Goal: Task Accomplishment & Management: Manage account settings

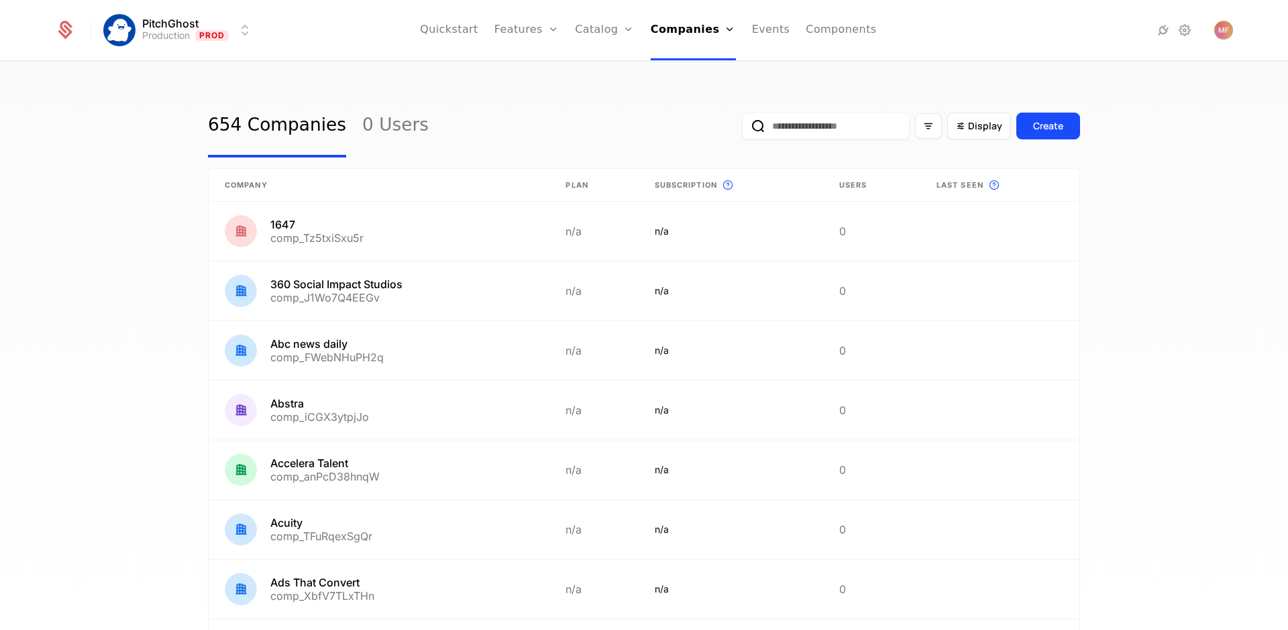
click at [465, 112] on div "654 Companies 0 Users Display Create" at bounding box center [644, 126] width 872 height 63
click at [475, 130] on div "654 Companies 0 Users Display Create" at bounding box center [644, 126] width 872 height 63
click at [482, 89] on div "654 Companies 0 Users Display Create Company Plan Subscription This is the subs…" at bounding box center [644, 350] width 1288 height 576
drag, startPoint x: 1050, startPoint y: 26, endPoint x: 1034, endPoint y: 17, distance: 18.3
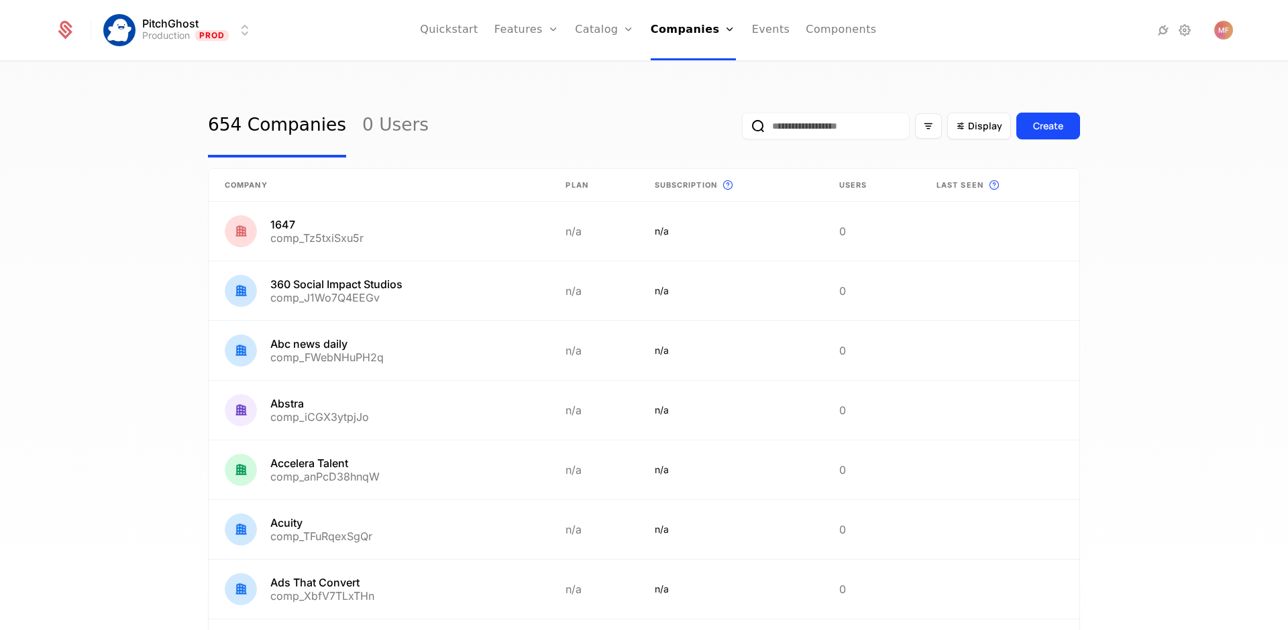
click at [1050, 26] on div at bounding box center [1118, 30] width 150 height 16
click at [552, 101] on div "654 Companies 0 Users Display Create" at bounding box center [644, 126] width 872 height 63
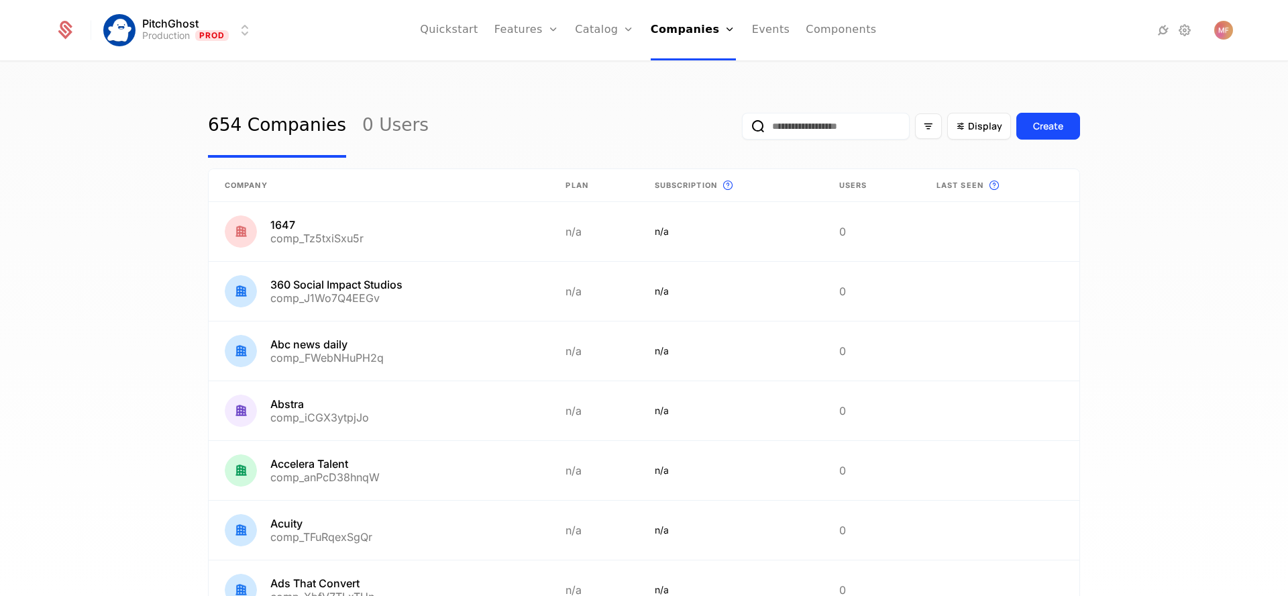
click at [563, 137] on div "654 Companies 0 Users Display Create" at bounding box center [644, 126] width 872 height 63
click at [603, 119] on div "654 Companies 0 Users Display Create" at bounding box center [644, 126] width 872 height 63
click at [851, 119] on input "email" at bounding box center [826, 126] width 168 height 27
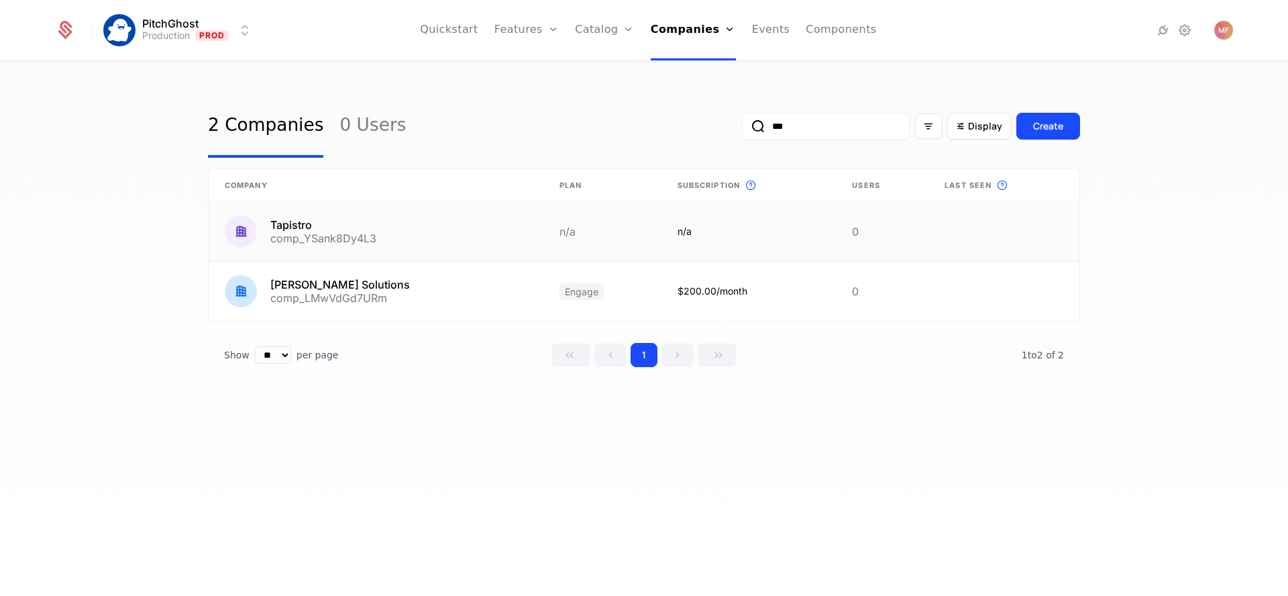
type input "***"
click at [435, 225] on link at bounding box center [376, 231] width 335 height 59
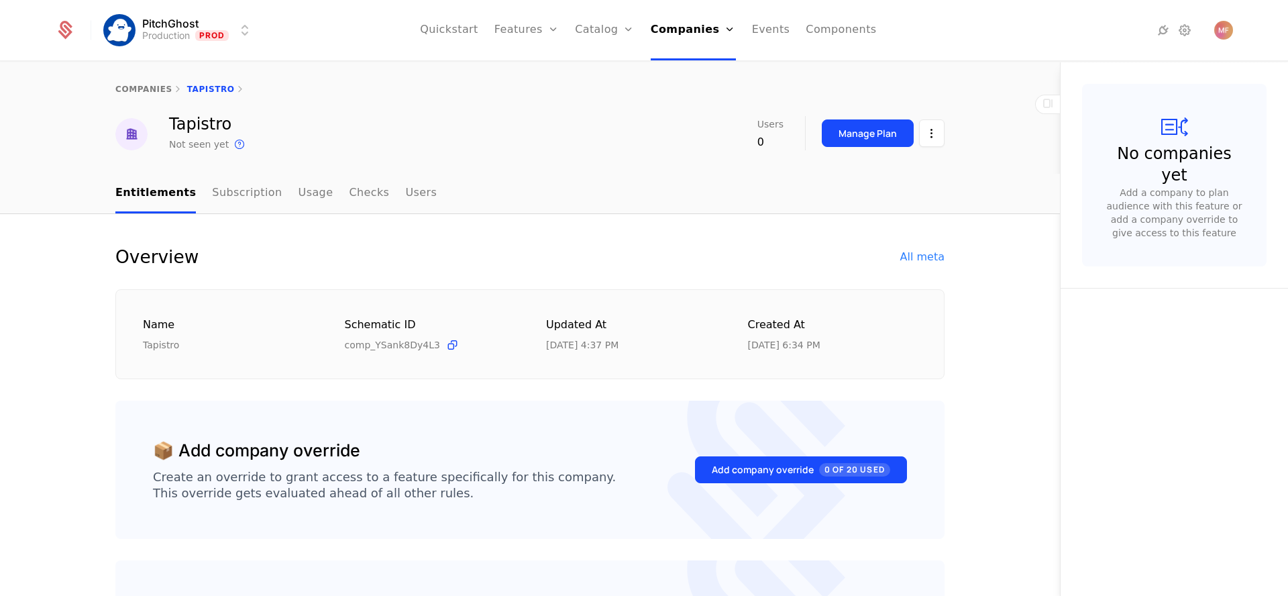
click at [427, 111] on div "companies Tapistro" at bounding box center [530, 89] width 1060 height 54
click at [245, 201] on link "Subscription" at bounding box center [247, 194] width 70 height 40
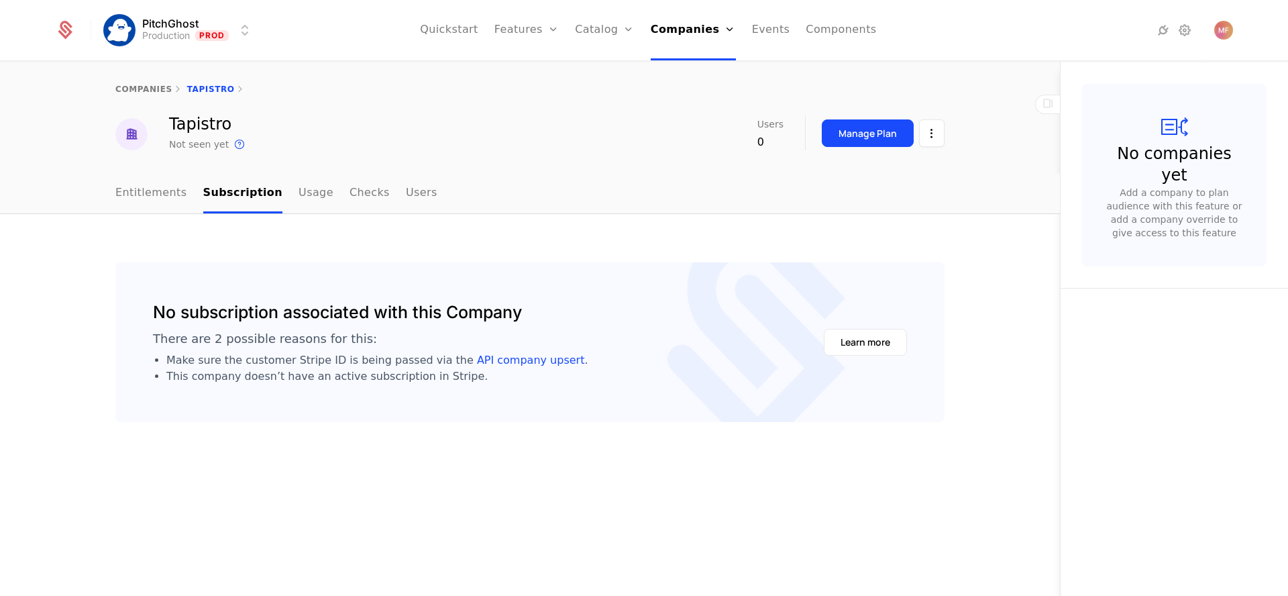
click at [864, 145] on button "Manage Plan" at bounding box center [868, 132] width 92 height 27
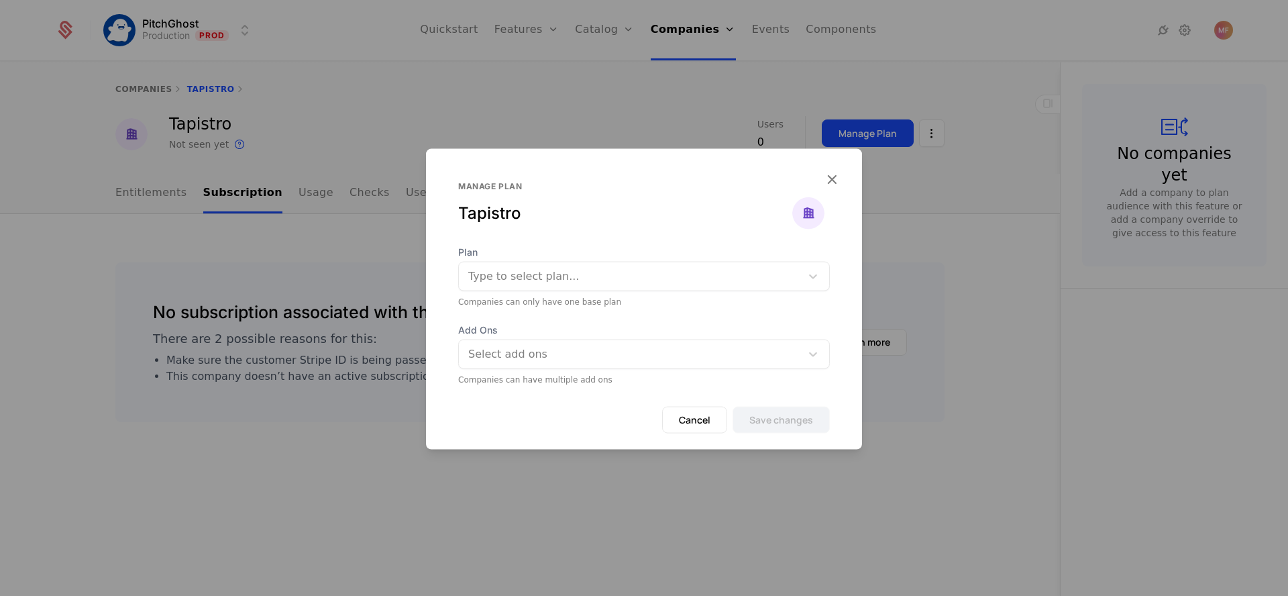
click at [583, 276] on div at bounding box center [629, 276] width 323 height 19
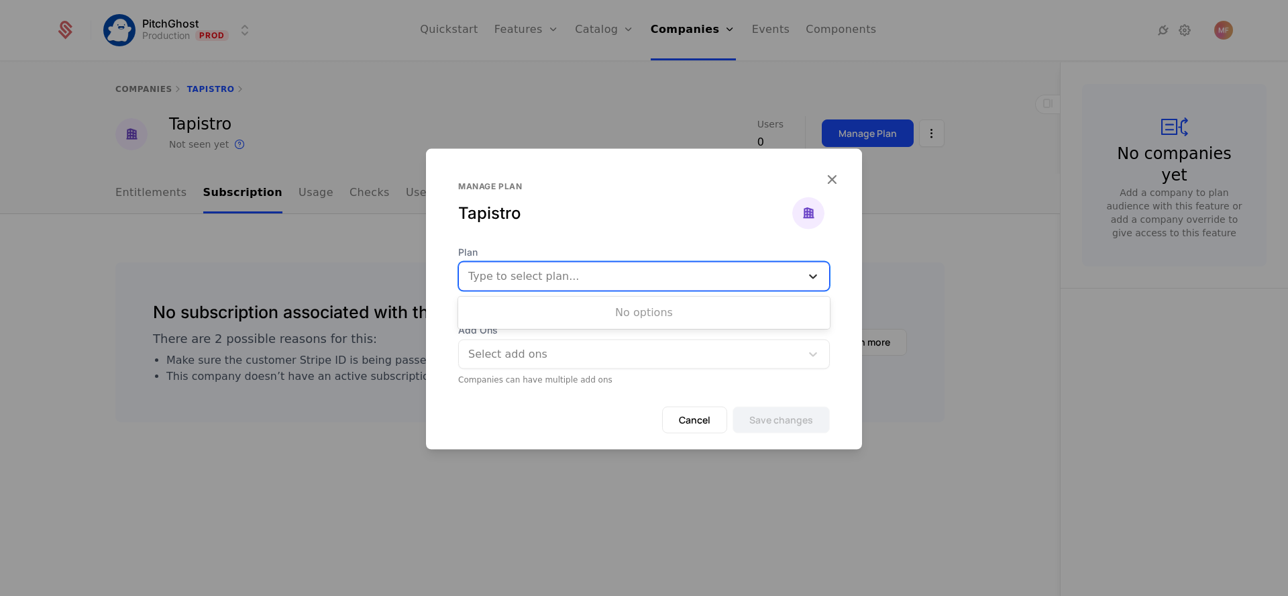
click at [812, 274] on icon at bounding box center [812, 276] width 13 height 13
click at [555, 277] on div at bounding box center [629, 276] width 323 height 19
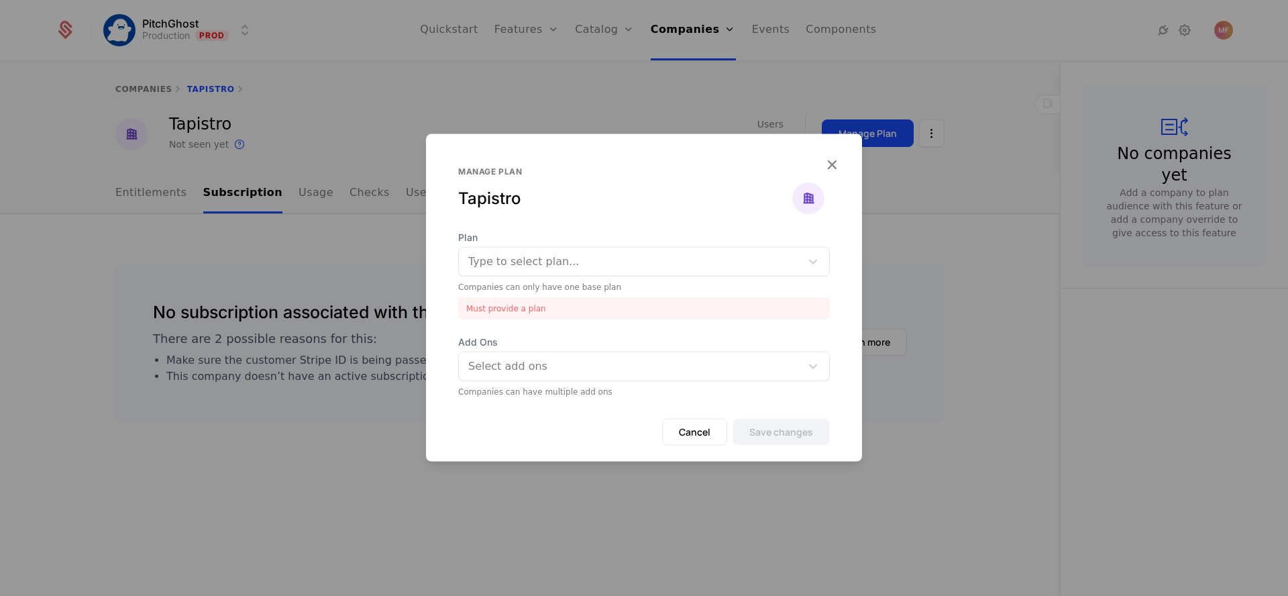
click at [499, 106] on div at bounding box center [644, 298] width 1288 height 596
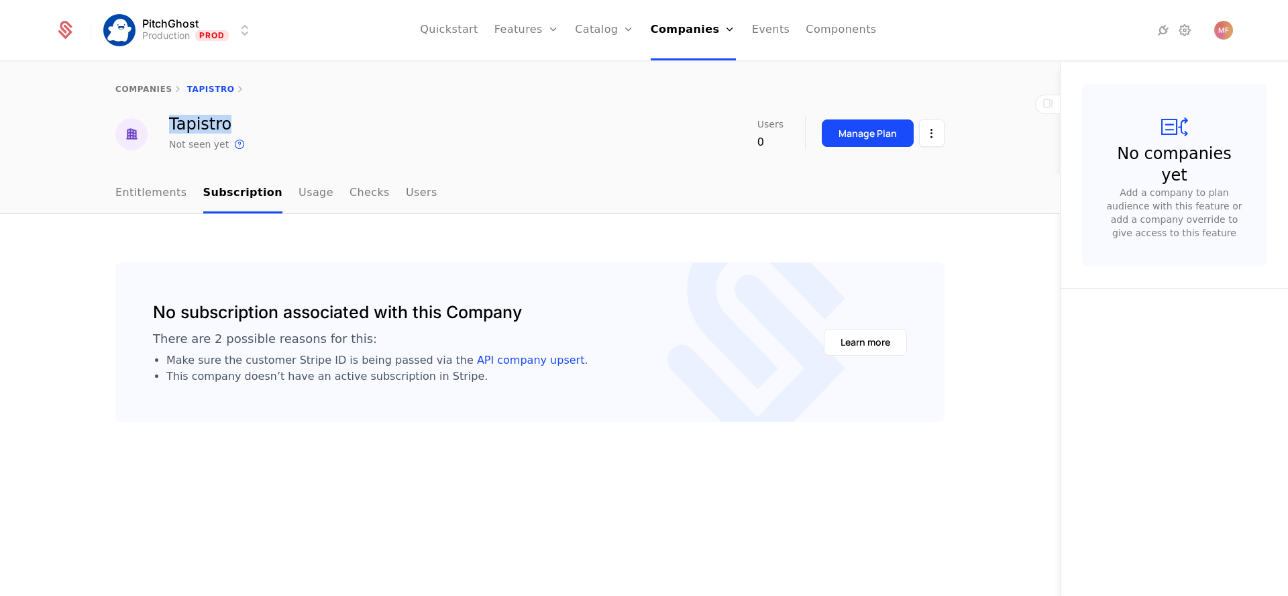
drag, startPoint x: 170, startPoint y: 122, endPoint x: 292, endPoint y: 120, distance: 122.1
click at [292, 121] on div "Tapistro Not seen yet This is the date a track or identify event associated wit…" at bounding box center [529, 134] width 829 height 36
click at [614, 71] on link "Plans" at bounding box center [625, 65] width 69 height 11
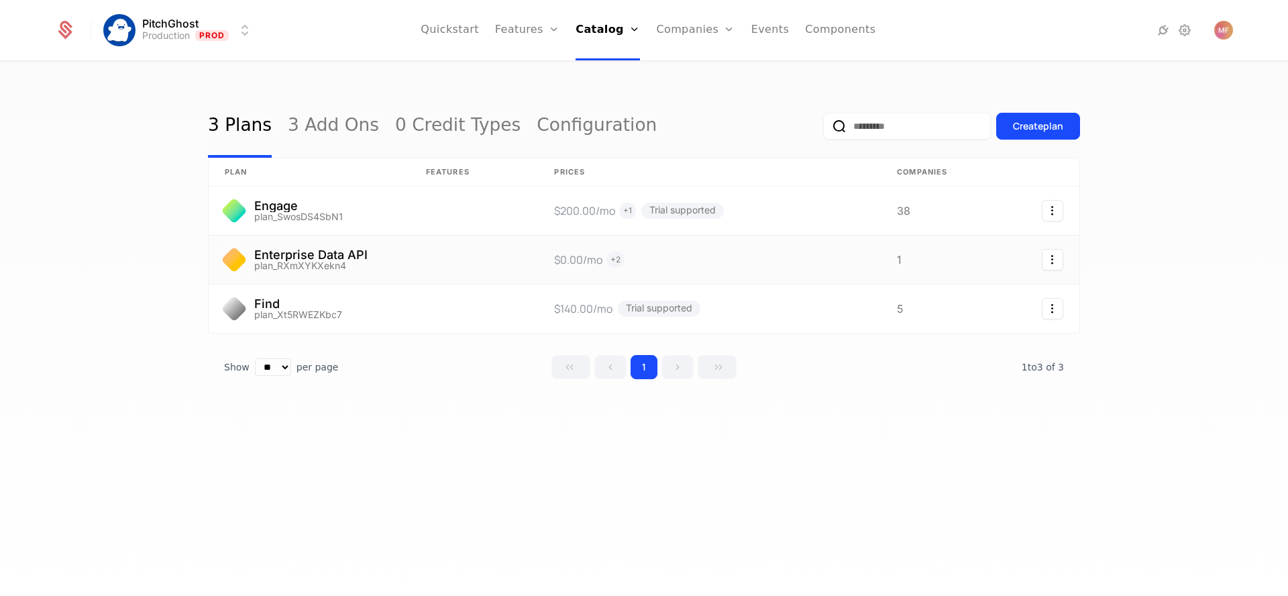
click at [270, 260] on link at bounding box center [309, 259] width 201 height 48
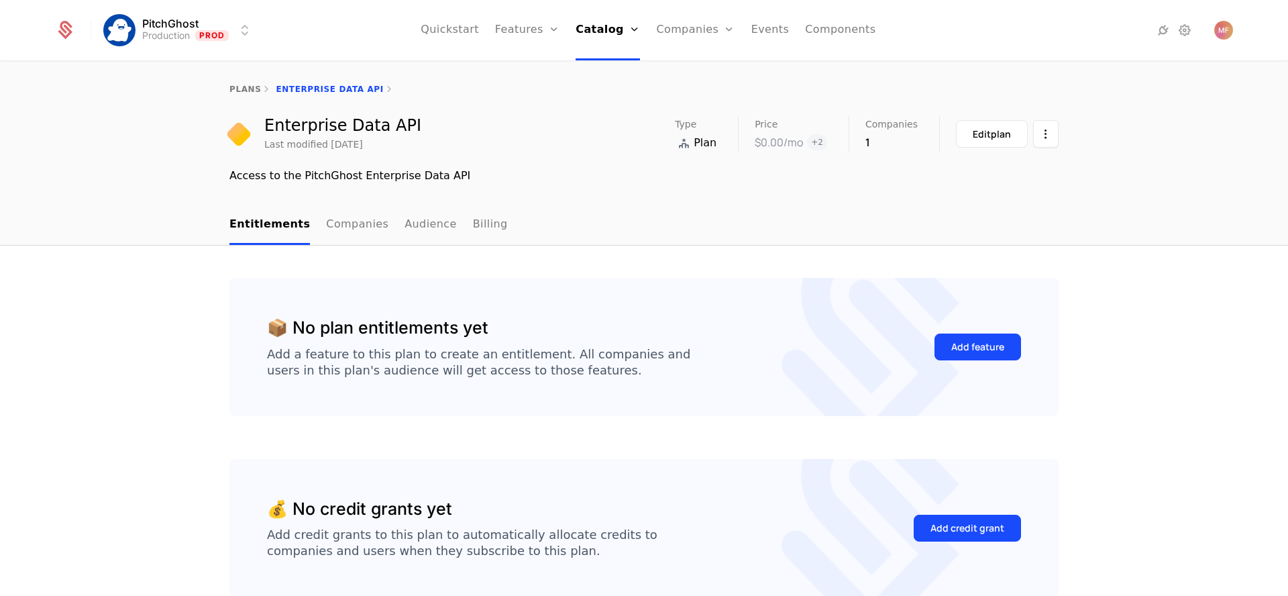
click at [404, 233] on link "Audience" at bounding box center [430, 225] width 52 height 40
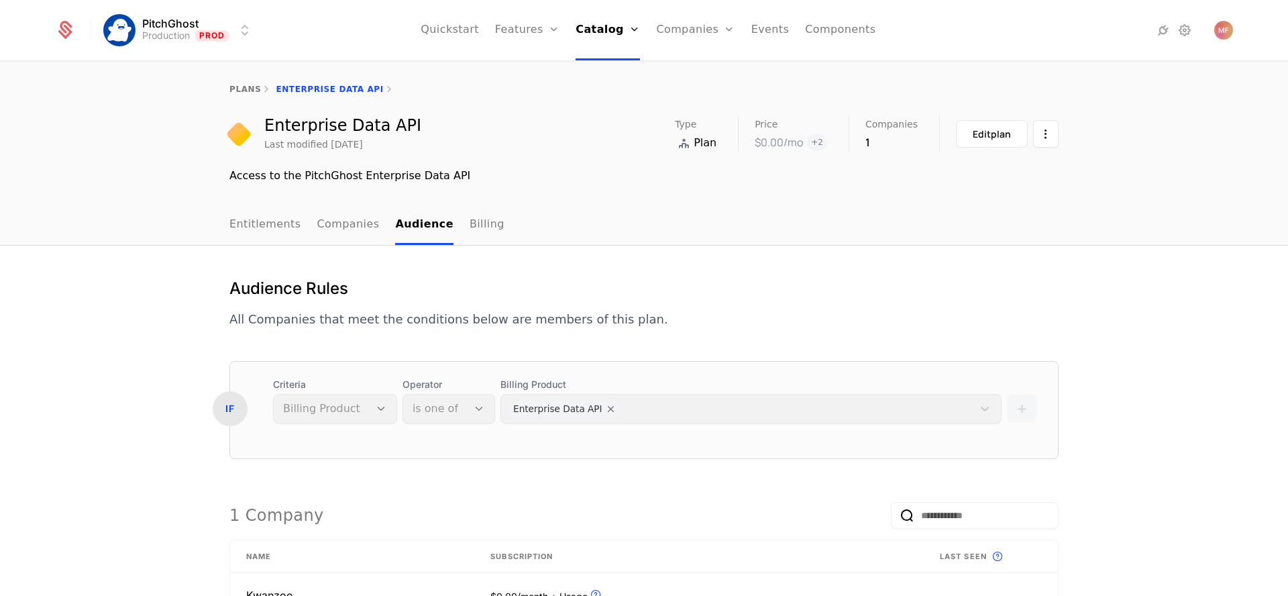
scroll to position [139, 0]
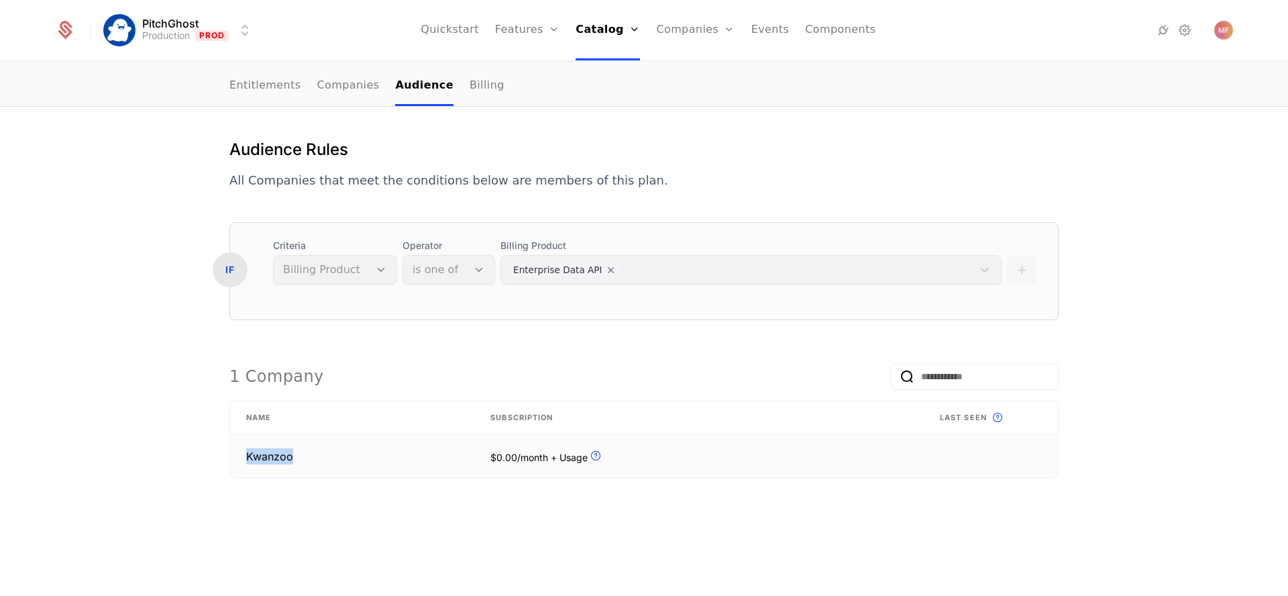
drag, startPoint x: 239, startPoint y: 457, endPoint x: 311, endPoint y: 457, distance: 71.1
click at [311, 457] on td "Kwanzoo" at bounding box center [352, 456] width 244 height 44
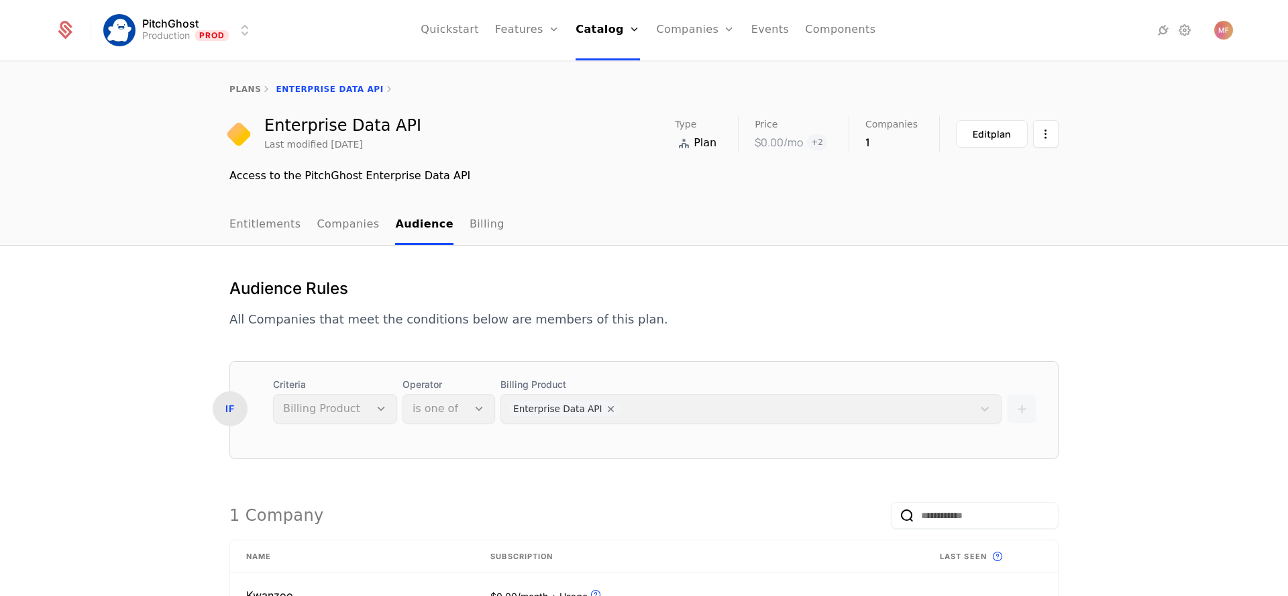
click at [341, 230] on link "Companies" at bounding box center [348, 225] width 62 height 40
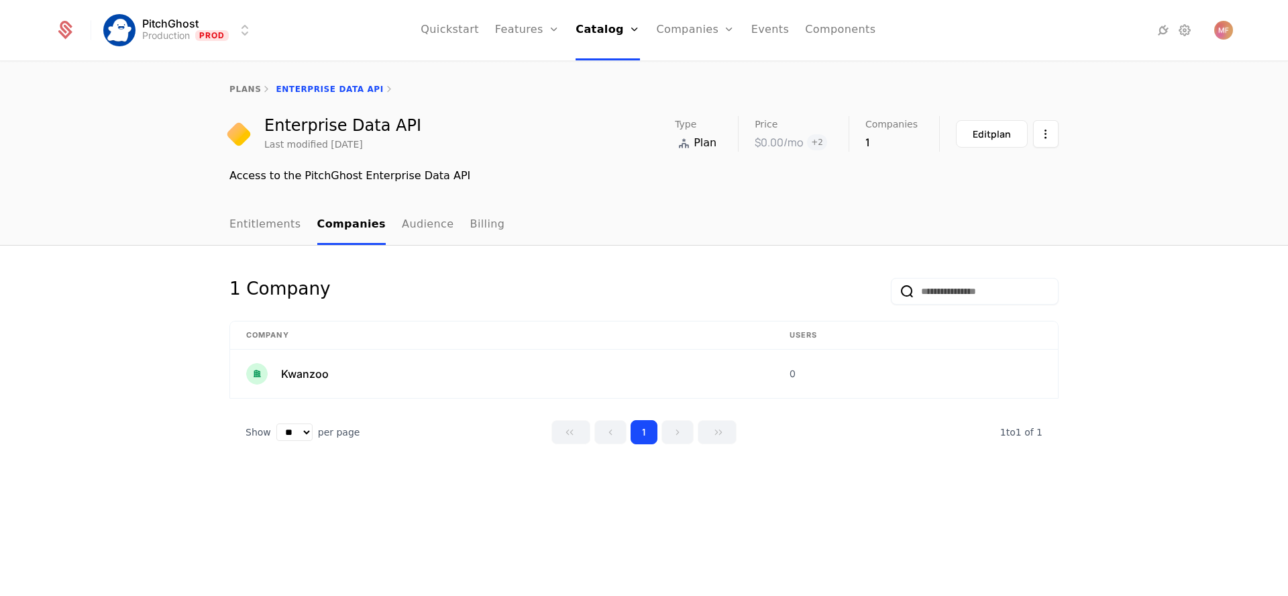
click at [983, 129] on div "Edit plan" at bounding box center [991, 133] width 38 height 13
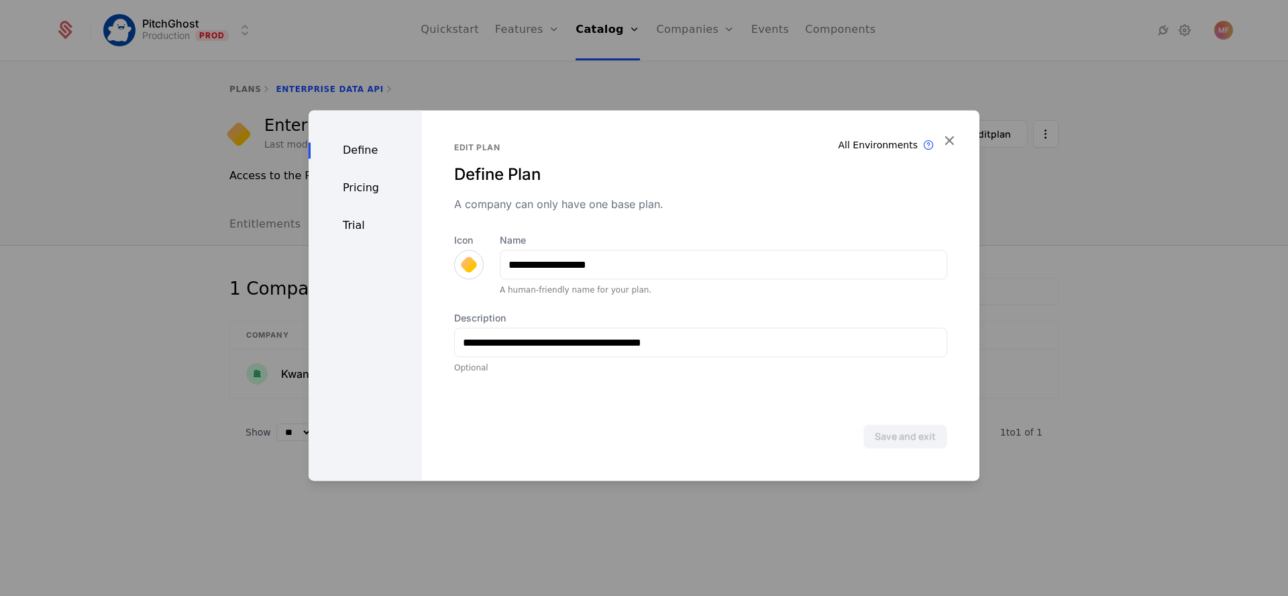
click at [366, 182] on div "Pricing" at bounding box center [365, 188] width 113 height 16
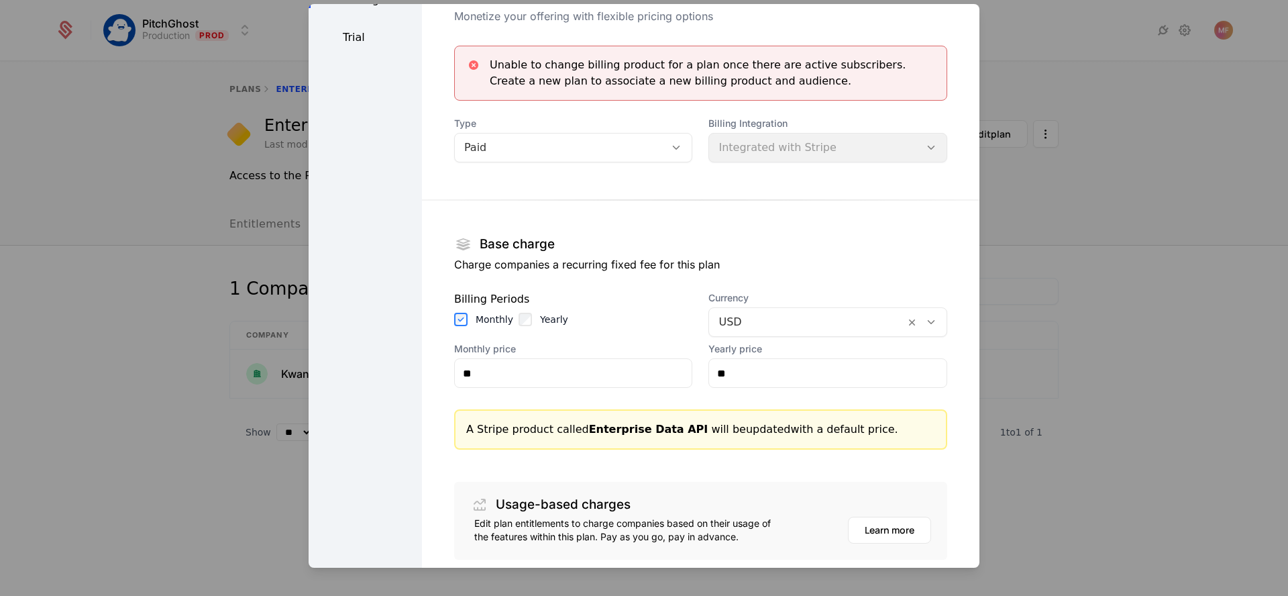
scroll to position [23, 0]
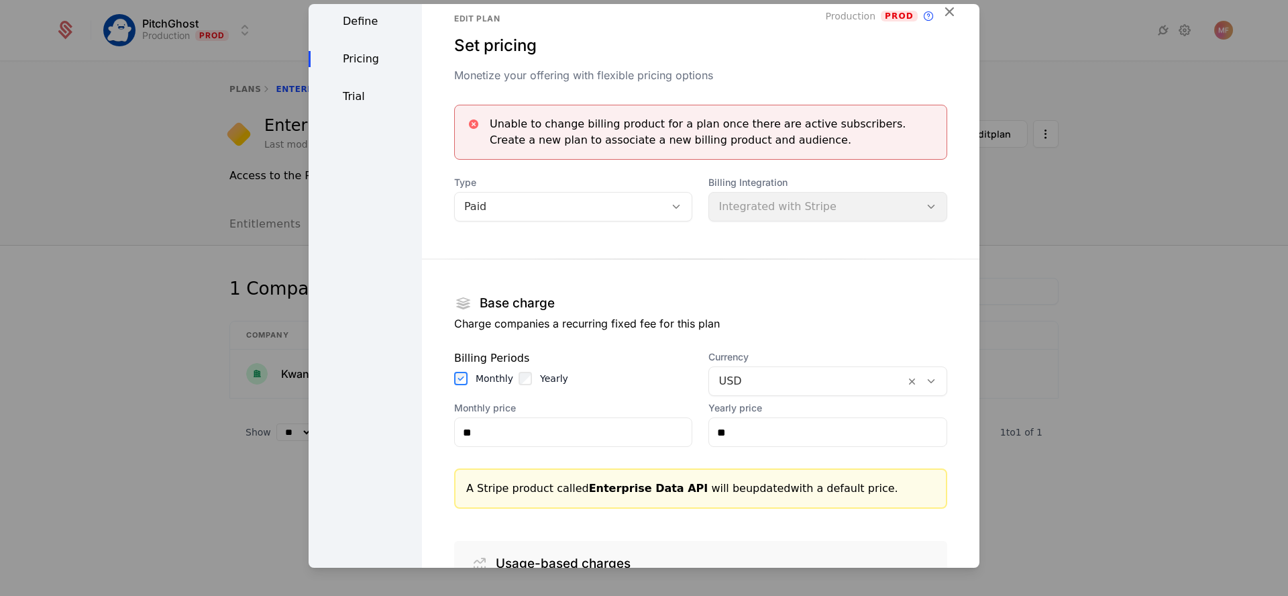
click at [369, 101] on div "Trial" at bounding box center [365, 97] width 113 height 16
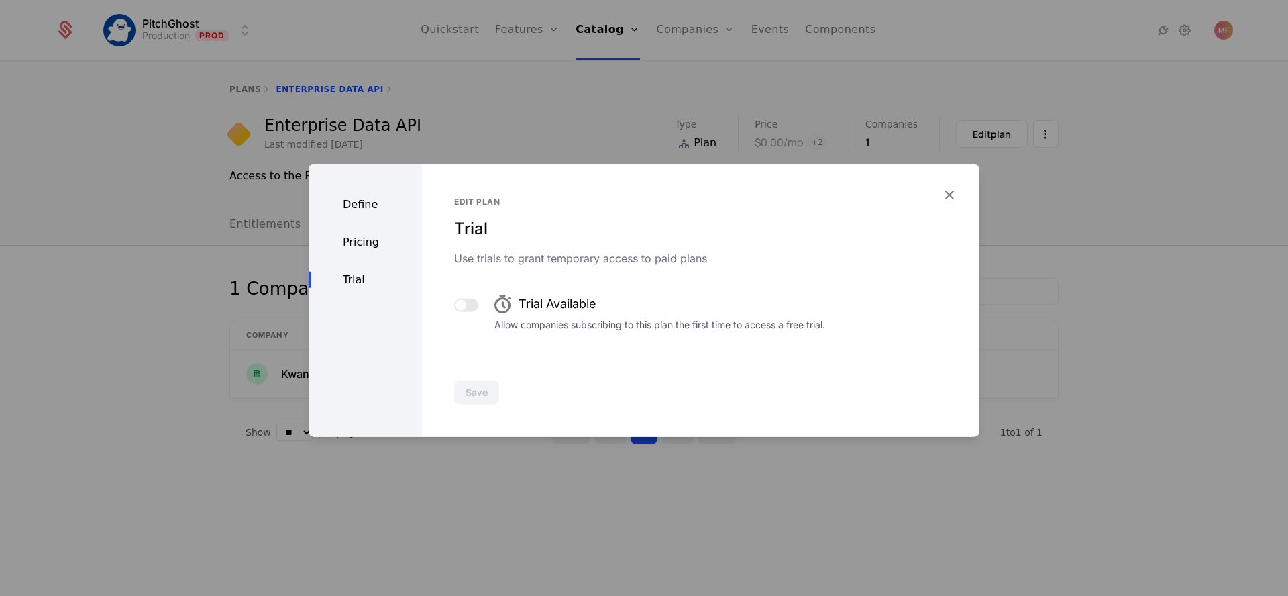
click at [501, 109] on div at bounding box center [644, 298] width 1288 height 596
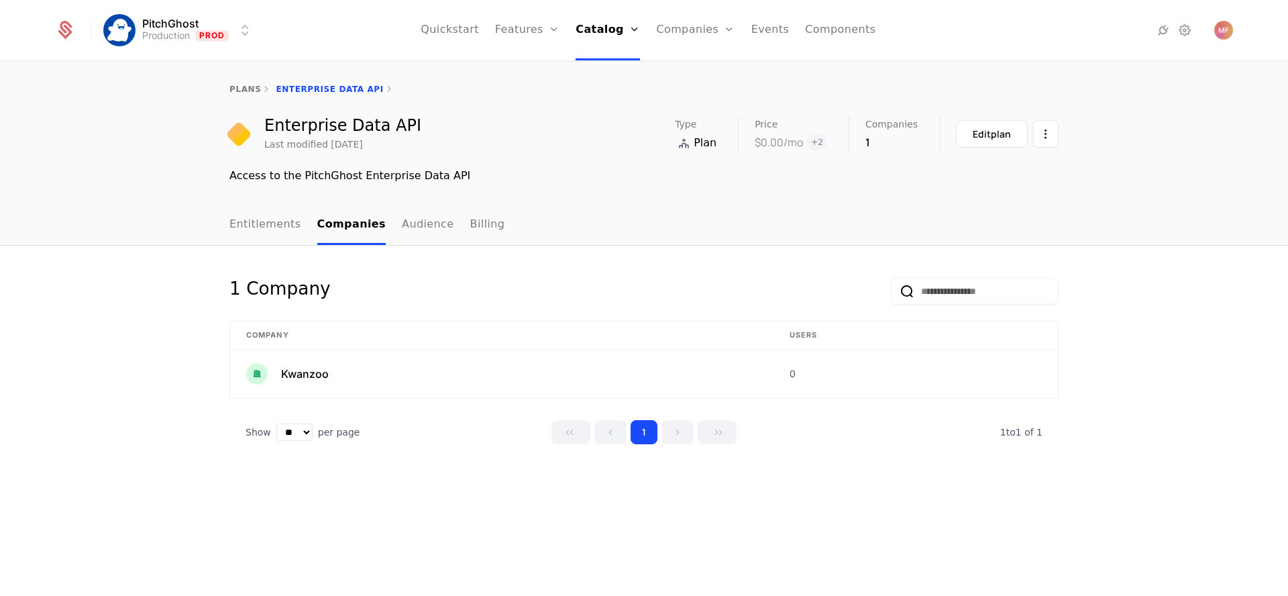
click at [402, 226] on link "Audience" at bounding box center [428, 225] width 52 height 40
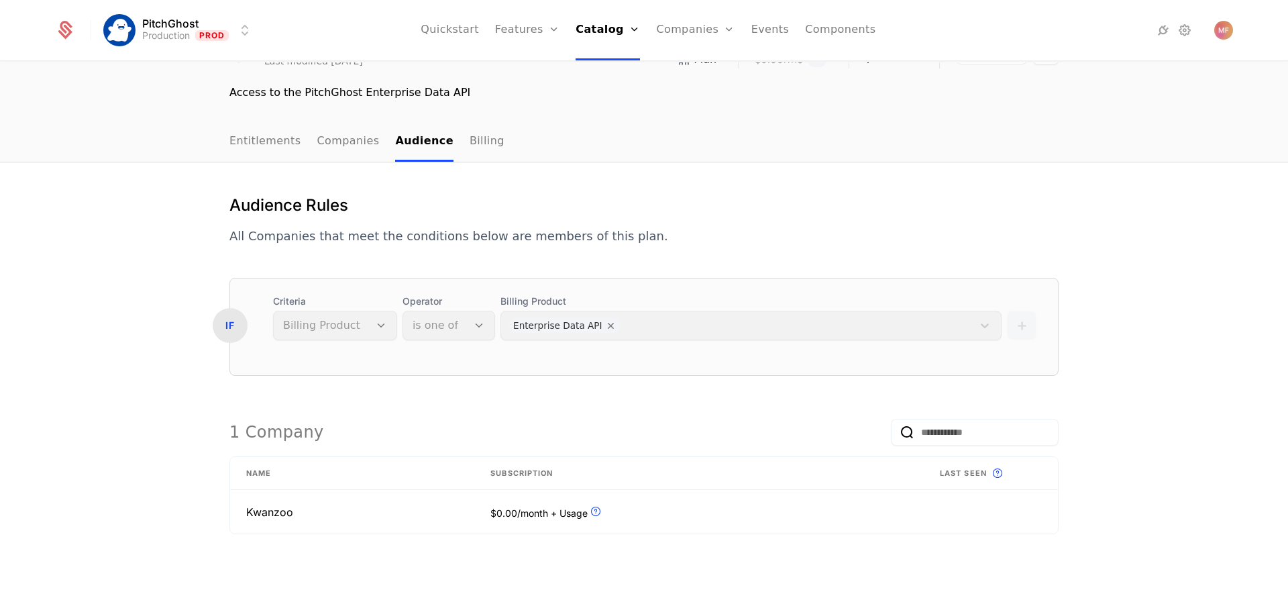
scroll to position [15, 0]
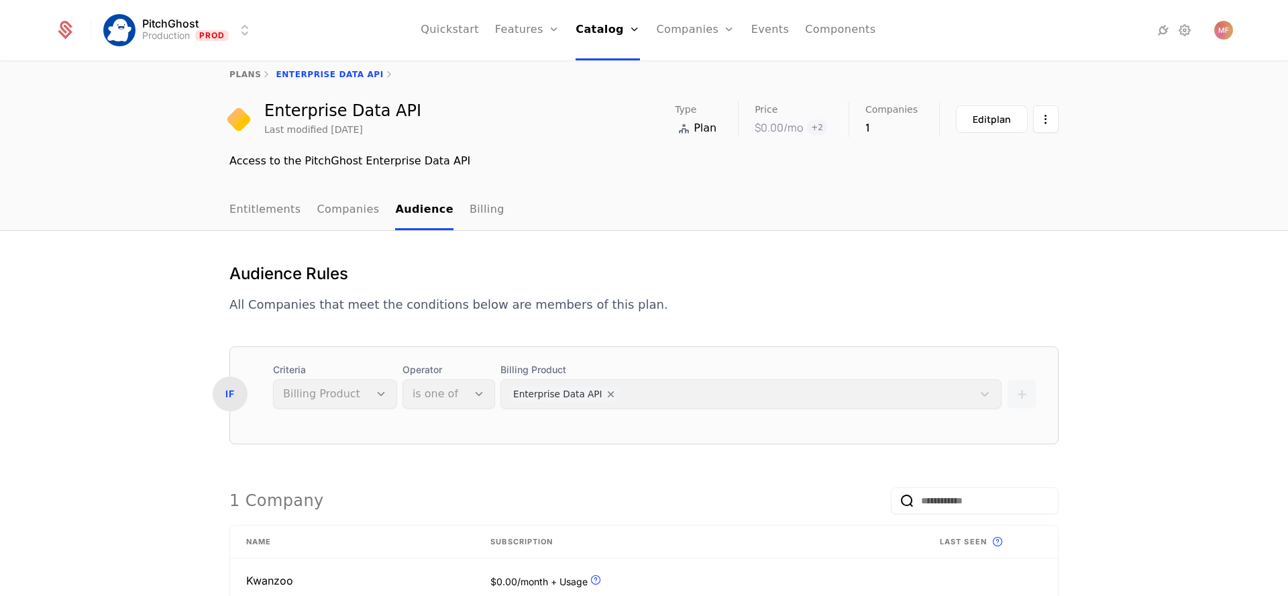
click at [471, 223] on link "Billing" at bounding box center [486, 210] width 35 height 40
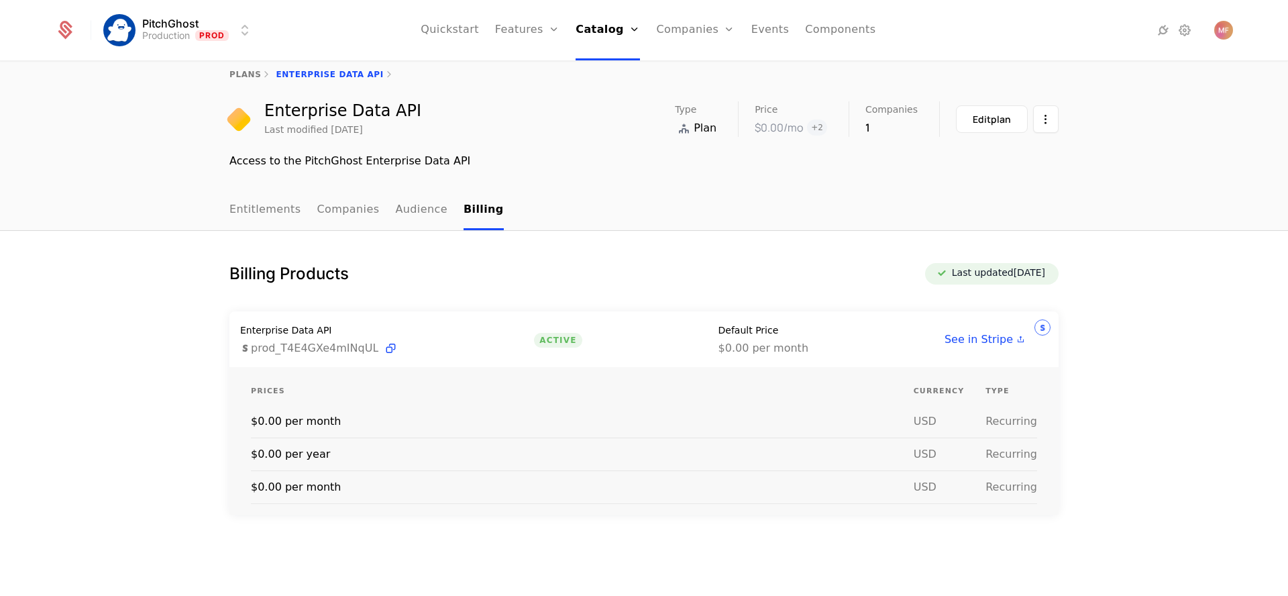
click at [264, 227] on link "Entitlements" at bounding box center [265, 210] width 72 height 40
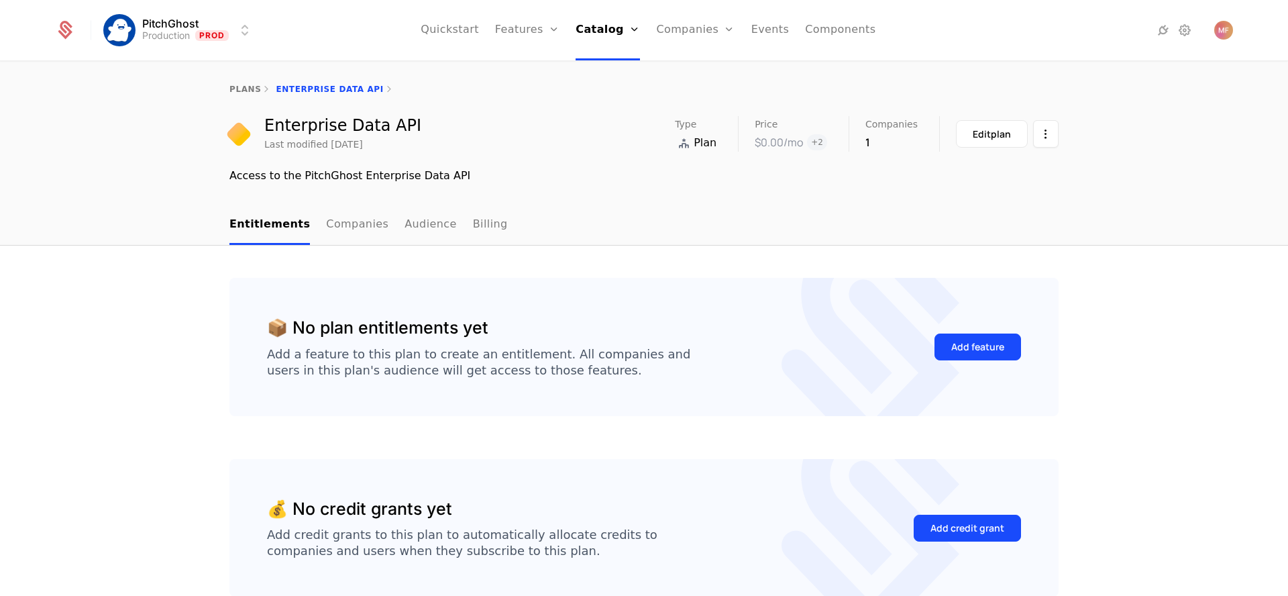
click at [691, 70] on link "Companies" at bounding box center [703, 65] width 62 height 11
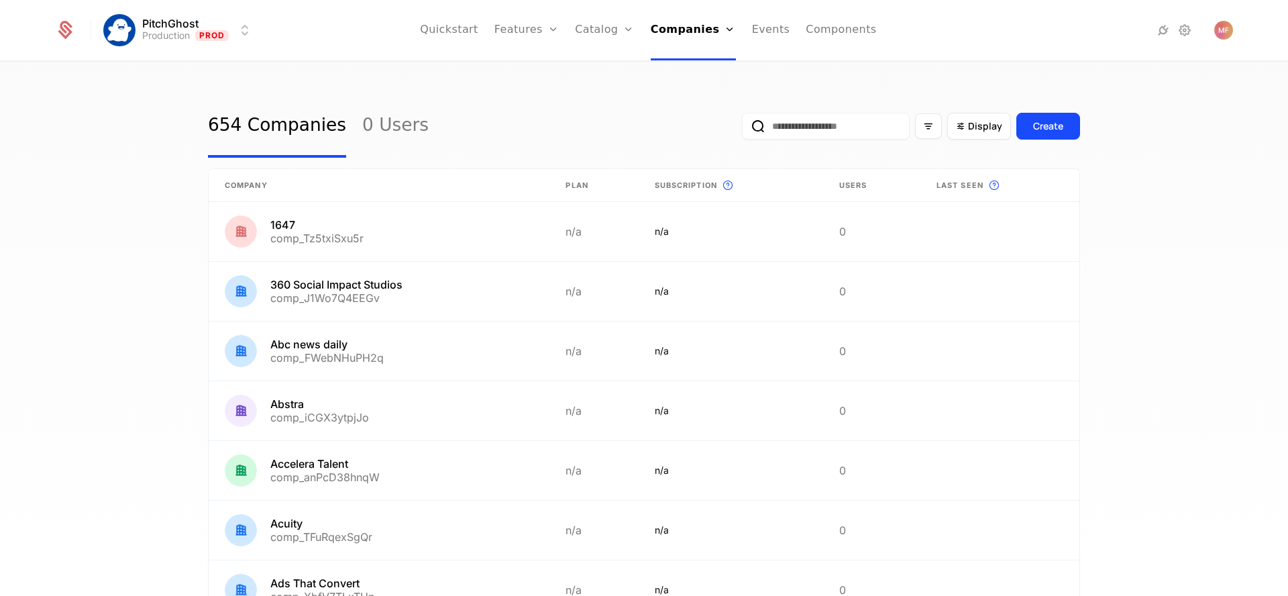
click at [842, 131] on input "email" at bounding box center [826, 126] width 168 height 27
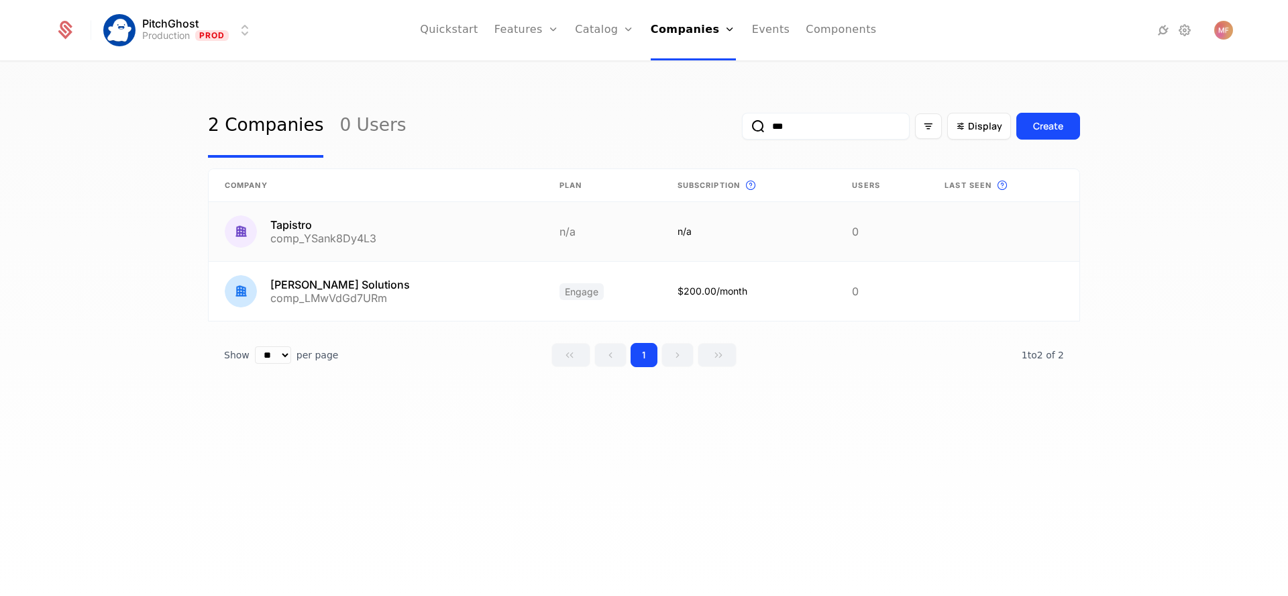
type input "***"
click at [447, 244] on link at bounding box center [376, 231] width 335 height 59
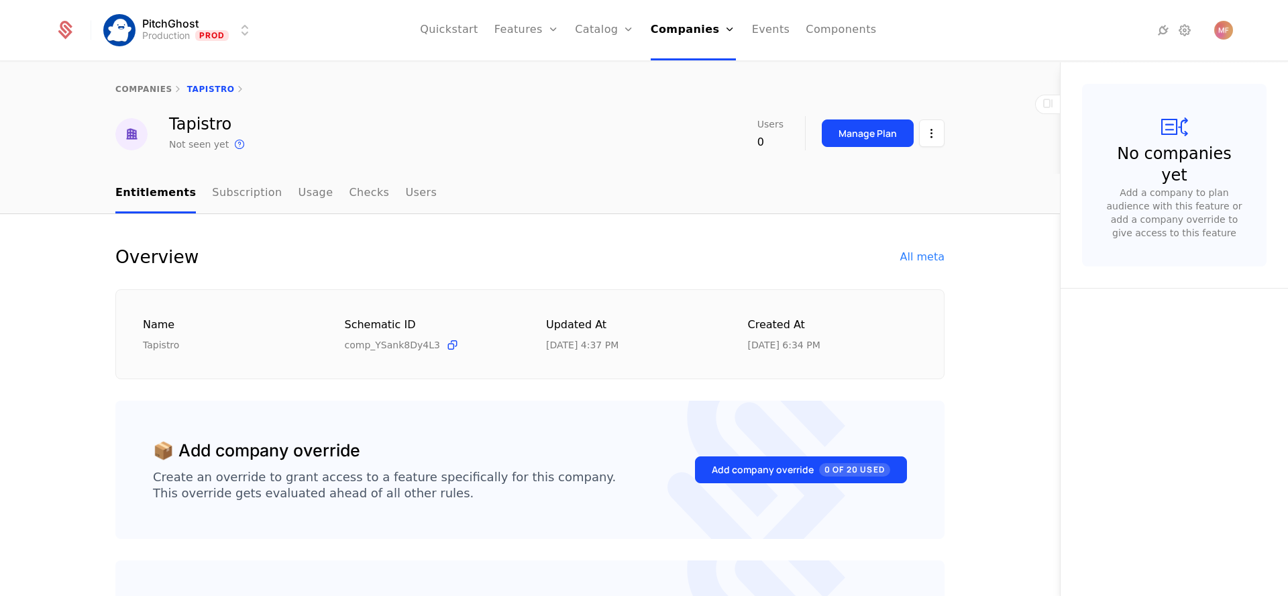
click at [931, 135] on html "PitchGhost Production Prod Quickstart Features Features Flags Catalog Plans Add…" at bounding box center [644, 298] width 1288 height 596
click at [261, 211] on html "PitchGhost Production Prod Quickstart Features Features Flags Catalog Plans Add…" at bounding box center [644, 298] width 1288 height 596
click at [254, 203] on link "Subscription" at bounding box center [247, 194] width 70 height 40
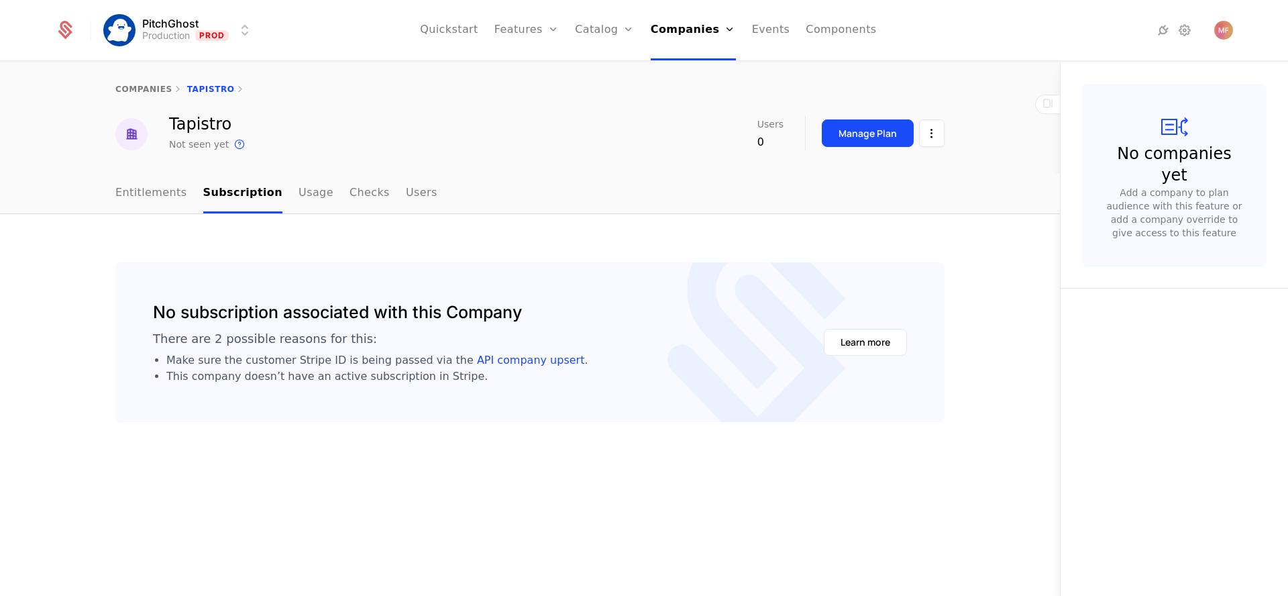
click at [879, 137] on div "Manage Plan" at bounding box center [867, 133] width 58 height 13
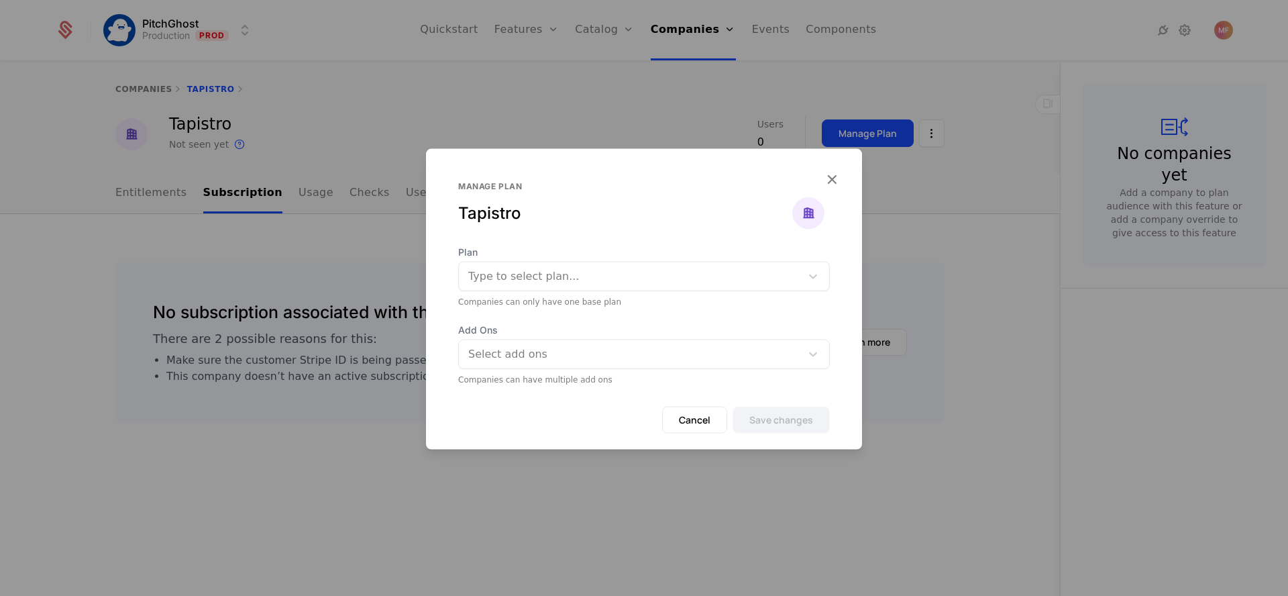
click at [767, 276] on div at bounding box center [629, 276] width 323 height 19
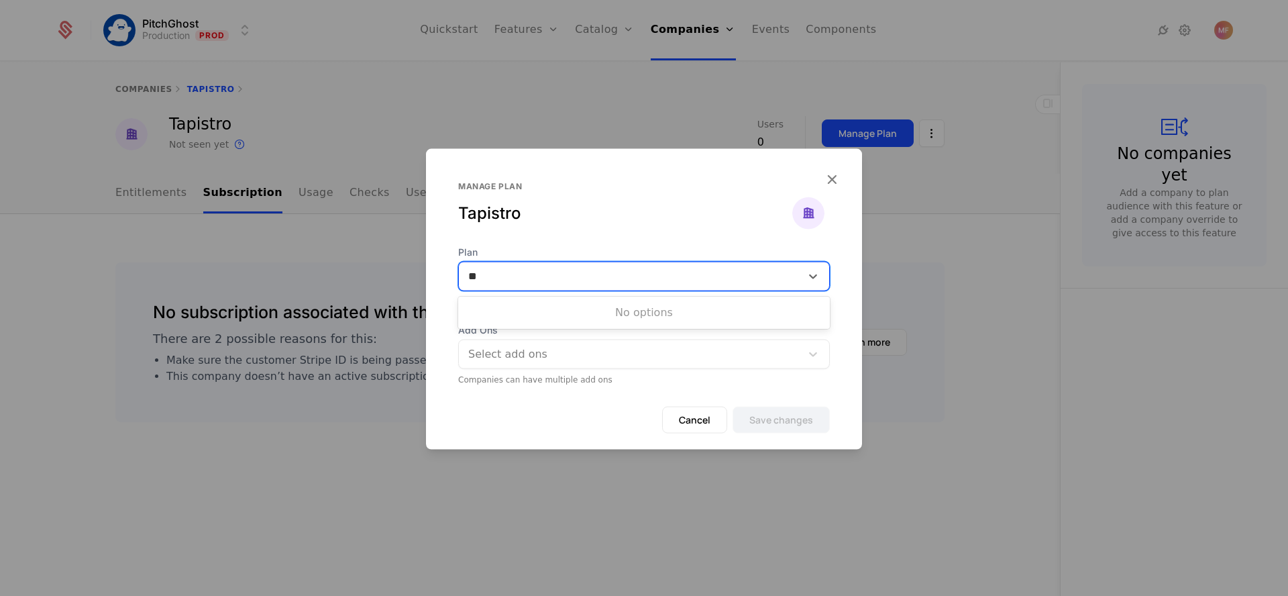
type input "*"
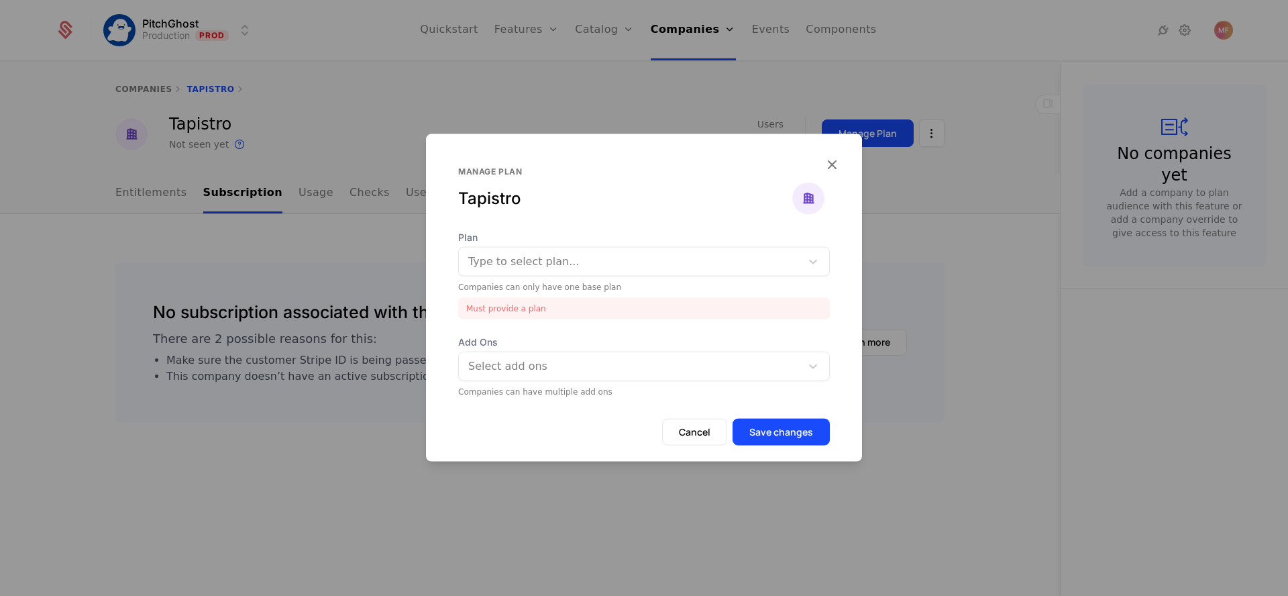
click at [828, 176] on div "Manage plan Tapistro" at bounding box center [644, 198] width 372 height 64
click at [833, 160] on icon "button" at bounding box center [831, 164] width 17 height 17
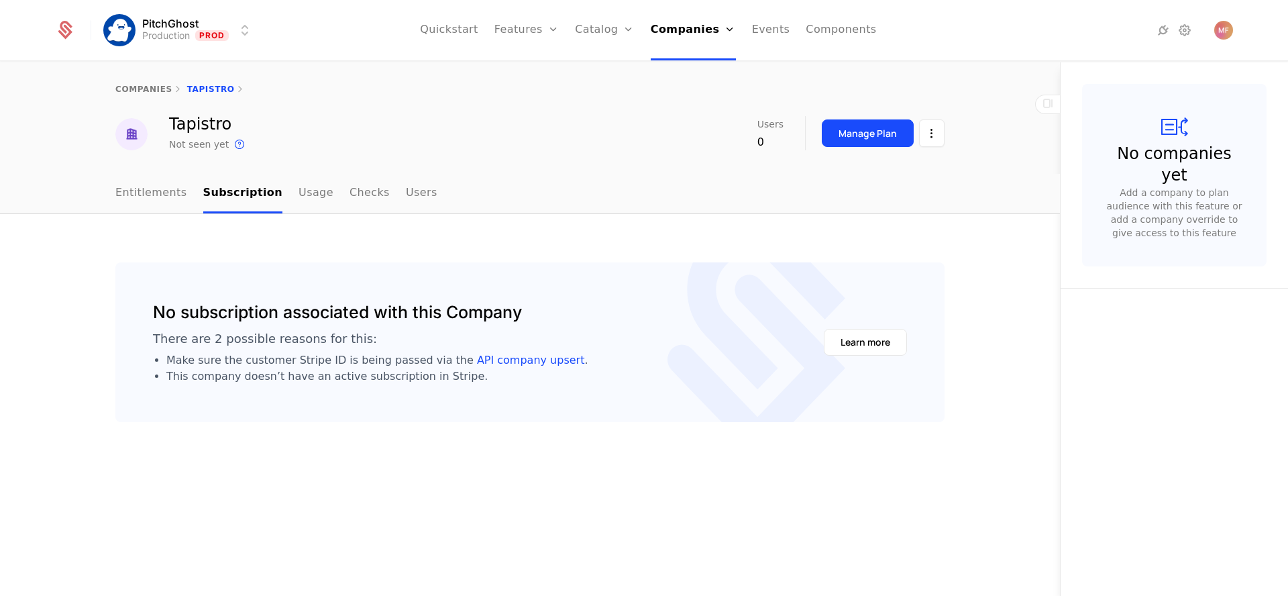
click at [298, 199] on link "Usage" at bounding box center [315, 194] width 35 height 40
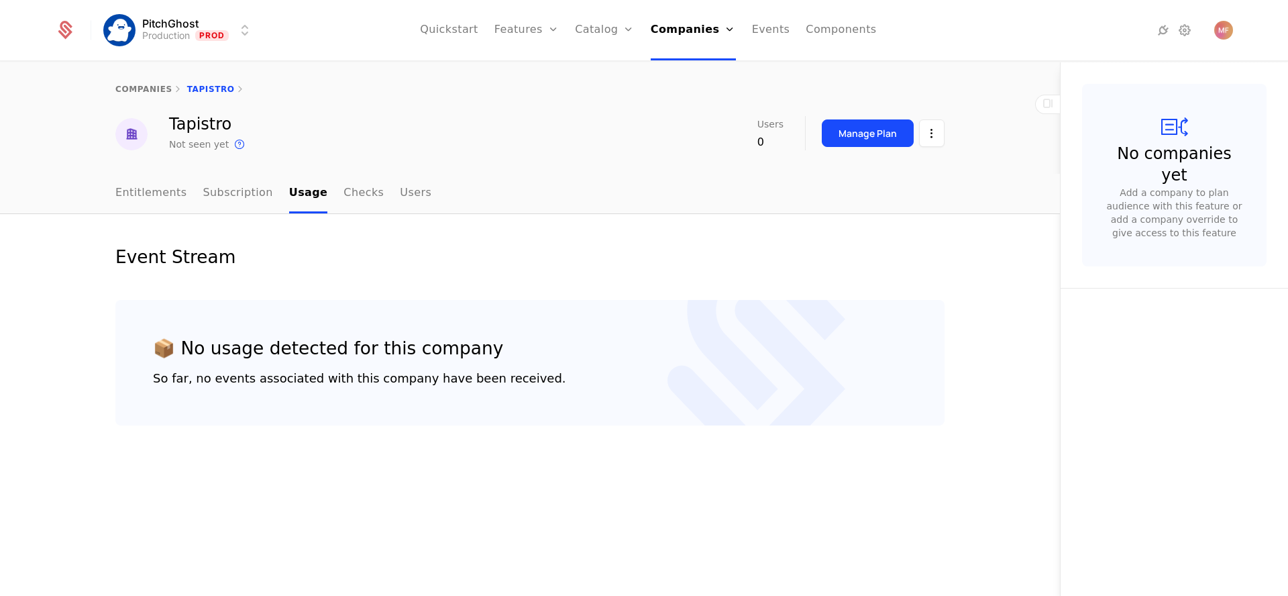
click at [318, 197] on ul "Entitlements Subscription Usage Checks Users" at bounding box center [273, 194] width 316 height 40
click at [343, 196] on link "Checks" at bounding box center [363, 194] width 40 height 40
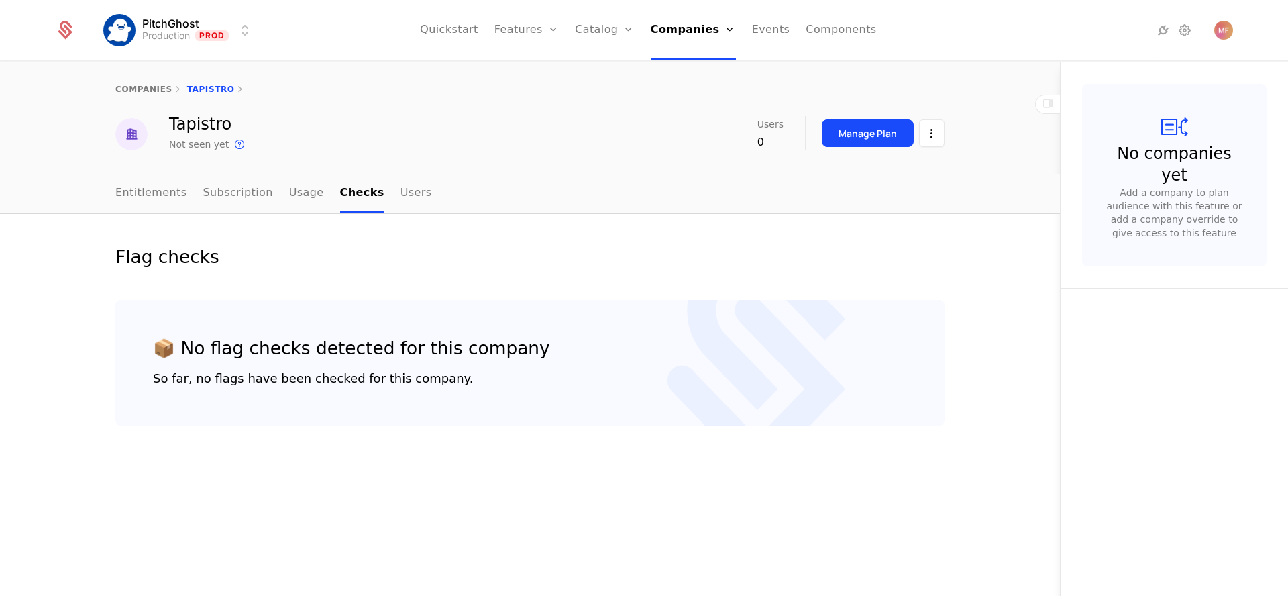
click at [405, 188] on link "Users" at bounding box center [416, 194] width 32 height 40
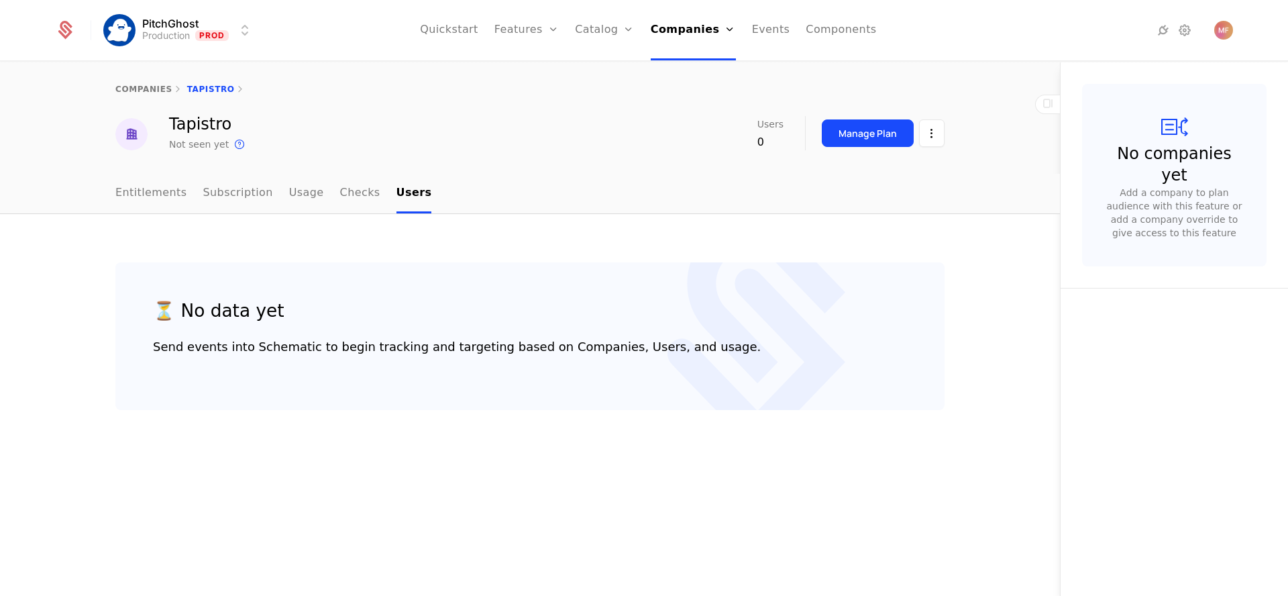
click at [220, 186] on link "Subscription" at bounding box center [238, 194] width 70 height 40
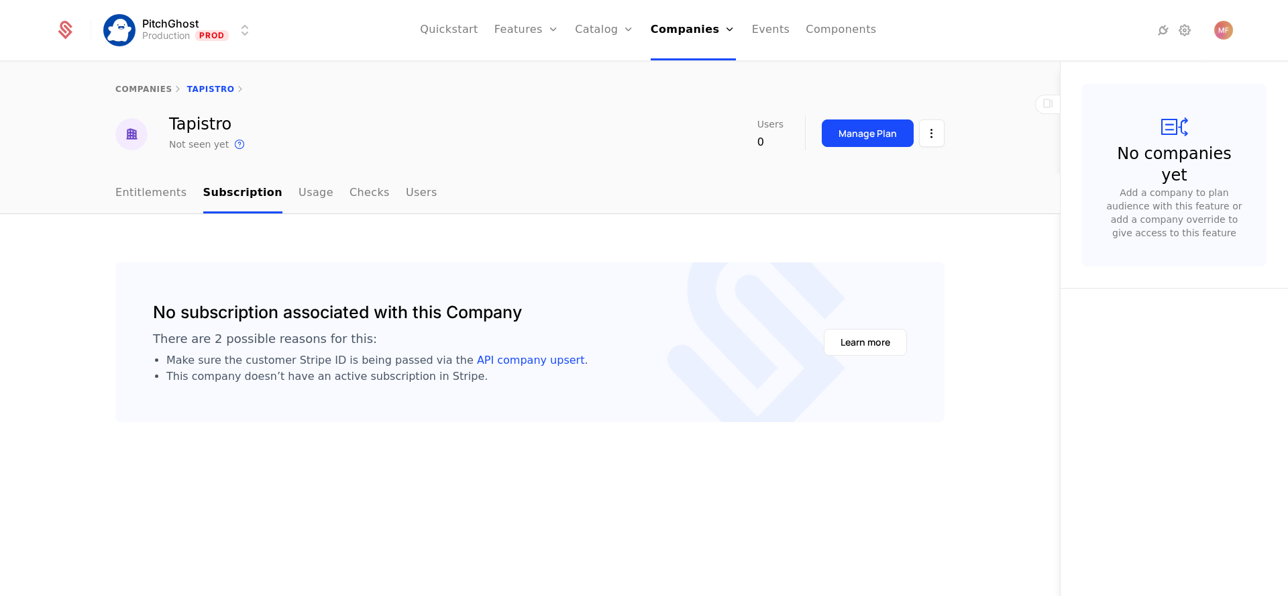
click at [137, 196] on link "Entitlements" at bounding box center [151, 194] width 72 height 40
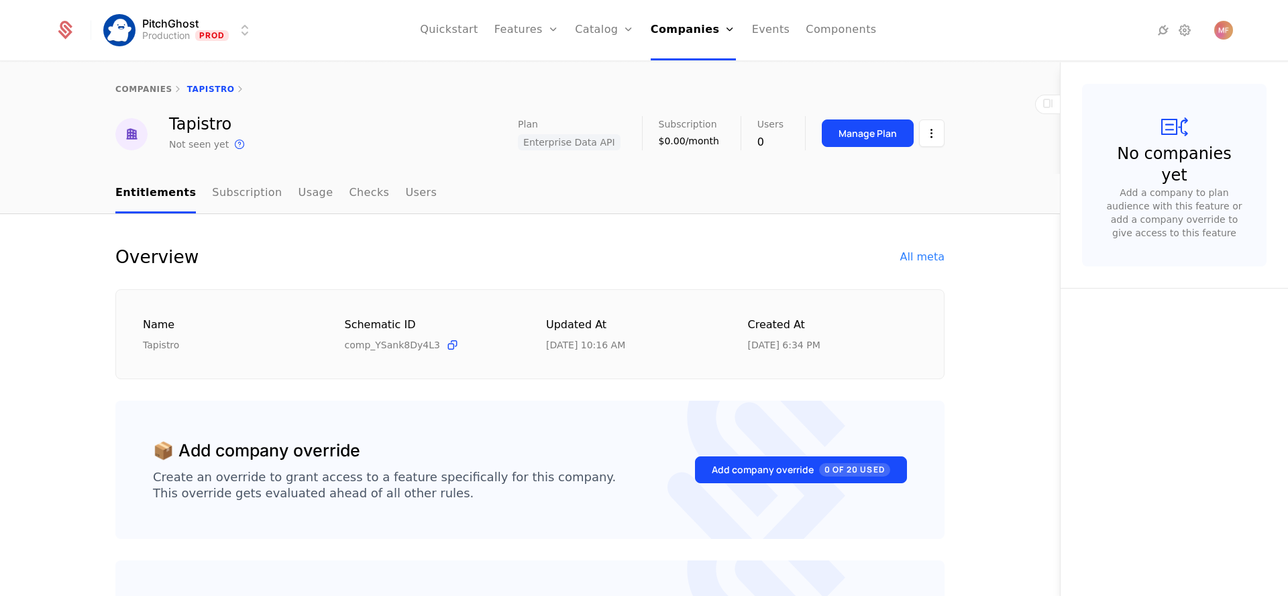
click at [545, 144] on span "Enterprise Data API" at bounding box center [569, 142] width 103 height 16
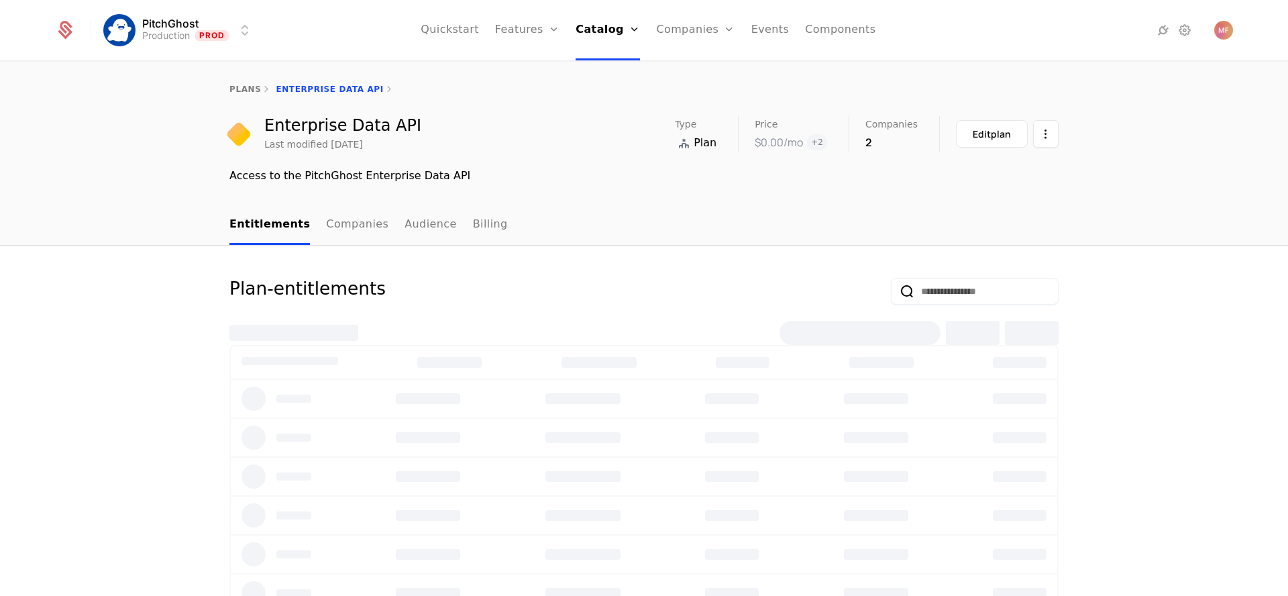
click at [545, 144] on div "Enterprise Data API Last modified [DATE] Type Plan Price $0.00 /mo + 2 Companie…" at bounding box center [643, 134] width 829 height 36
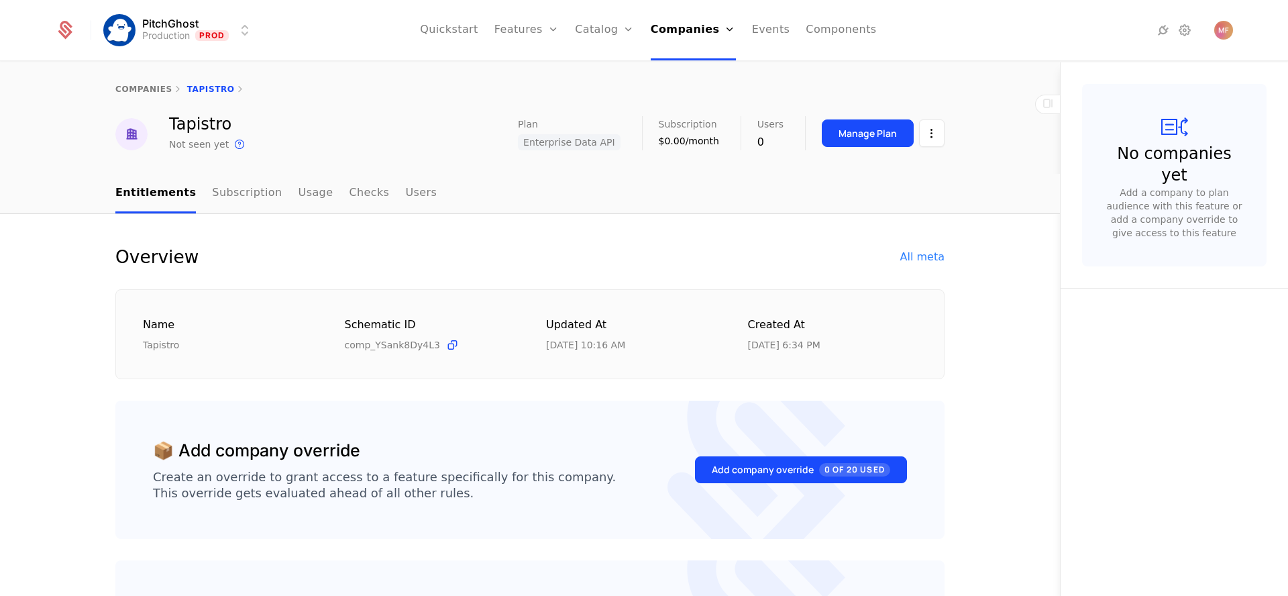
click at [233, 196] on link "Subscription" at bounding box center [247, 194] width 70 height 40
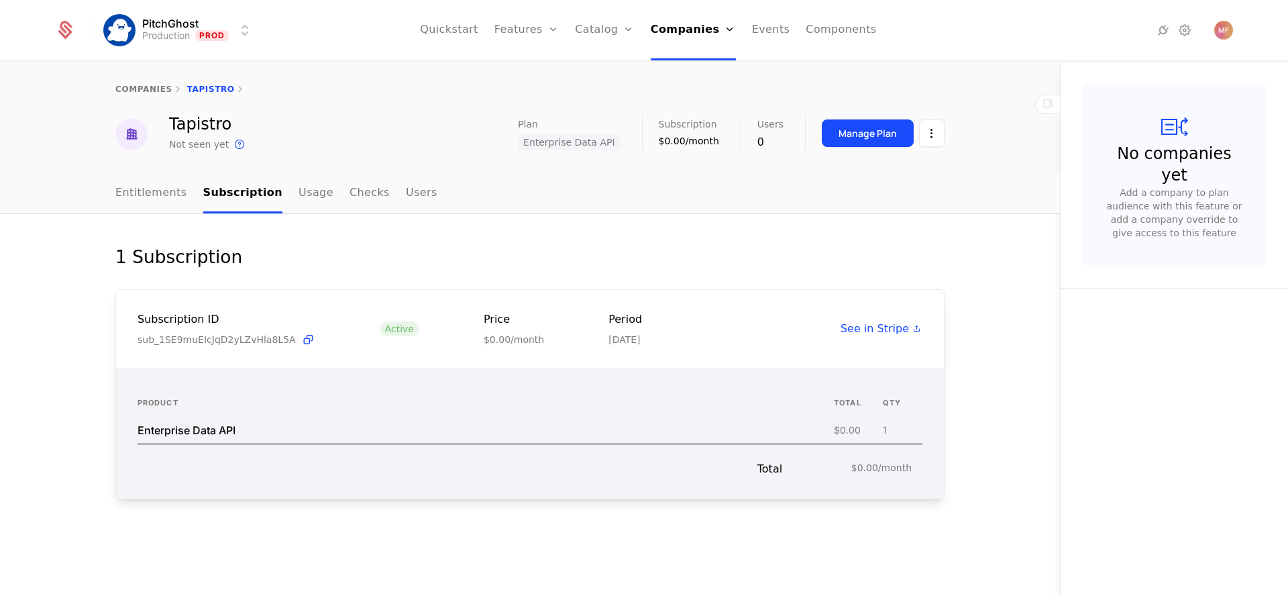
click at [209, 204] on link "Subscription" at bounding box center [243, 194] width 80 height 40
click at [163, 204] on link "Entitlements" at bounding box center [151, 194] width 72 height 40
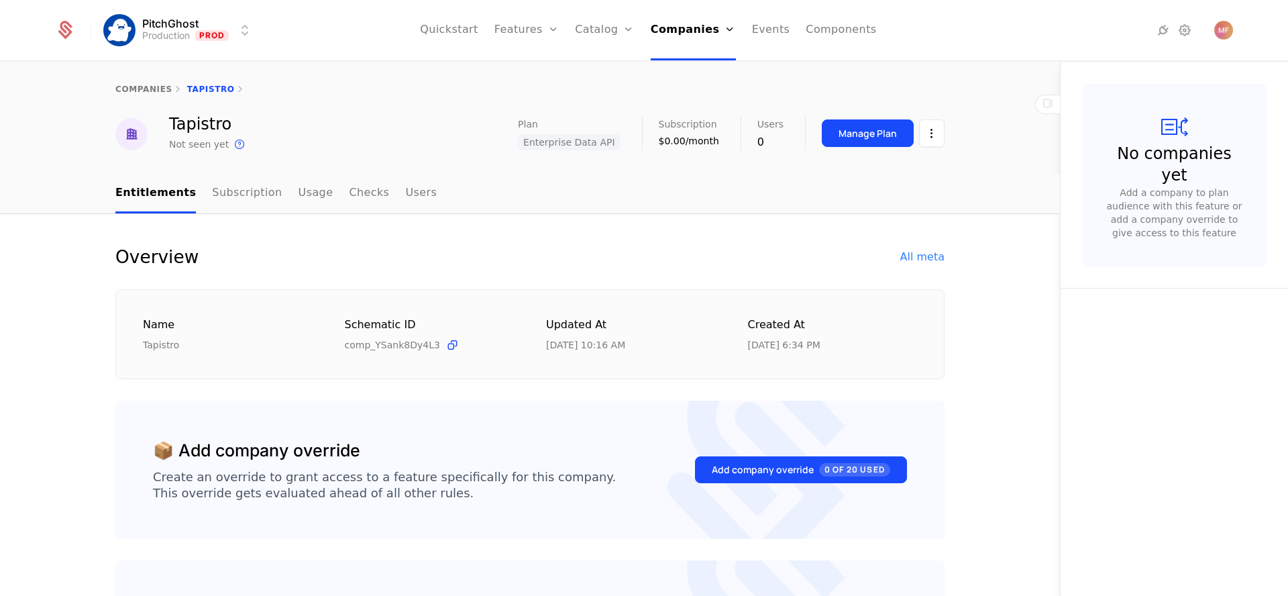
click at [877, 138] on div "Manage Plan" at bounding box center [867, 133] width 58 height 13
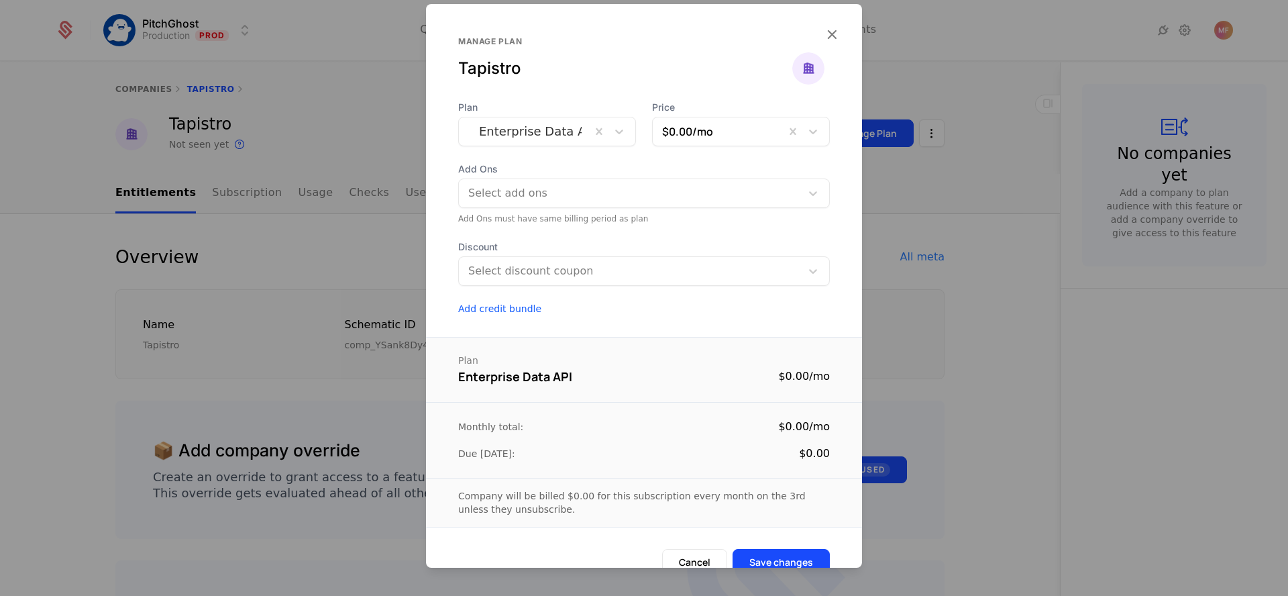
click at [660, 194] on div at bounding box center [630, 193] width 326 height 19
click at [321, 97] on div at bounding box center [644, 298] width 1288 height 596
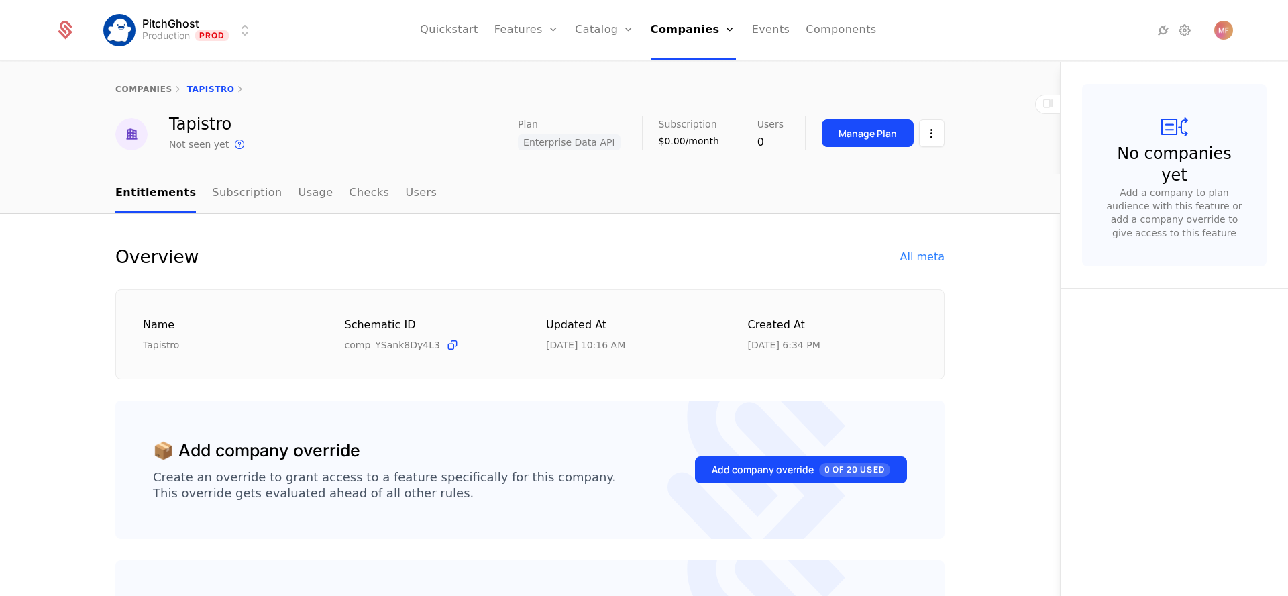
click at [862, 127] on div "Manage Plan" at bounding box center [867, 133] width 58 height 13
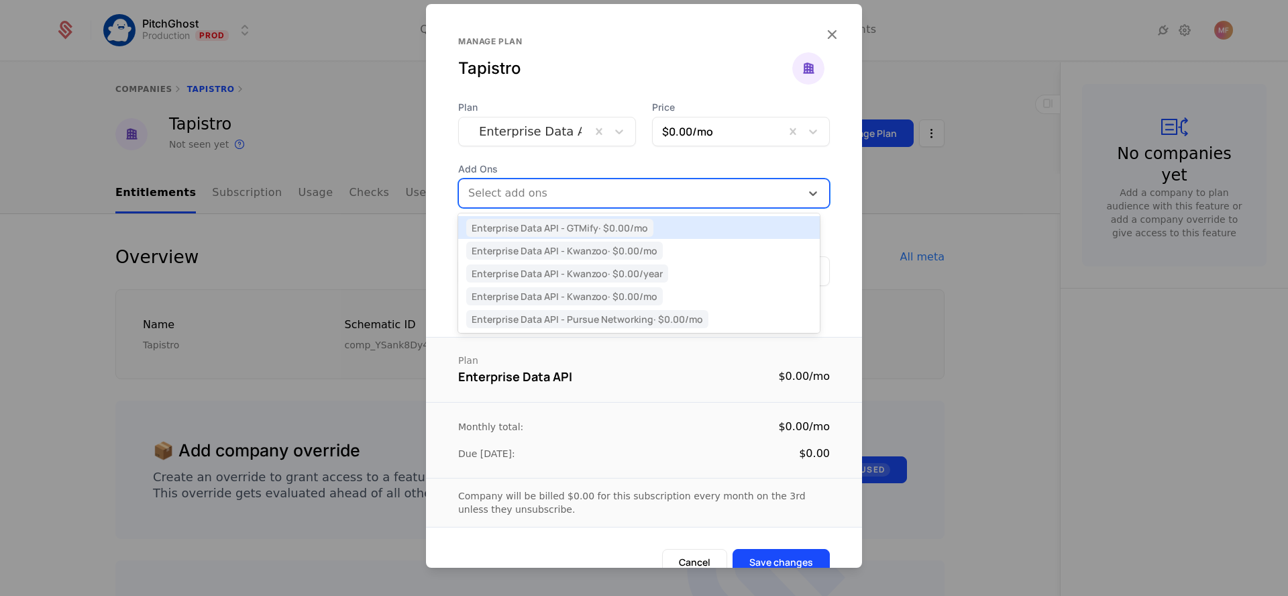
click at [553, 206] on div "Select add ons" at bounding box center [644, 193] width 372 height 30
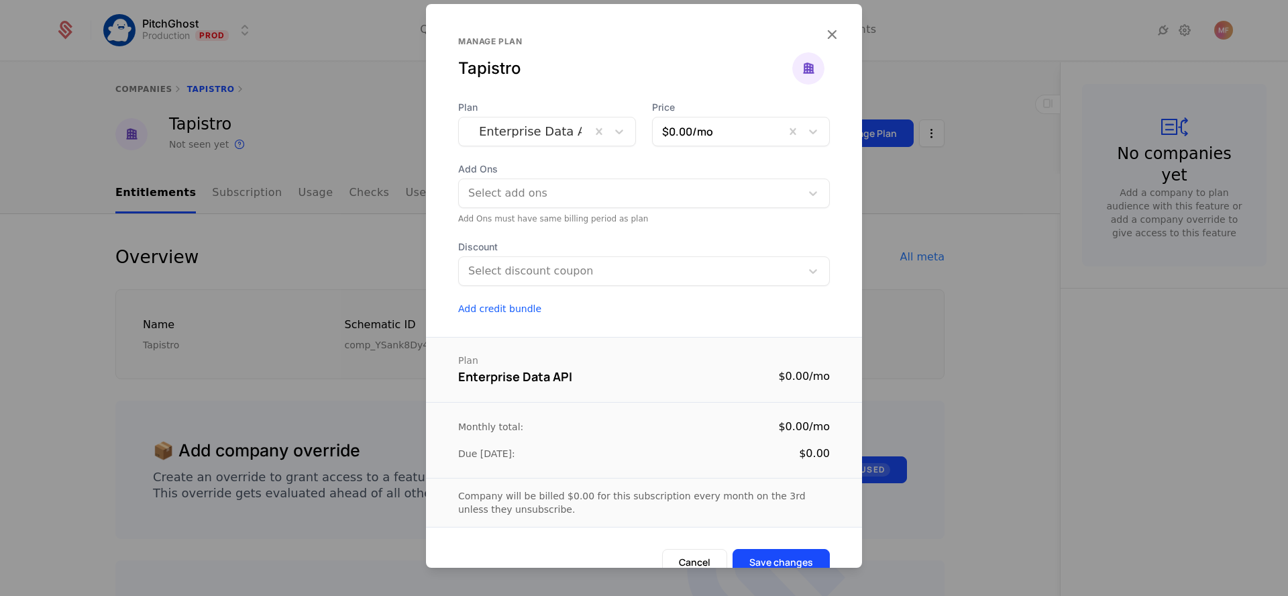
click at [1015, 197] on div at bounding box center [644, 298] width 1288 height 596
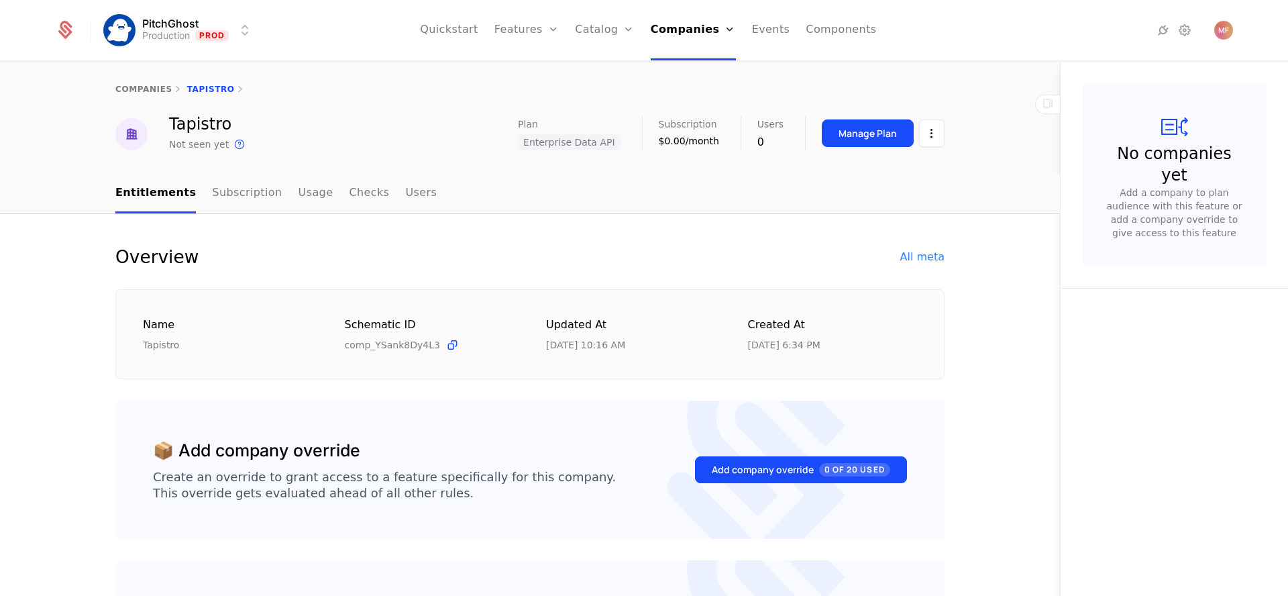
click at [601, 88] on link "Add Ons" at bounding box center [625, 87] width 69 height 11
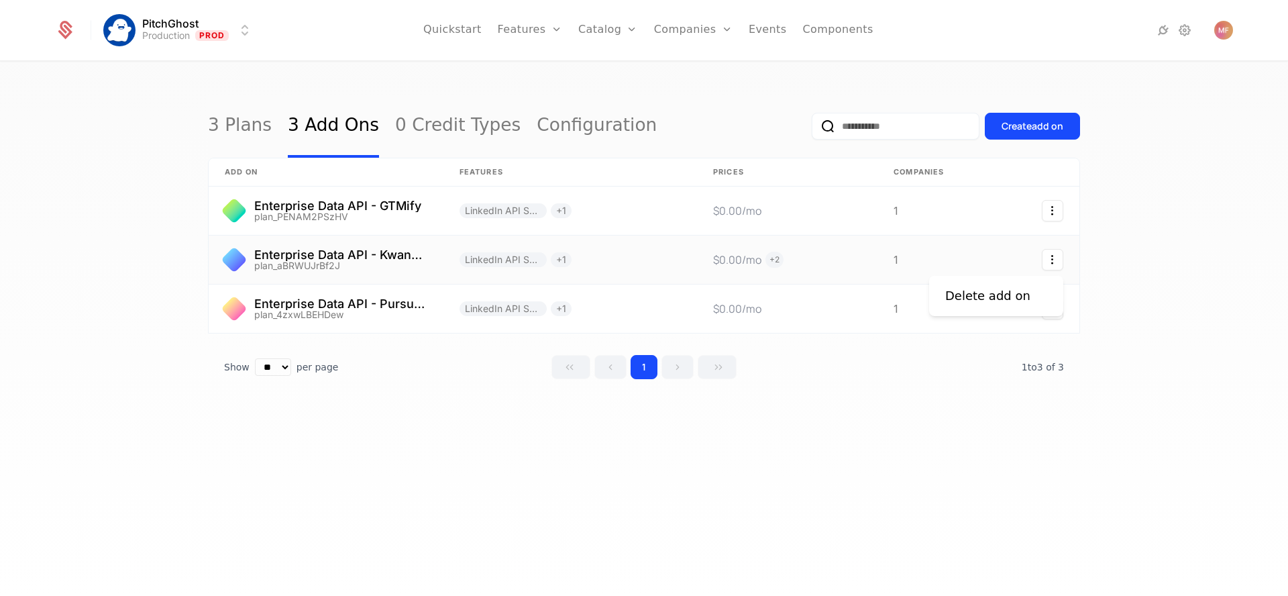
click at [1051, 264] on icon "Select action" at bounding box center [1052, 259] width 21 height 21
click at [1104, 239] on html "PitchGhost Production Prod Quickstart Features Features Flags Catalog Plans Add…" at bounding box center [644, 298] width 1288 height 596
click at [1033, 115] on button "Create add on" at bounding box center [1032, 126] width 95 height 27
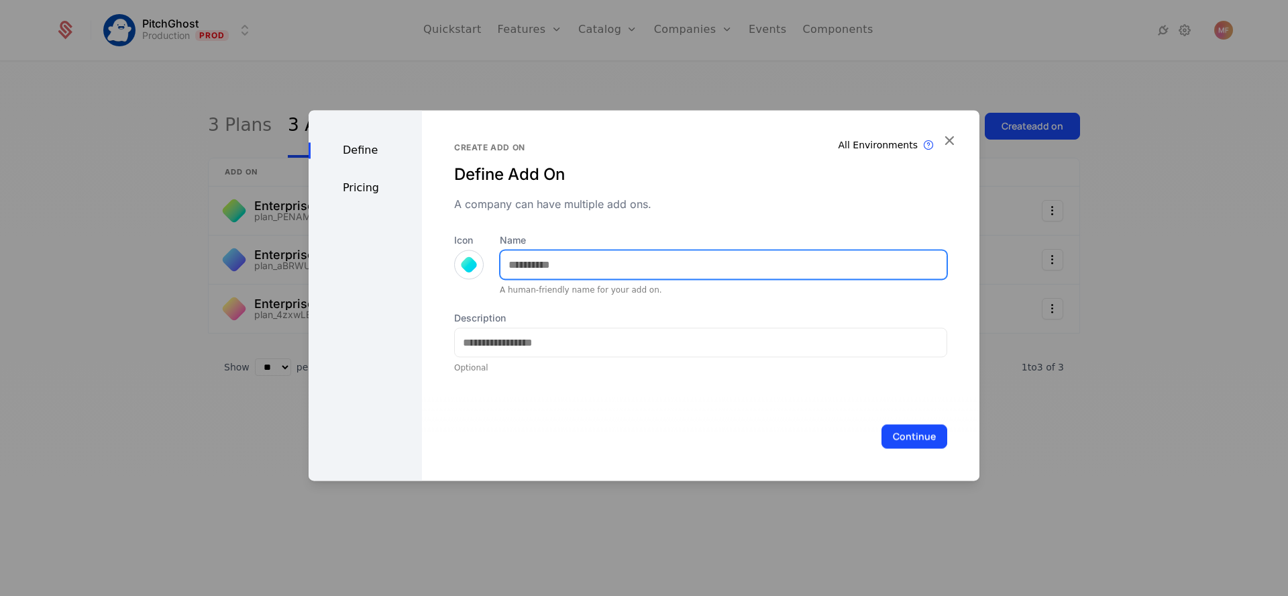
click at [592, 251] on input "Name" at bounding box center [723, 264] width 446 height 28
click at [618, 263] on input "**********" at bounding box center [723, 264] width 446 height 28
click at [625, 266] on input "**********" at bounding box center [723, 264] width 446 height 28
paste input "*****"
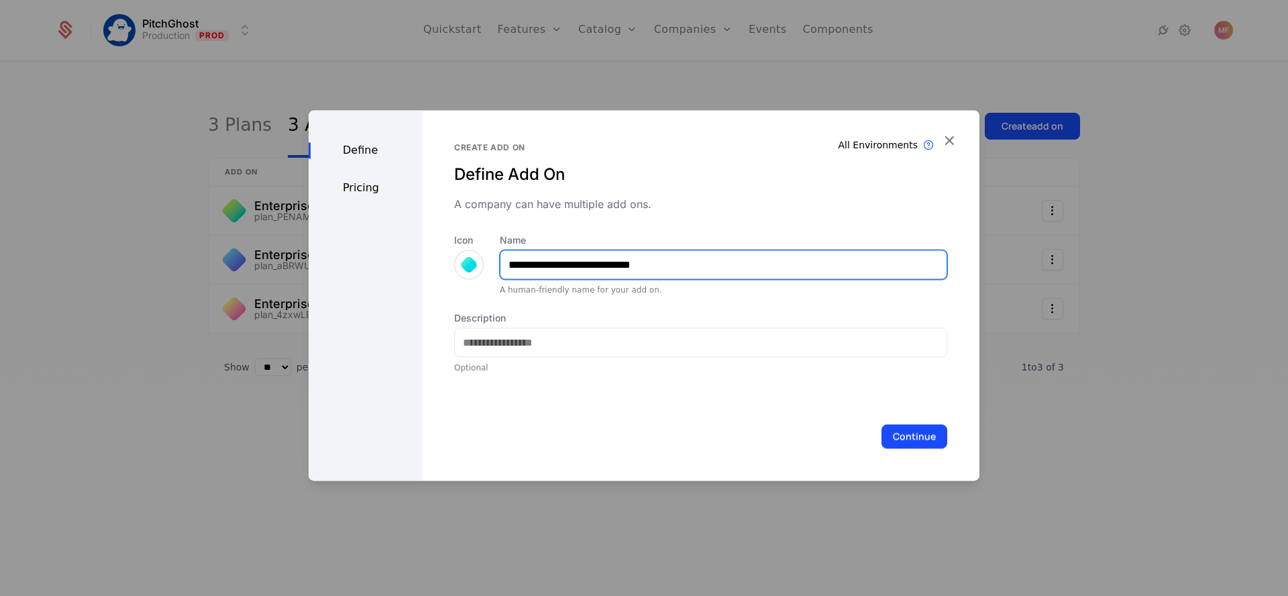
type input "**********"
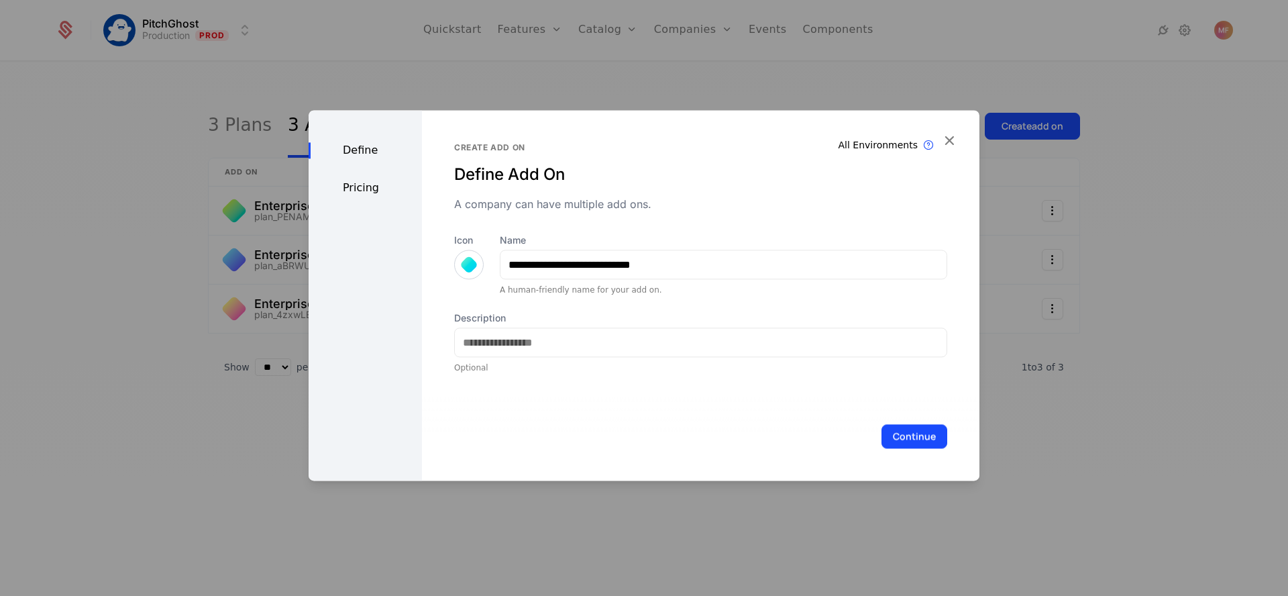
click at [917, 445] on button "Continue" at bounding box center [914, 436] width 66 height 24
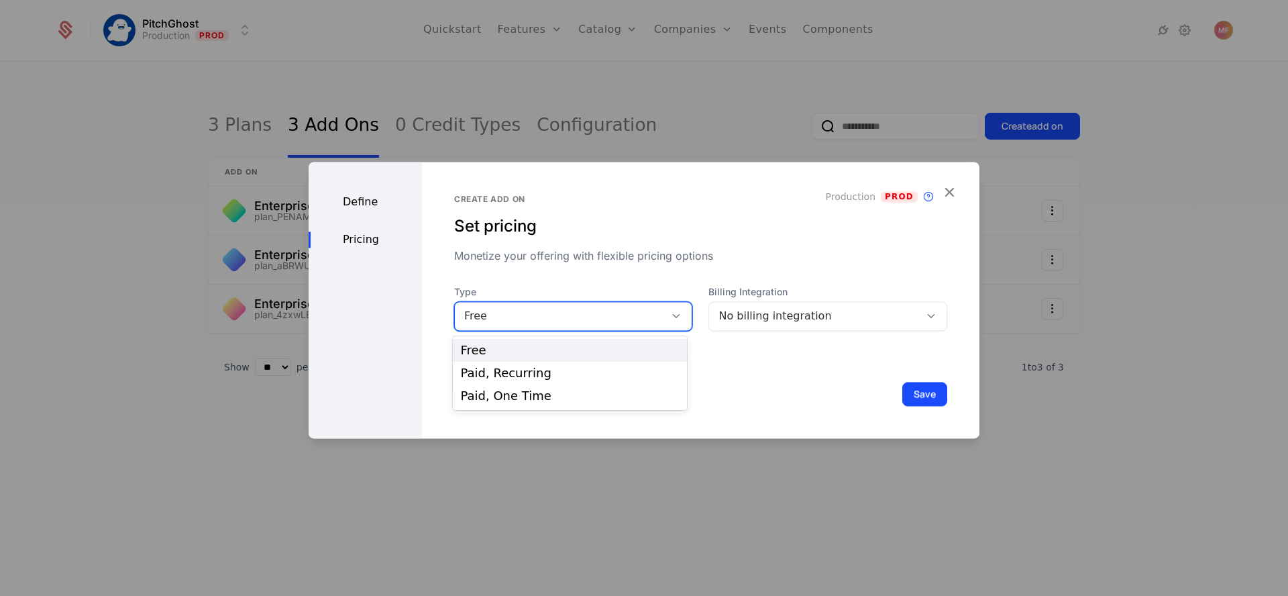
click at [673, 313] on icon at bounding box center [676, 316] width 12 height 12
click at [561, 347] on div "Free" at bounding box center [570, 350] width 218 height 12
click at [489, 200] on div "Create add on" at bounding box center [700, 199] width 493 height 11
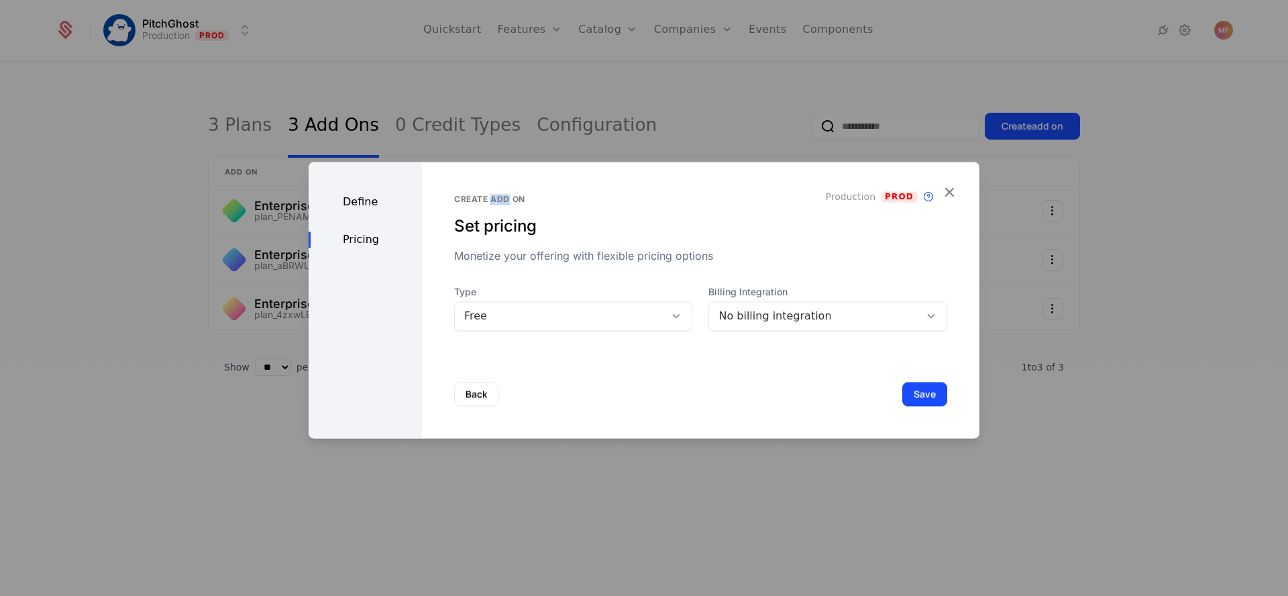
click at [489, 200] on div "Create add on" at bounding box center [700, 199] width 493 height 11
click at [914, 397] on button "Save" at bounding box center [924, 394] width 45 height 24
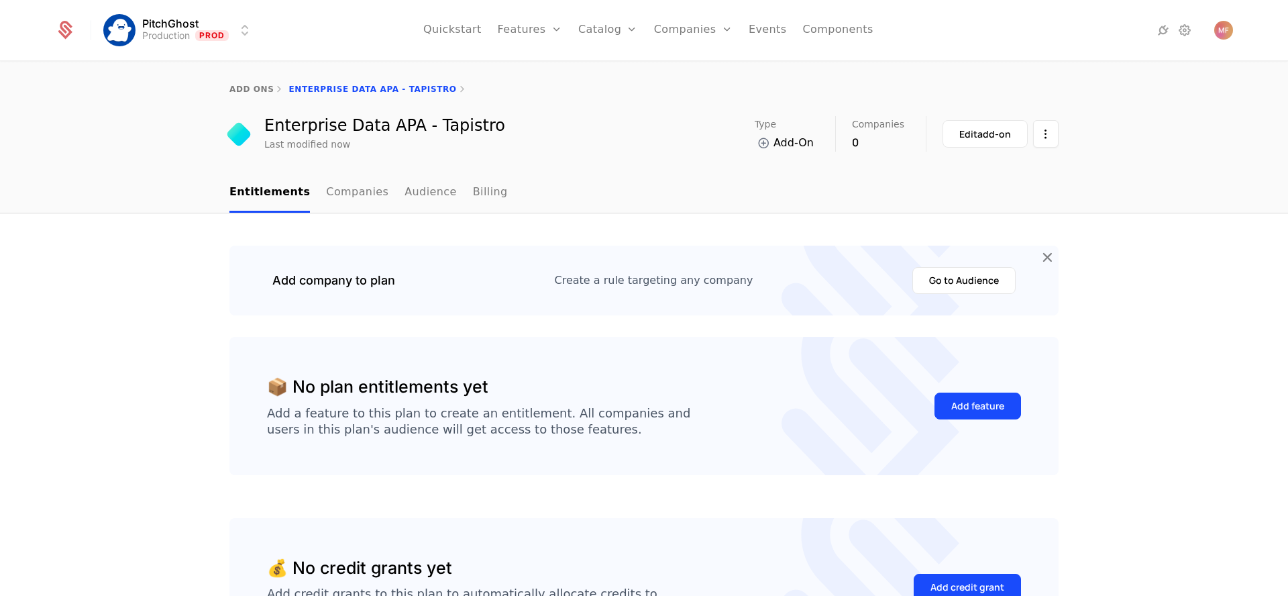
click at [411, 188] on link "Audience" at bounding box center [430, 193] width 52 height 40
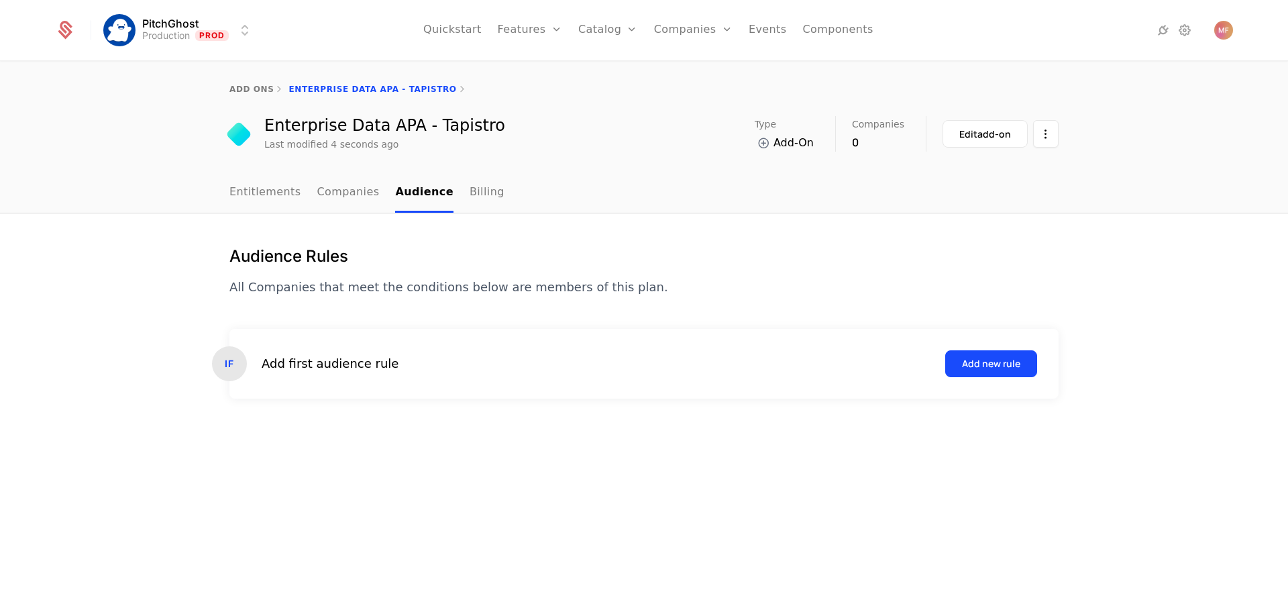
click at [477, 195] on link "Billing" at bounding box center [486, 193] width 35 height 40
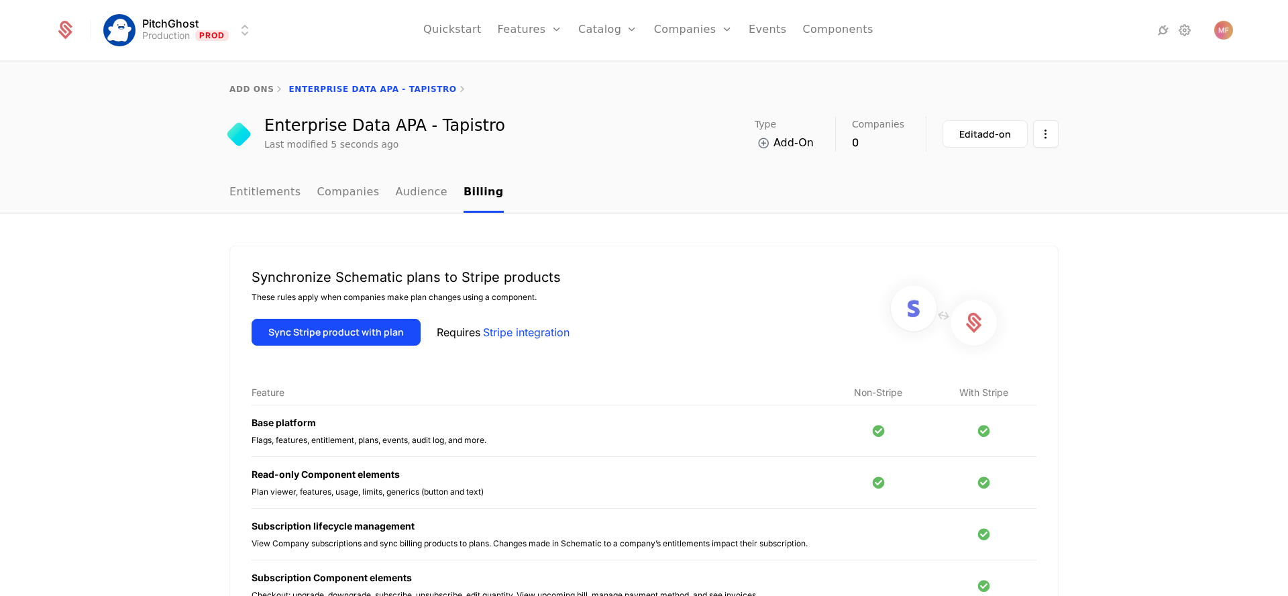
click at [353, 195] on link "Companies" at bounding box center [348, 193] width 62 height 40
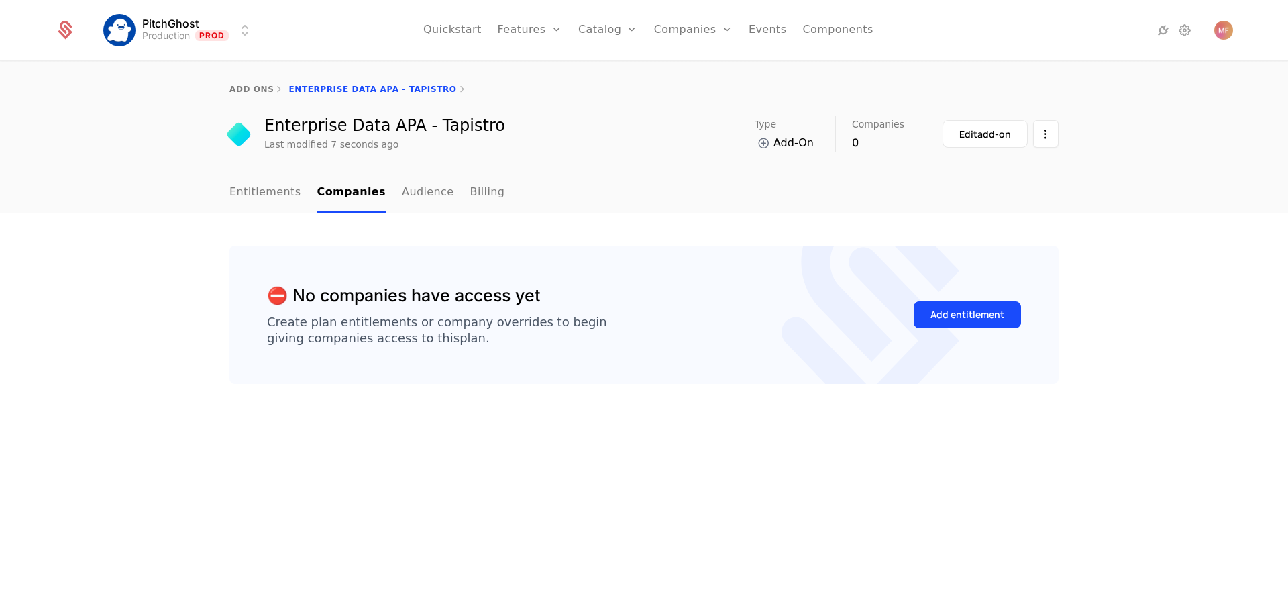
click at [960, 132] on div "Edit add-on" at bounding box center [985, 133] width 52 height 13
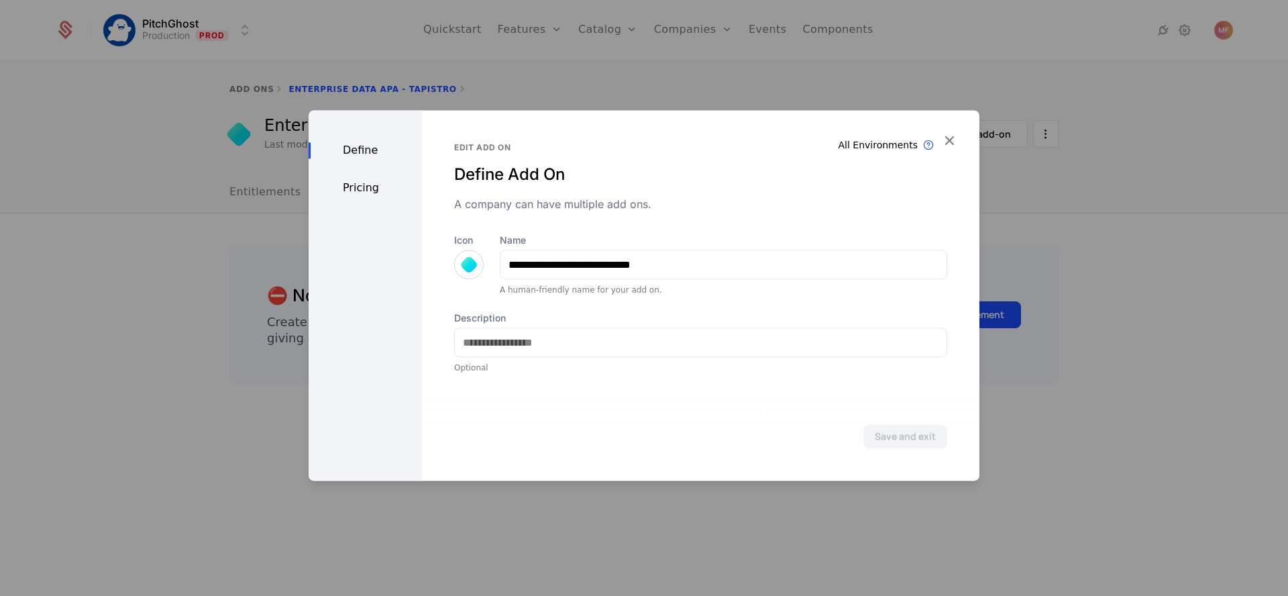
click at [363, 193] on div "Pricing" at bounding box center [365, 188] width 113 height 16
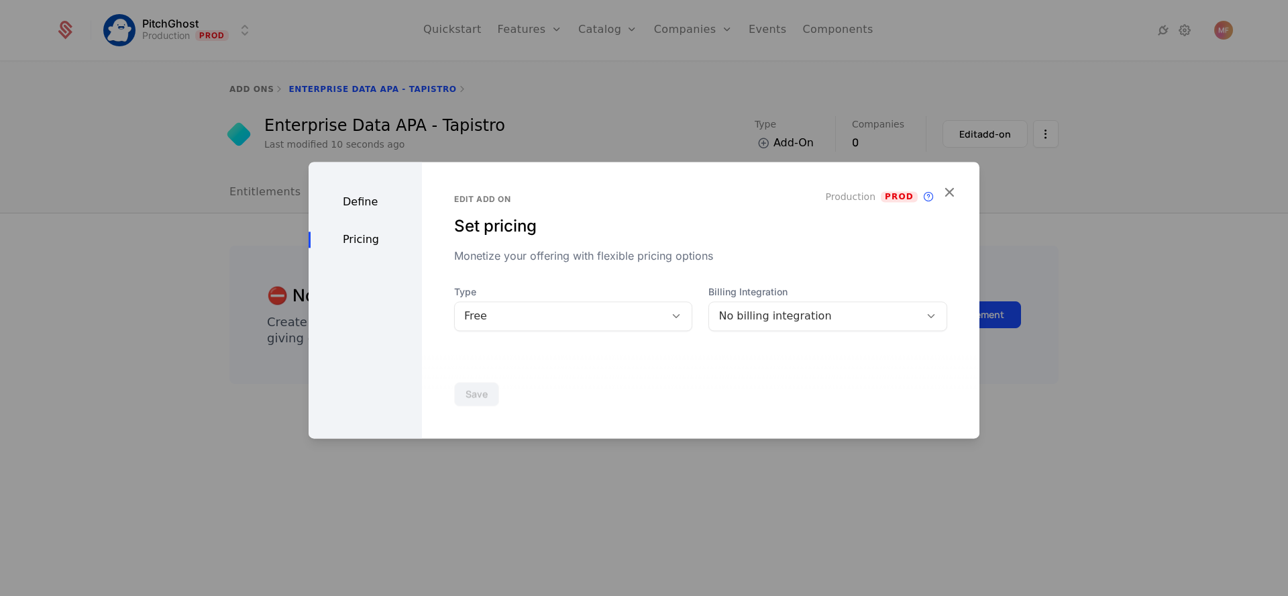
click at [1026, 173] on div at bounding box center [644, 298] width 1288 height 596
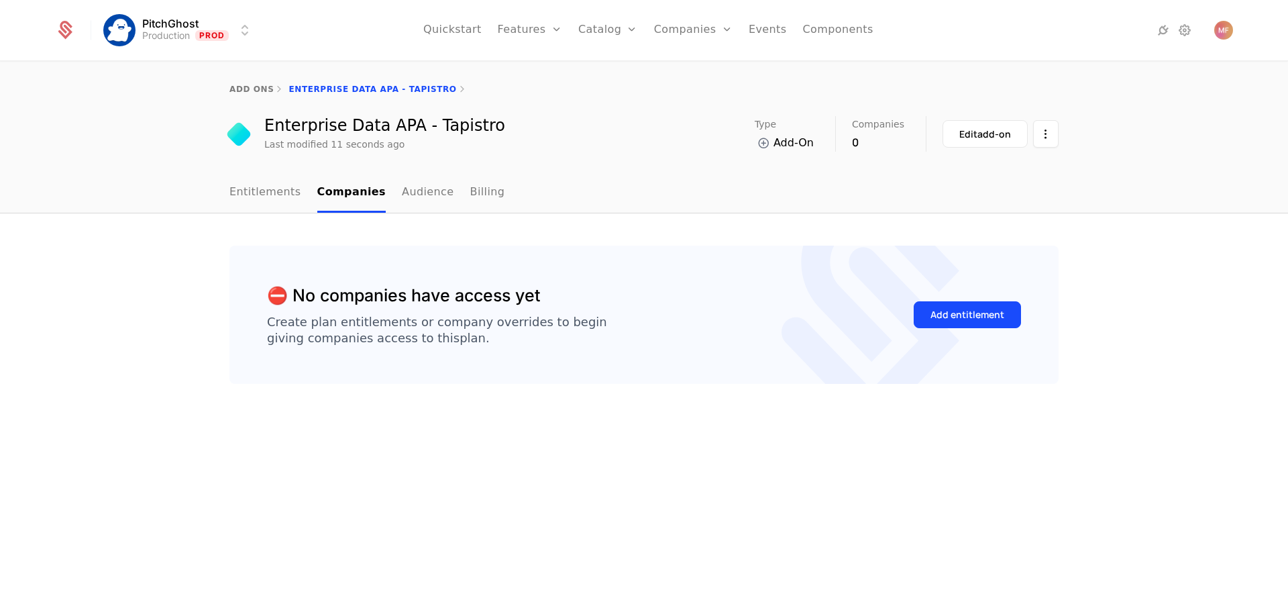
click at [1041, 135] on html "PitchGhost Production Prod Quickstart Features Features Flags Catalog Plans Add…" at bounding box center [644, 298] width 1288 height 596
click at [750, 91] on html "PitchGhost Production Prod Quickstart Features Features Flags Catalog Plans Add…" at bounding box center [644, 298] width 1288 height 596
click at [402, 195] on link "Audience" at bounding box center [428, 193] width 52 height 40
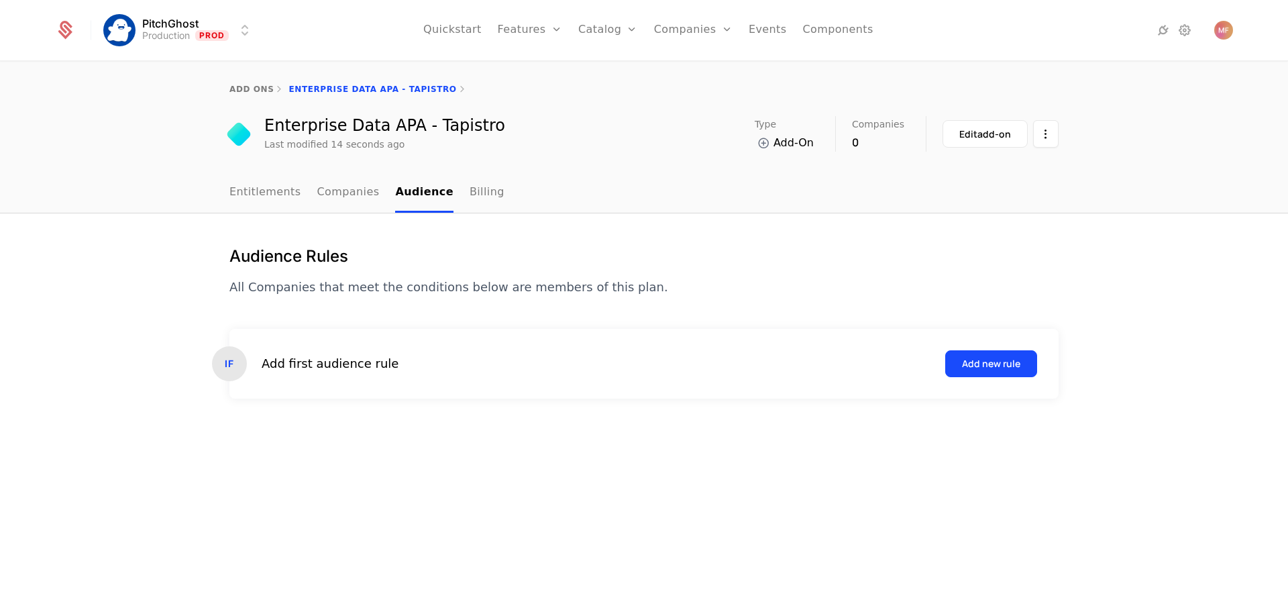
click at [954, 125] on button "Edit add-on" at bounding box center [984, 133] width 85 height 27
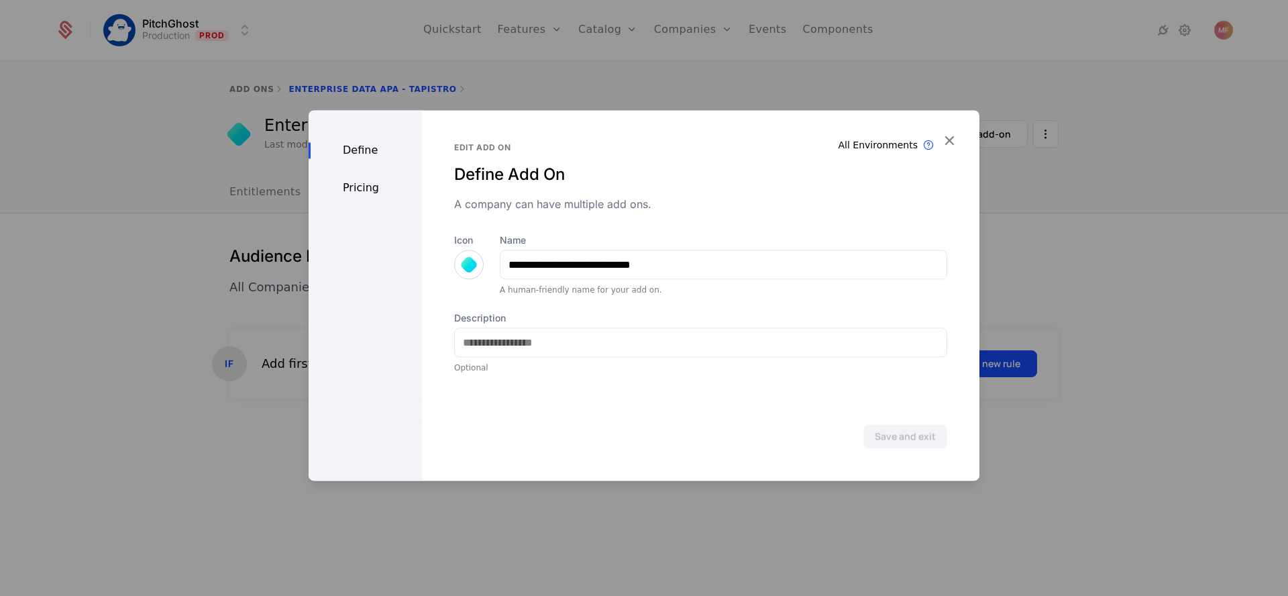
click at [383, 192] on div "Pricing" at bounding box center [365, 188] width 113 height 16
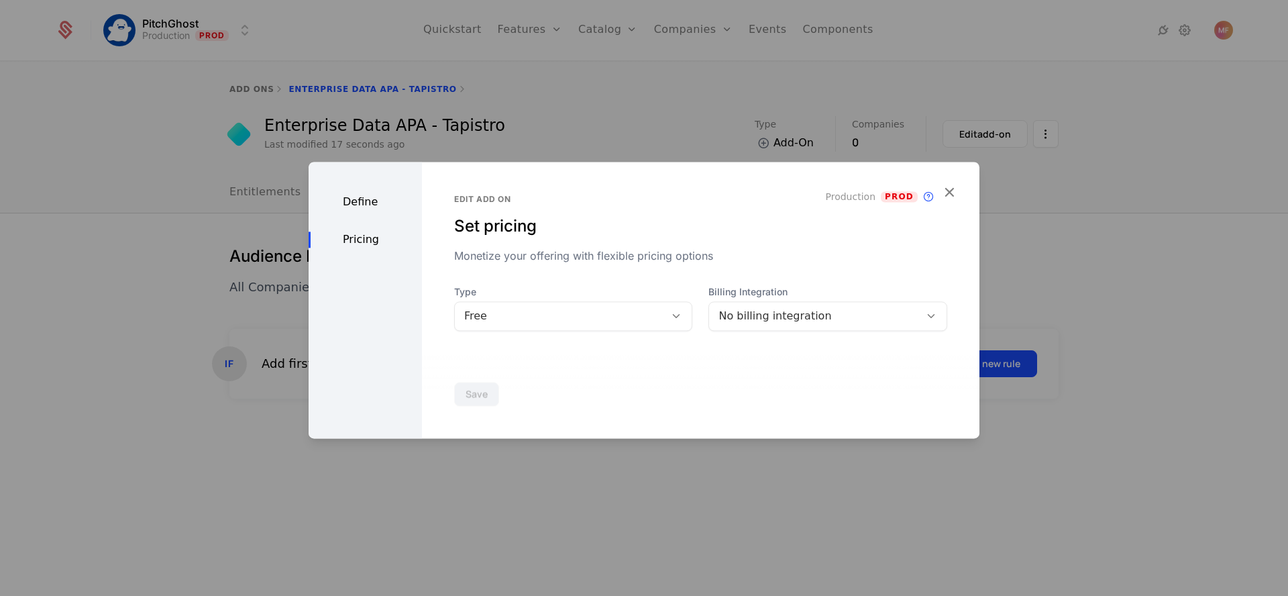
click at [753, 311] on div "No billing integration" at bounding box center [814, 316] width 192 height 16
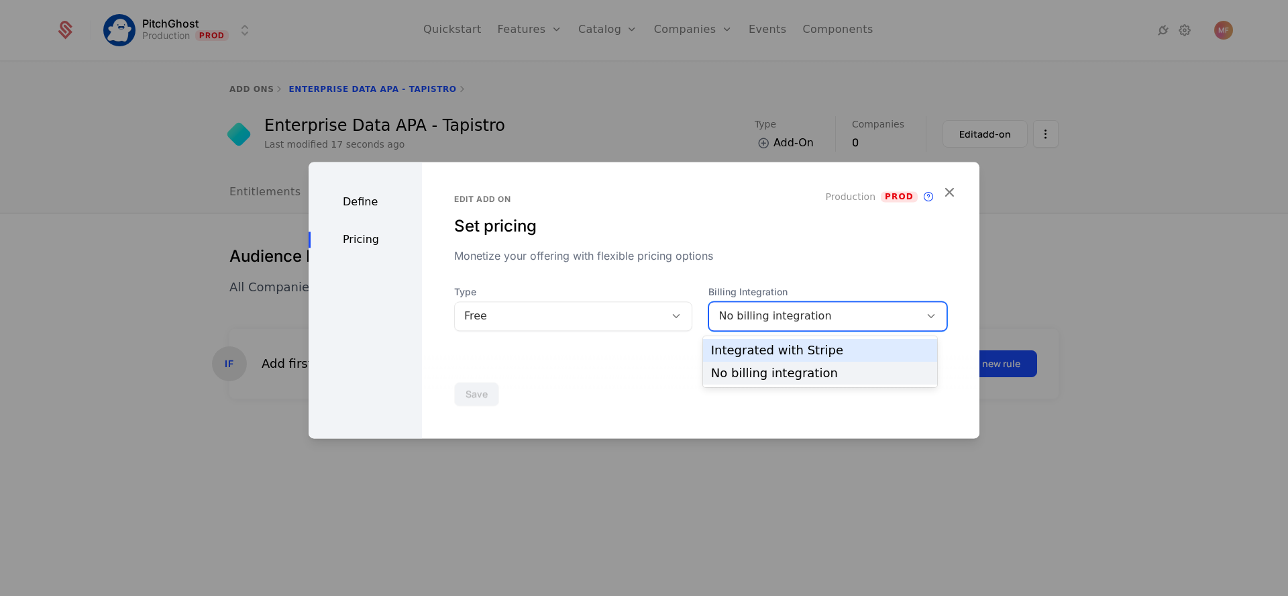
click at [615, 335] on div "Edit add on Set pricing Monetize your offering with flexible pricing options Pr…" at bounding box center [700, 300] width 557 height 276
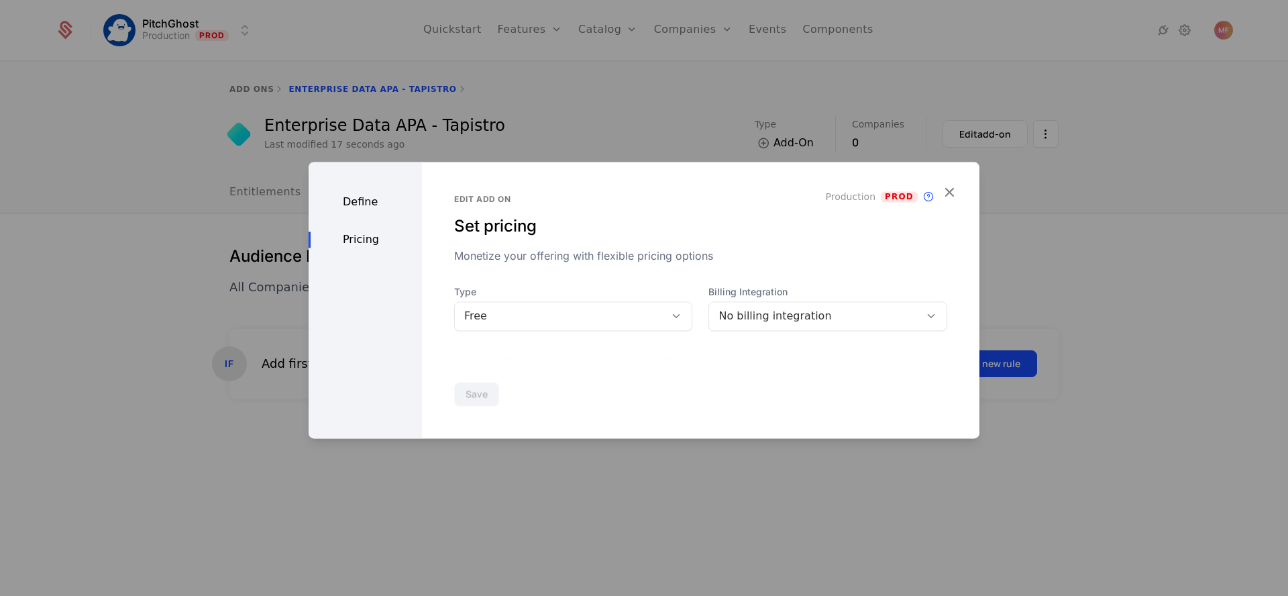
click at [618, 319] on div "Free" at bounding box center [560, 316] width 192 height 16
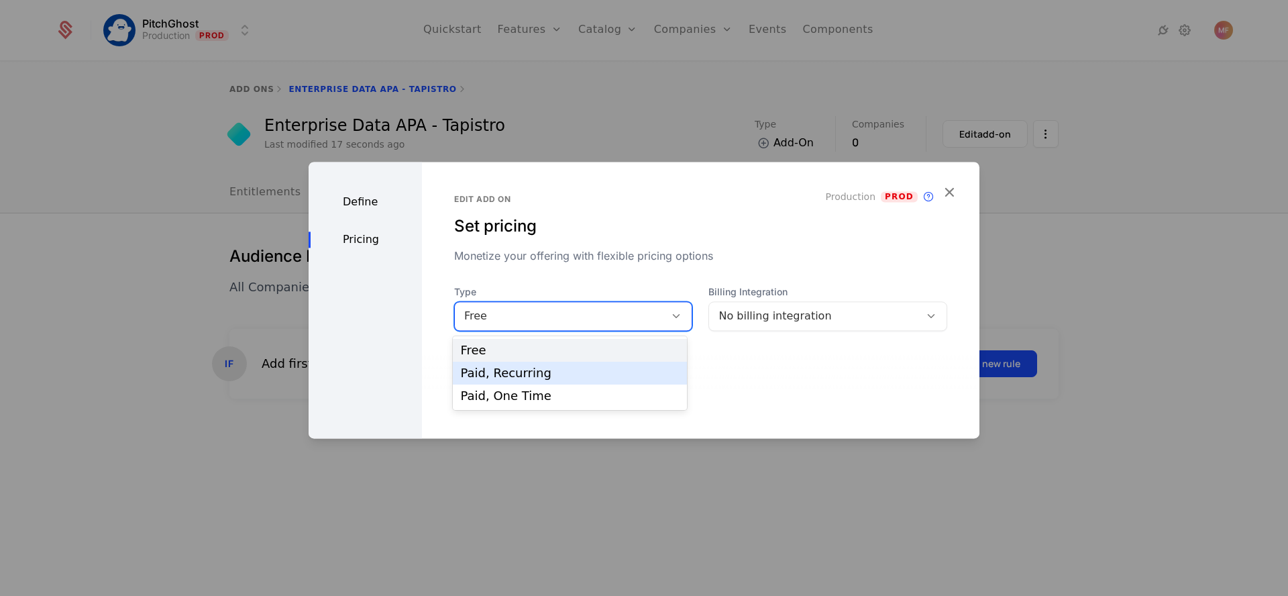
drag, startPoint x: 554, startPoint y: 389, endPoint x: 557, endPoint y: 378, distance: 11.7
click at [557, 378] on div "Free Paid, Recurring Paid, One Time" at bounding box center [570, 373] width 234 height 74
click at [557, 378] on div "Paid, Recurring" at bounding box center [570, 373] width 218 height 12
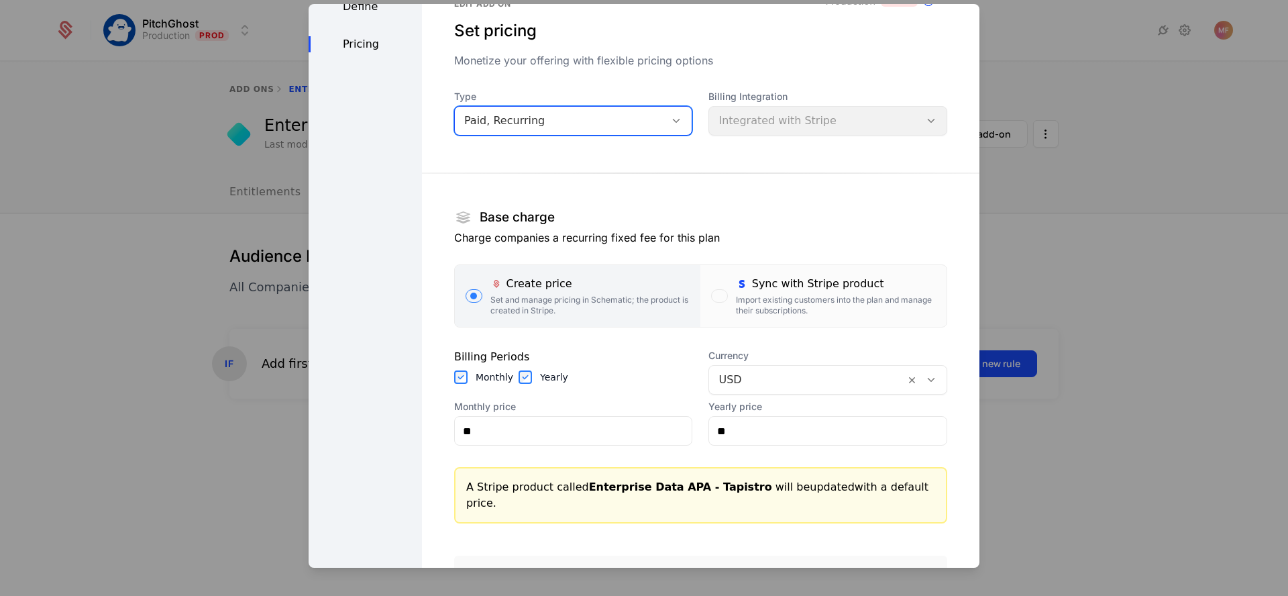
scroll to position [56, 0]
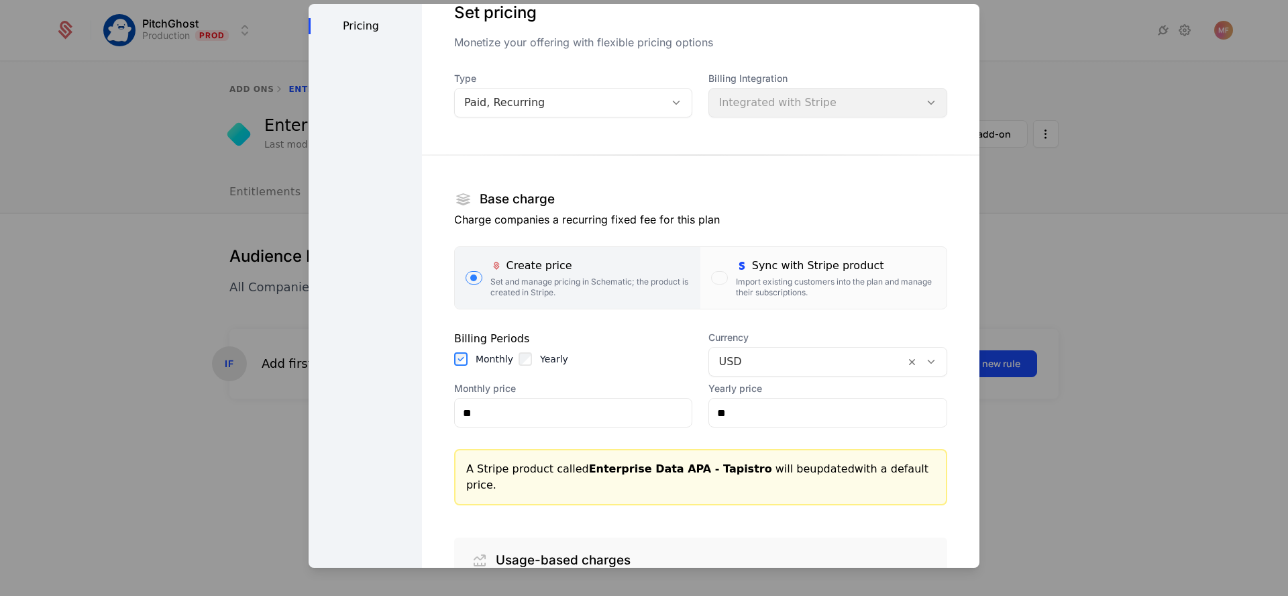
click at [471, 363] on div "Monthly" at bounding box center [483, 358] width 59 height 13
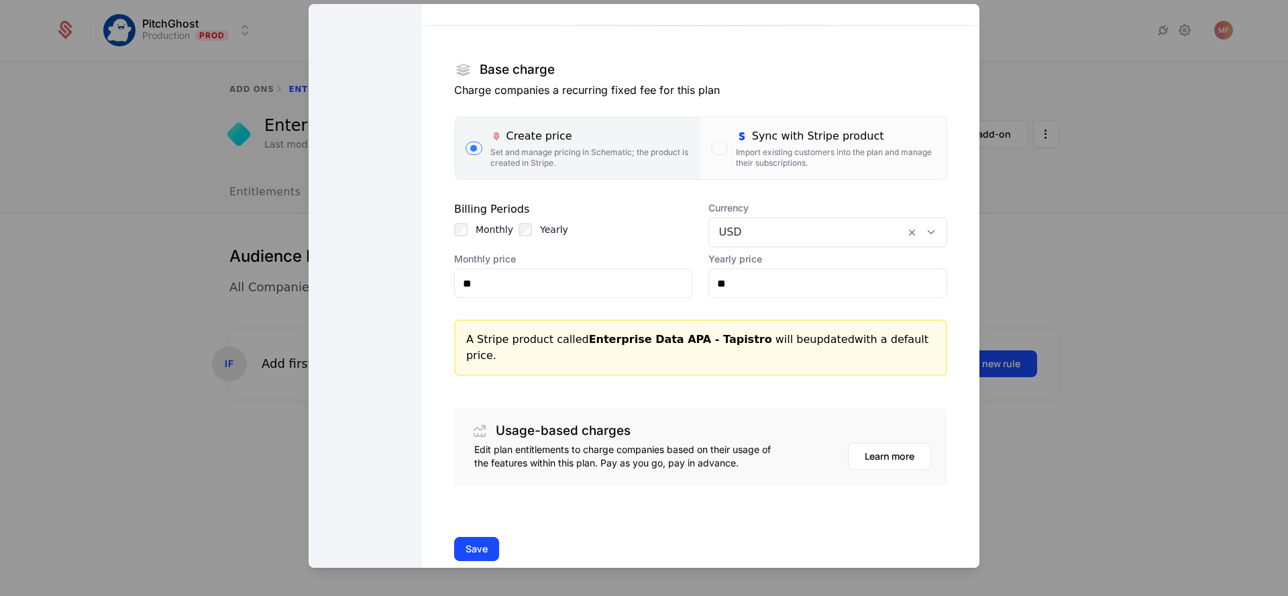
scroll to position [194, 0]
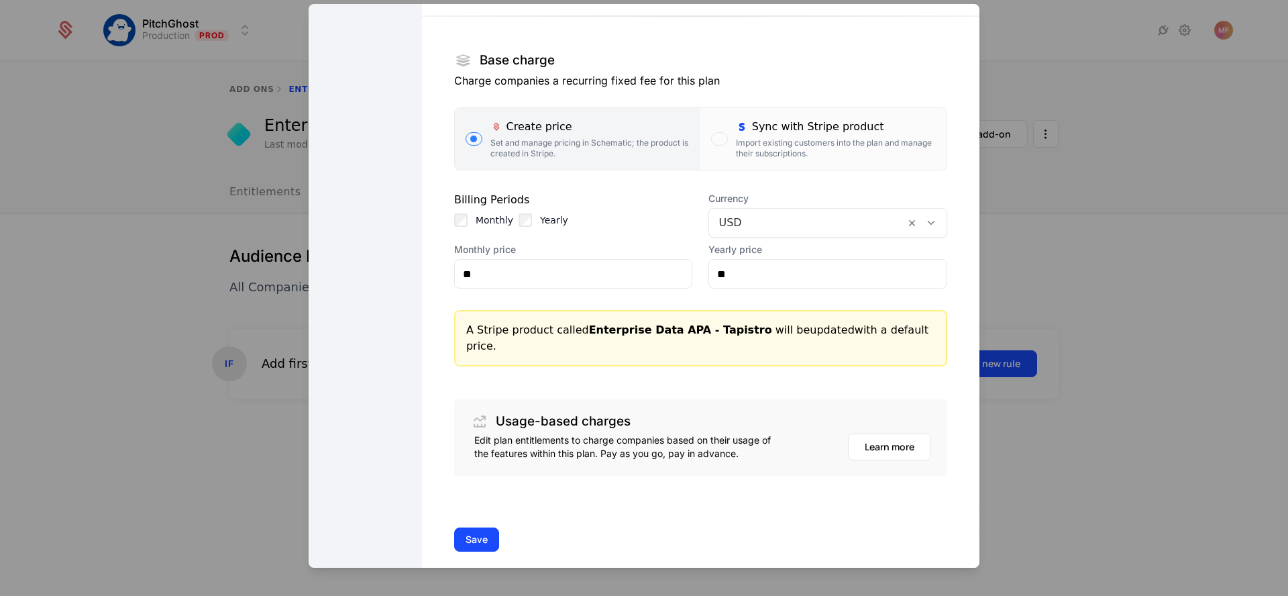
click at [759, 160] on label "Sync with Stripe product Import existing customers into the plan and manage the…" at bounding box center [823, 139] width 246 height 62
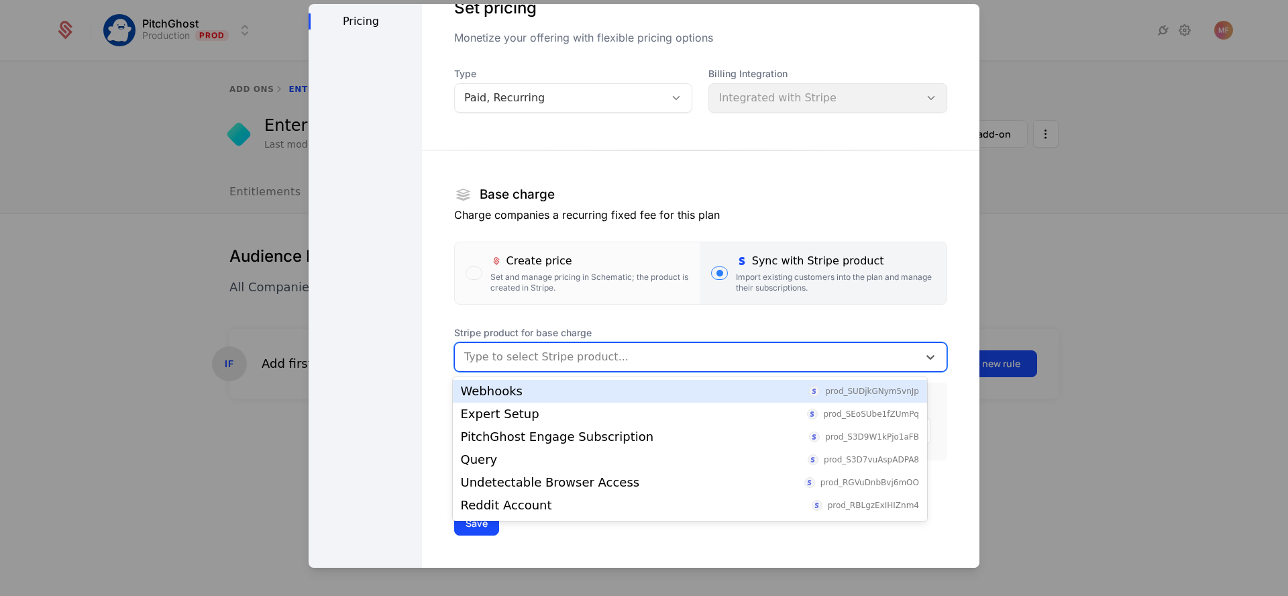
click at [666, 366] on div "Type to select Stripe product..." at bounding box center [686, 357] width 463 height 24
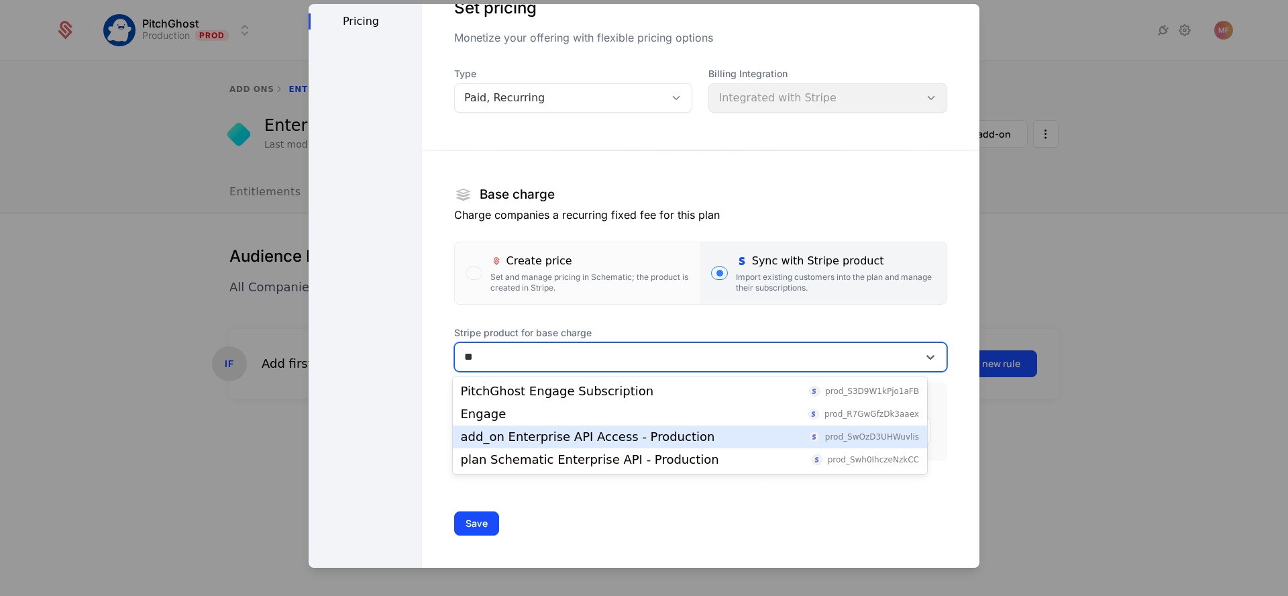
type input "*"
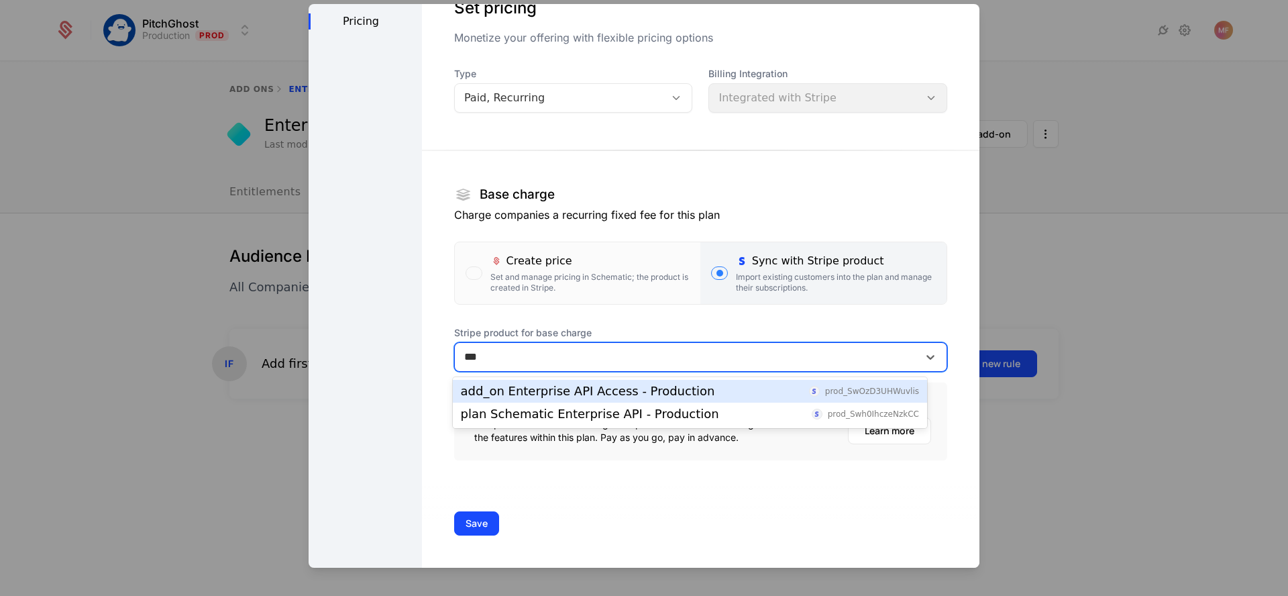
type input "***"
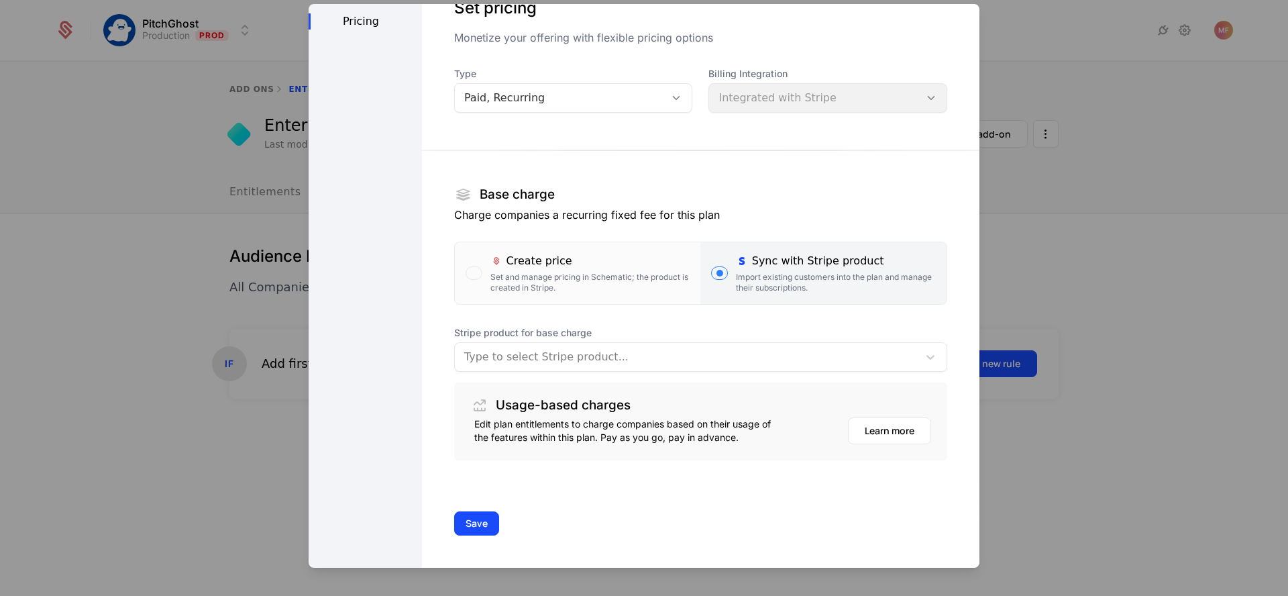
click at [858, 327] on span "Stripe product for base charge" at bounding box center [700, 332] width 493 height 13
click at [639, 270] on div "Create price Set and manage pricing in Schematic; the product is created in Str…" at bounding box center [590, 273] width 200 height 40
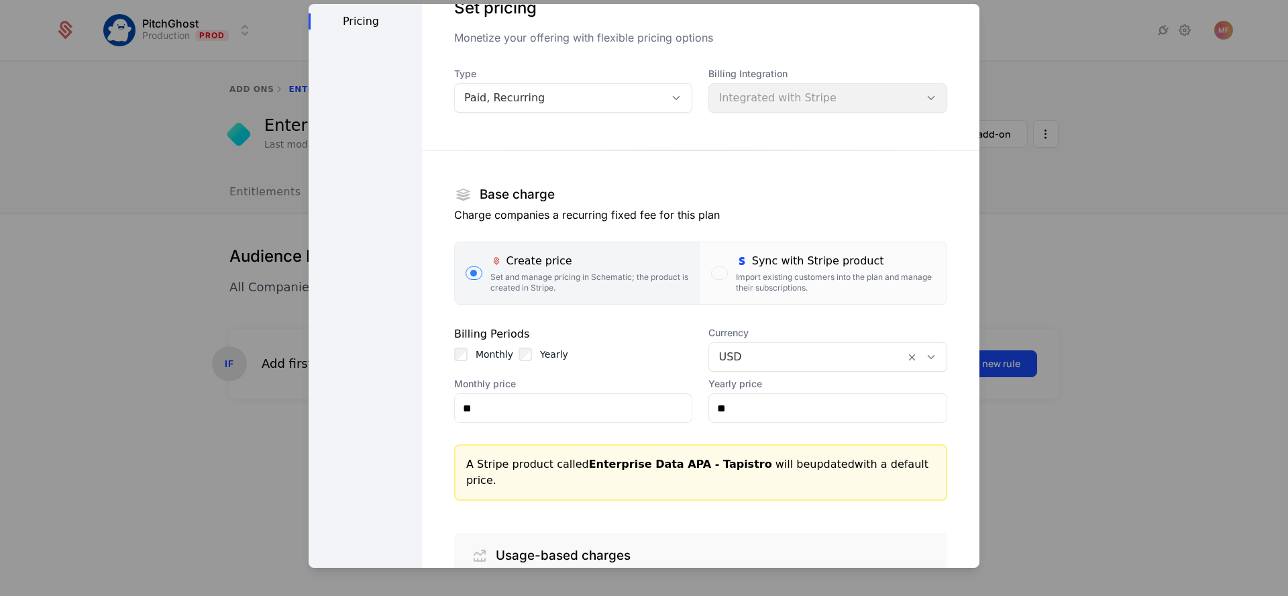
click at [478, 355] on label "Monthly" at bounding box center [495, 353] width 38 height 13
click at [751, 269] on div "Sync with Stripe product Import existing customers into the plan and manage the…" at bounding box center [836, 273] width 200 height 40
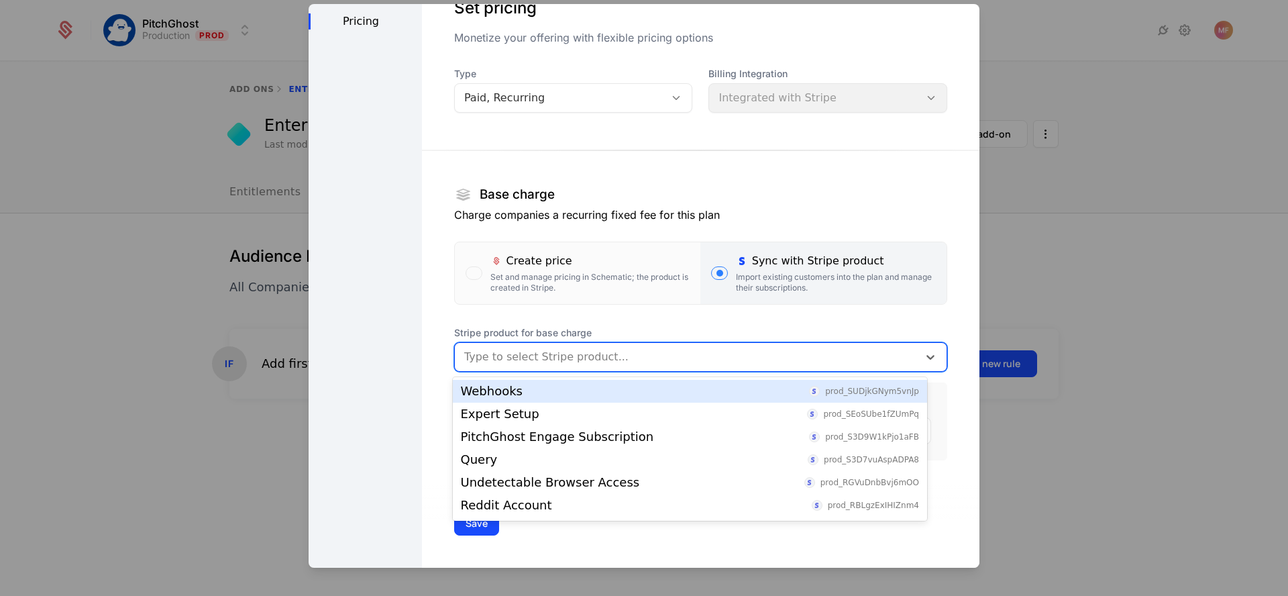
click at [697, 366] on div at bounding box center [686, 356] width 445 height 19
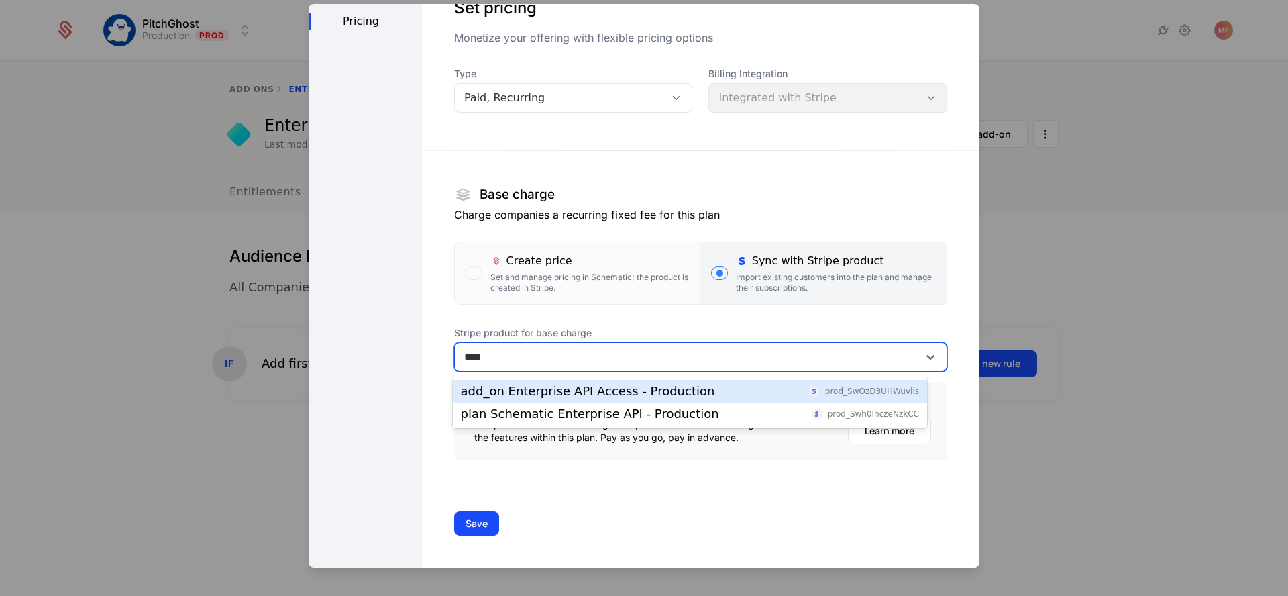
type input "****"
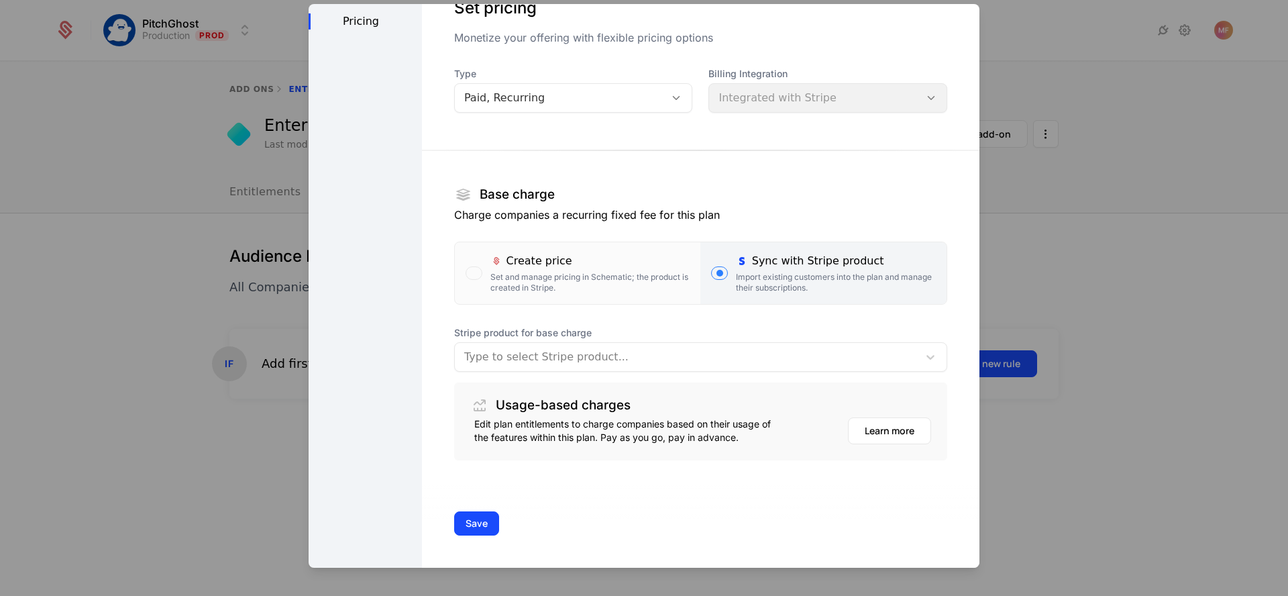
click at [518, 269] on div "Create price Set and manage pricing in Schematic; the product is created in Str…" at bounding box center [590, 273] width 200 height 40
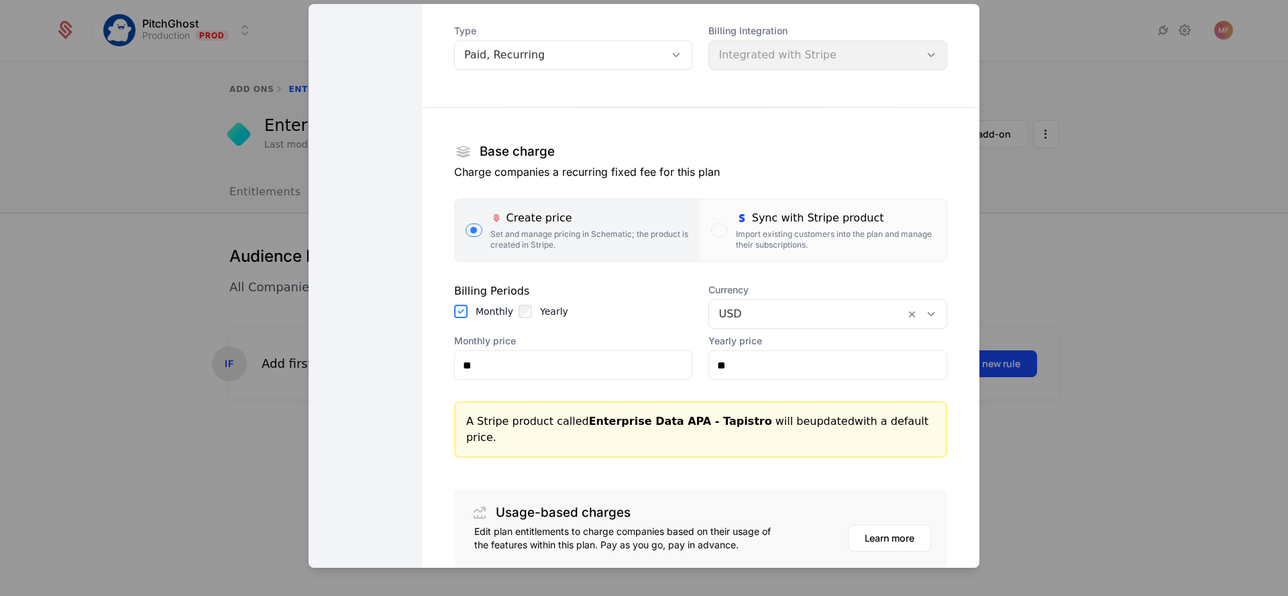
scroll to position [194, 0]
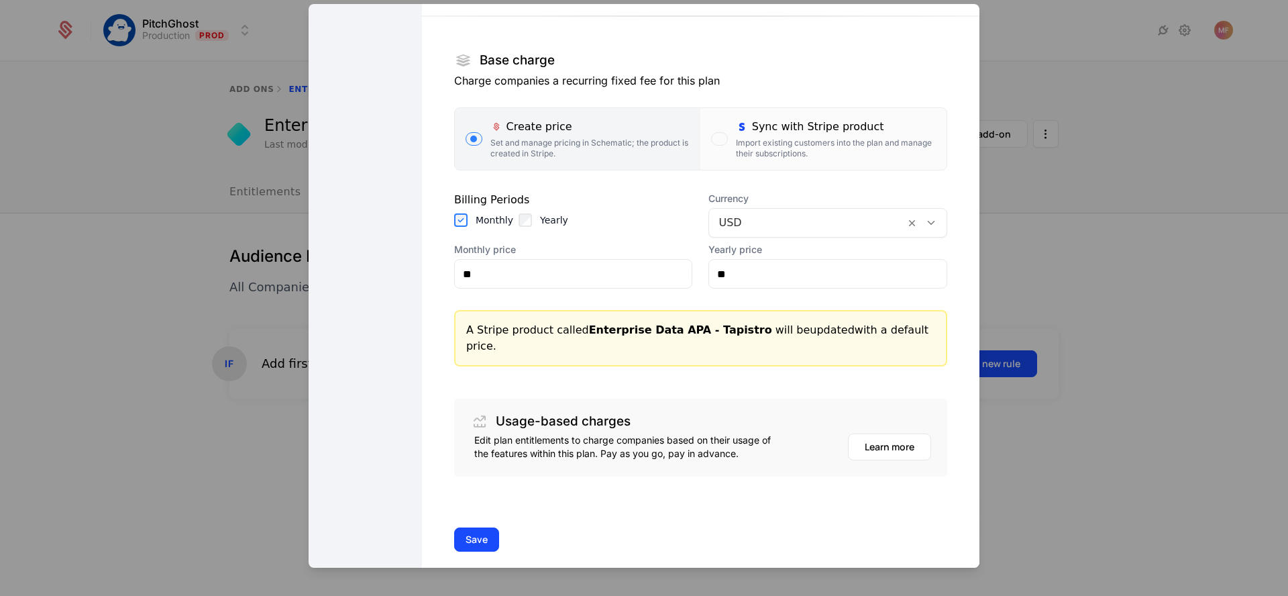
click at [464, 530] on button "Save" at bounding box center [476, 539] width 45 height 24
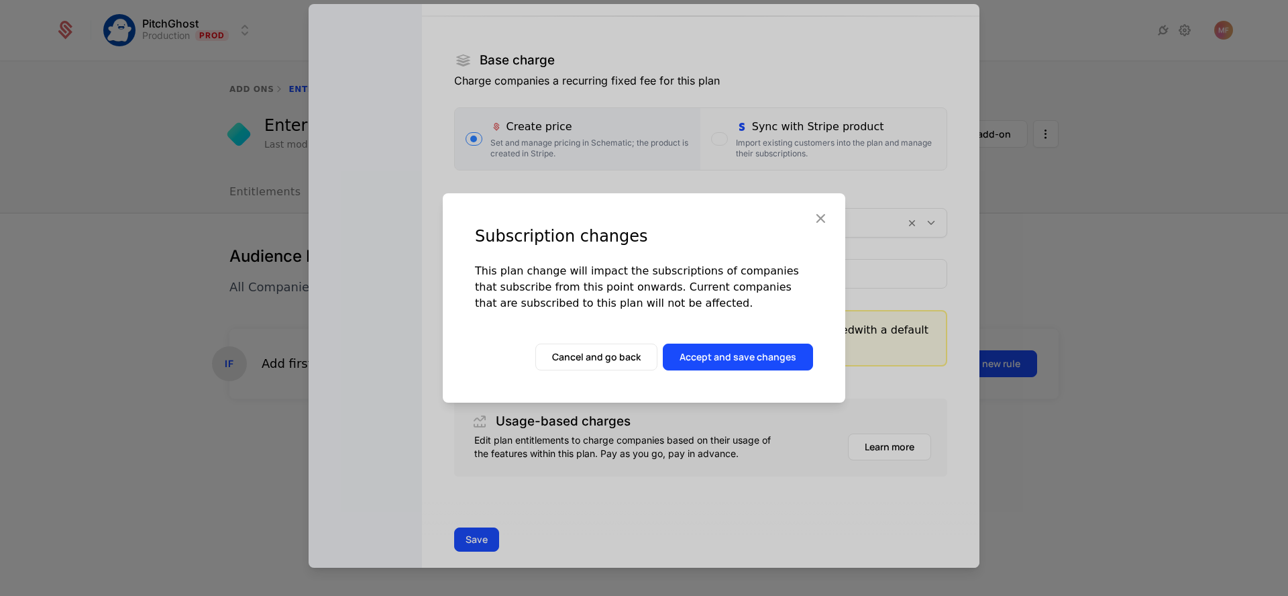
click at [693, 353] on button "Accept and save changes" at bounding box center [738, 356] width 150 height 27
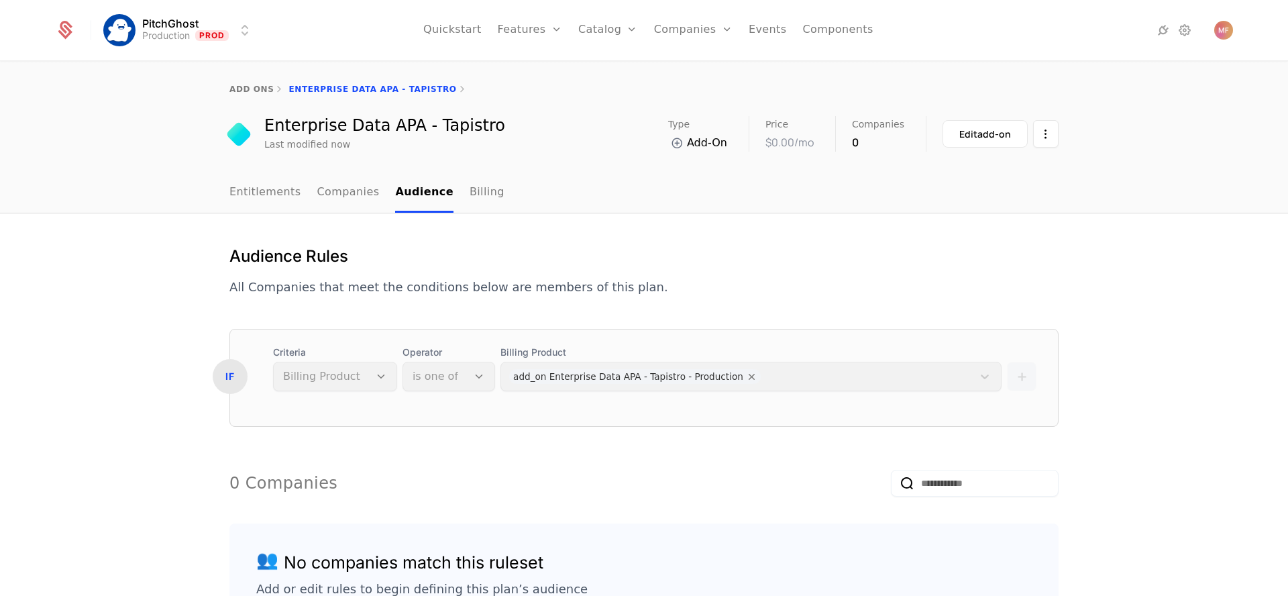
click at [534, 189] on nav "Entitlements Companies Audience Billing" at bounding box center [643, 193] width 829 height 40
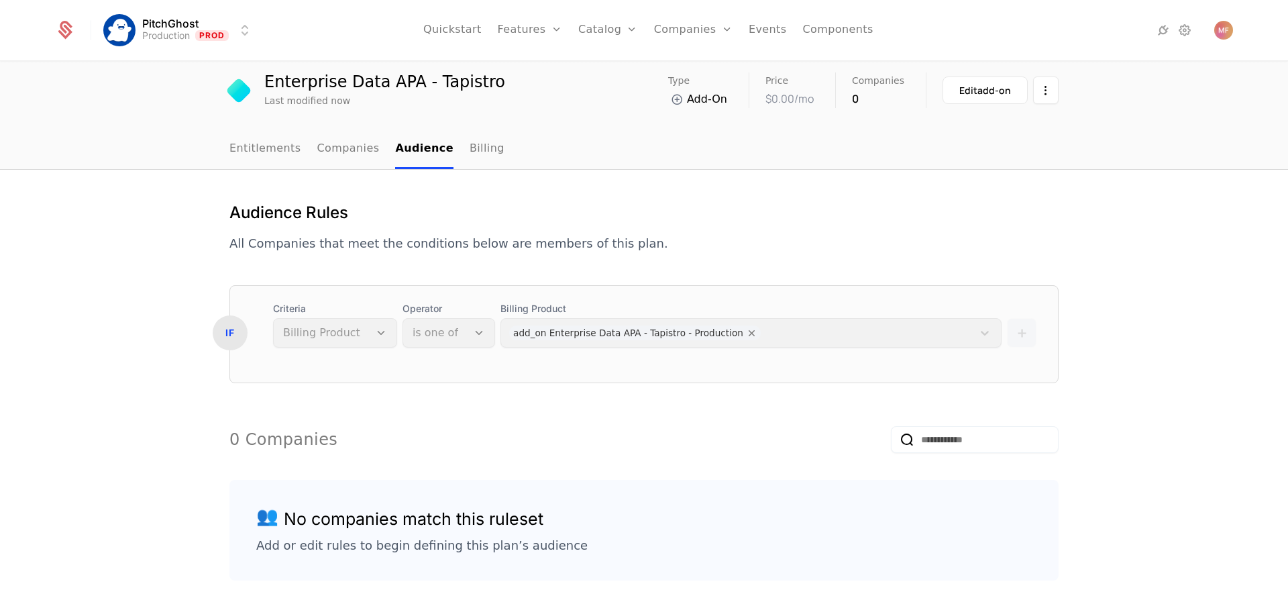
scroll to position [0, 0]
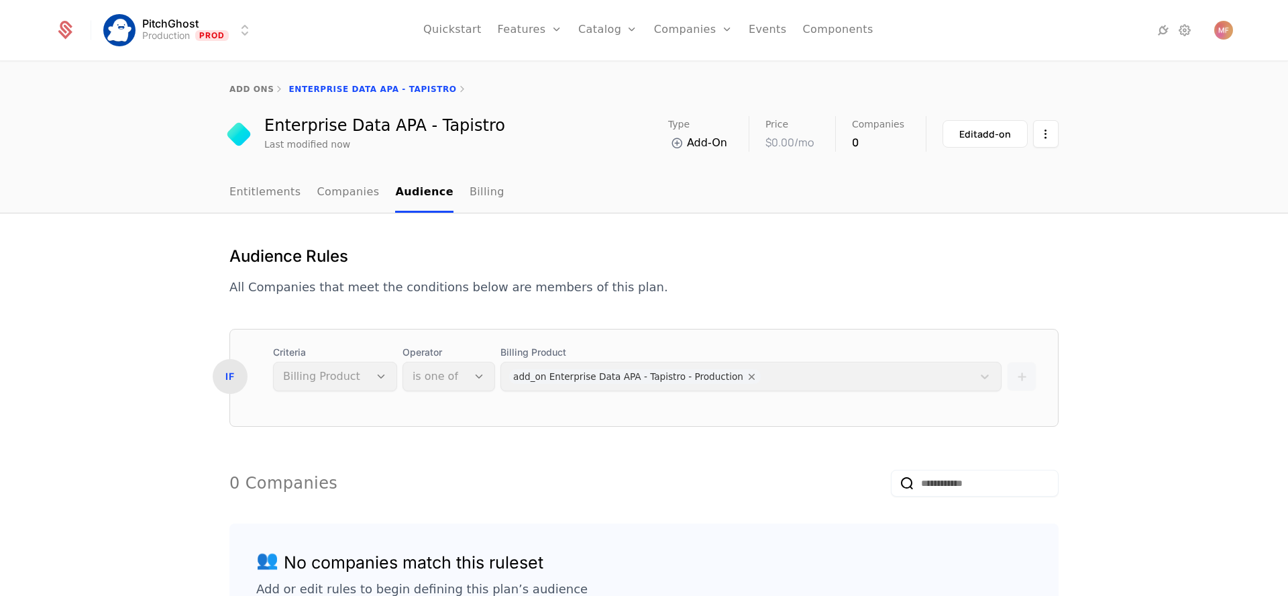
click at [998, 137] on div "Edit add-on" at bounding box center [985, 133] width 52 height 13
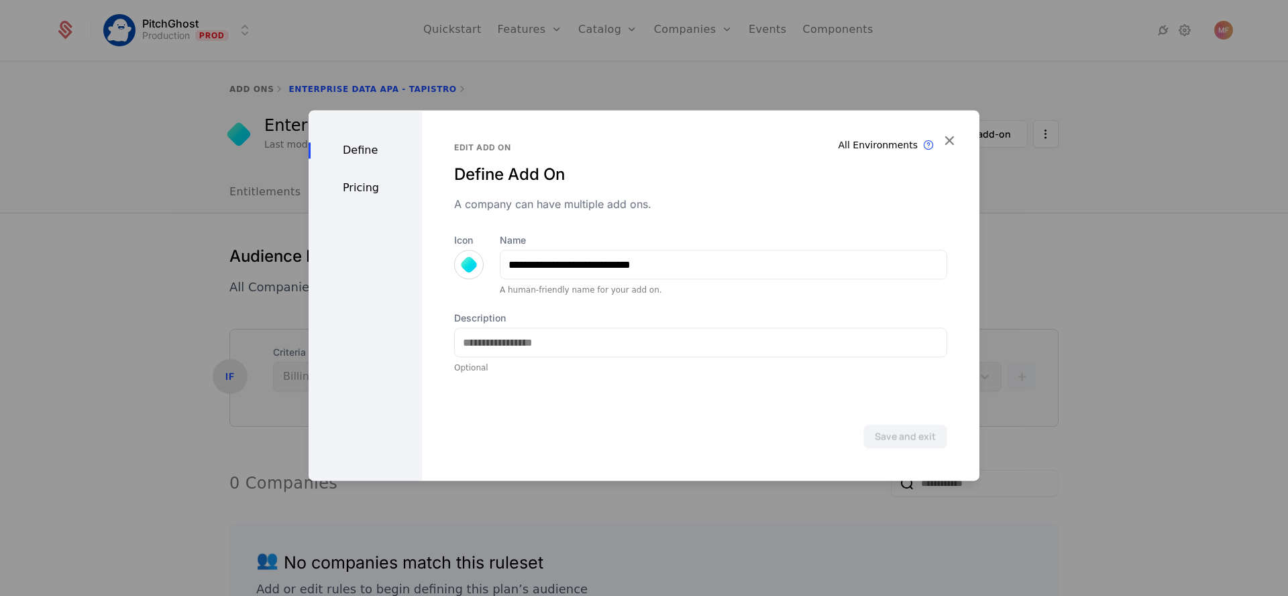
click at [1037, 137] on div at bounding box center [644, 298] width 1288 height 596
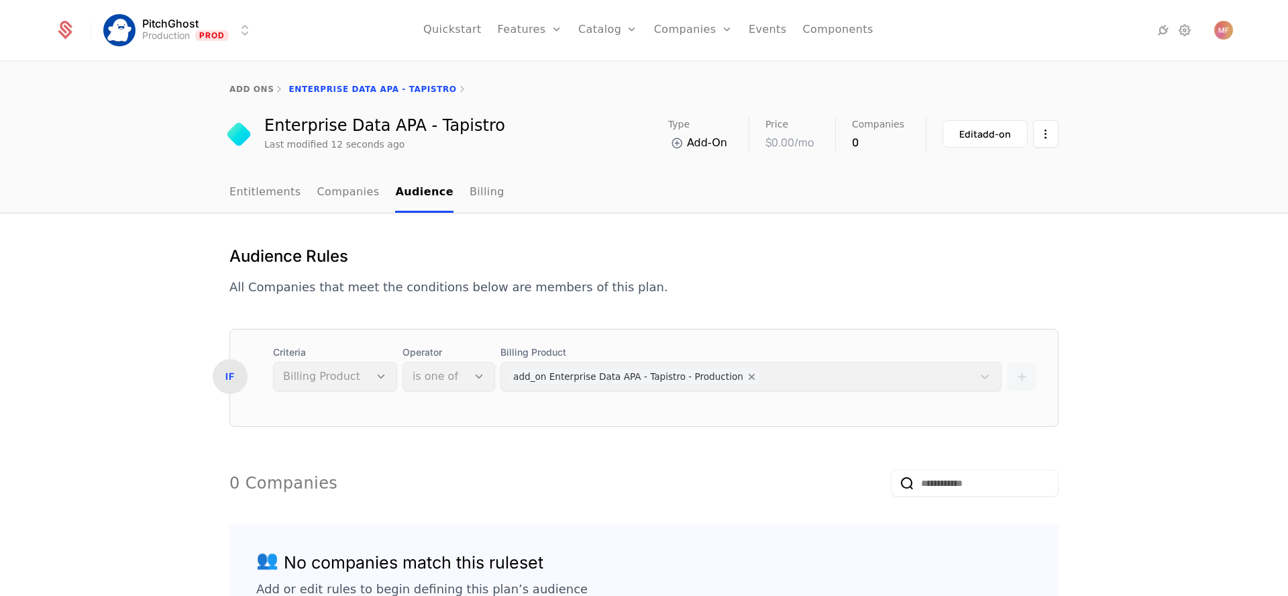
click at [251, 199] on link "Entitlements" at bounding box center [265, 193] width 72 height 40
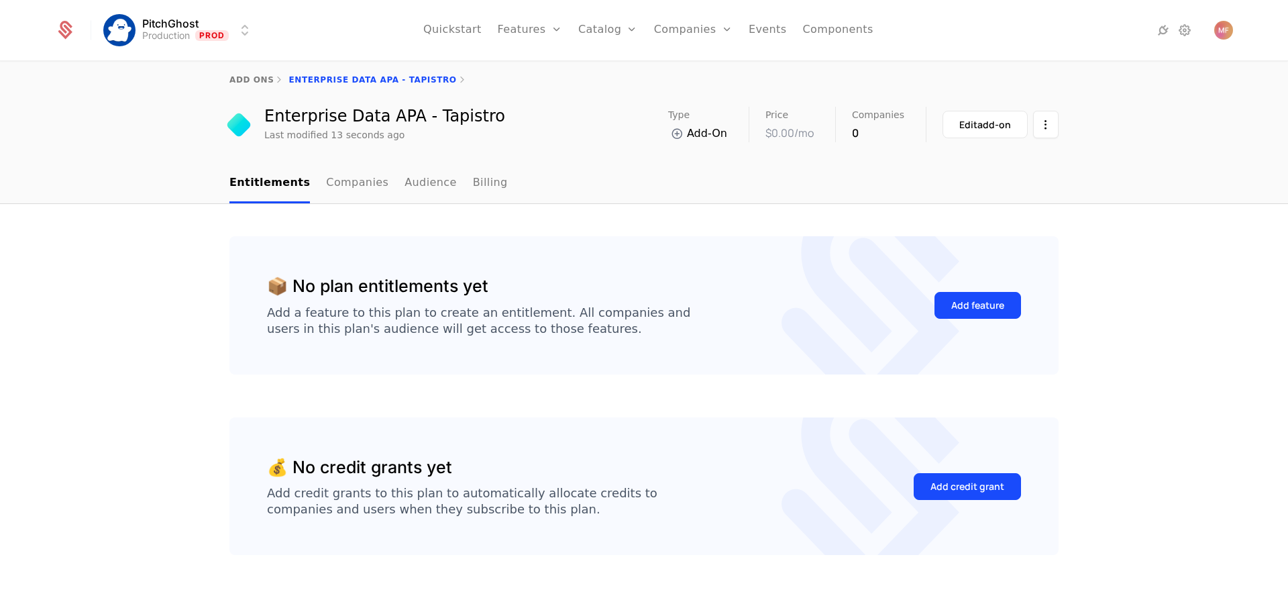
scroll to position [18, 0]
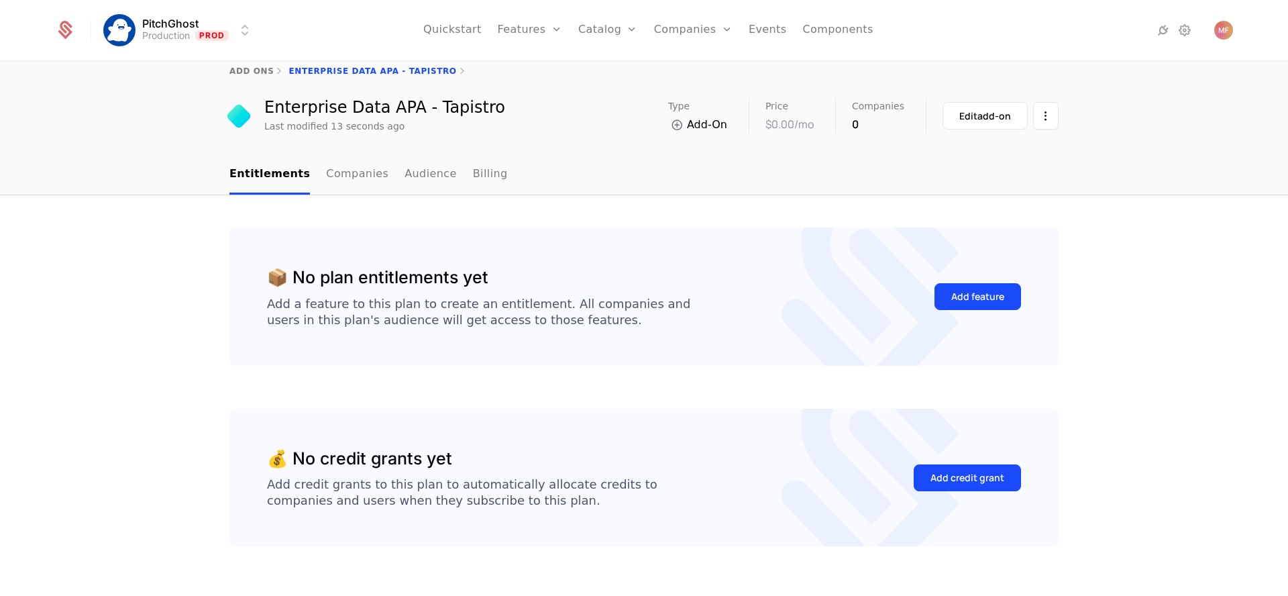
click at [979, 304] on button "Add feature" at bounding box center [977, 296] width 87 height 27
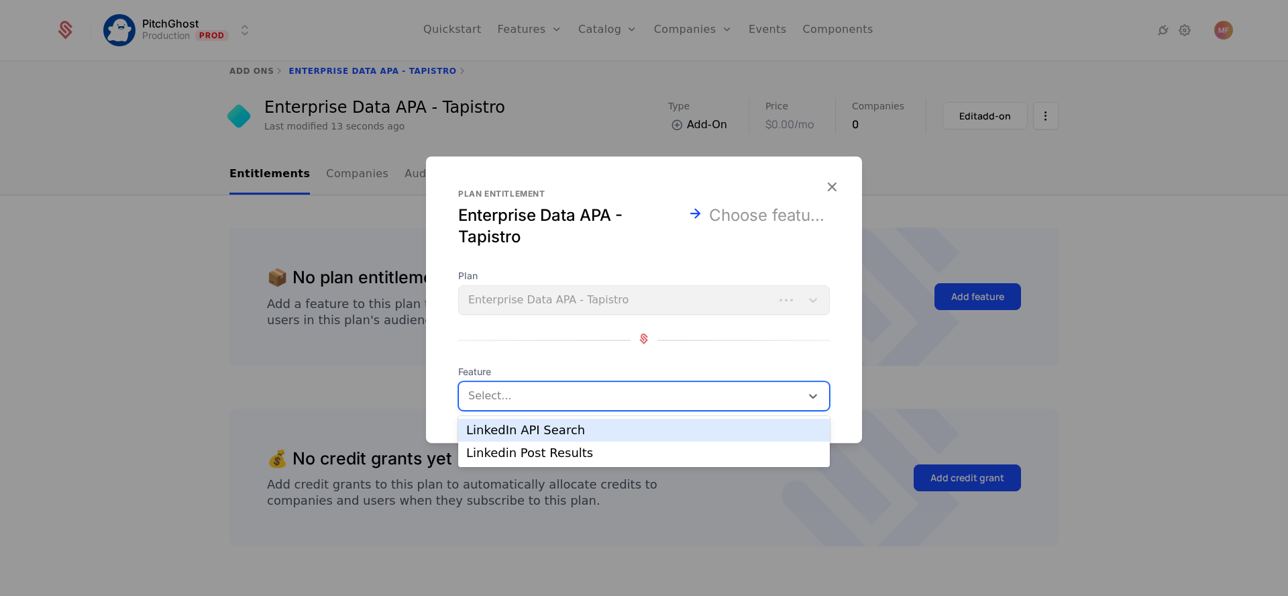
click at [689, 381] on div "Select..." at bounding box center [644, 396] width 372 height 30
click at [649, 431] on div "LinkedIn API Search" at bounding box center [643, 430] width 355 height 12
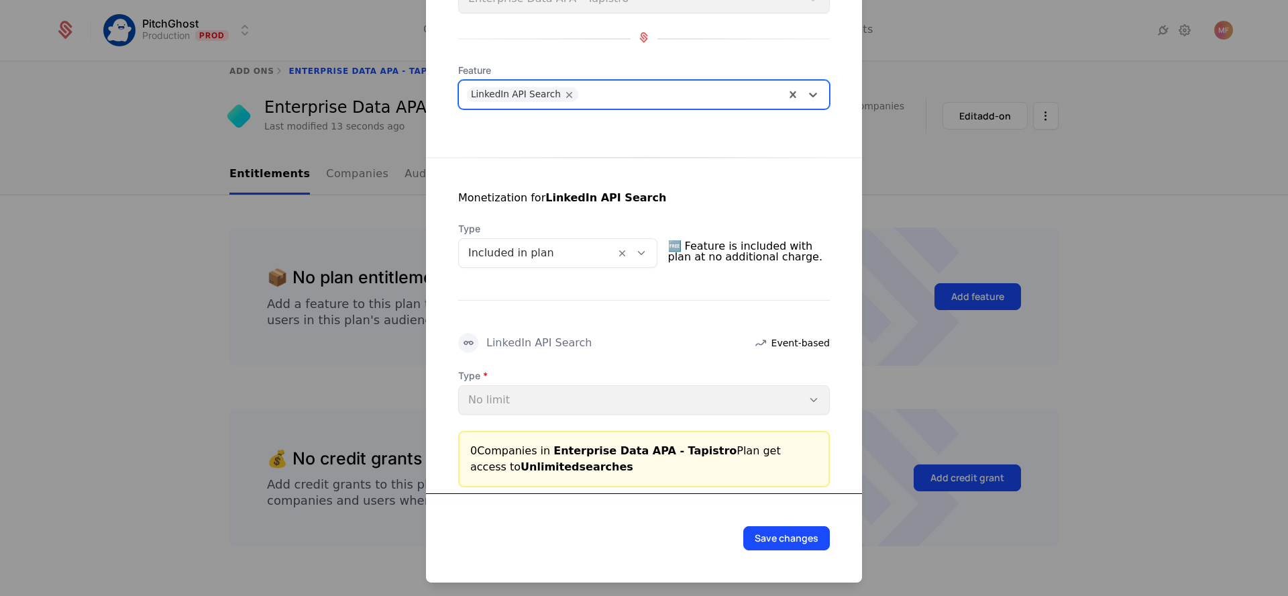
scroll to position [141, 0]
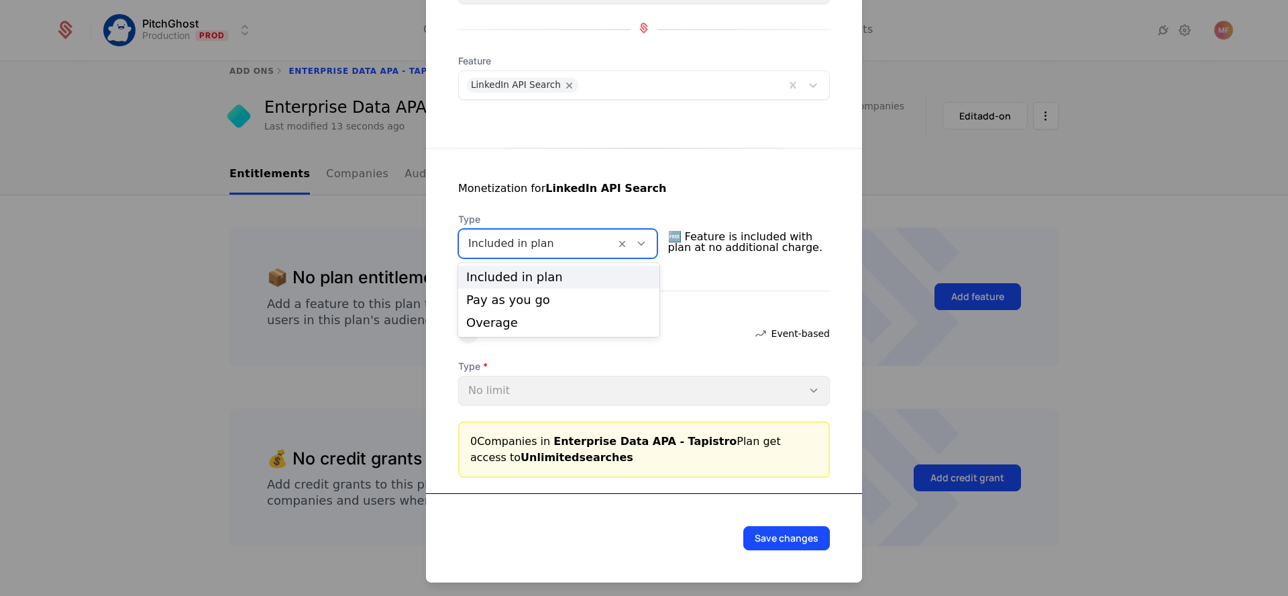
click at [646, 239] on icon at bounding box center [641, 243] width 12 height 12
click at [587, 296] on div "Pay as you go" at bounding box center [558, 300] width 185 height 12
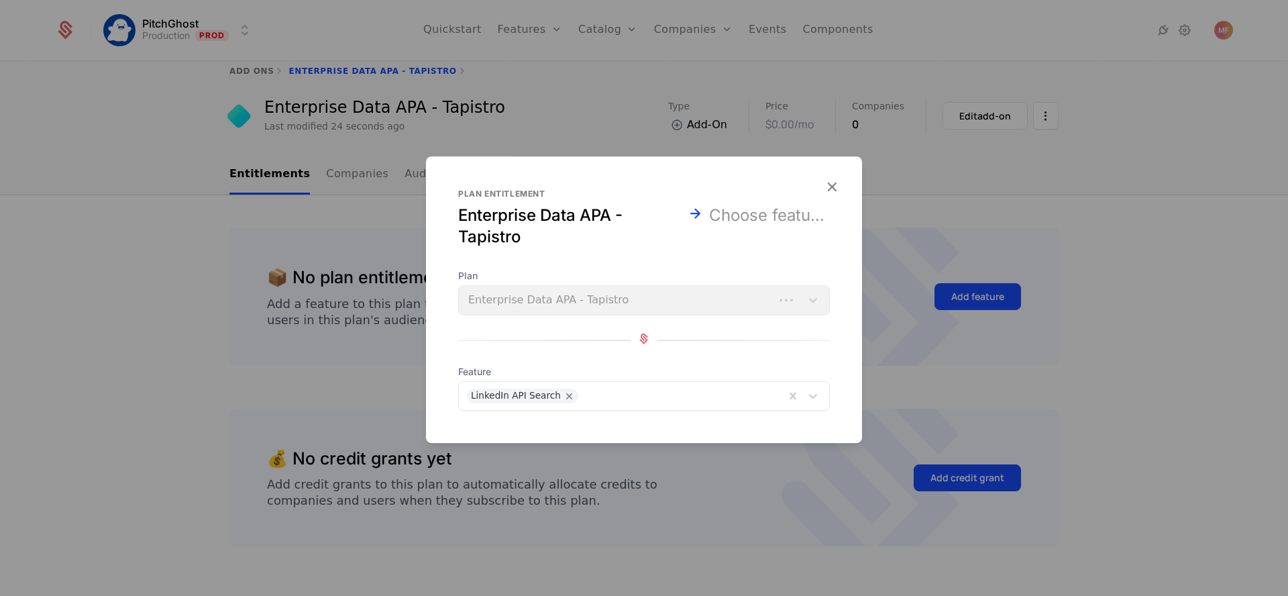
scroll to position [0, 0]
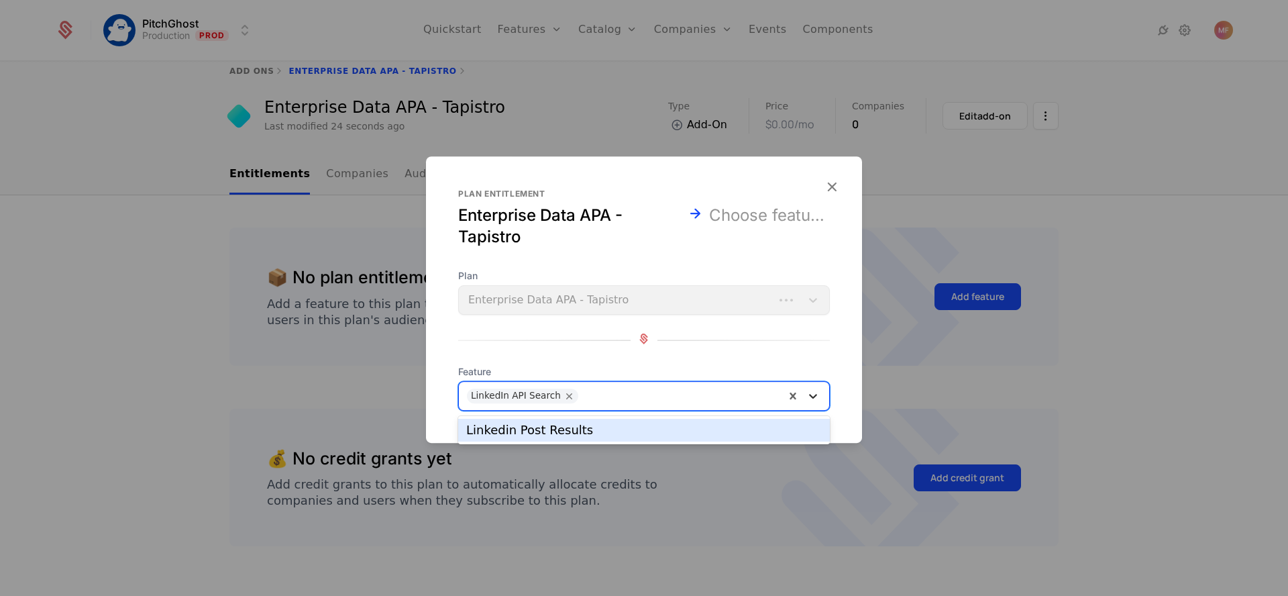
click at [815, 393] on icon at bounding box center [812, 395] width 13 height 13
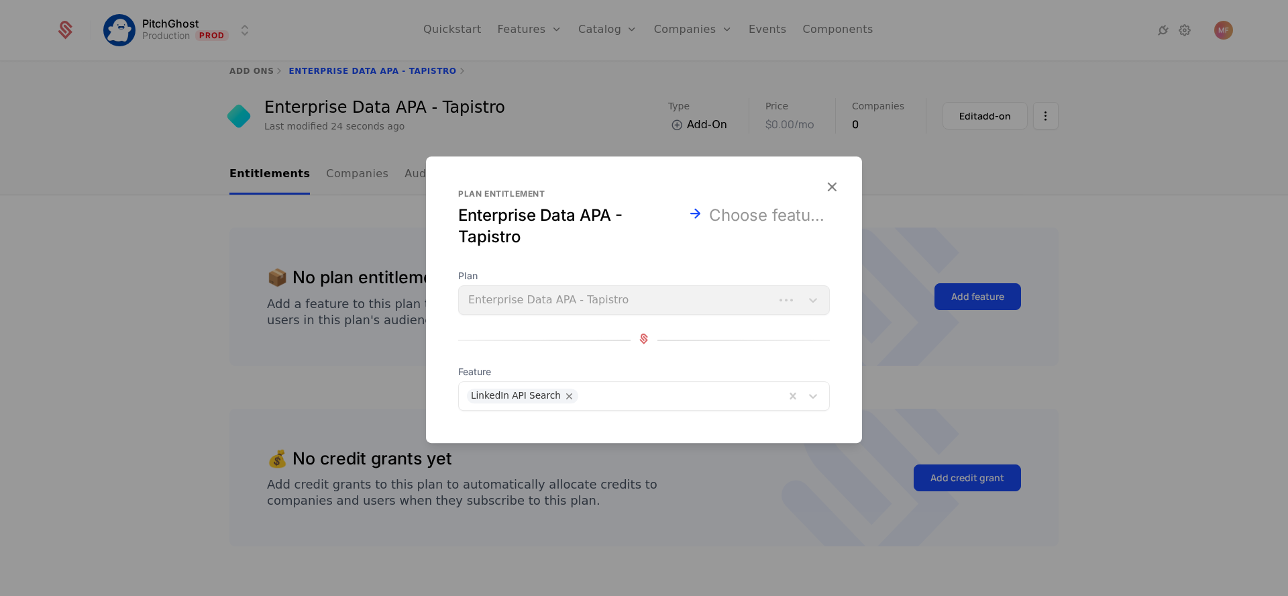
click at [608, 354] on div "Plan Enterprise Data APA - Tapistro Feature LinkedIn API Search" at bounding box center [644, 340] width 372 height 142
click at [828, 188] on icon "button" at bounding box center [831, 186] width 17 height 17
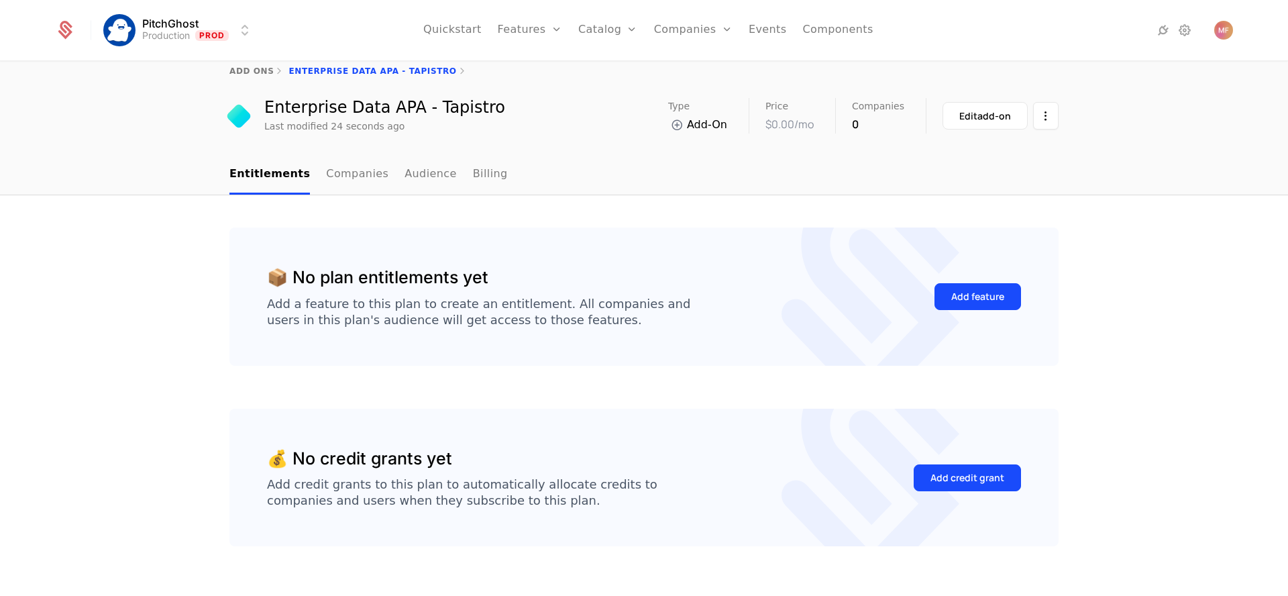
click at [956, 298] on div "Add feature" at bounding box center [977, 296] width 53 height 13
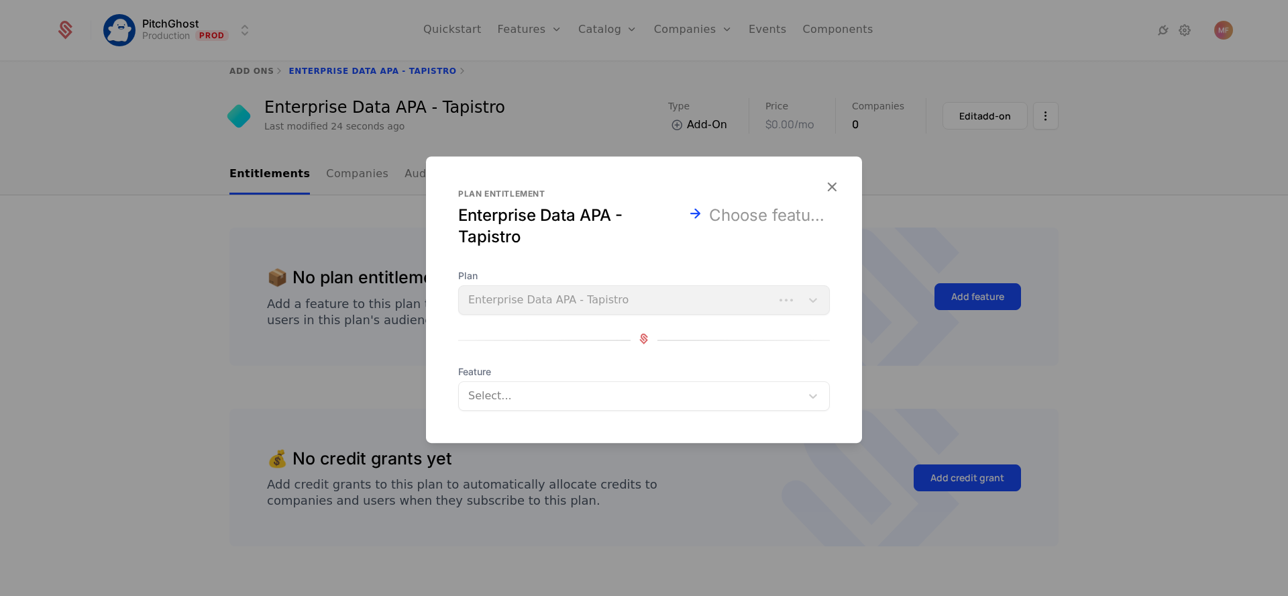
click at [707, 394] on div at bounding box center [630, 395] width 326 height 19
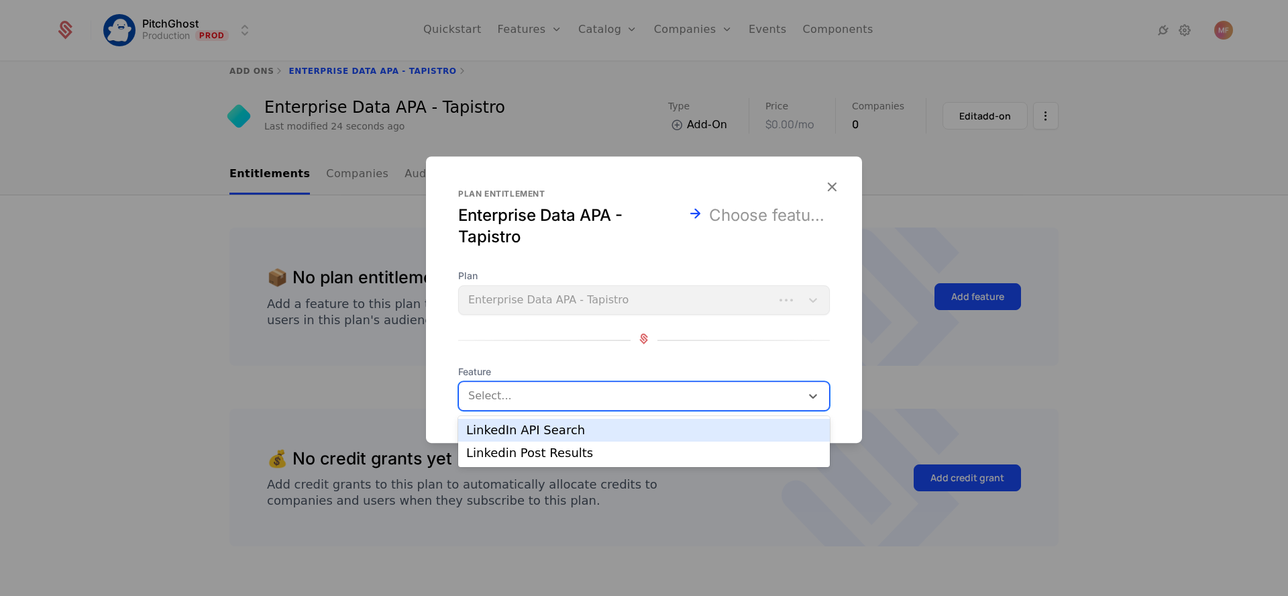
click at [637, 428] on div "LinkedIn API Search" at bounding box center [643, 430] width 355 height 12
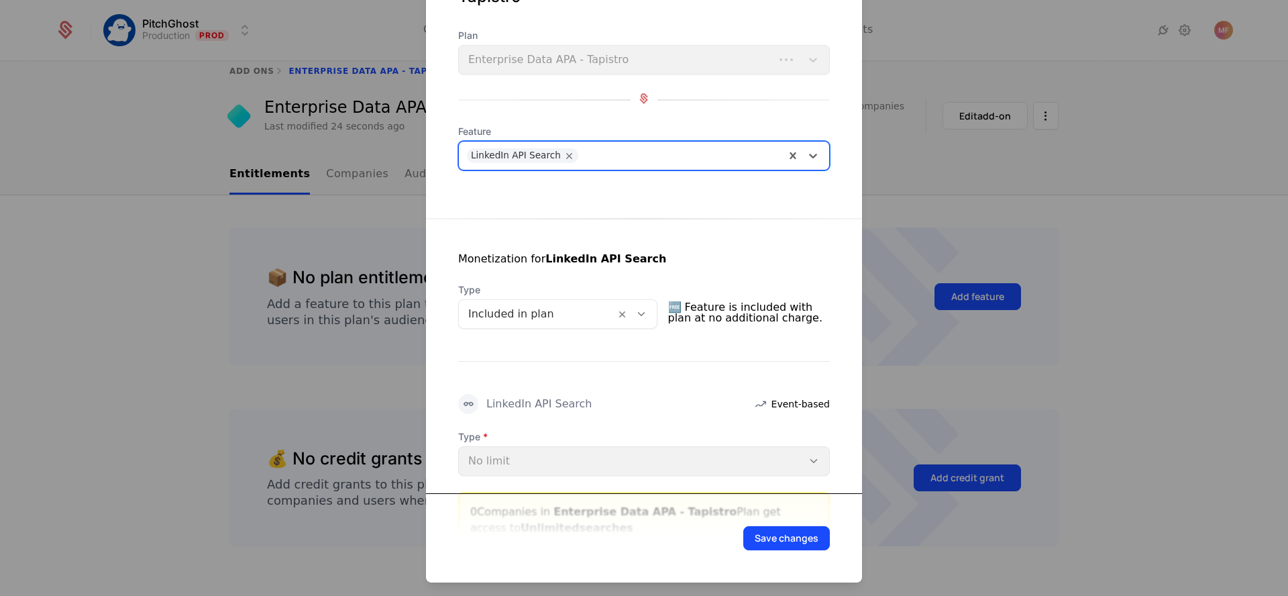
scroll to position [141, 0]
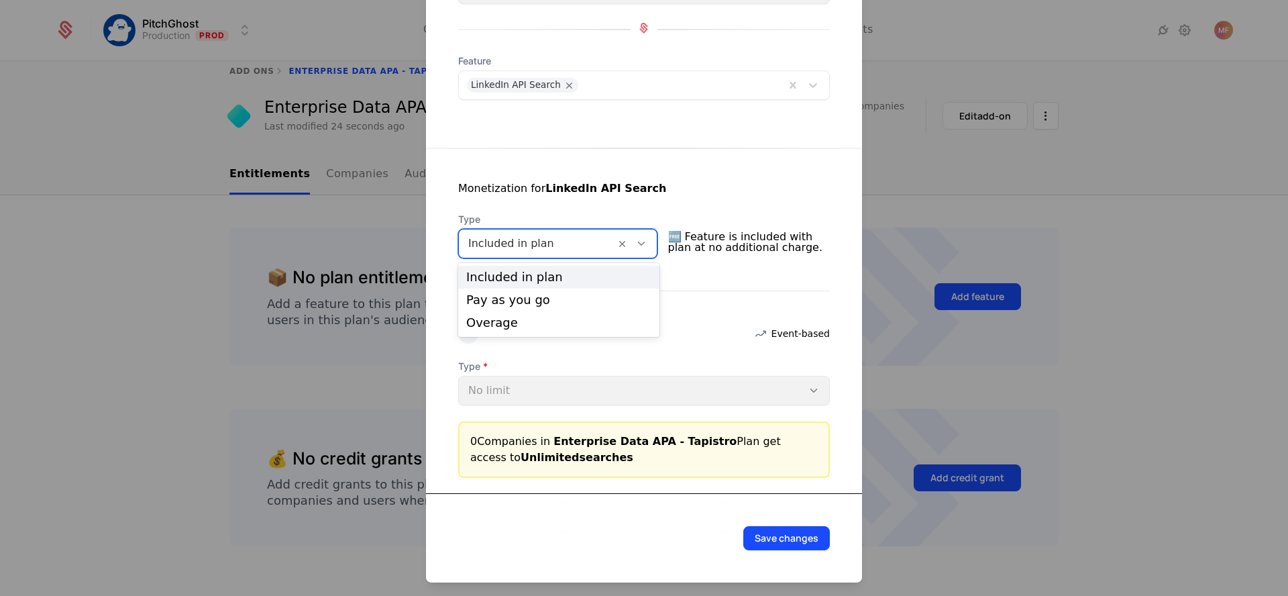
click at [644, 246] on icon at bounding box center [641, 243] width 12 height 12
click at [572, 295] on div "Pay as you go" at bounding box center [558, 300] width 185 height 12
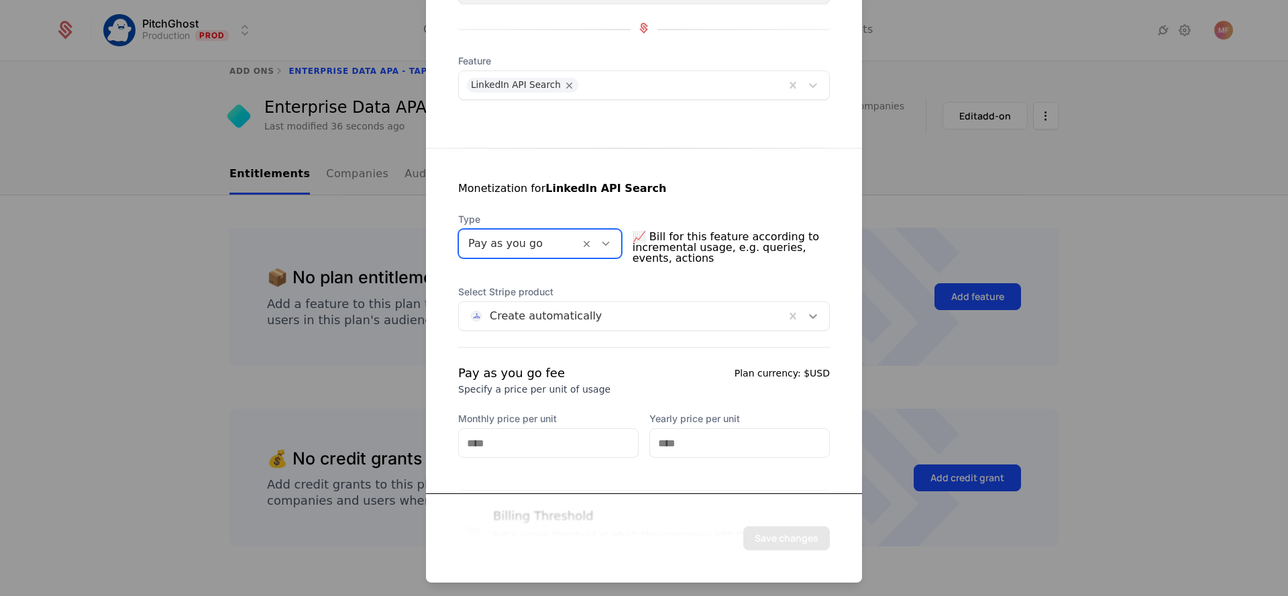
click at [809, 315] on icon at bounding box center [813, 316] width 8 height 5
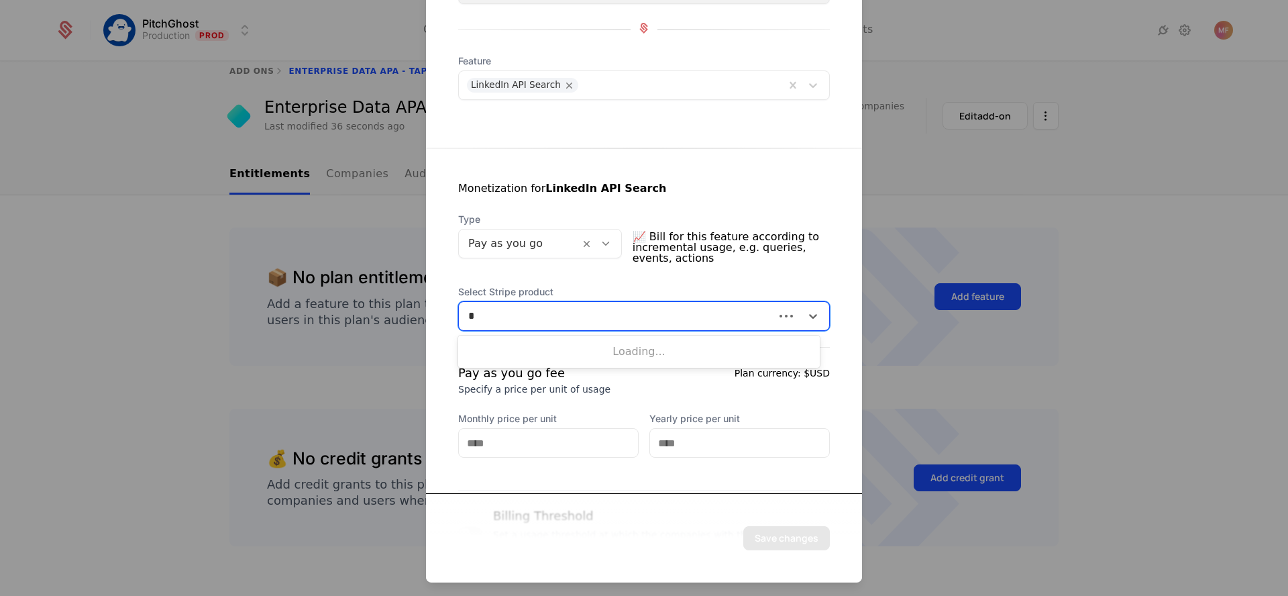
scroll to position [0, 0]
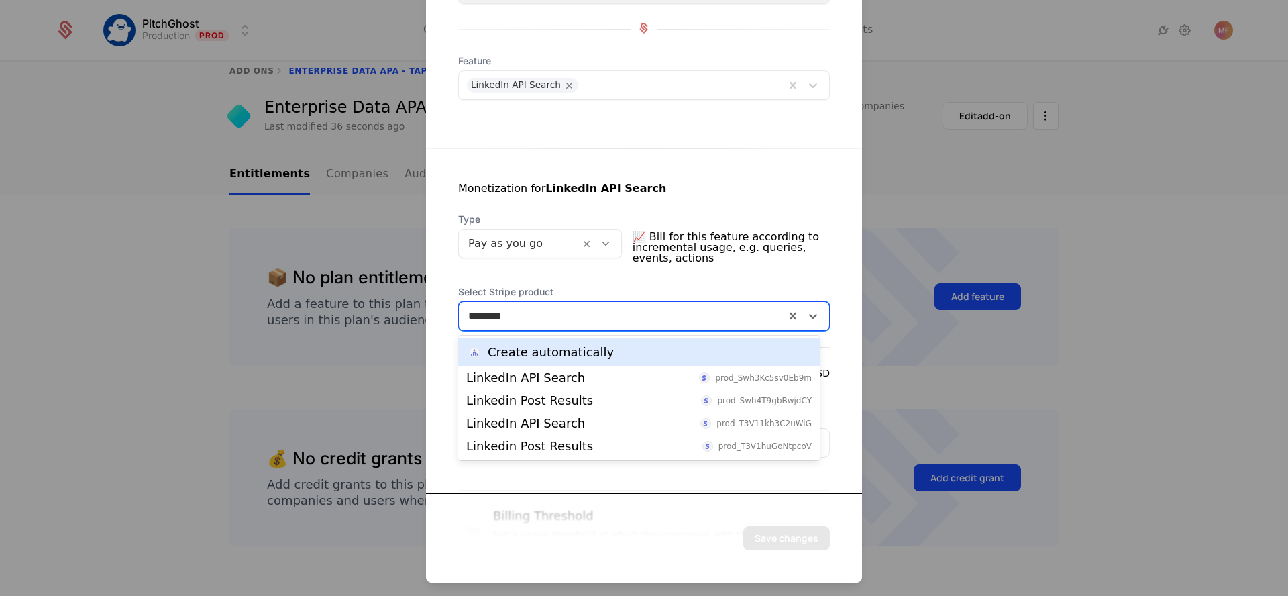
type input "********"
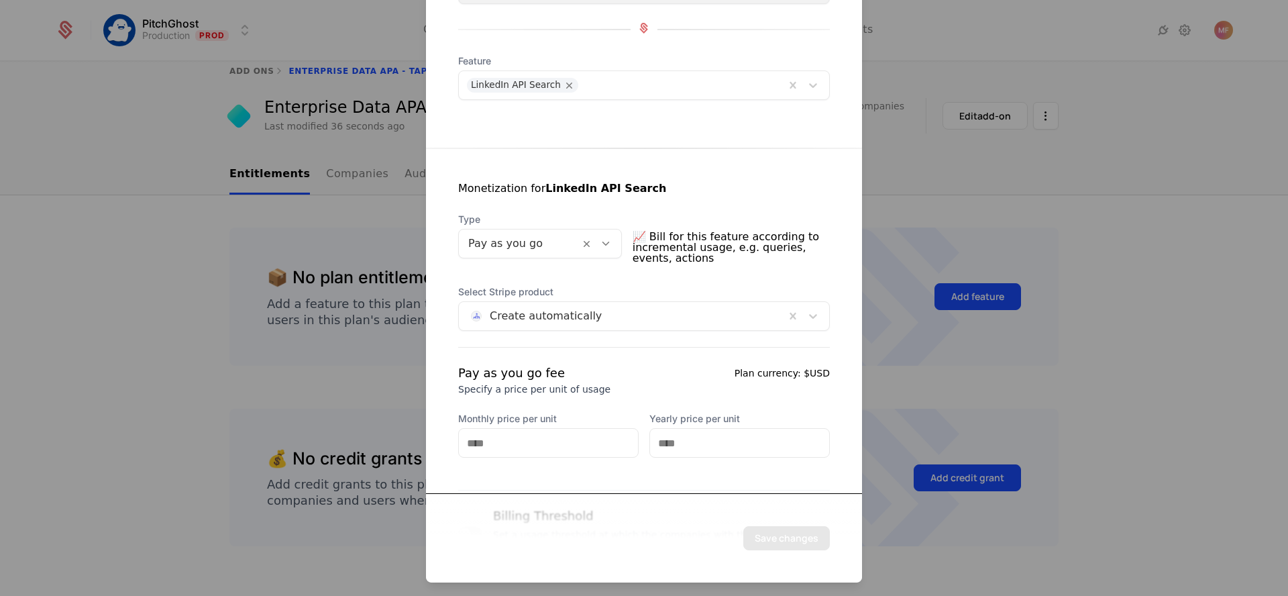
click at [678, 146] on div "Monetization for LinkedIn API Search Type Pay as you go 📈 Bill for this feature…" at bounding box center [644, 346] width 436 height 460
click at [530, 316] on div at bounding box center [621, 315] width 307 height 19
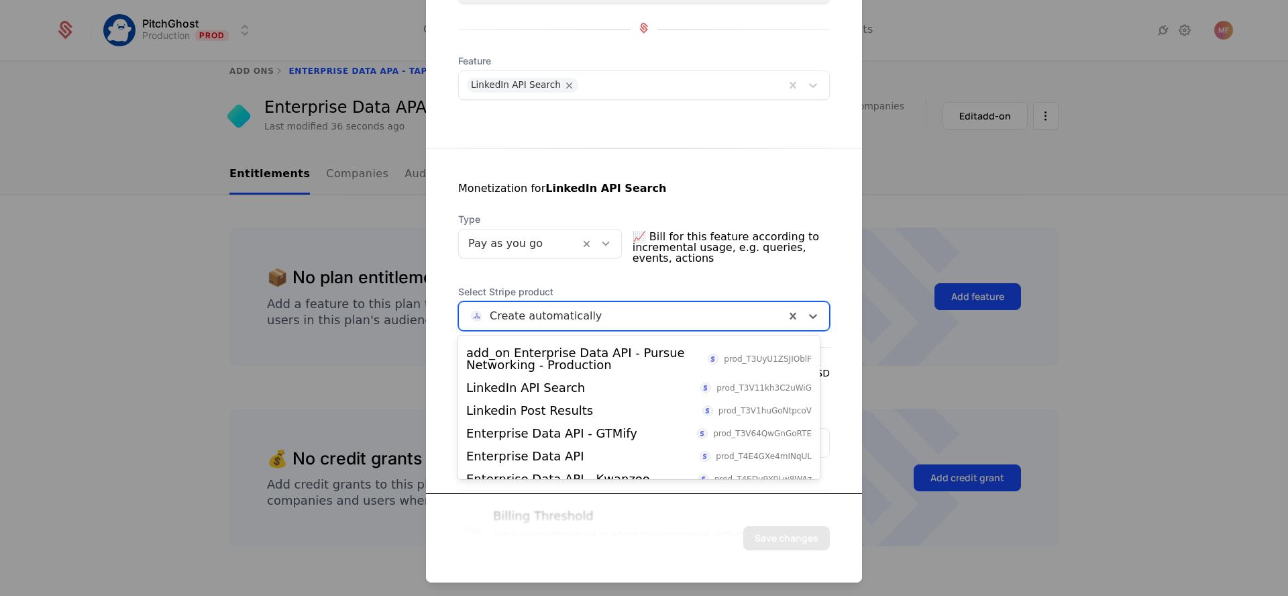
scroll to position [486, 0]
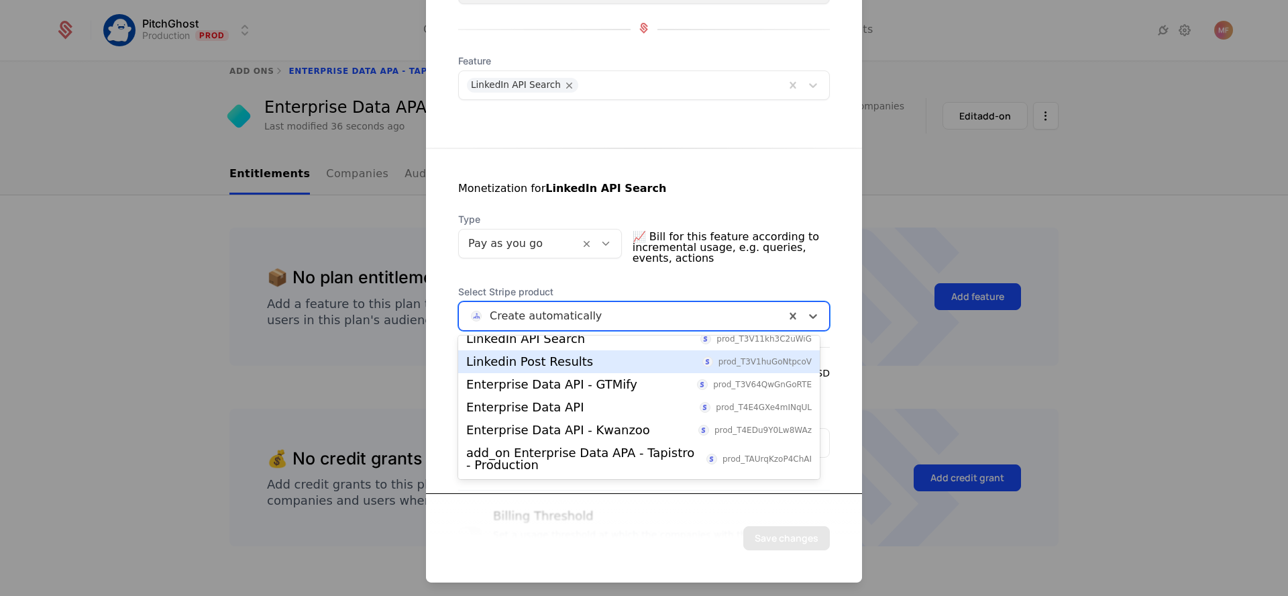
click at [600, 279] on div "Monetization for LinkedIn API Search Type Pay as you go 📈 Bill for this feature…" at bounding box center [644, 354] width 436 height 412
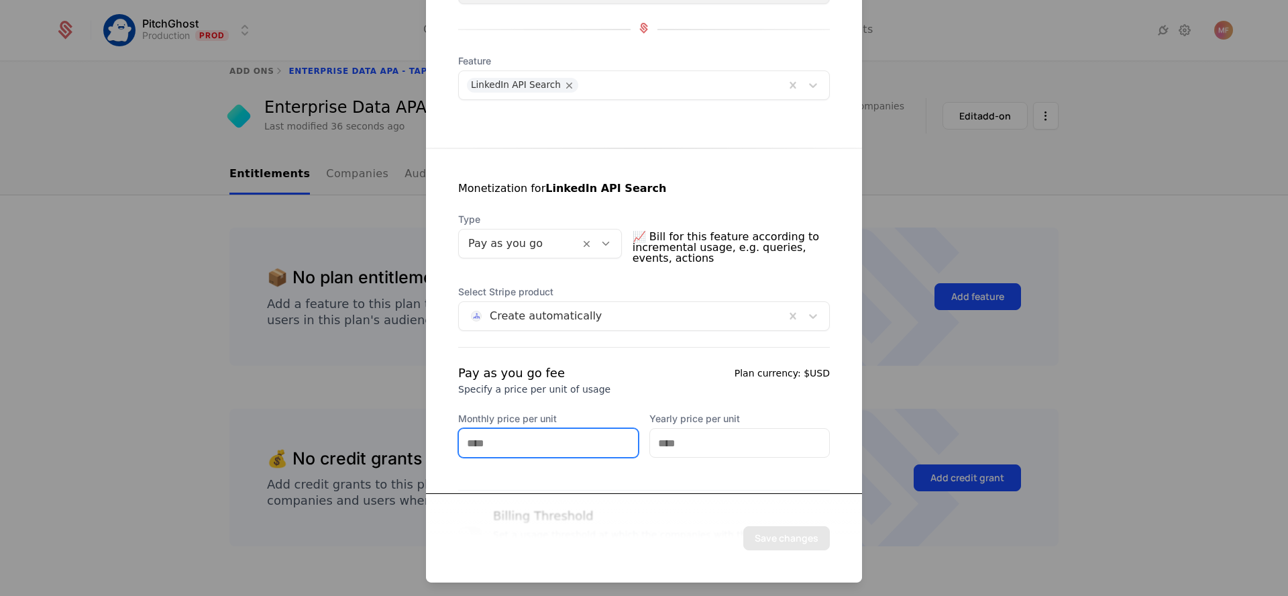
click at [530, 434] on input "Monthly price per unit" at bounding box center [548, 443] width 179 height 28
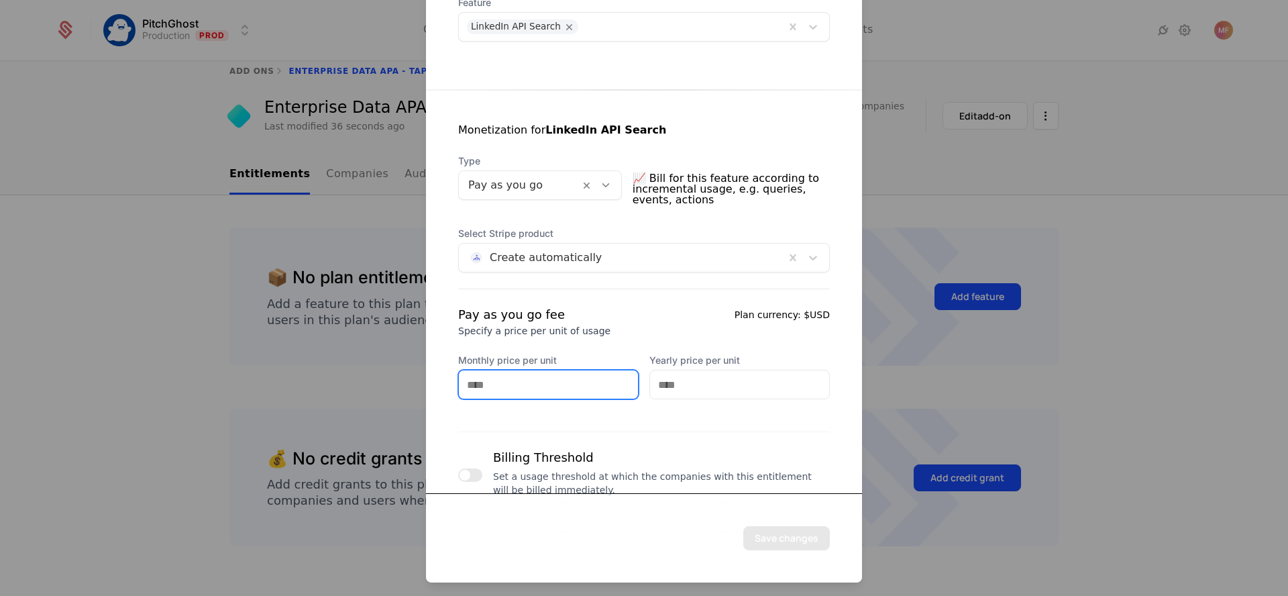
scroll to position [191, 0]
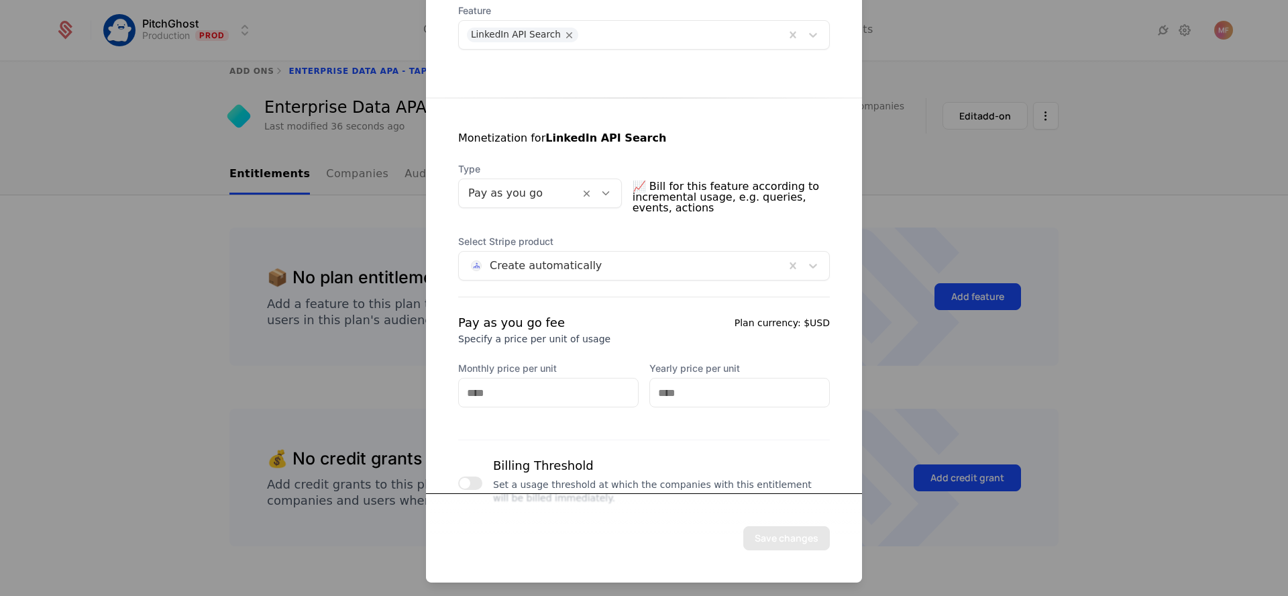
click at [632, 271] on div at bounding box center [621, 265] width 307 height 19
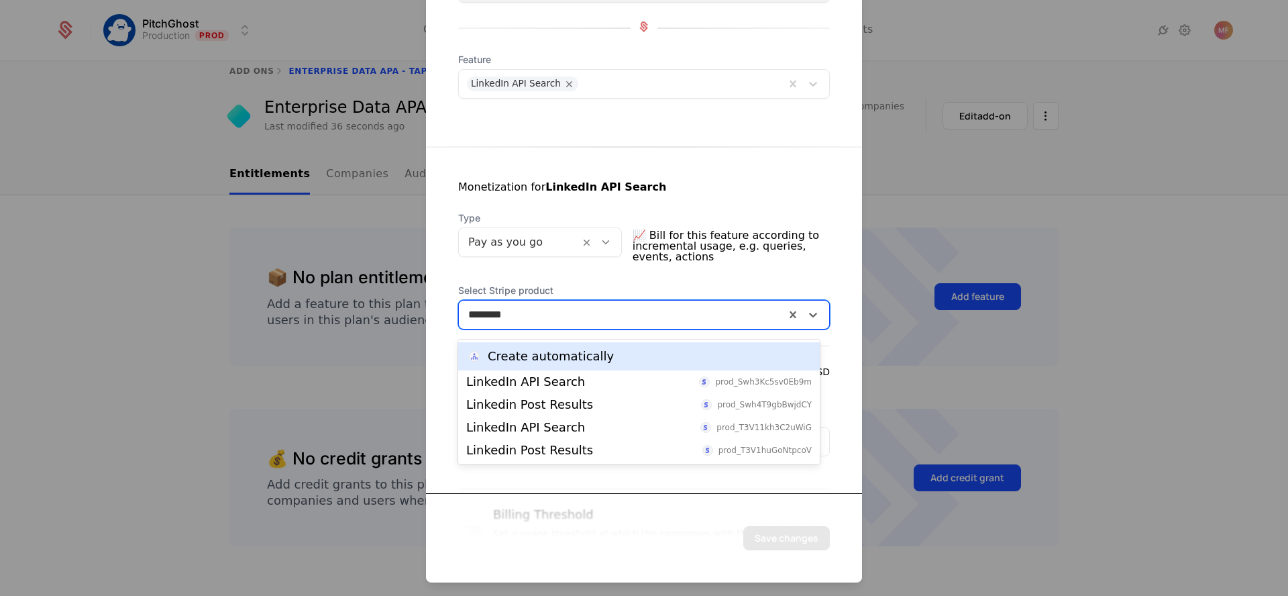
scroll to position [137, 0]
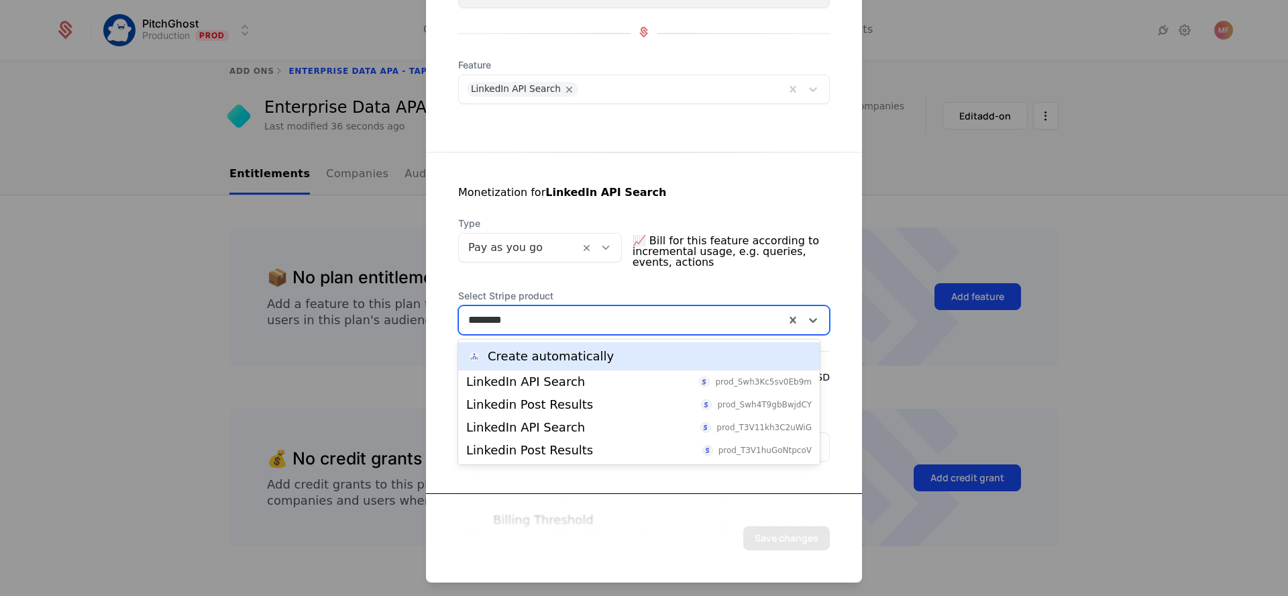
type input "********"
click at [584, 272] on div "Type Pay as you go 📈 Bill for this feature according to incremental usage, e.g.…" at bounding box center [644, 245] width 372 height 56
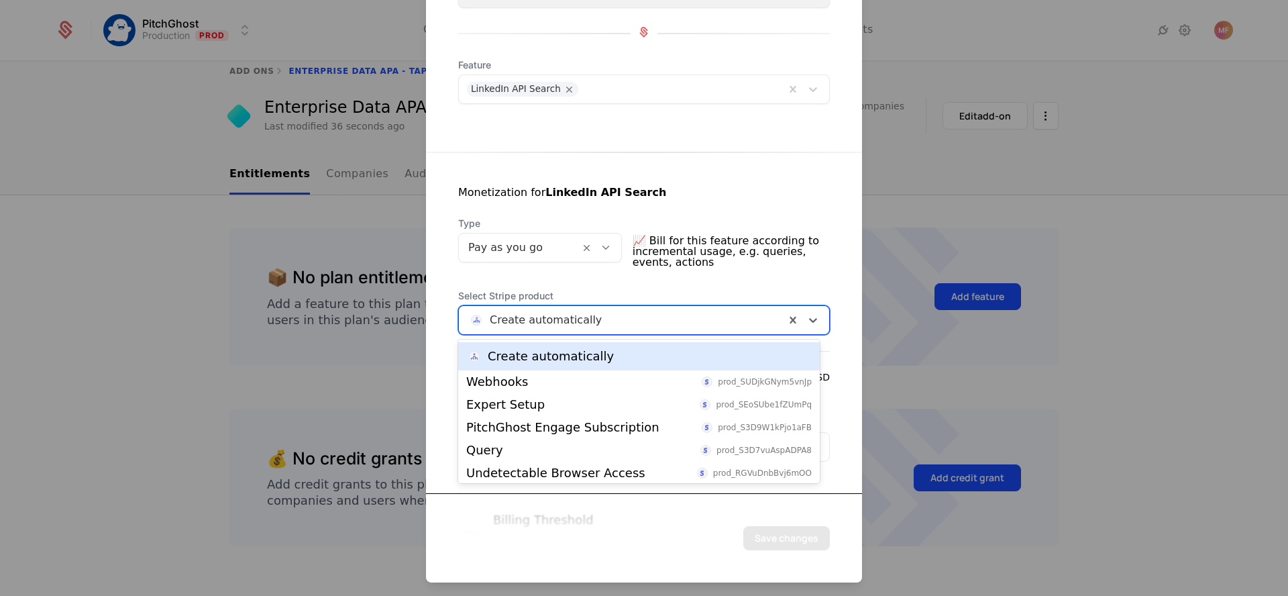
click at [578, 317] on div at bounding box center [621, 320] width 307 height 19
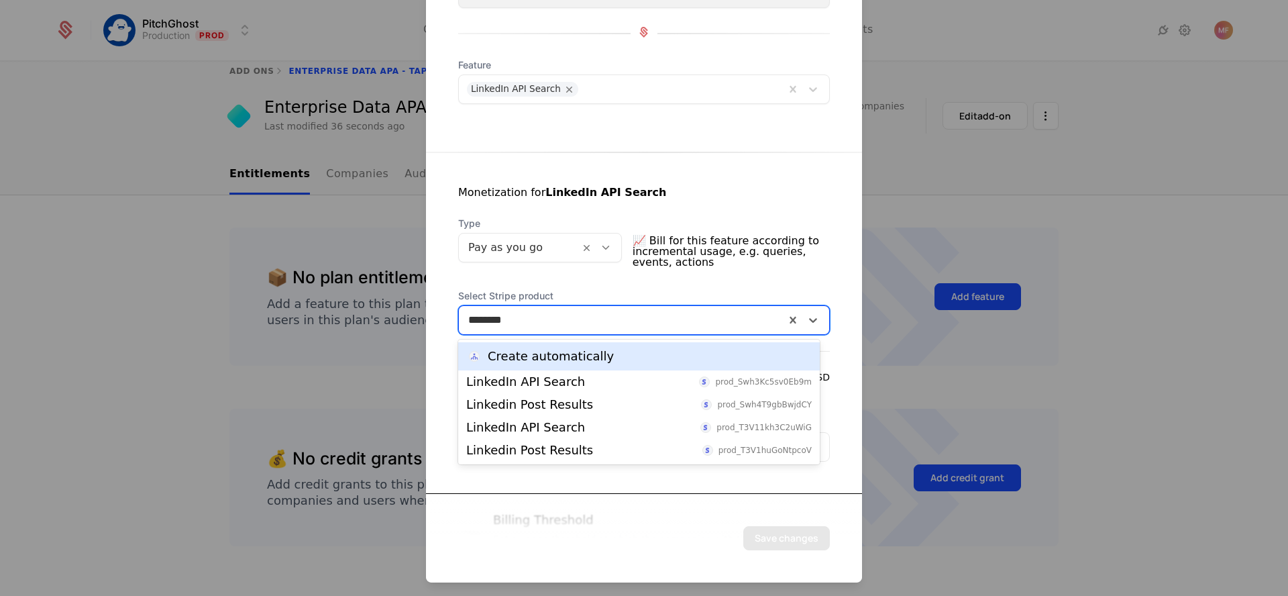
type input "********"
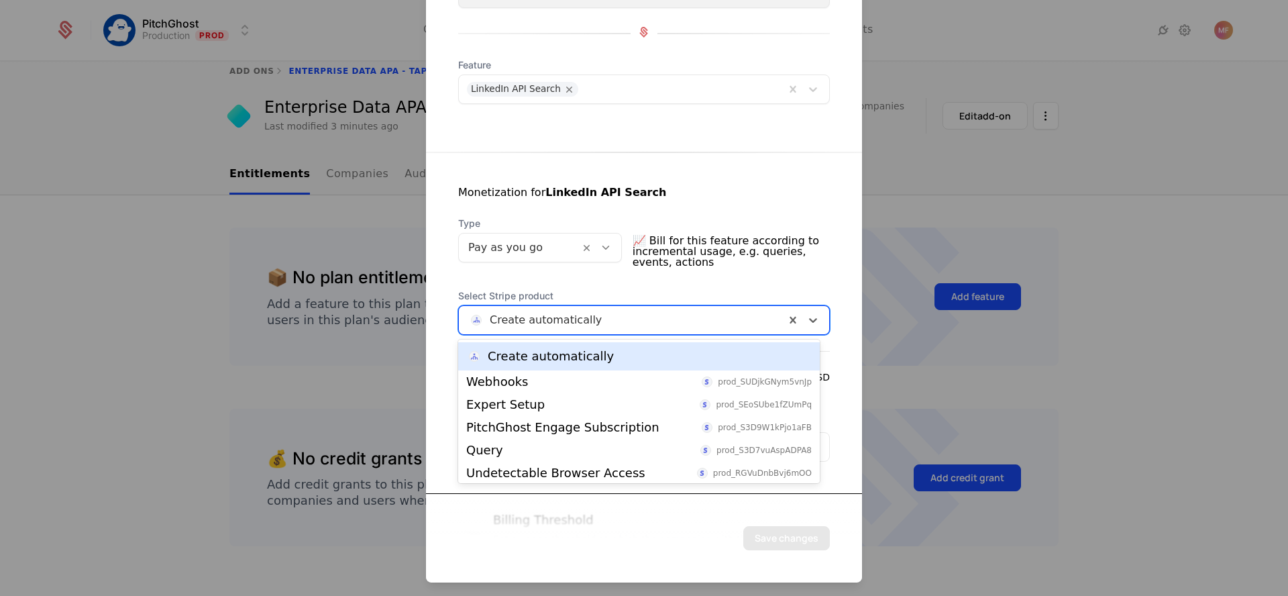
click at [571, 315] on div at bounding box center [621, 320] width 307 height 19
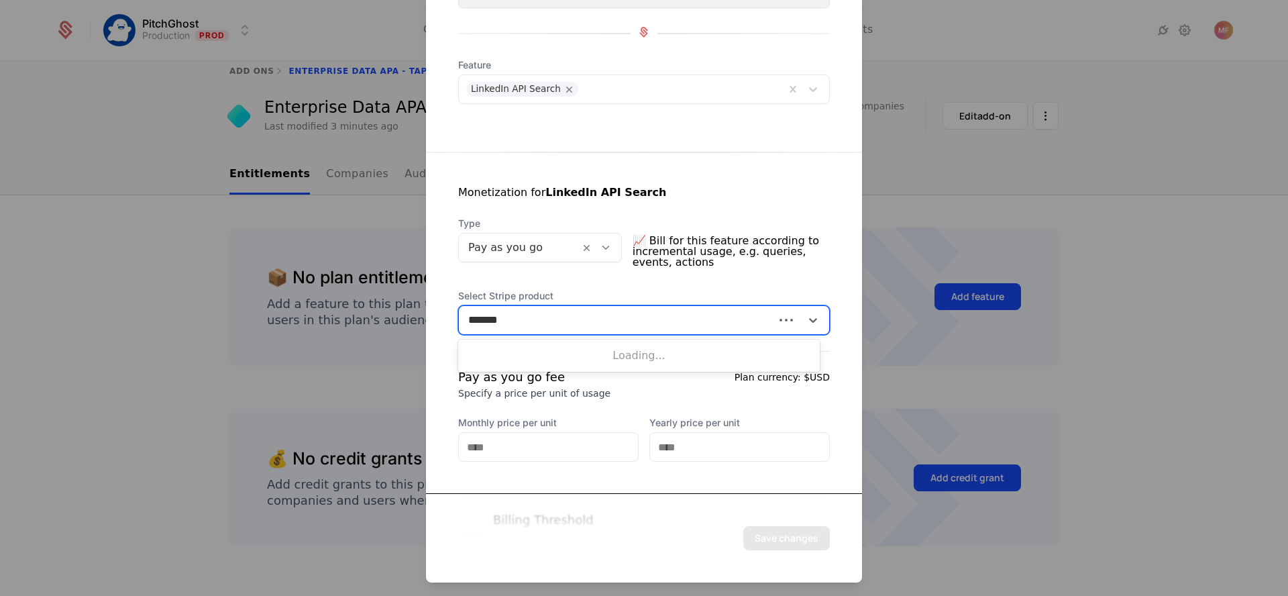
type input "********"
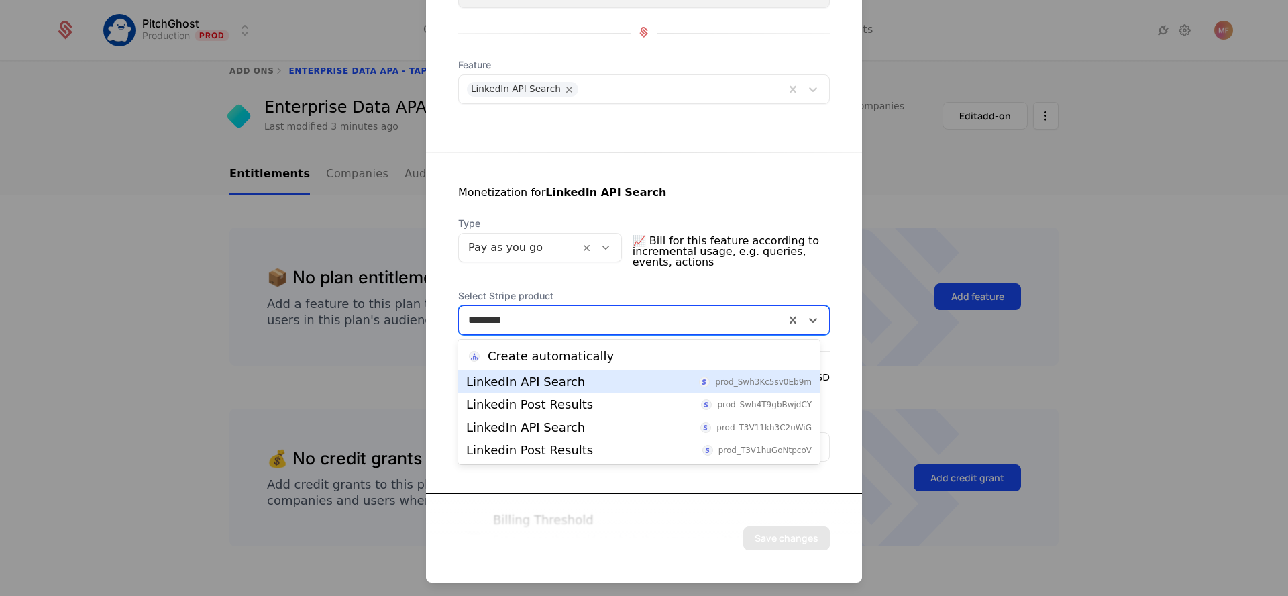
click at [564, 386] on div "LinkedIn API Search" at bounding box center [525, 382] width 119 height 12
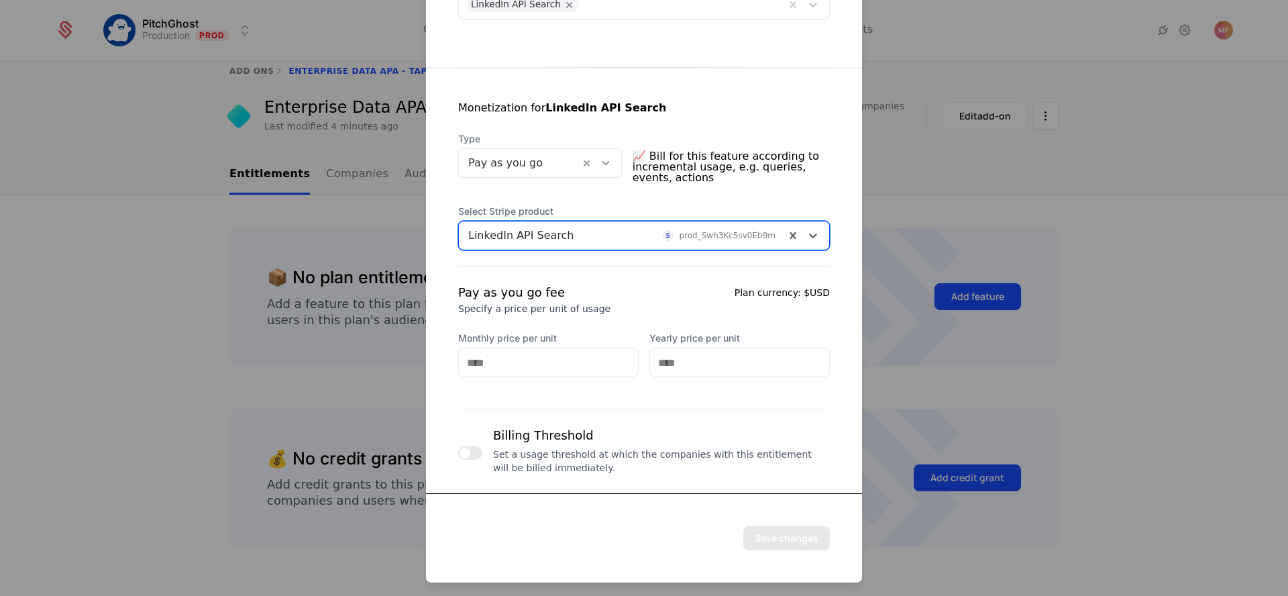
scroll to position [223, 0]
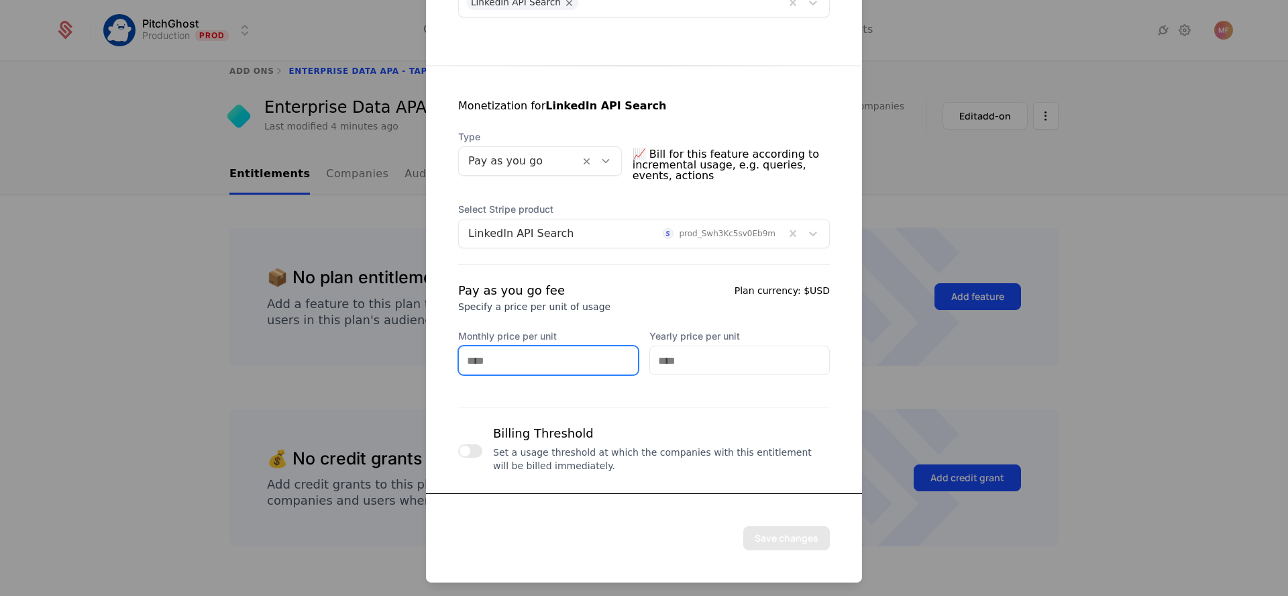
click at [570, 361] on input "Monthly price per unit" at bounding box center [548, 360] width 179 height 28
click at [608, 164] on icon at bounding box center [606, 161] width 12 height 12
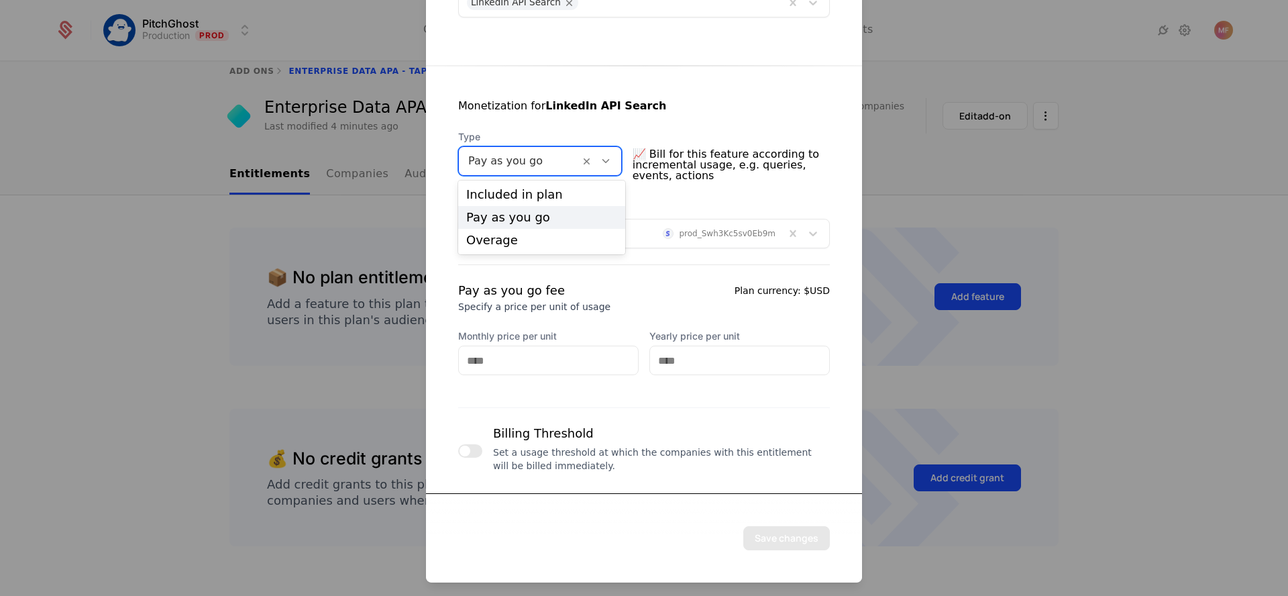
click at [608, 164] on icon at bounding box center [606, 161] width 12 height 12
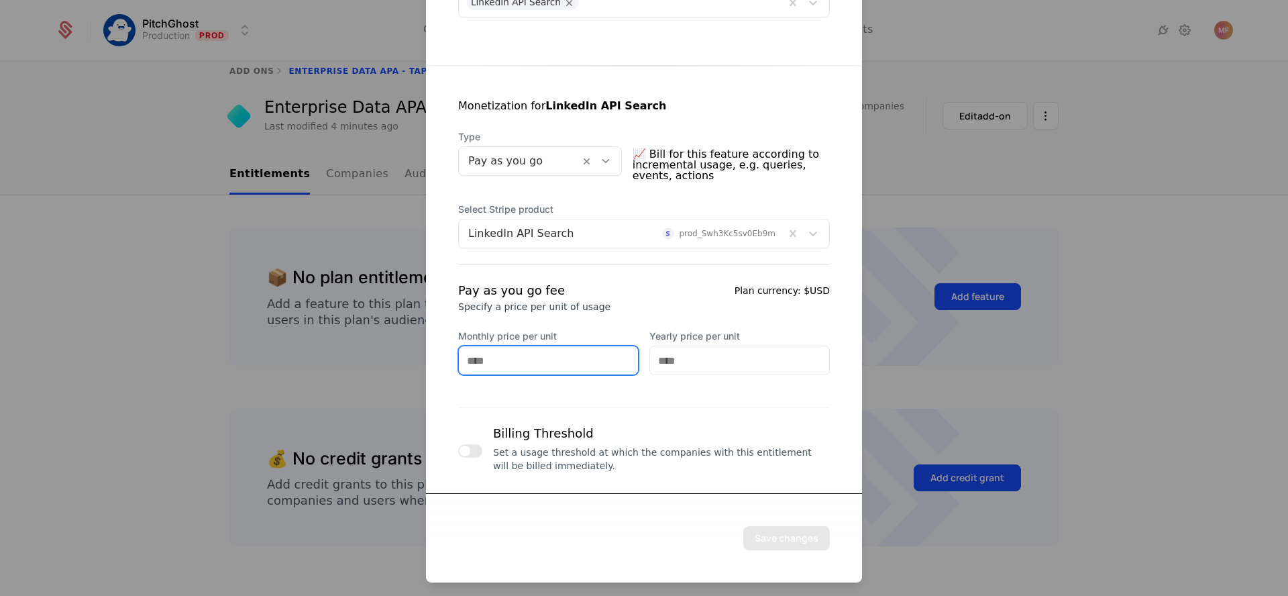
click at [535, 350] on input "Monthly price per unit" at bounding box center [548, 360] width 179 height 28
click at [533, 384] on div "Pay as you go fee Specify a price per unit of usage Plan currency: $USD Monthly…" at bounding box center [644, 379] width 372 height 197
click at [516, 356] on input "Monthly price per unit" at bounding box center [548, 360] width 179 height 28
type input "*****"
click at [783, 537] on button "Save changes" at bounding box center [786, 538] width 87 height 24
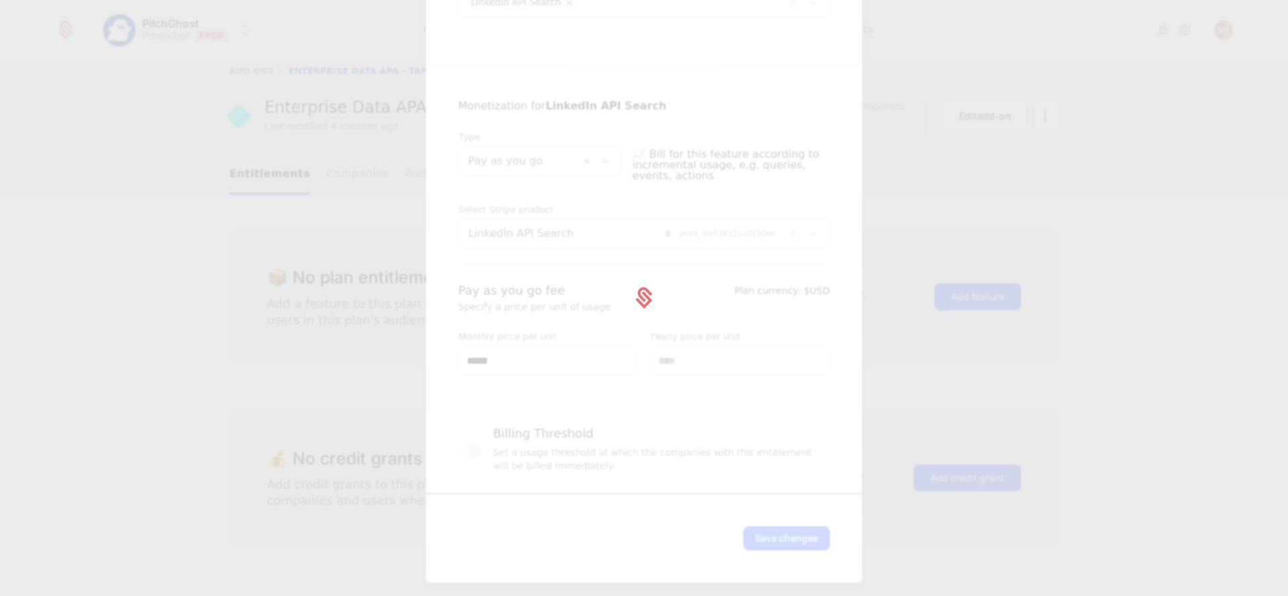
scroll to position [0, 0]
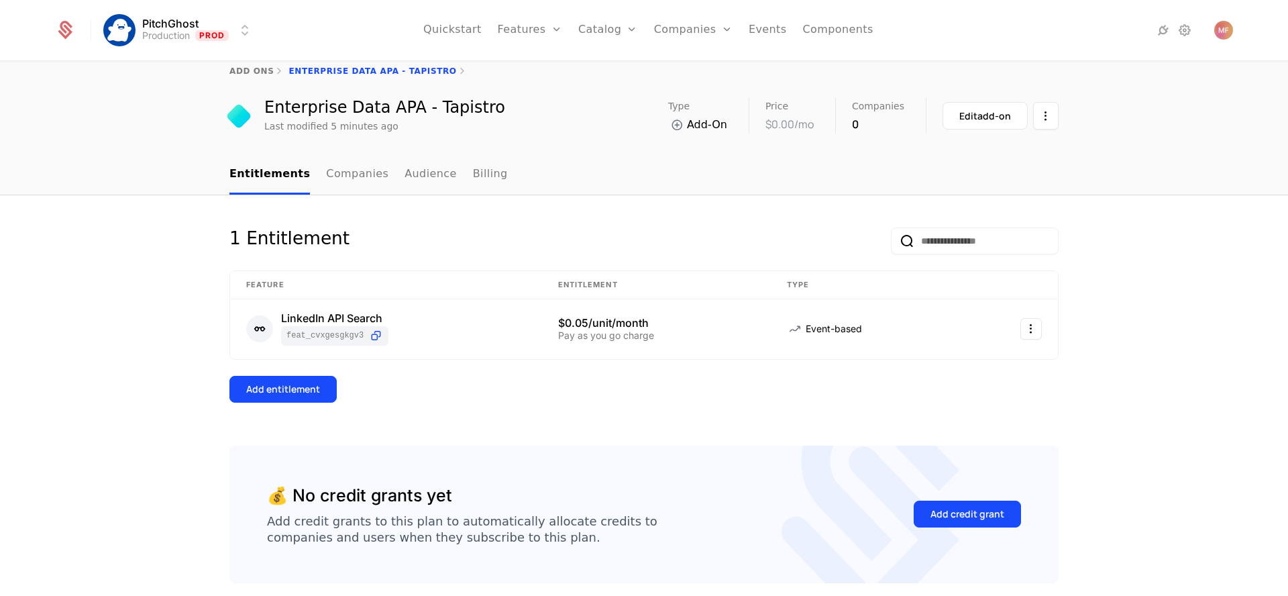
click at [291, 390] on div "Add entitlement" at bounding box center [283, 388] width 74 height 13
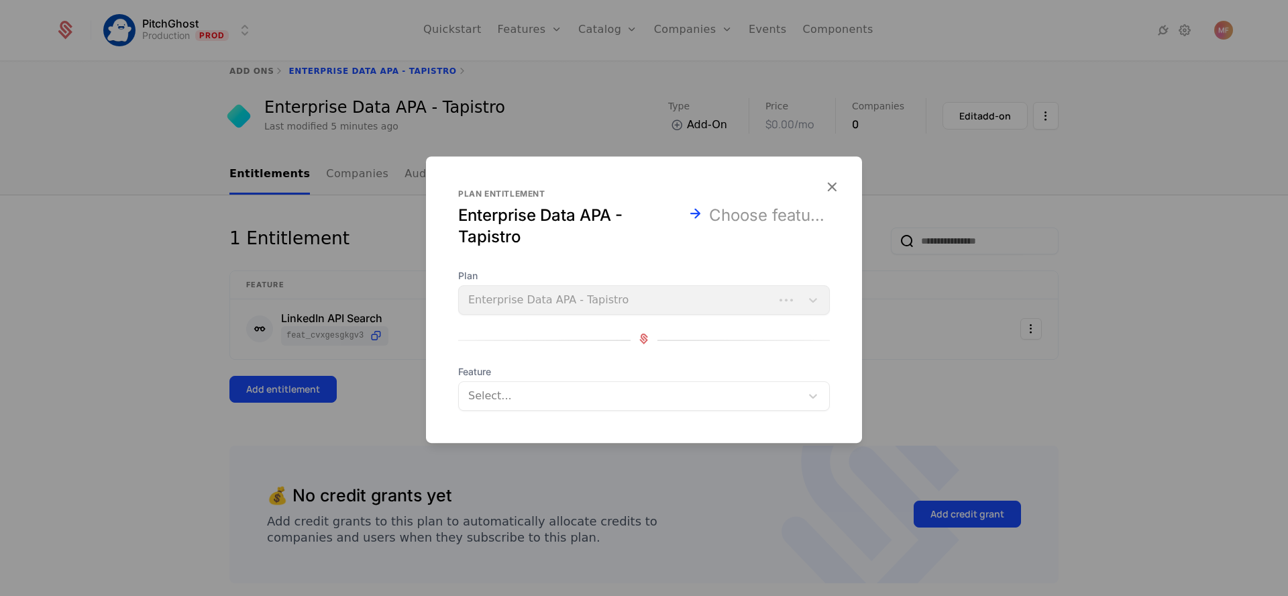
click at [589, 388] on div at bounding box center [630, 395] width 326 height 19
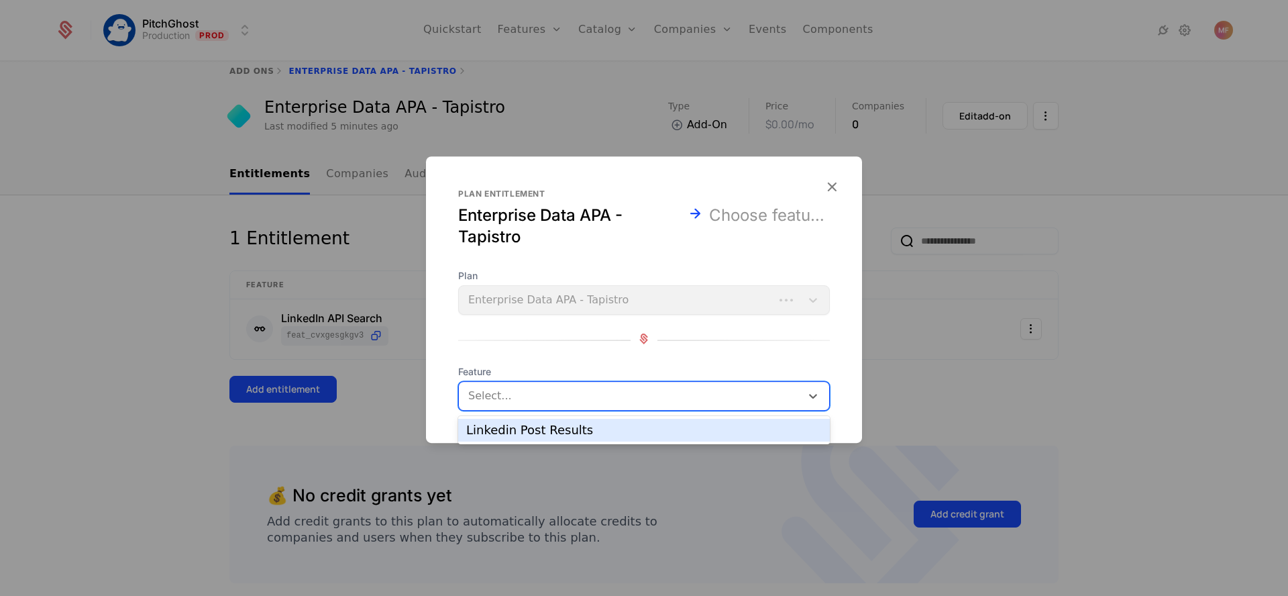
click at [584, 423] on div "Linkedin Post Results" at bounding box center [644, 429] width 372 height 23
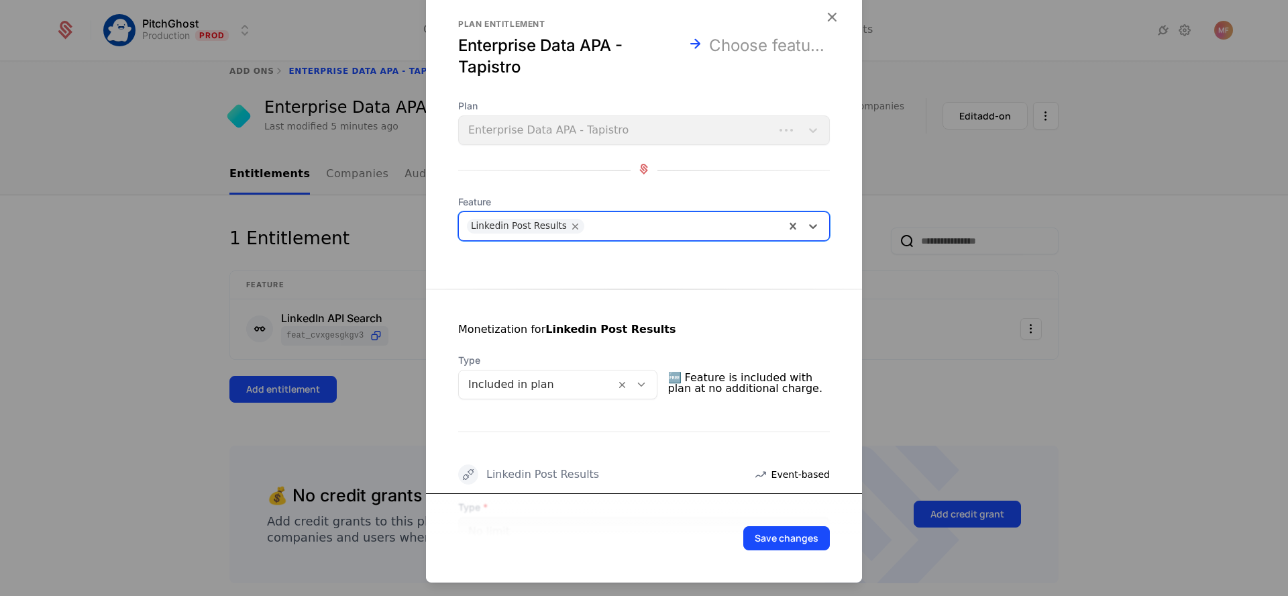
click at [642, 384] on icon at bounding box center [641, 384] width 12 height 12
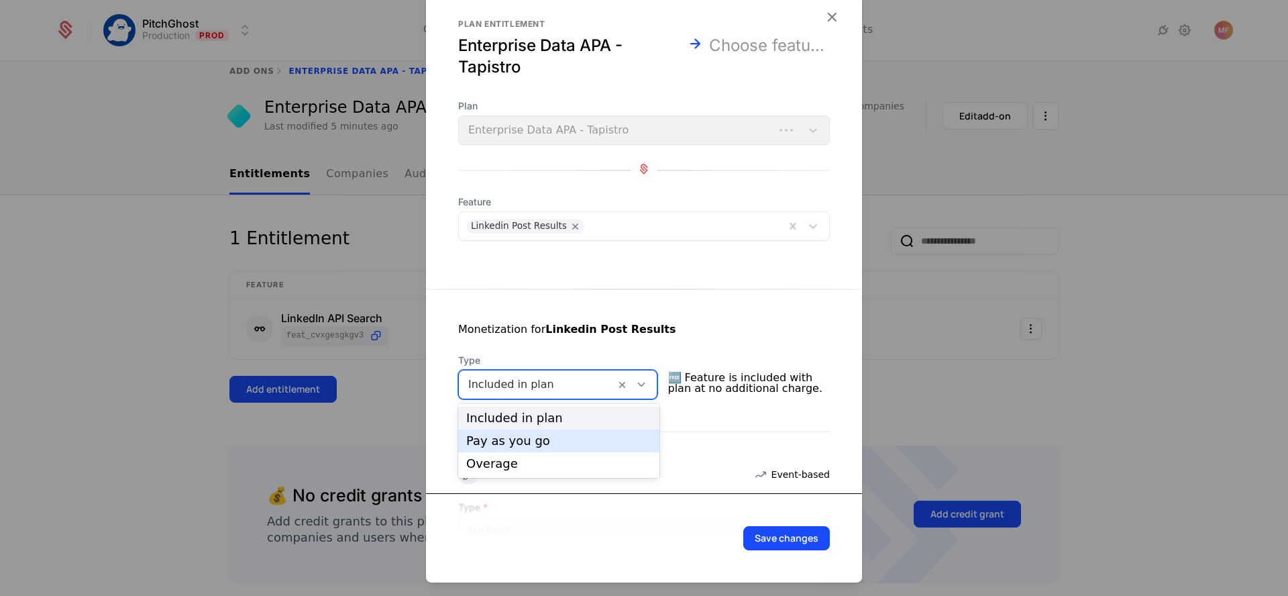
click at [570, 437] on div "Pay as you go" at bounding box center [558, 441] width 185 height 12
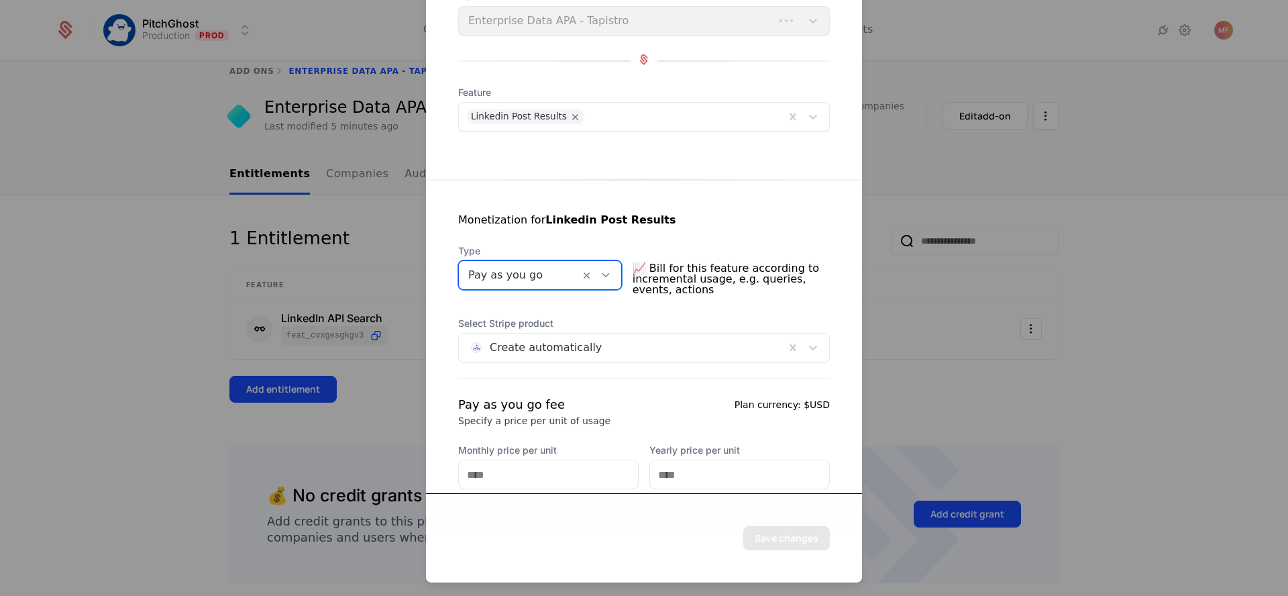
scroll to position [203, 0]
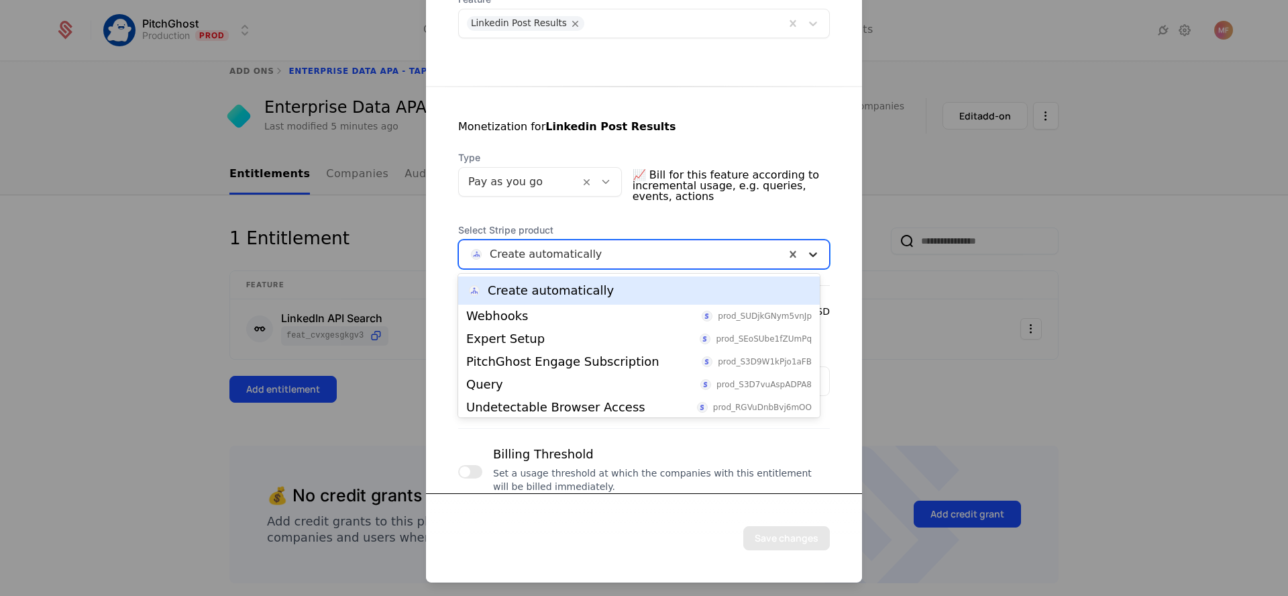
click at [806, 255] on icon at bounding box center [812, 253] width 13 height 13
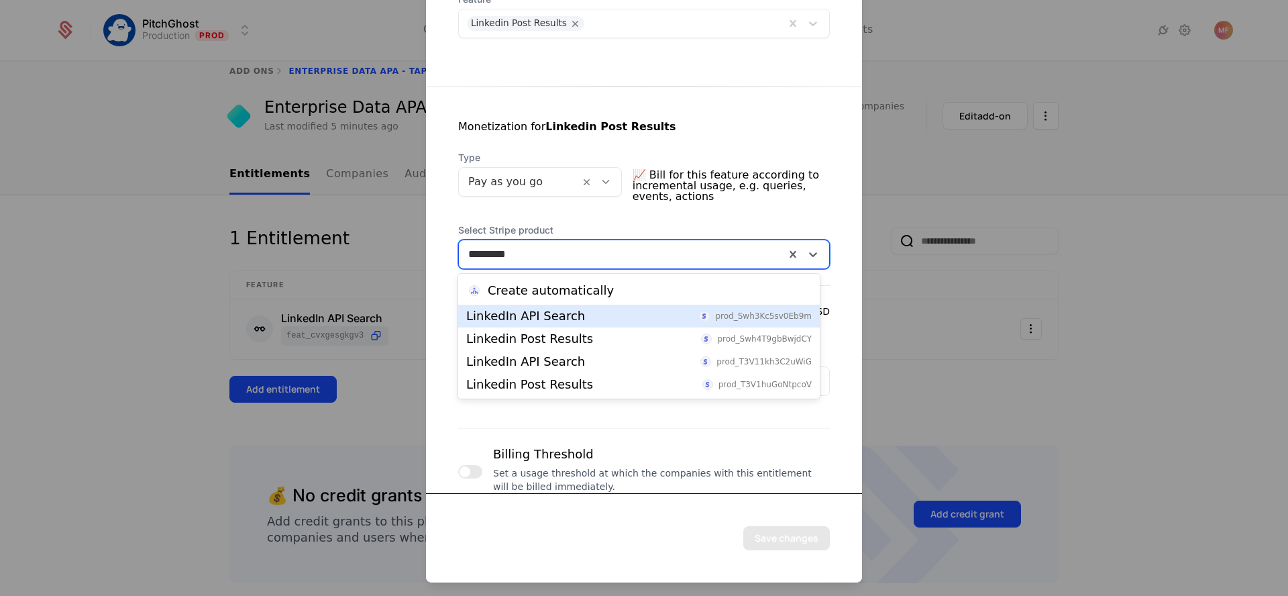
type input "********"
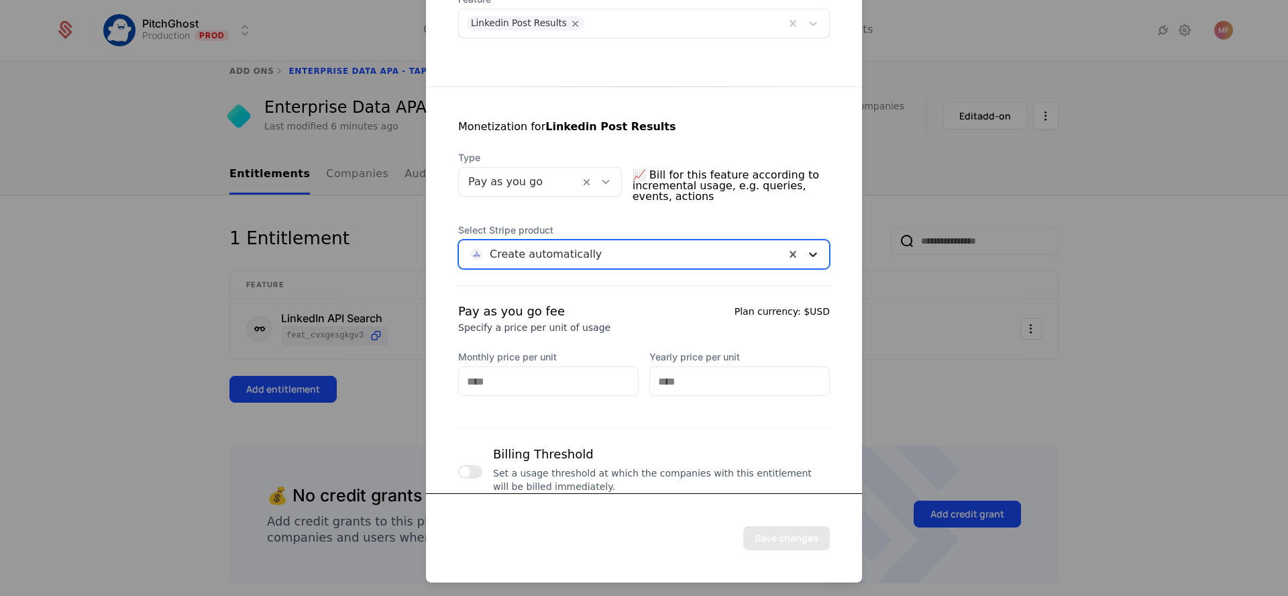
click at [806, 251] on icon at bounding box center [812, 253] width 13 height 13
type input "********"
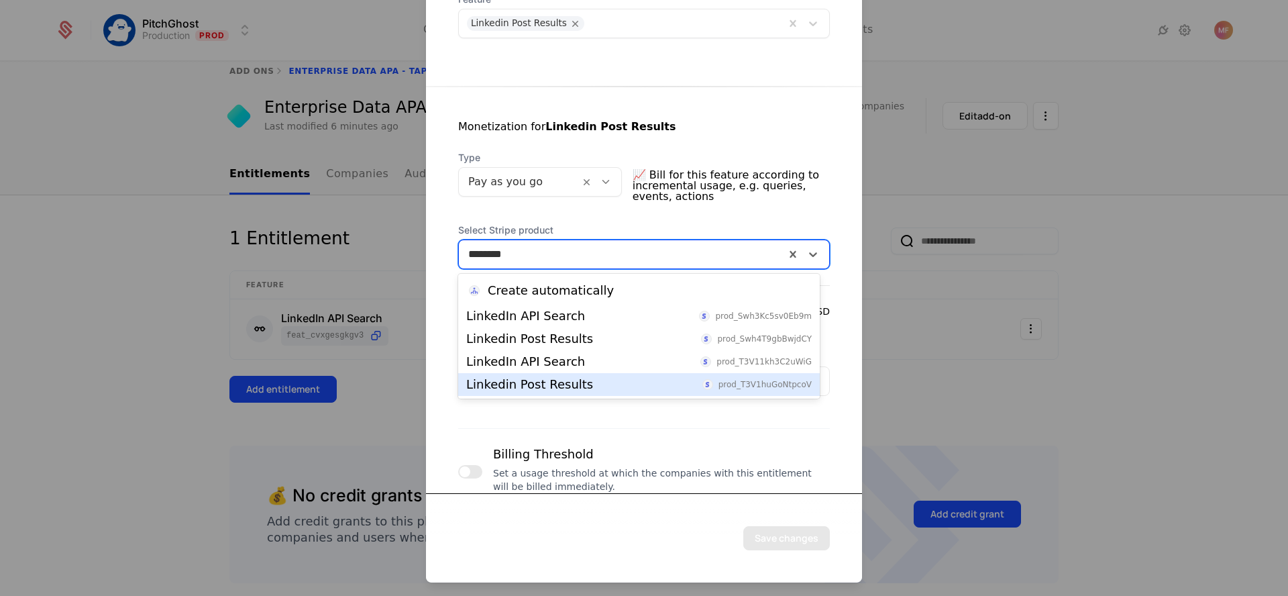
click at [594, 381] on div "Linkedin Post Results prod_T3V1huGoNtpcoV" at bounding box center [638, 384] width 345 height 12
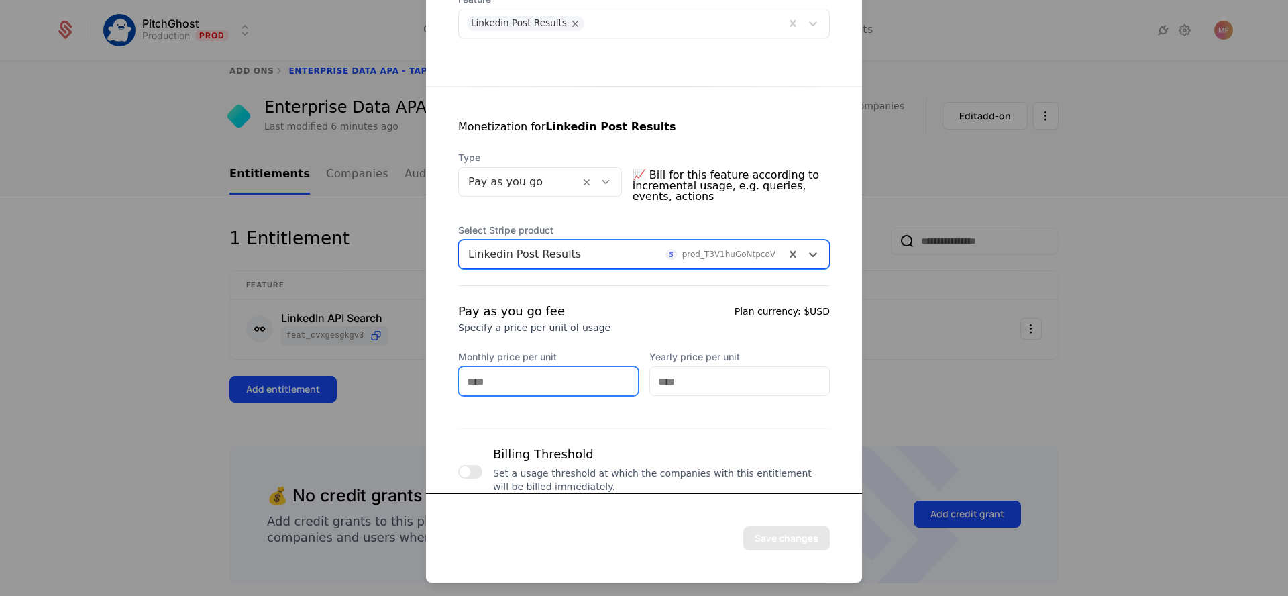
click at [571, 380] on input "Monthly price per unit" at bounding box center [548, 381] width 179 height 28
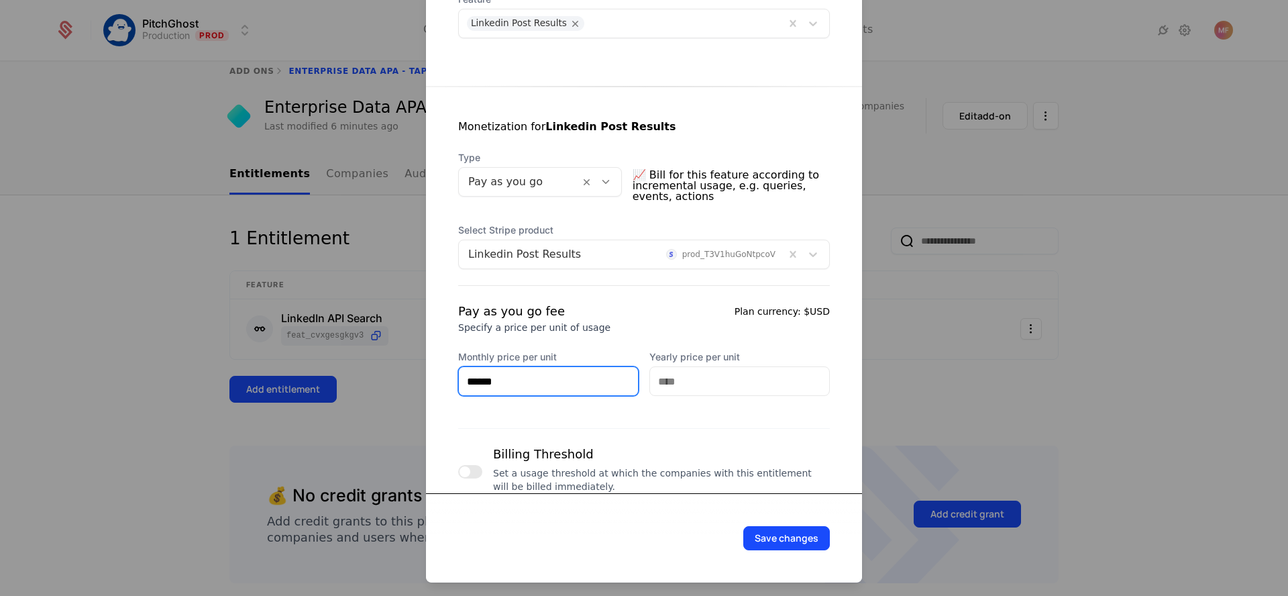
type input "******"
click at [598, 406] on div "Pay as you go fee Specify a price per unit of usage Plan currency: $USD Monthly…" at bounding box center [644, 400] width 372 height 197
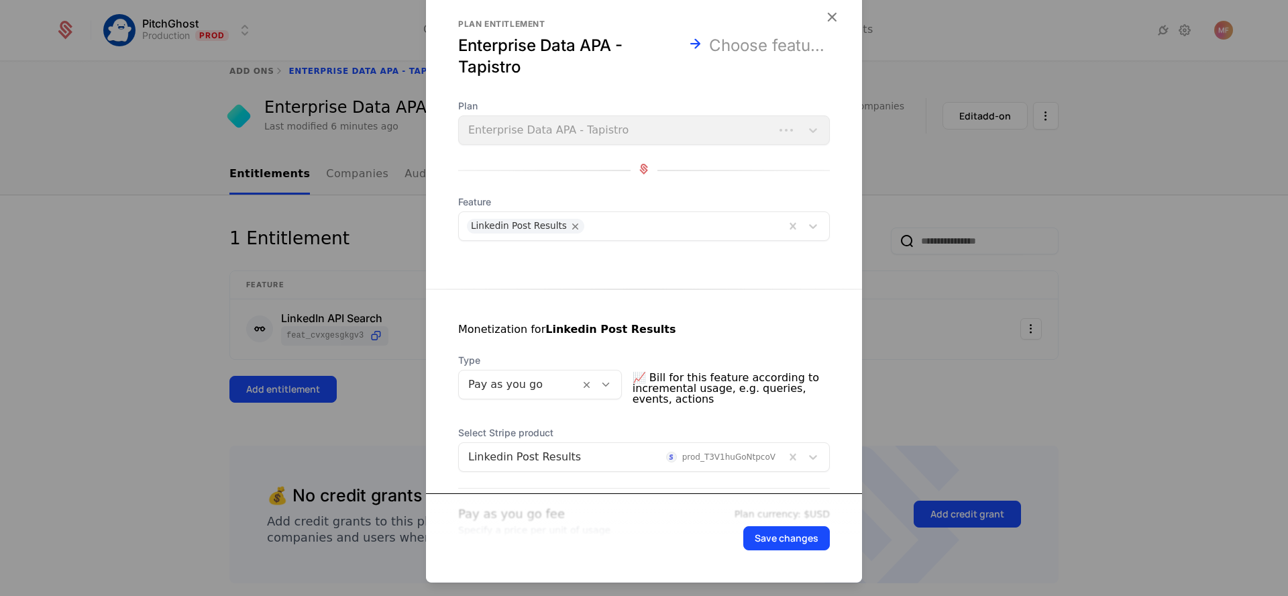
scroll to position [223, 0]
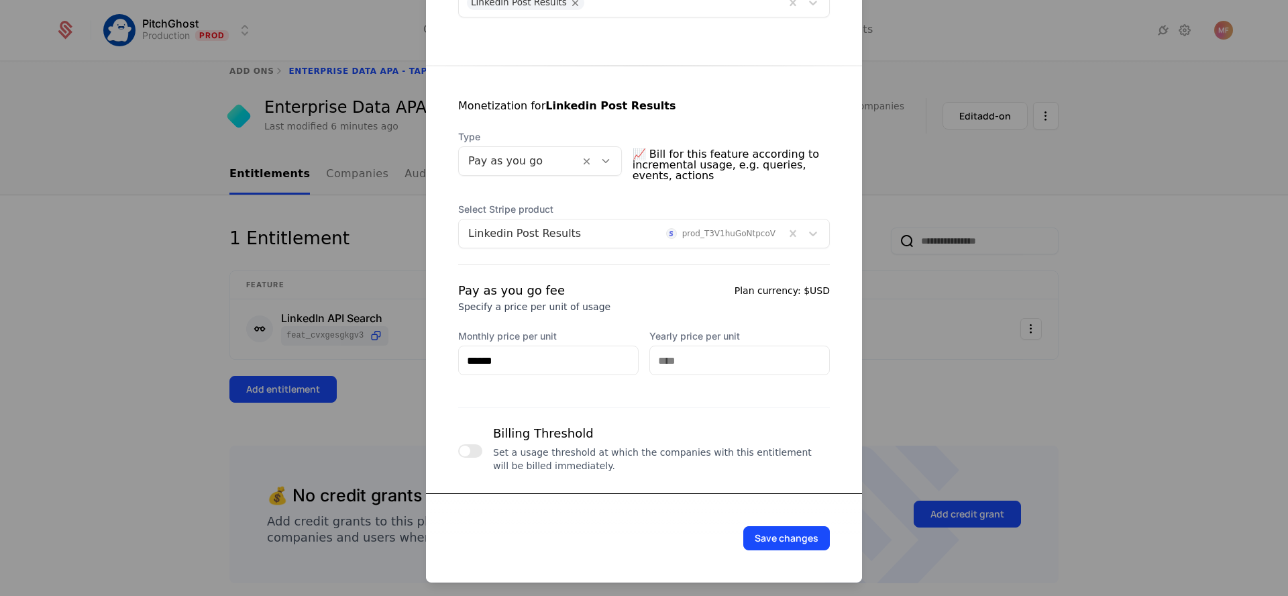
click at [763, 541] on button "Save changes" at bounding box center [786, 538] width 87 height 24
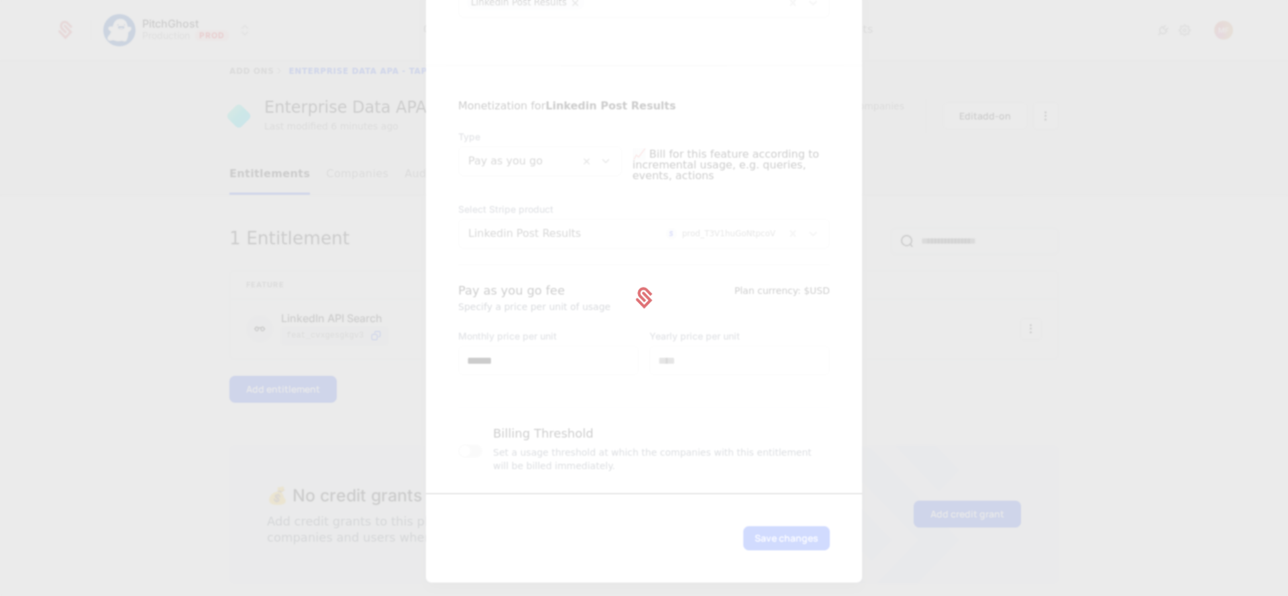
scroll to position [0, 0]
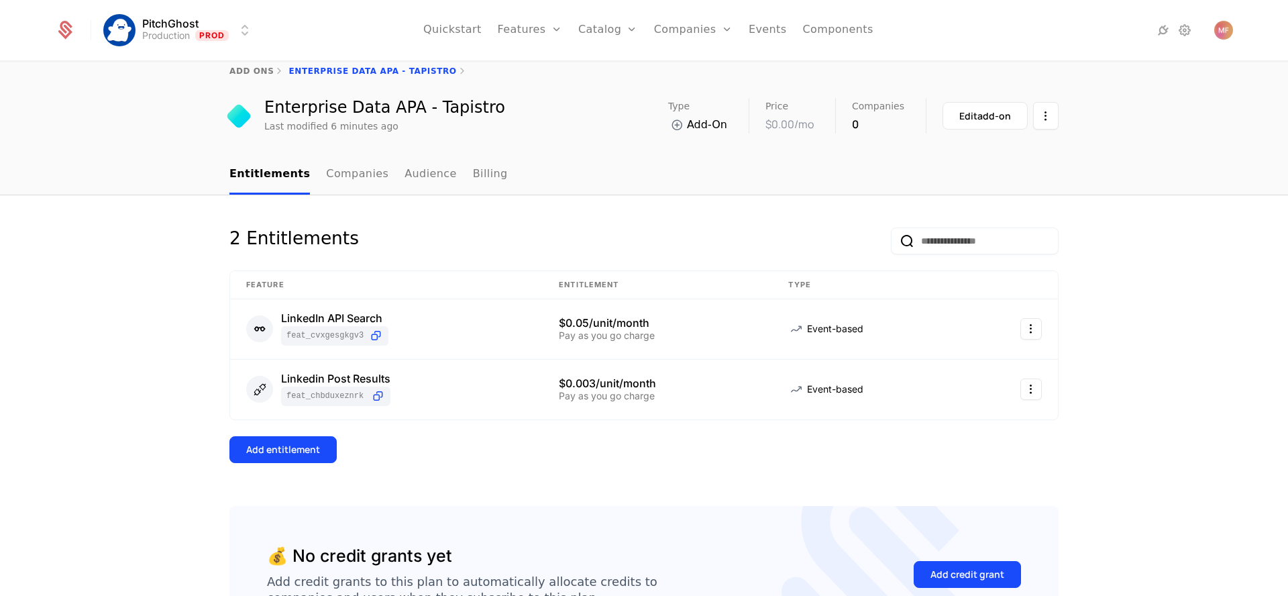
click at [689, 68] on link "Companies" at bounding box center [701, 65] width 62 height 11
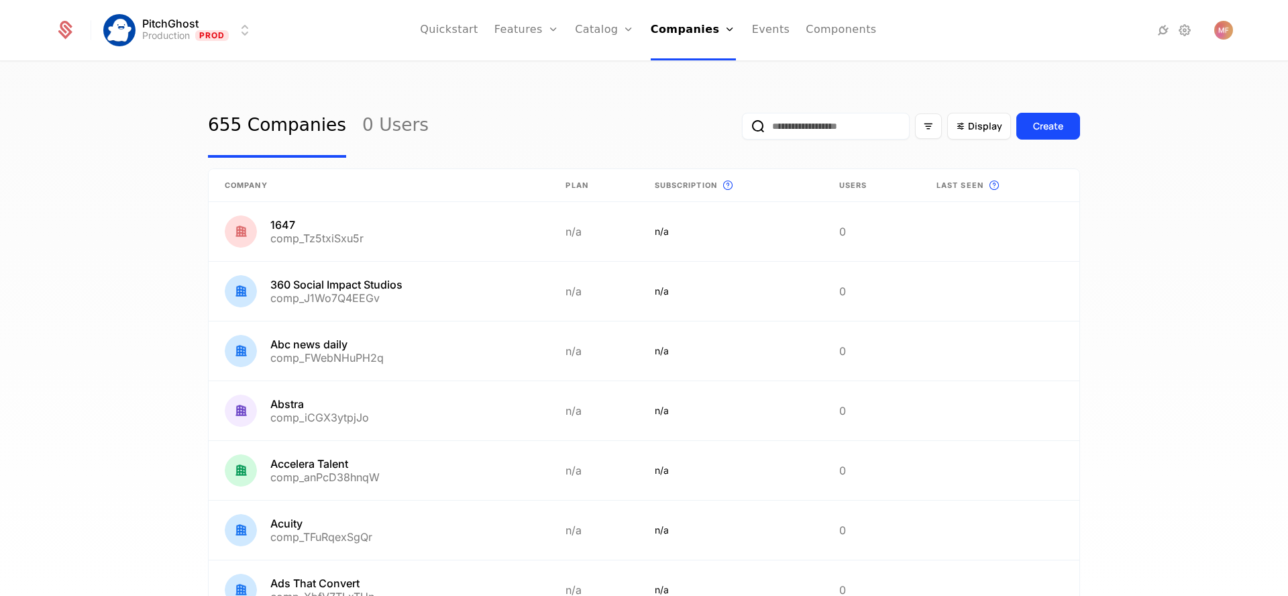
click at [774, 123] on input "email" at bounding box center [826, 126] width 168 height 27
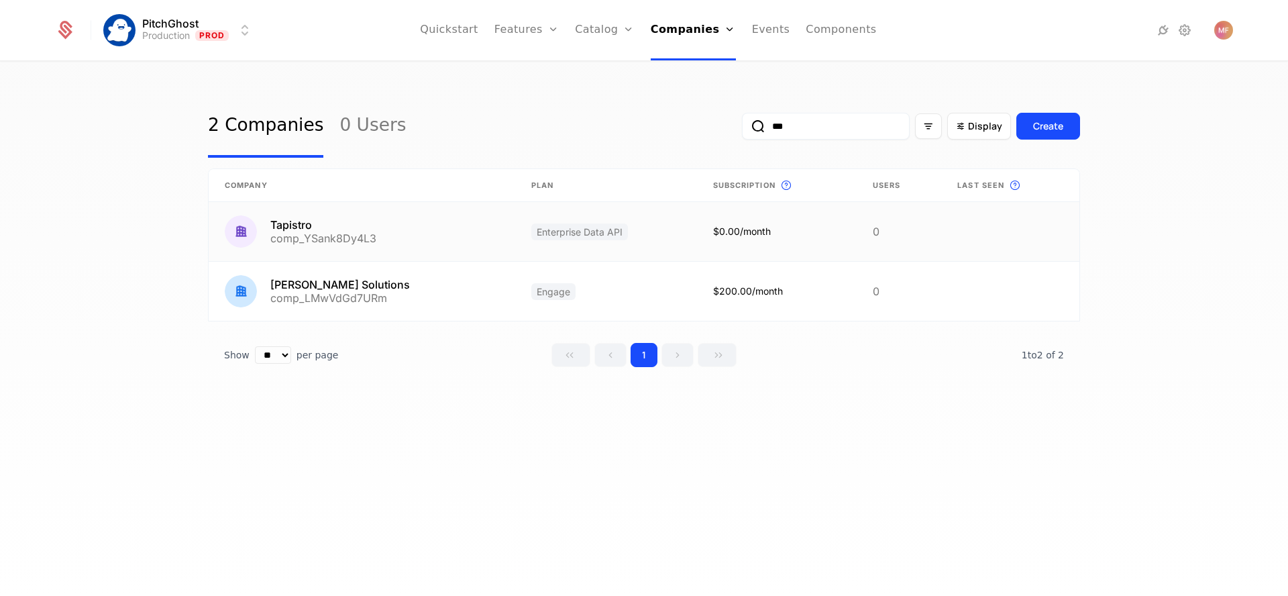
type input "***"
click at [278, 221] on link at bounding box center [362, 231] width 306 height 59
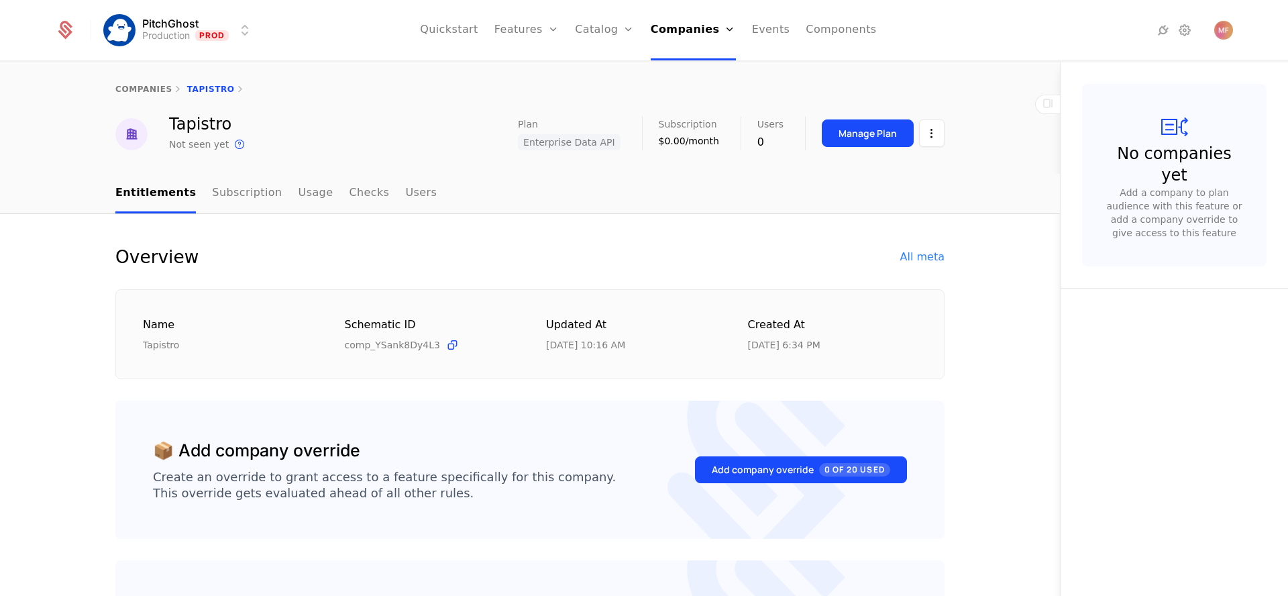
click at [885, 127] on div "Manage Plan" at bounding box center [867, 133] width 58 height 13
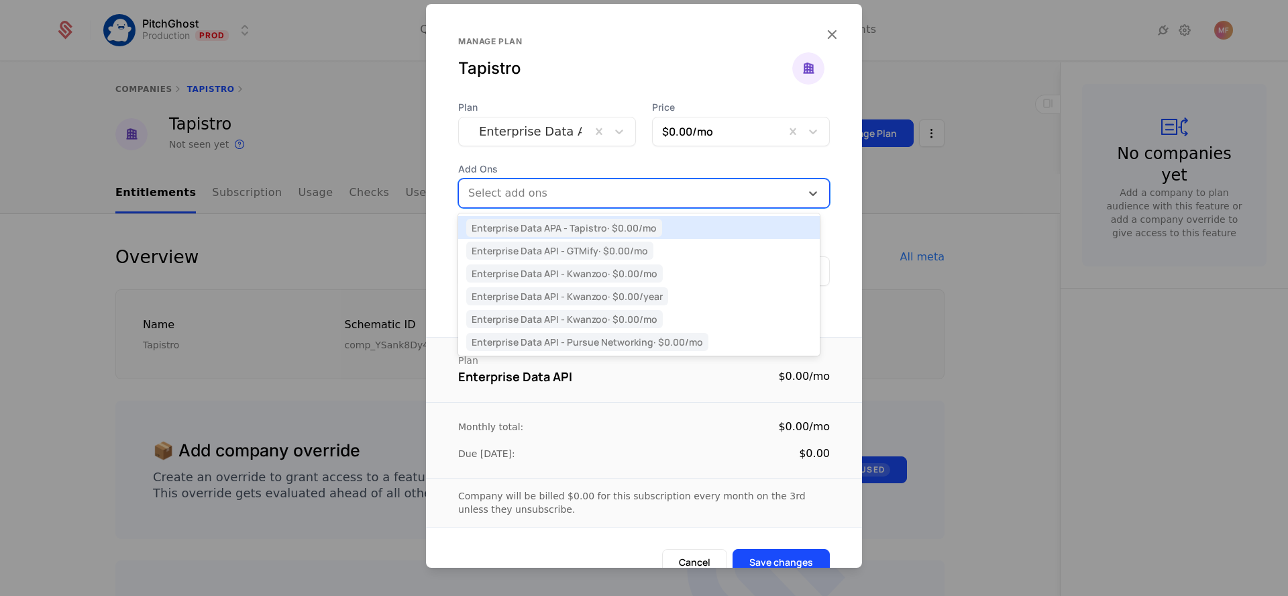
click at [565, 186] on div at bounding box center [630, 193] width 326 height 19
click at [664, 225] on div "Enterprise Data APA - Tapistro · $0.00 /mo" at bounding box center [638, 227] width 345 height 12
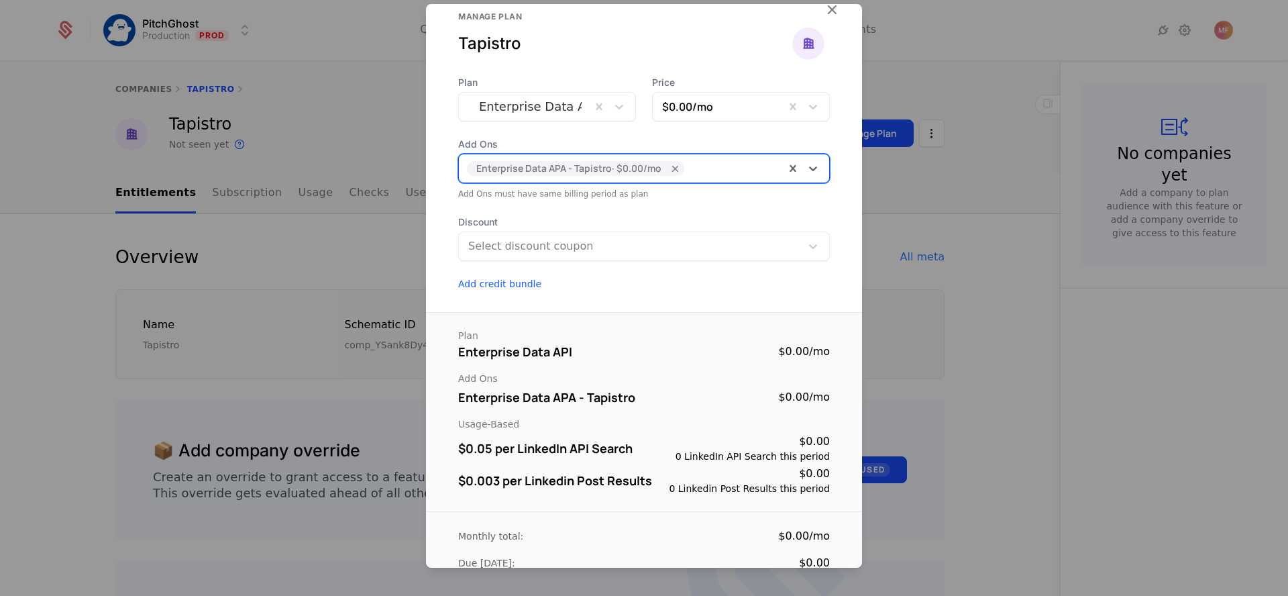
scroll to position [26, 0]
click at [823, 13] on icon "button" at bounding box center [831, 7] width 17 height 17
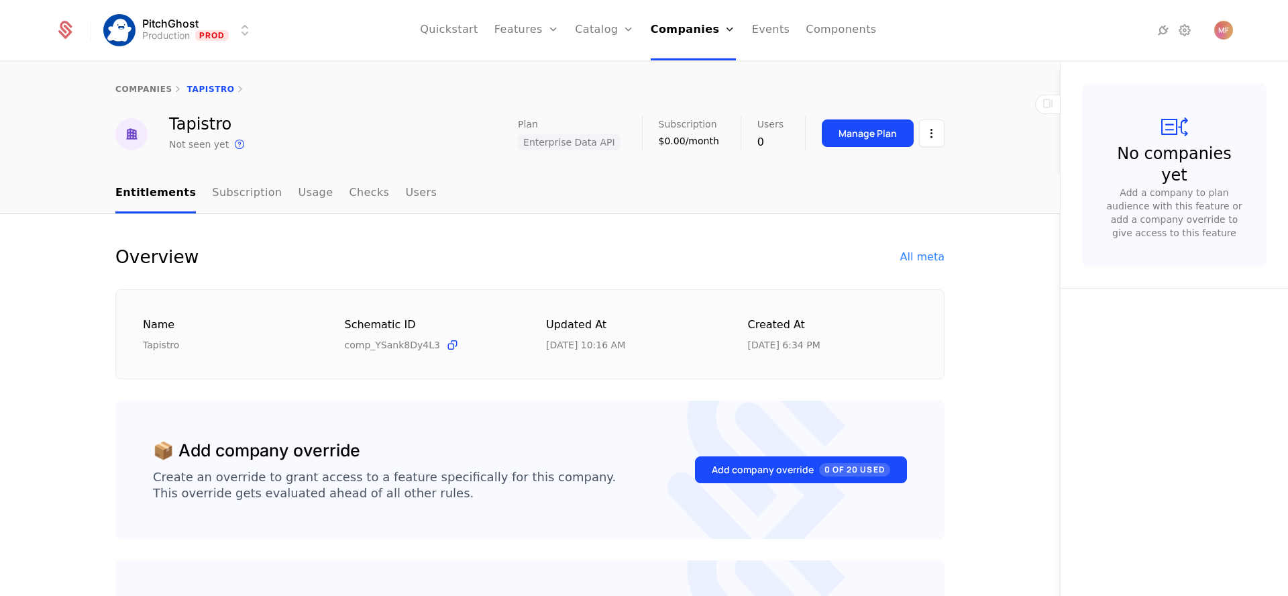
click at [613, 93] on link "Add Ons" at bounding box center [625, 87] width 69 height 11
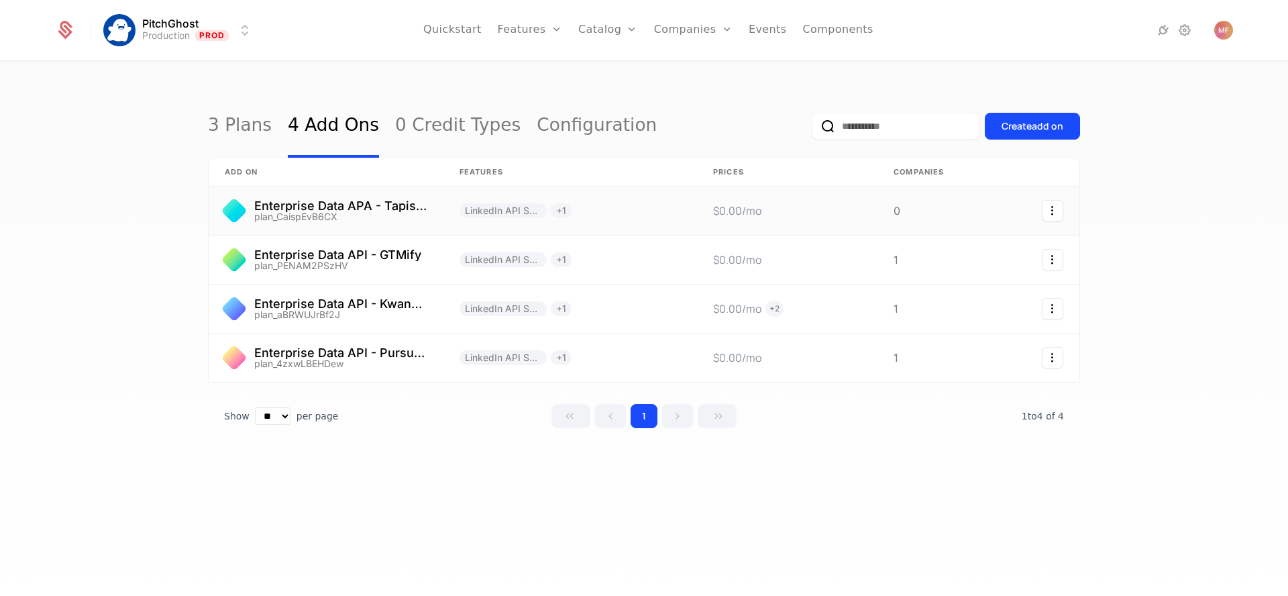
click at [361, 197] on link at bounding box center [326, 210] width 235 height 48
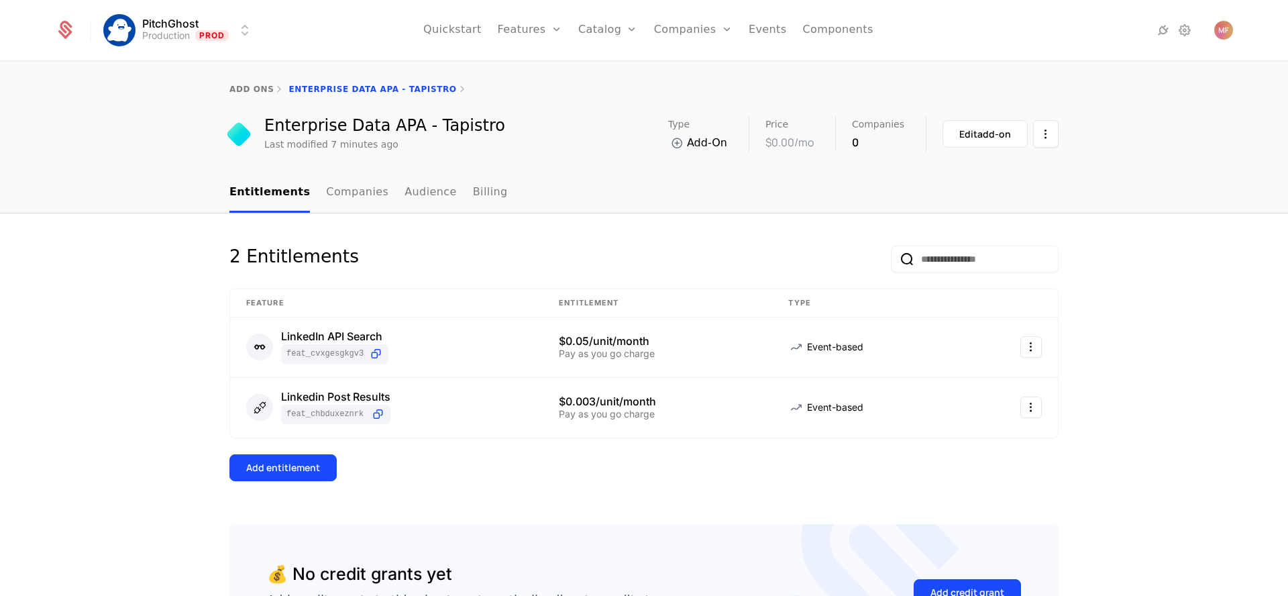
click at [1012, 130] on button "Edit add-on" at bounding box center [984, 133] width 85 height 27
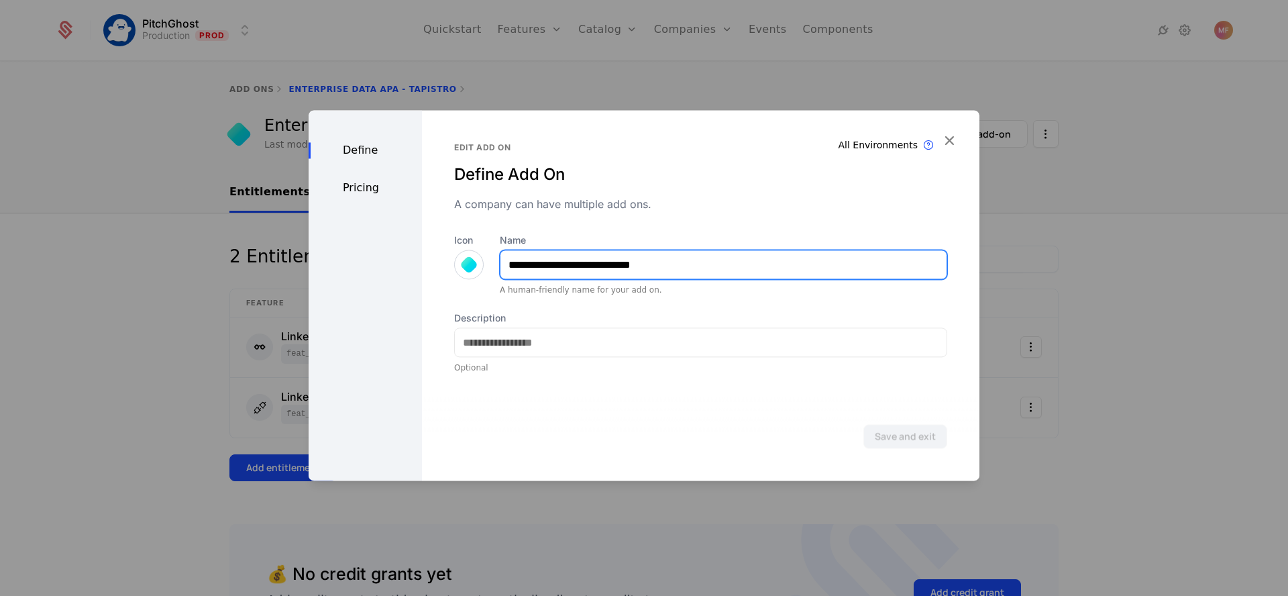
click at [603, 260] on input "**********" at bounding box center [723, 264] width 446 height 28
type input "**********"
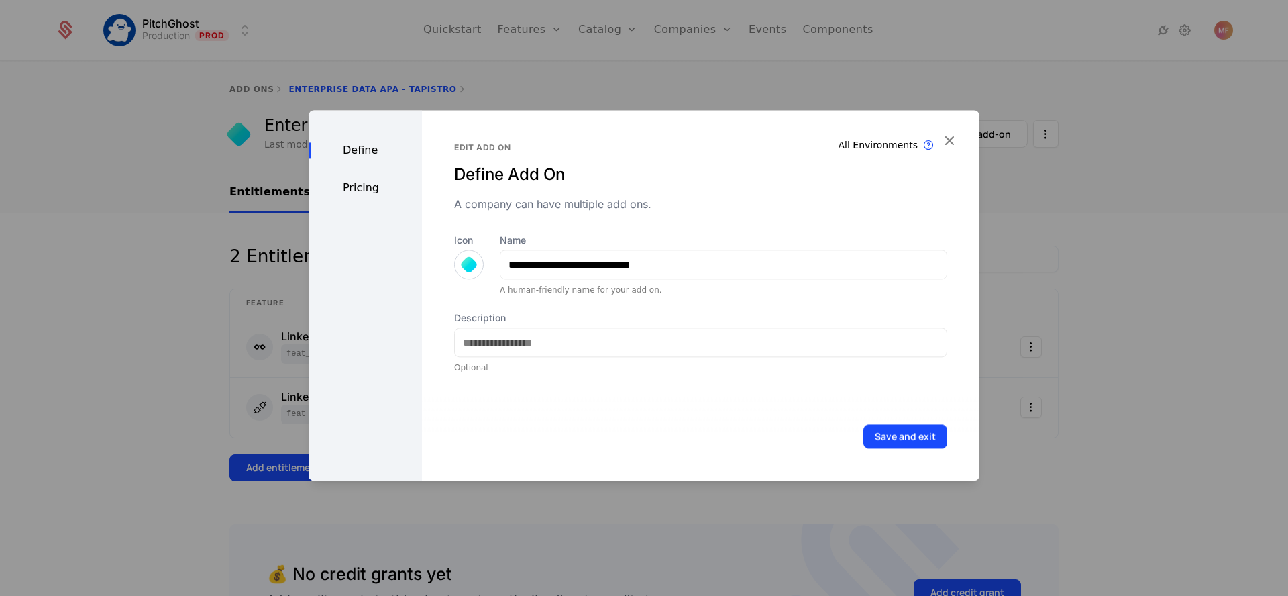
click at [897, 433] on button "Save and exit" at bounding box center [905, 436] width 84 height 24
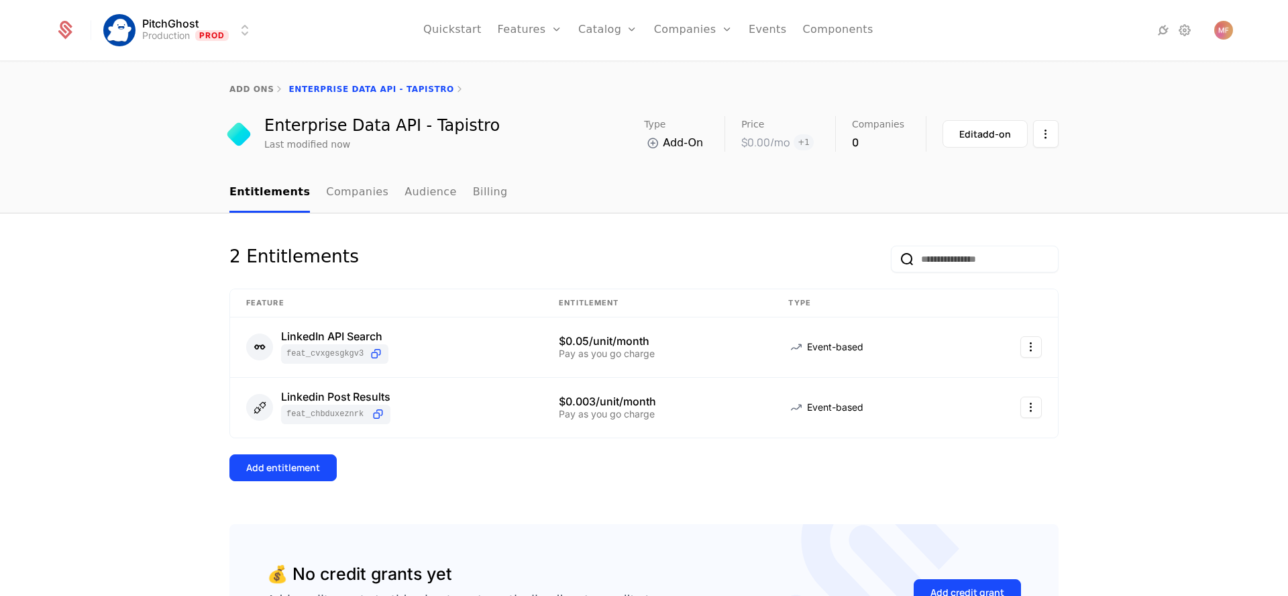
click at [687, 68] on link "Companies" at bounding box center [701, 65] width 62 height 11
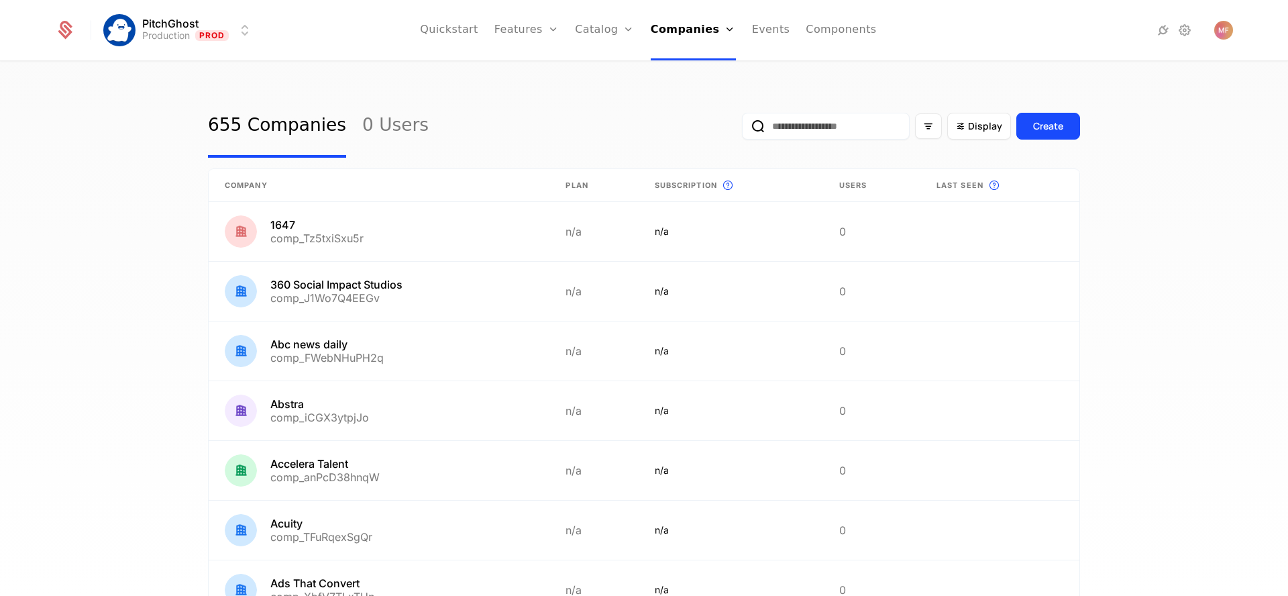
click at [775, 125] on input "email" at bounding box center [826, 126] width 168 height 27
type input "*"
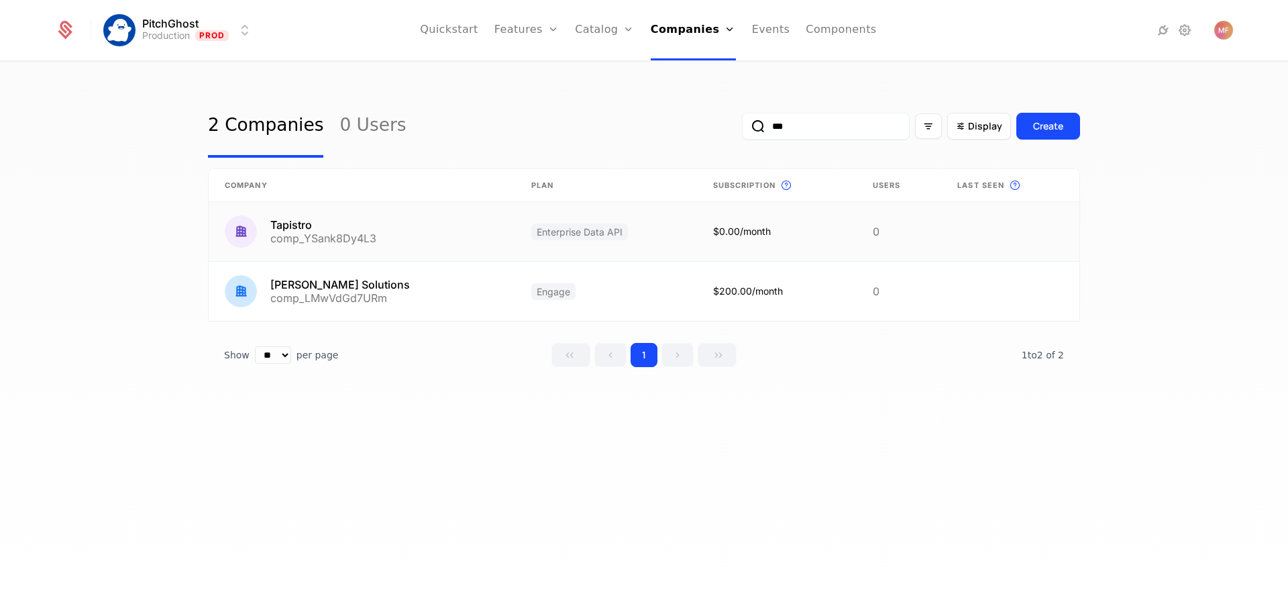
type input "***"
click at [432, 242] on link at bounding box center [362, 231] width 306 height 59
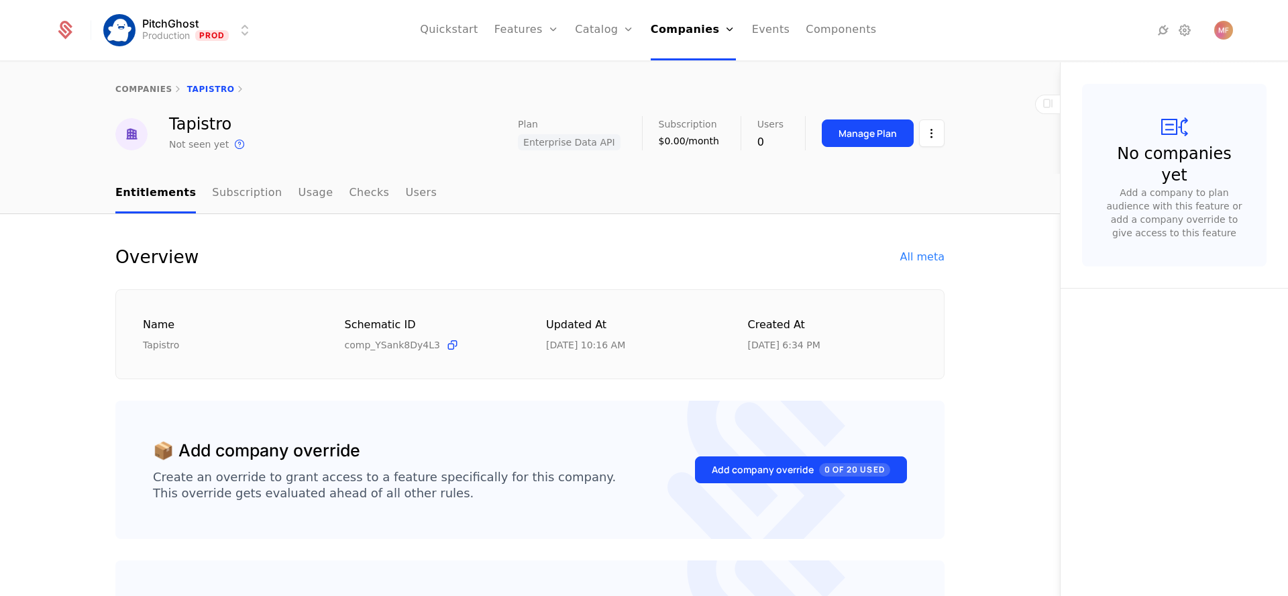
click at [858, 140] on button "Manage Plan" at bounding box center [868, 132] width 92 height 27
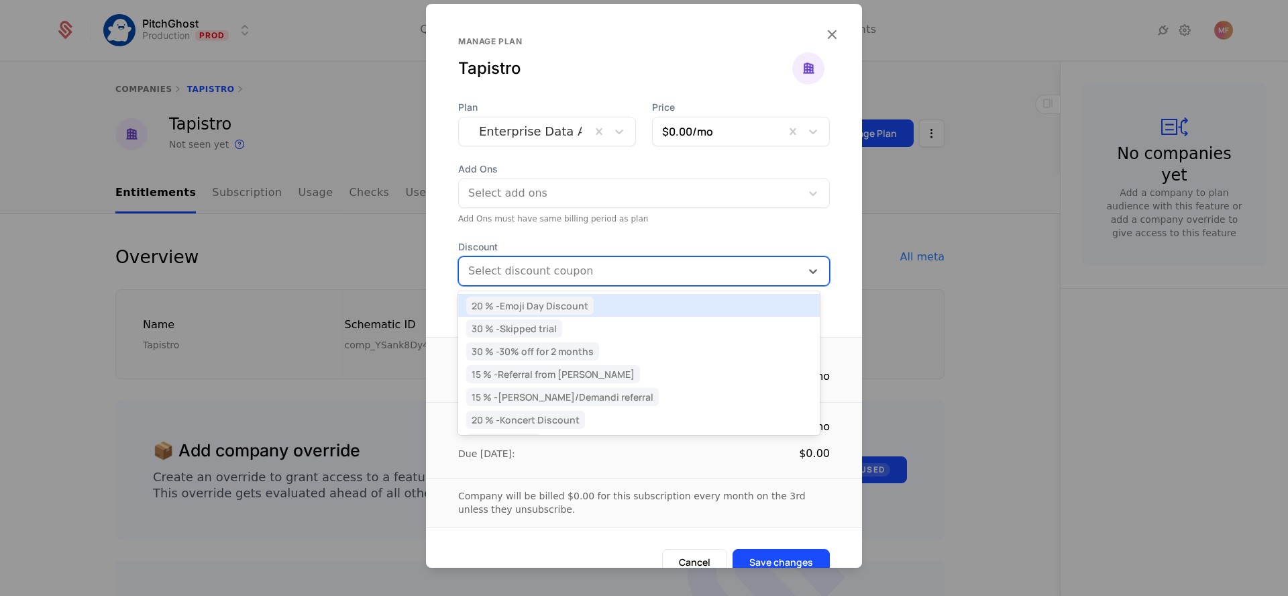
click at [639, 280] on div "Select discount coupon" at bounding box center [630, 271] width 342 height 24
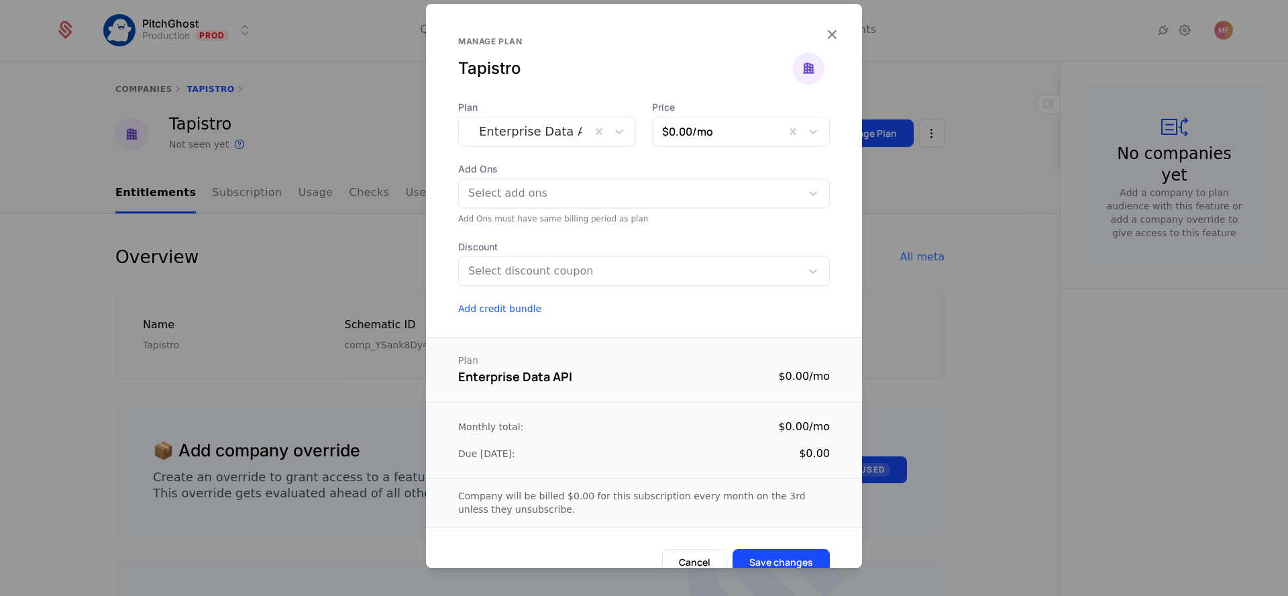
click at [654, 239] on div "Plan Enterprise Data API Price $0.00 /mo Add Ons Select add ons Add Ons must ha…" at bounding box center [644, 208] width 436 height 215
click at [878, 193] on div at bounding box center [644, 298] width 1288 height 596
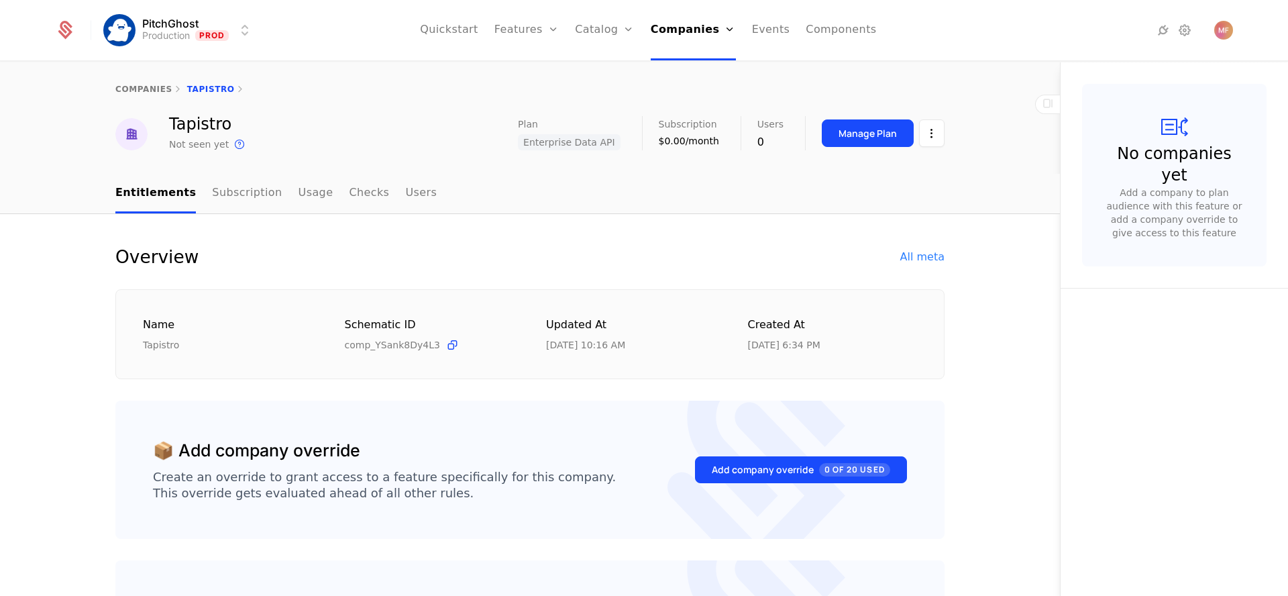
click at [850, 133] on div "Manage Plan" at bounding box center [867, 133] width 58 height 13
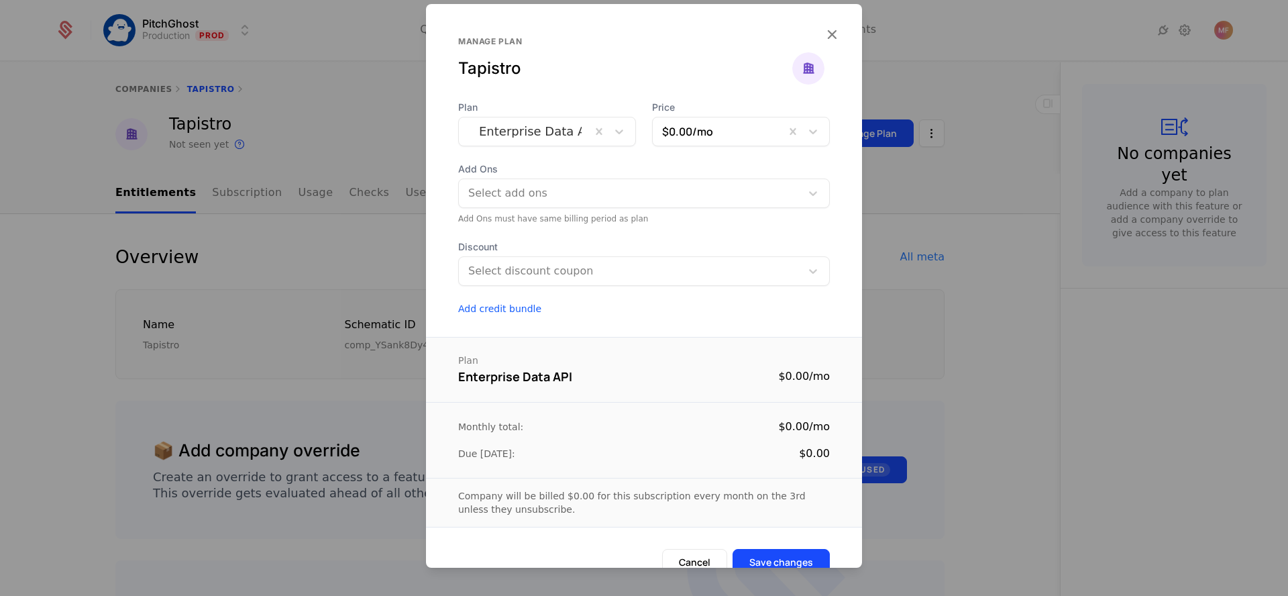
click at [729, 188] on div at bounding box center [630, 193] width 326 height 19
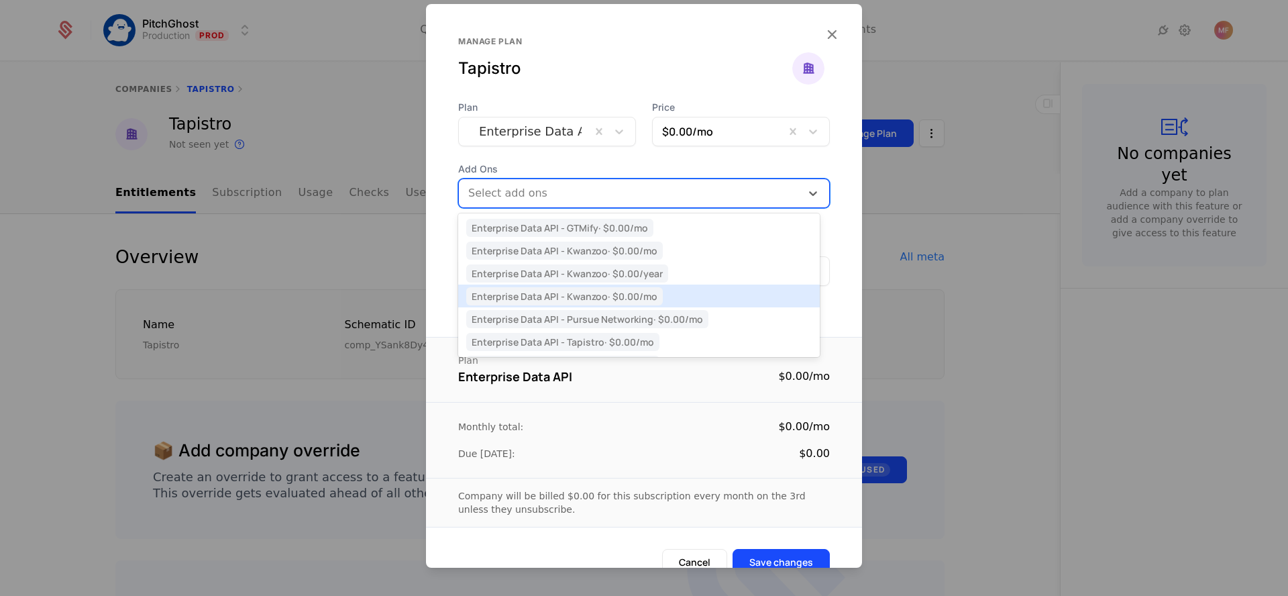
scroll to position [21, 0]
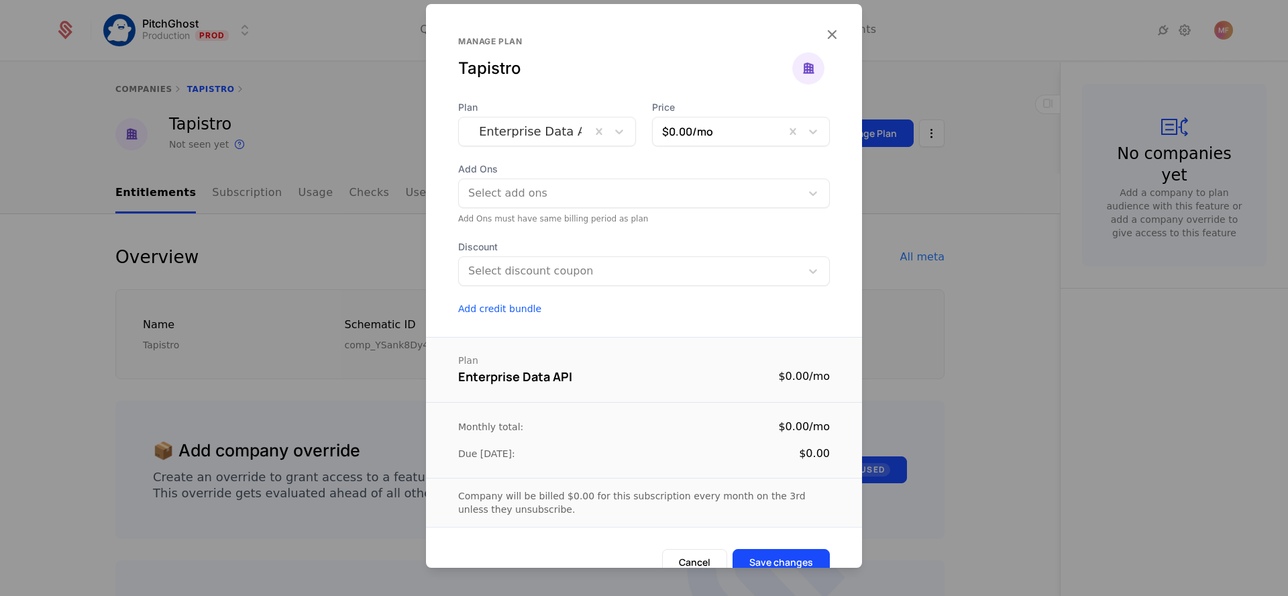
click at [376, 261] on div at bounding box center [644, 298] width 1288 height 596
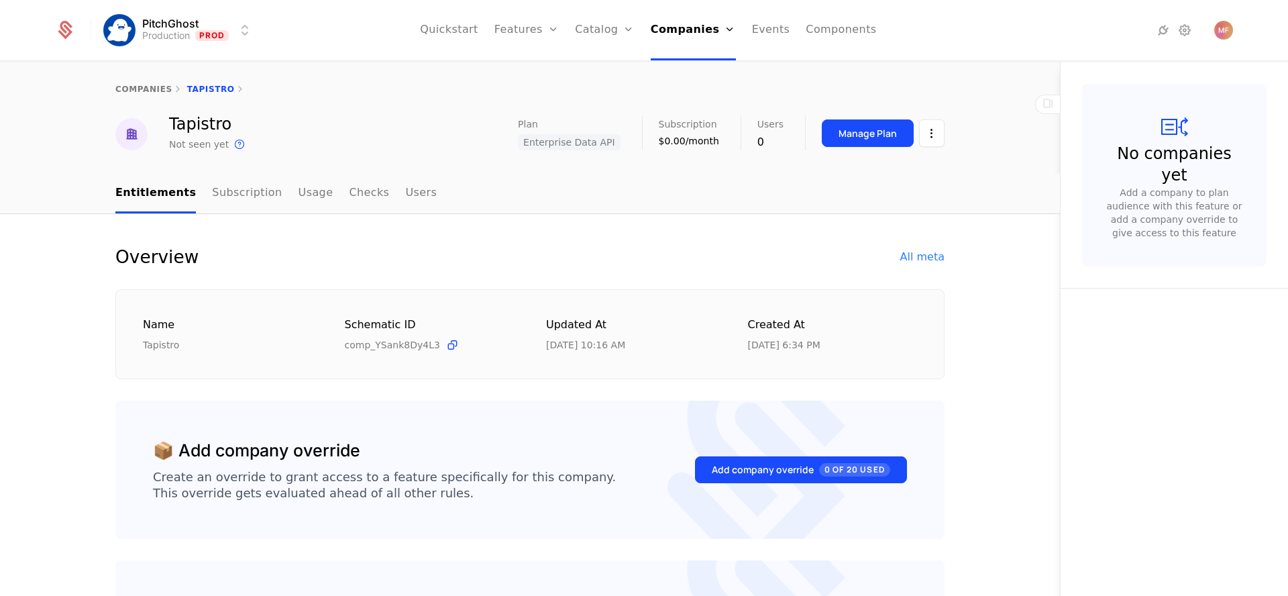
click at [611, 88] on link "Add Ons" at bounding box center [625, 87] width 69 height 11
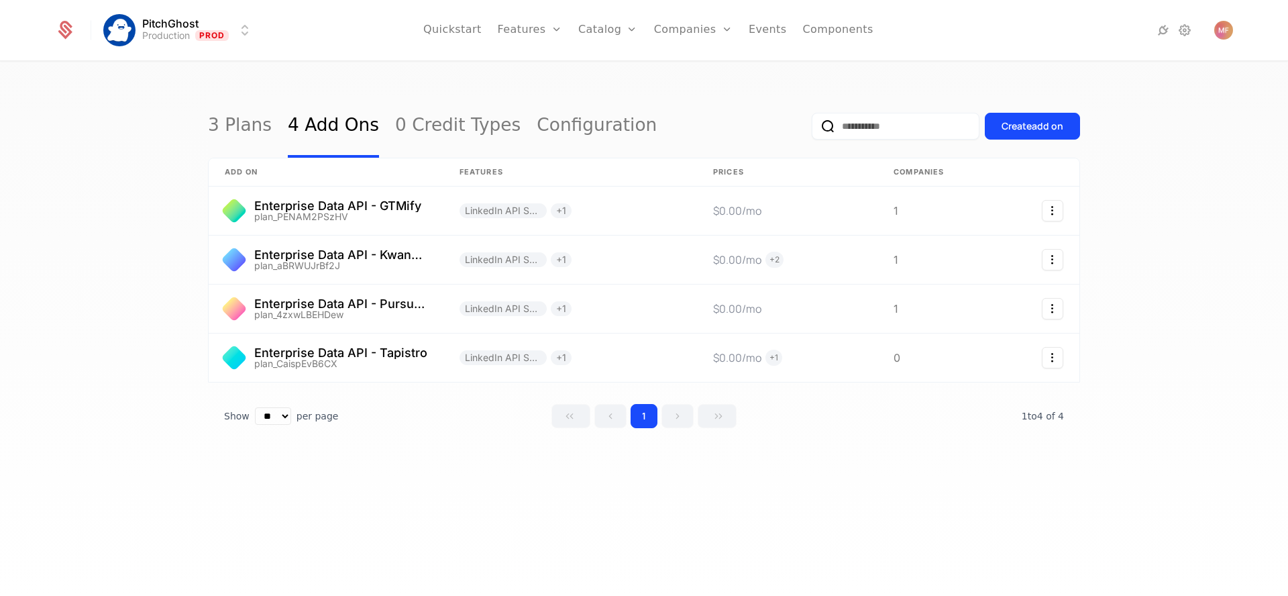
click at [165, 279] on div "3 Plans 4 Add Ons 0 Credit Types Configuration Create add on add on Features Pr…" at bounding box center [644, 332] width 1288 height 541
click at [679, 68] on link "Companies" at bounding box center [701, 65] width 62 height 11
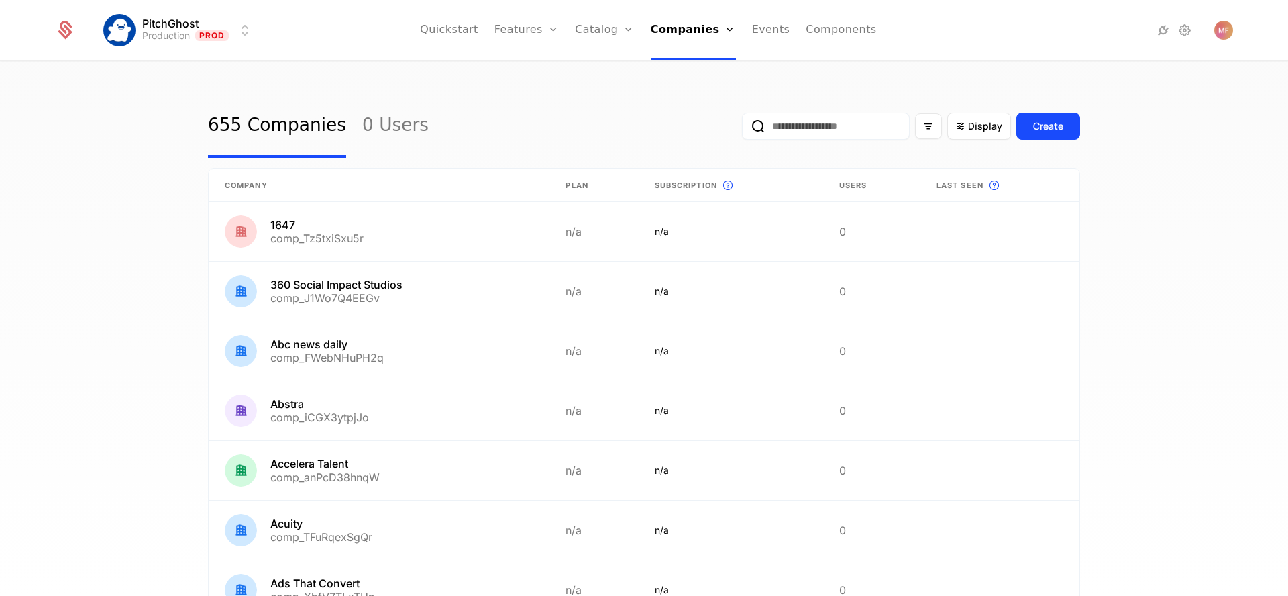
click at [851, 124] on input "email" at bounding box center [826, 126] width 168 height 27
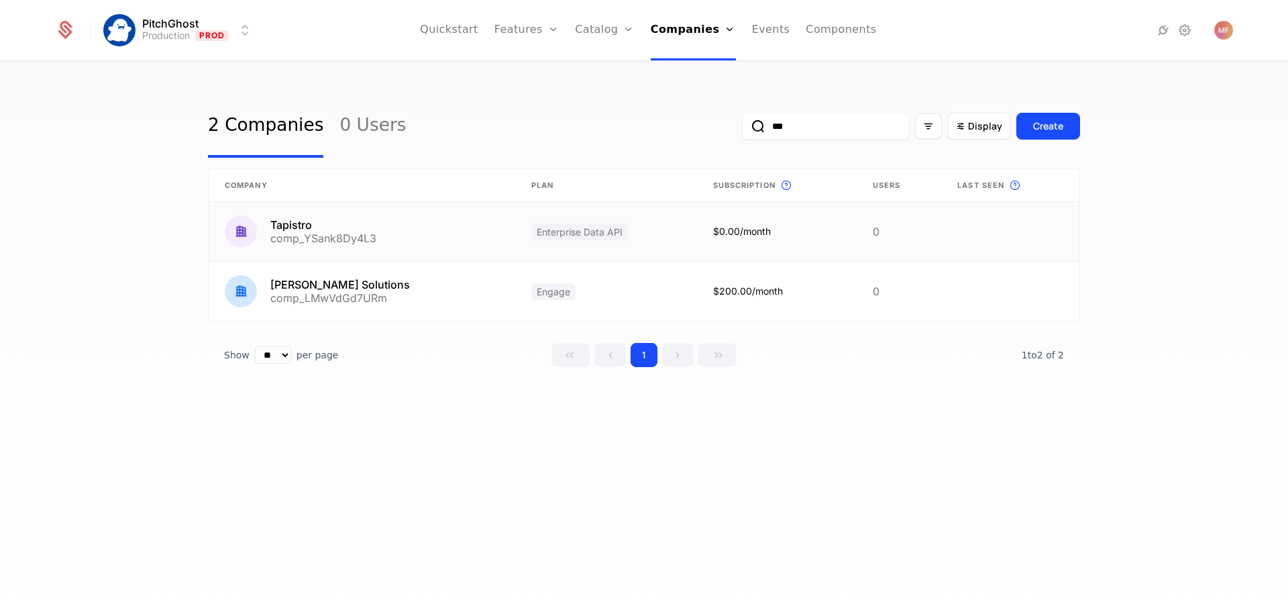
type input "***"
click at [380, 225] on link at bounding box center [362, 231] width 306 height 59
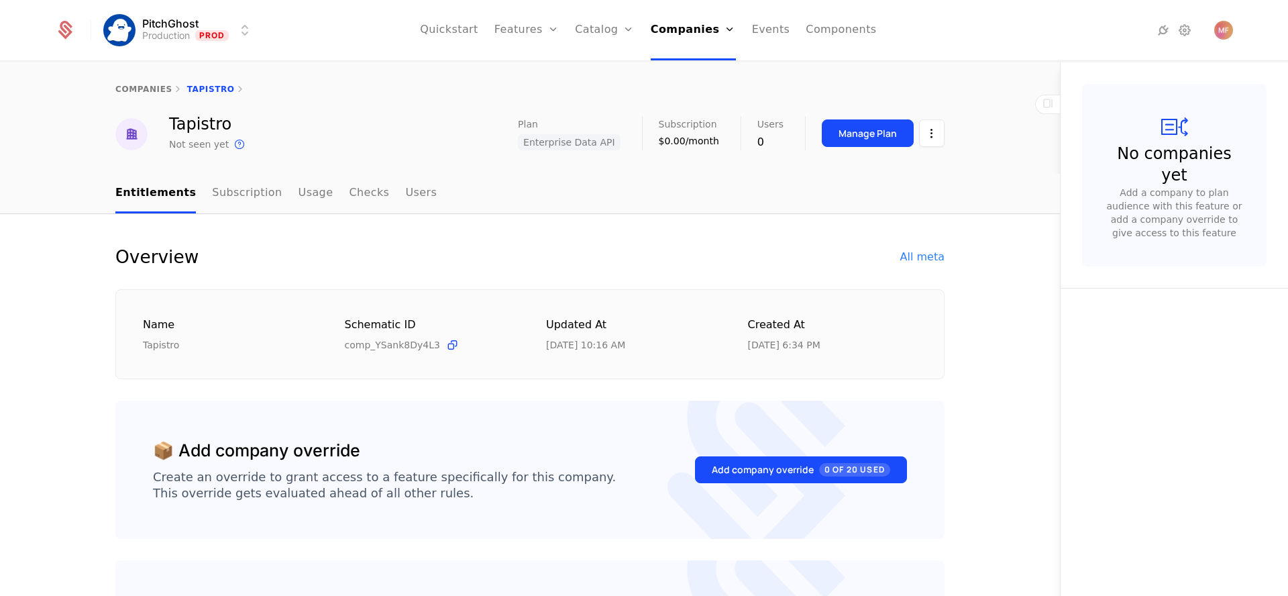
click at [863, 127] on div "Manage Plan" at bounding box center [867, 133] width 58 height 13
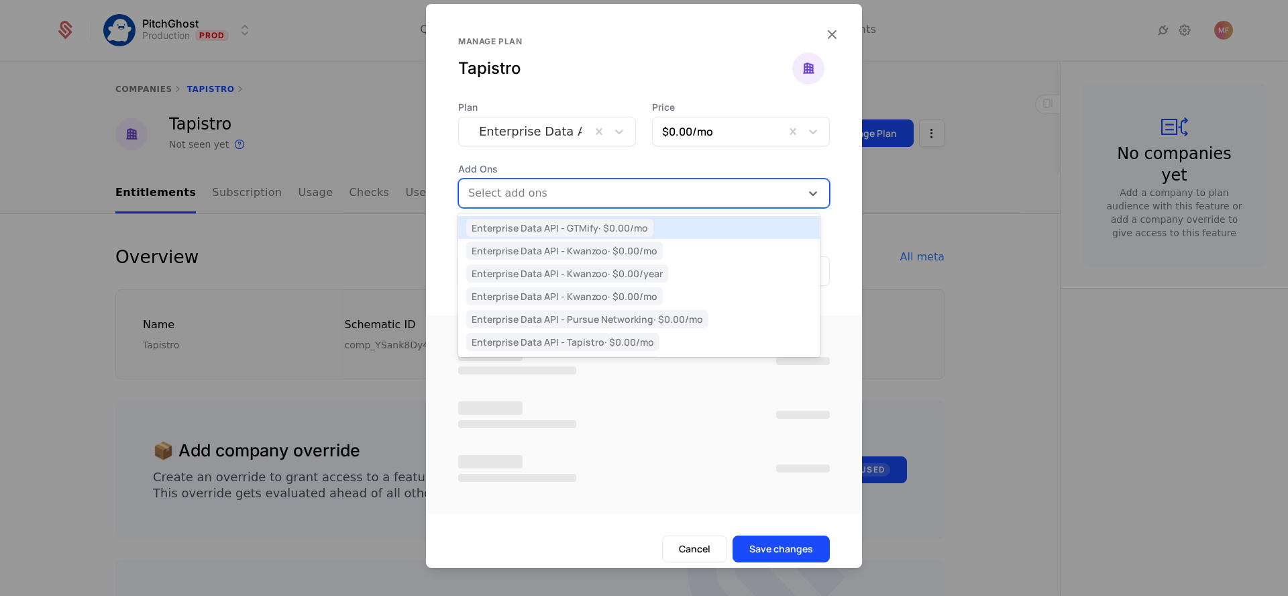
click at [597, 182] on div "Select add ons" at bounding box center [644, 193] width 372 height 30
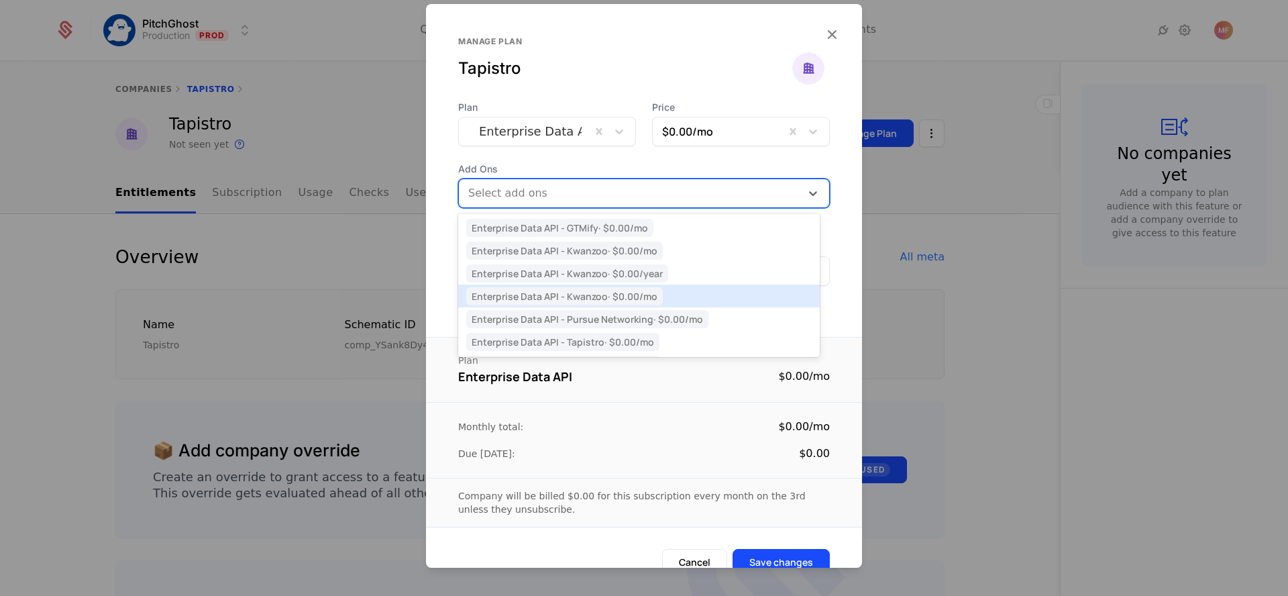
scroll to position [21, 0]
click at [687, 312] on div "Enterprise Data API - Tapistro · $0.00 /mo" at bounding box center [638, 320] width 361 height 23
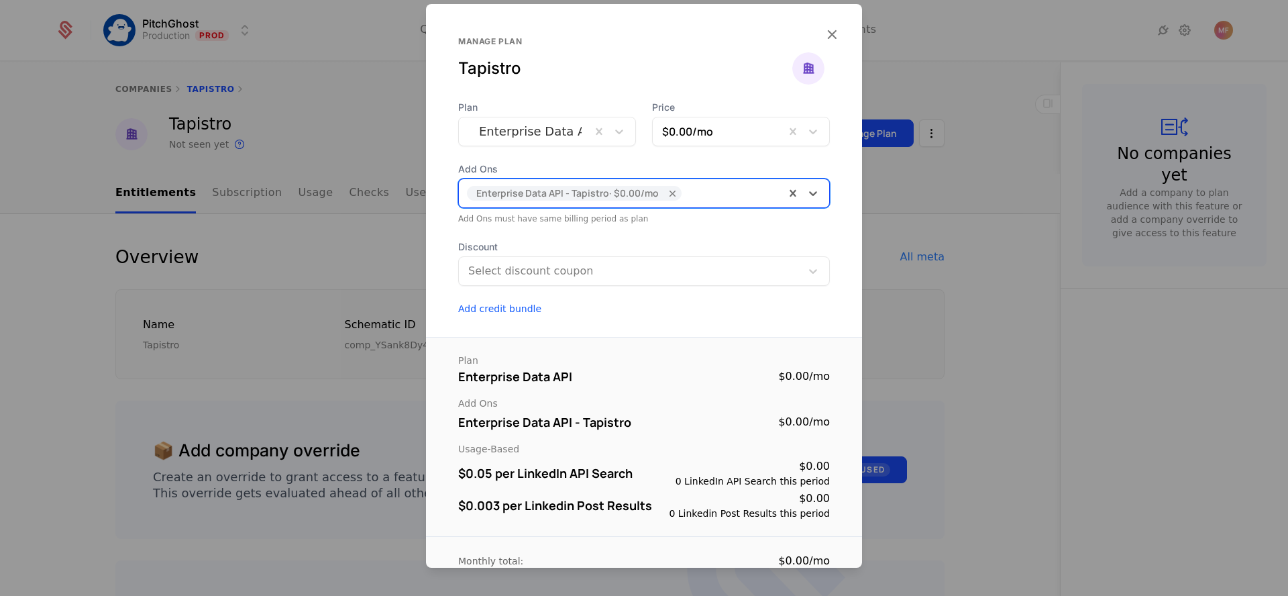
scroll to position [26, 0]
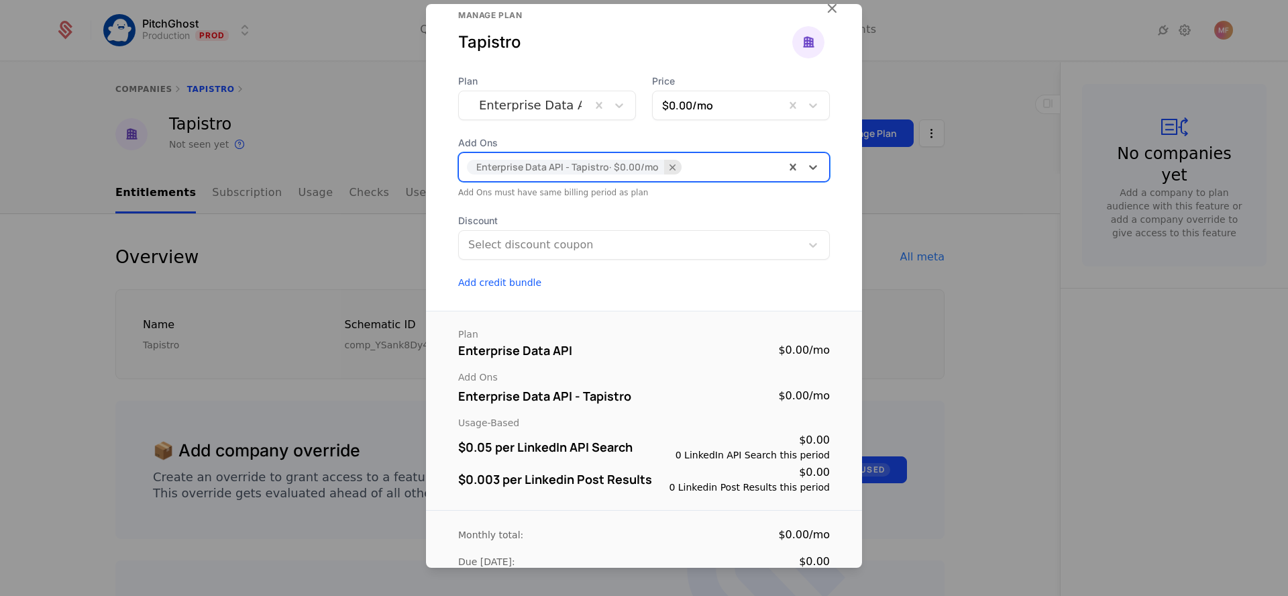
click at [667, 170] on icon "Remove [object Object]" at bounding box center [673, 167] width 12 height 12
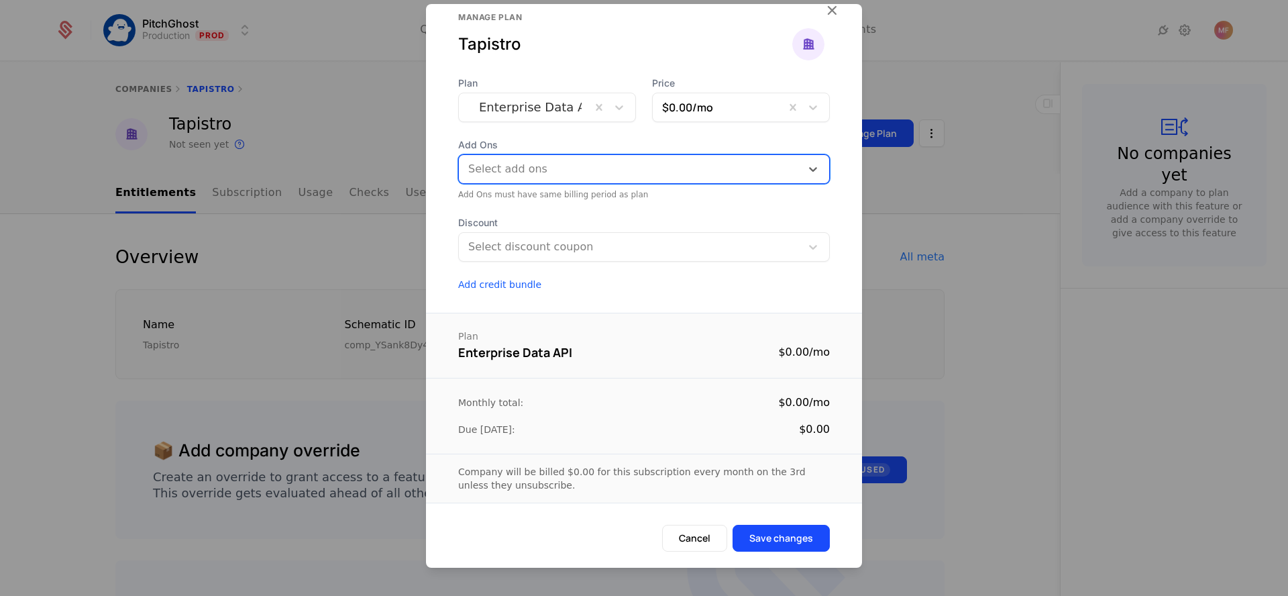
scroll to position [24, 0]
click at [667, 170] on div at bounding box center [630, 169] width 326 height 19
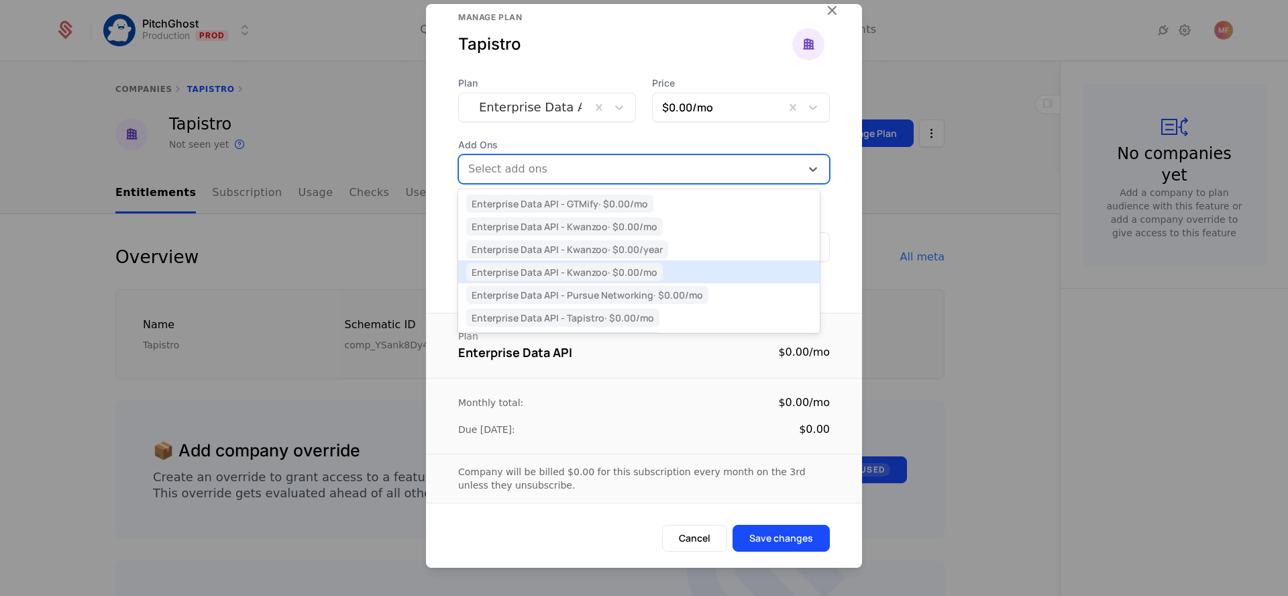
scroll to position [21, 0]
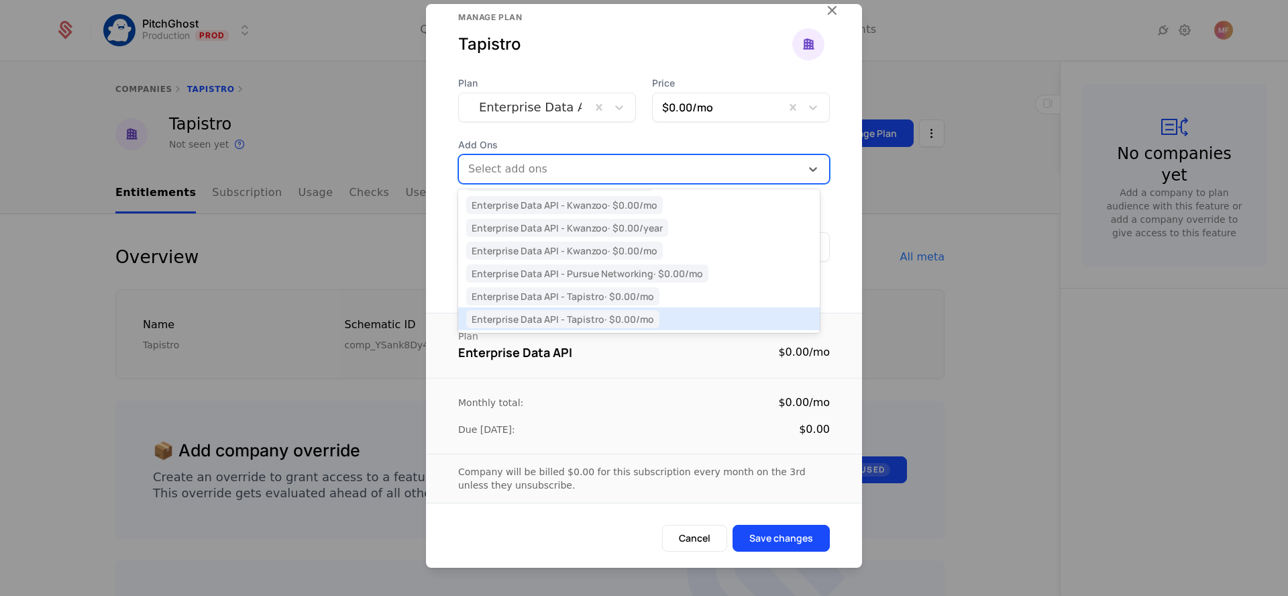
click at [649, 313] on span "Enterprise Data API - Tapistro · $0.00 /mo" at bounding box center [562, 319] width 193 height 18
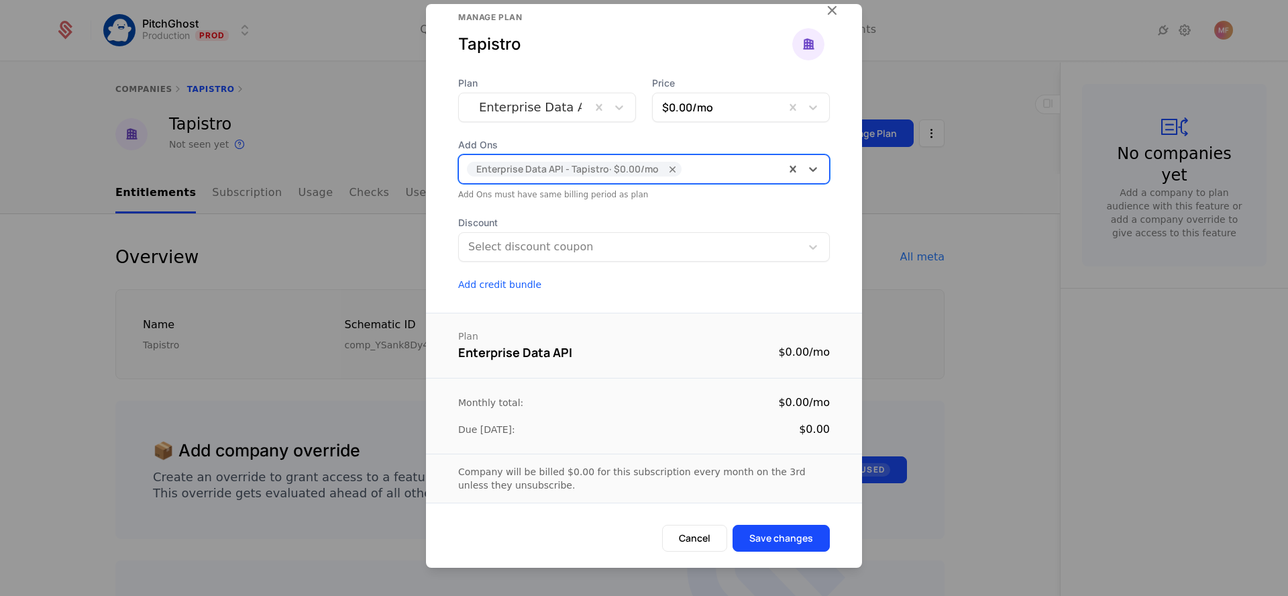
scroll to position [8, 0]
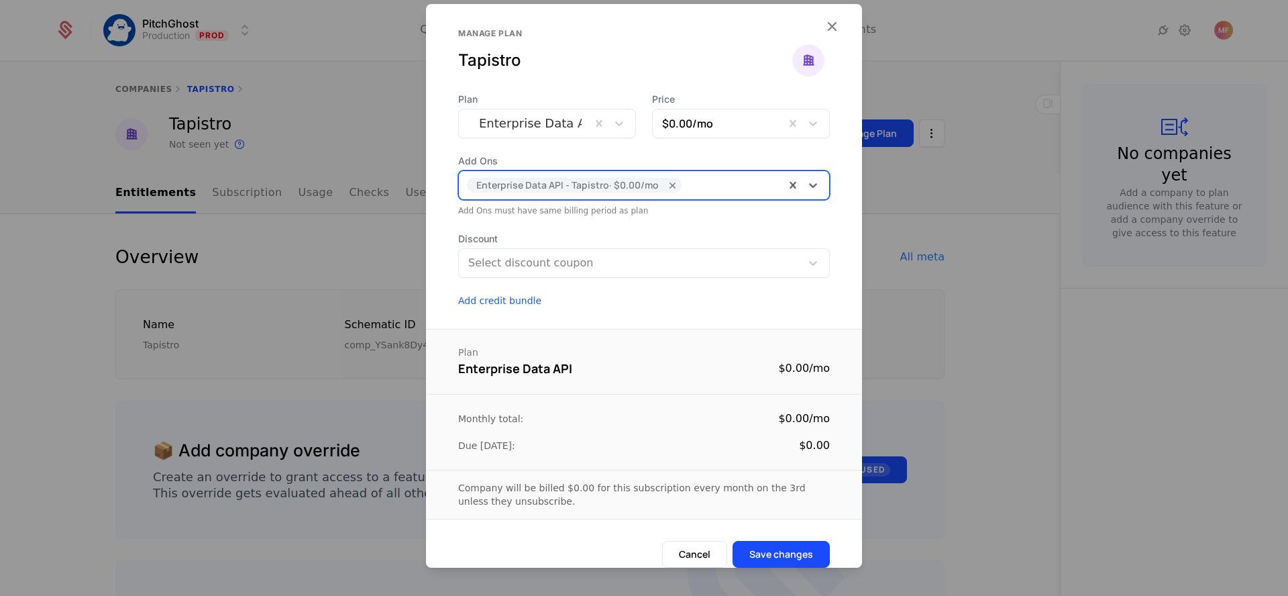
click at [305, 52] on div at bounding box center [644, 298] width 1288 height 596
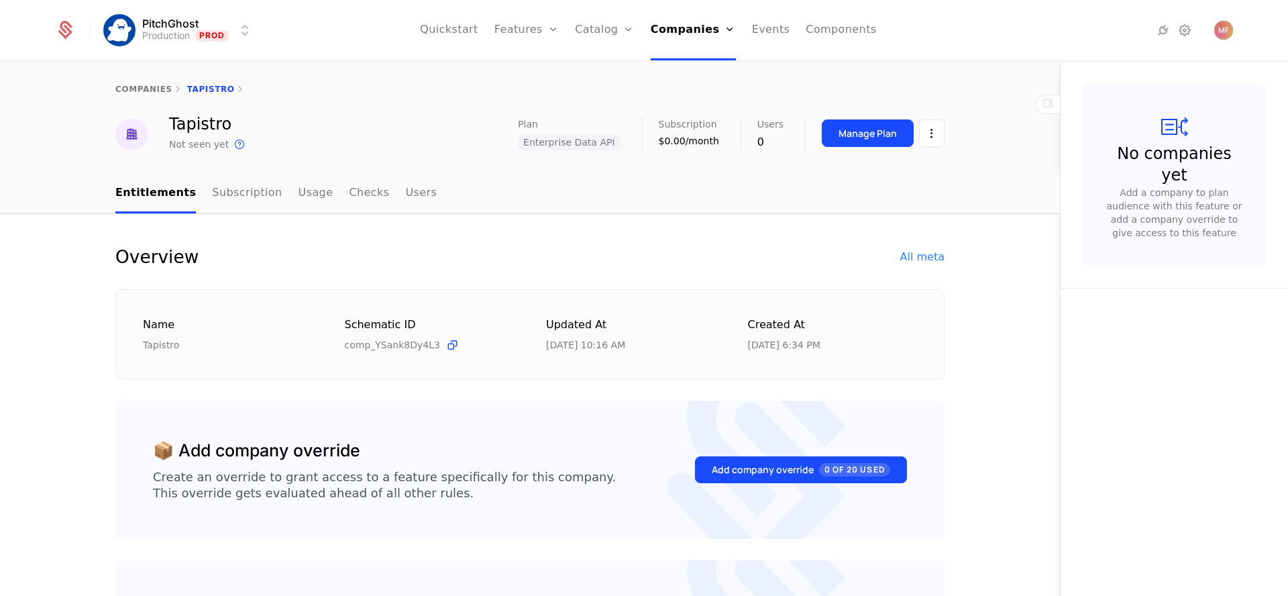
click at [866, 129] on div "Manage Plan" at bounding box center [867, 133] width 58 height 13
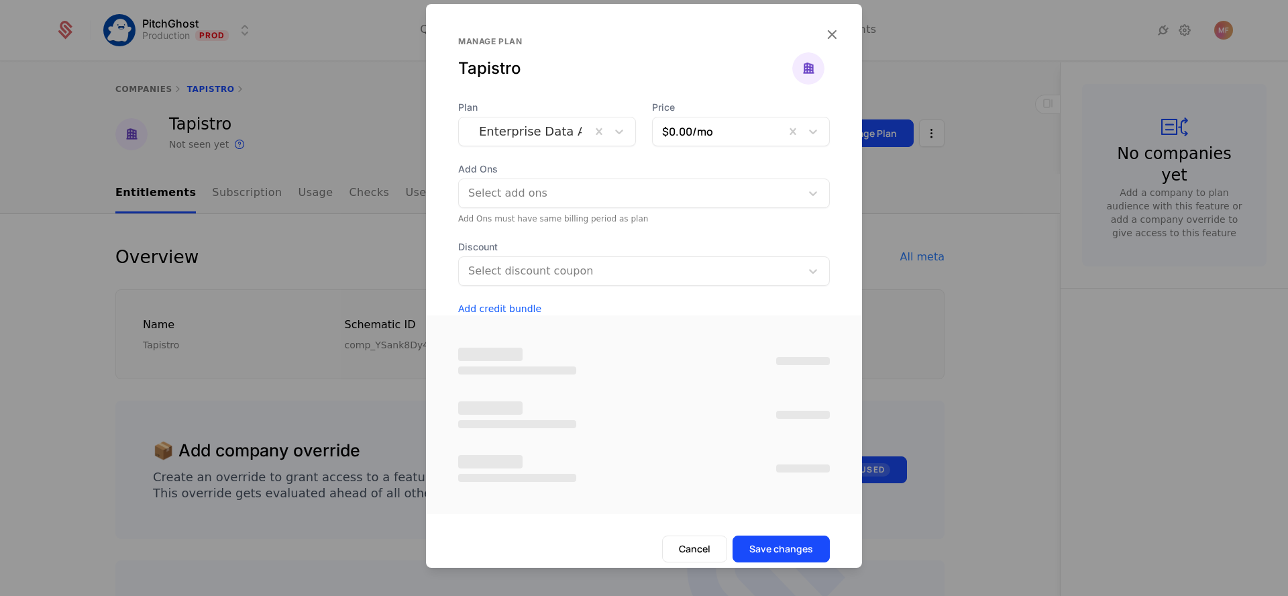
click at [596, 188] on div at bounding box center [630, 193] width 326 height 19
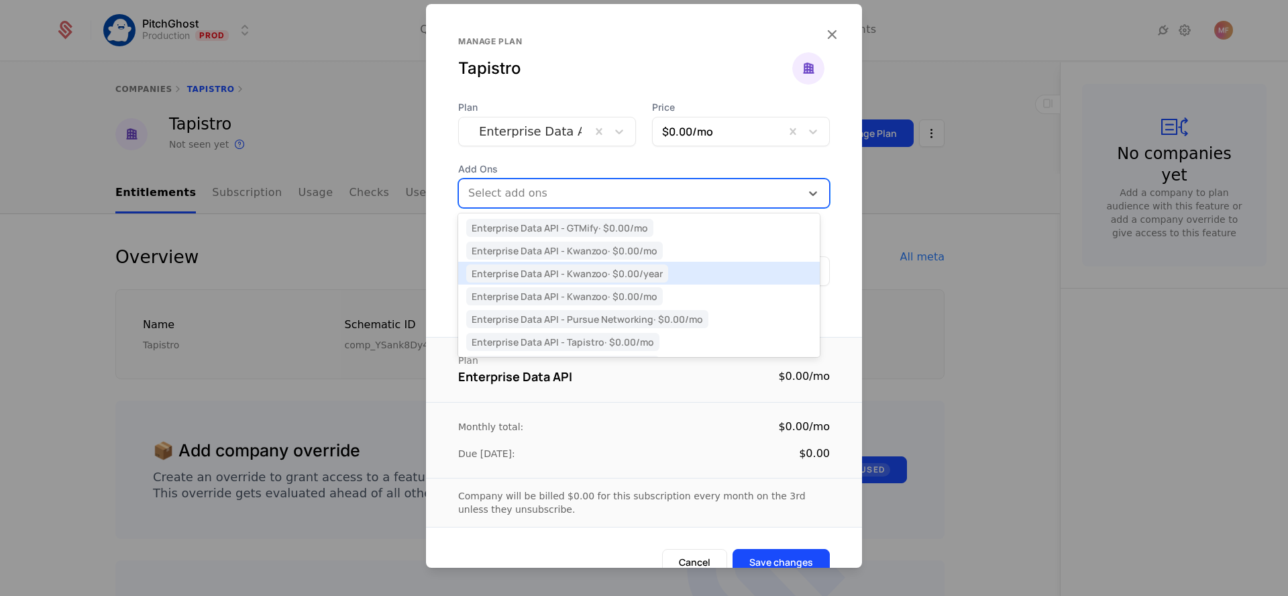
scroll to position [21, 0]
click at [612, 327] on span "Enterprise Data API - Tapistro · $0.00 /mo" at bounding box center [562, 320] width 193 height 18
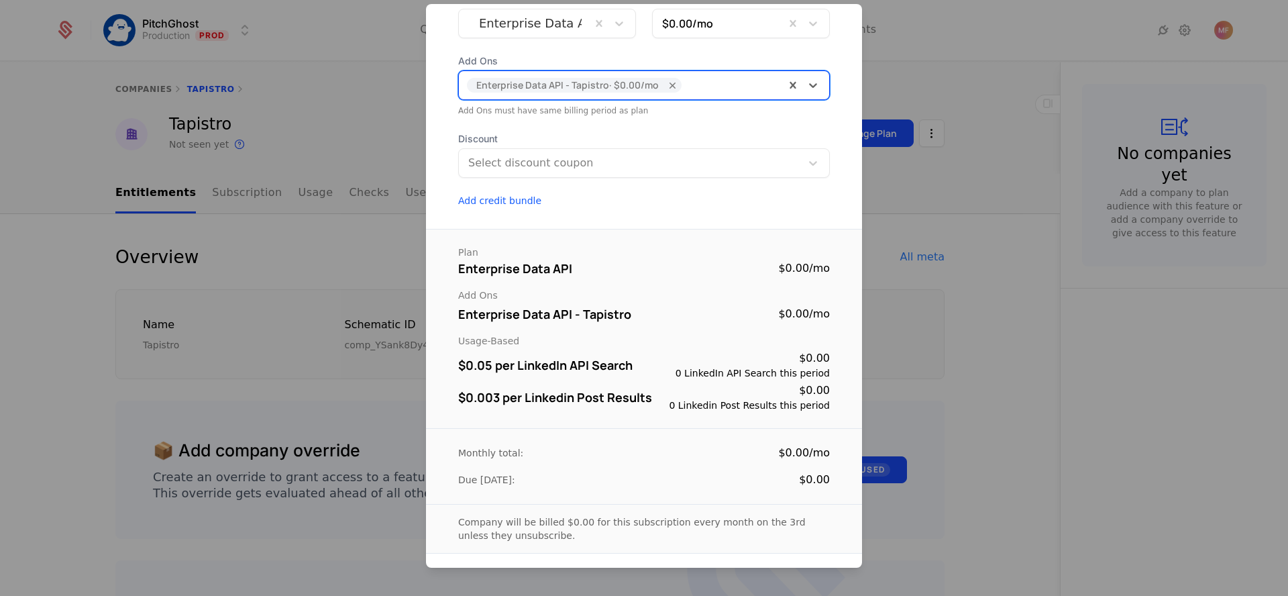
scroll to position [158, 0]
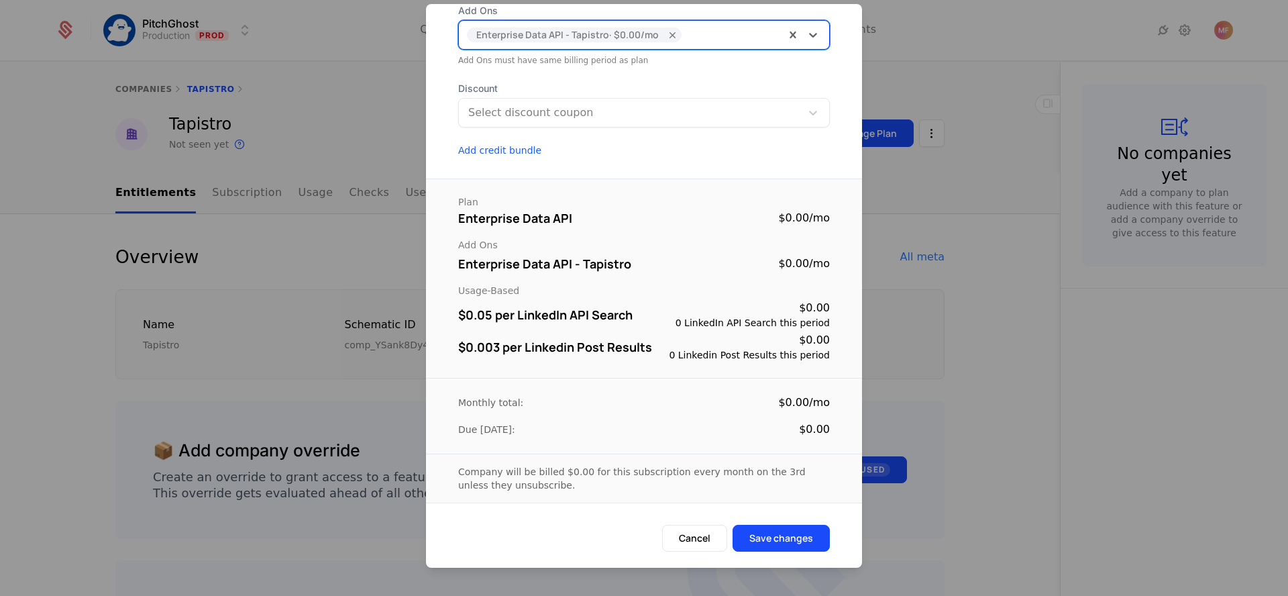
click at [799, 533] on button "Save changes" at bounding box center [780, 537] width 97 height 27
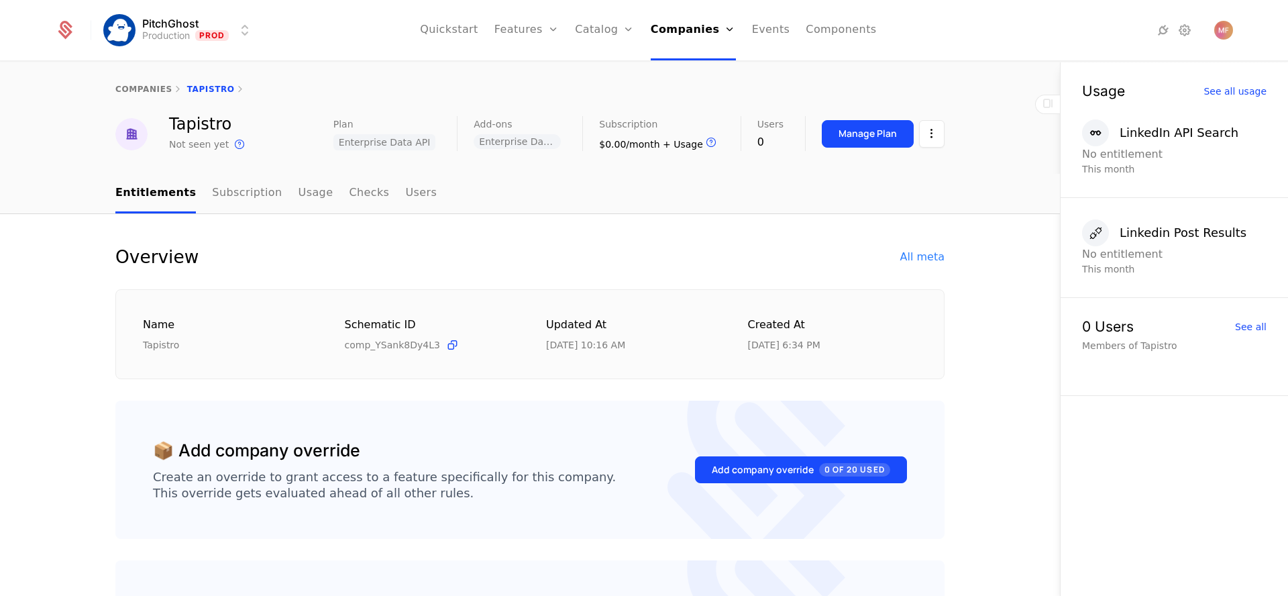
click at [209, 85] on div "companies Tapistro" at bounding box center [529, 89] width 829 height 11
click at [867, 123] on button "Manage Plan" at bounding box center [868, 133] width 92 height 27
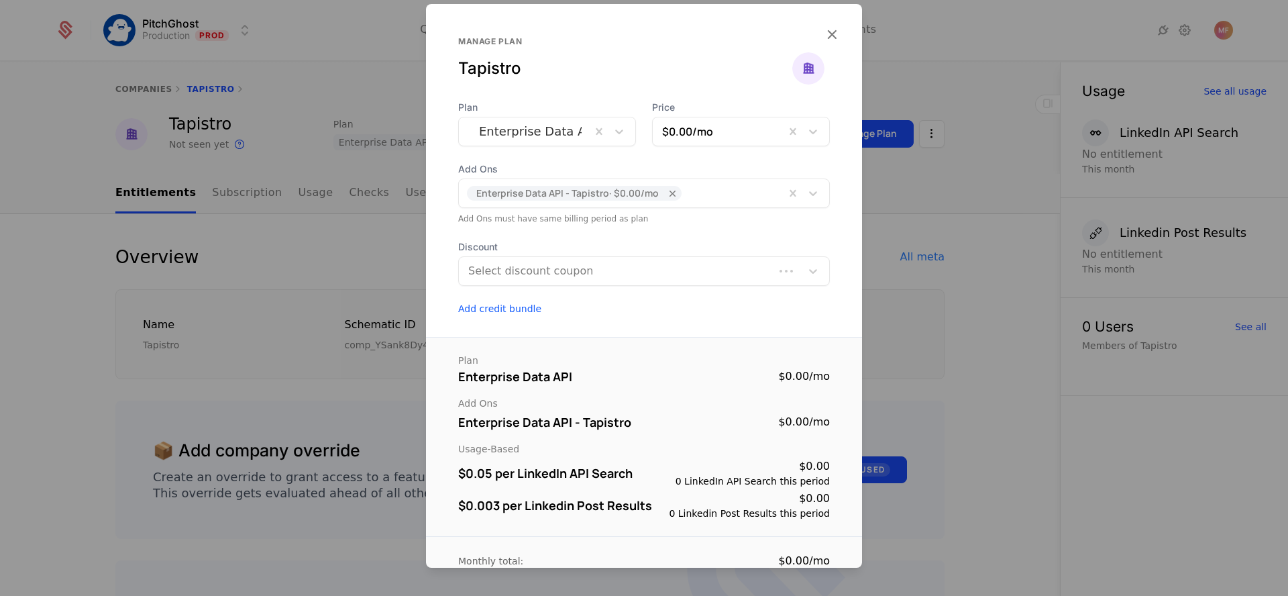
click at [345, 60] on div at bounding box center [644, 298] width 1288 height 596
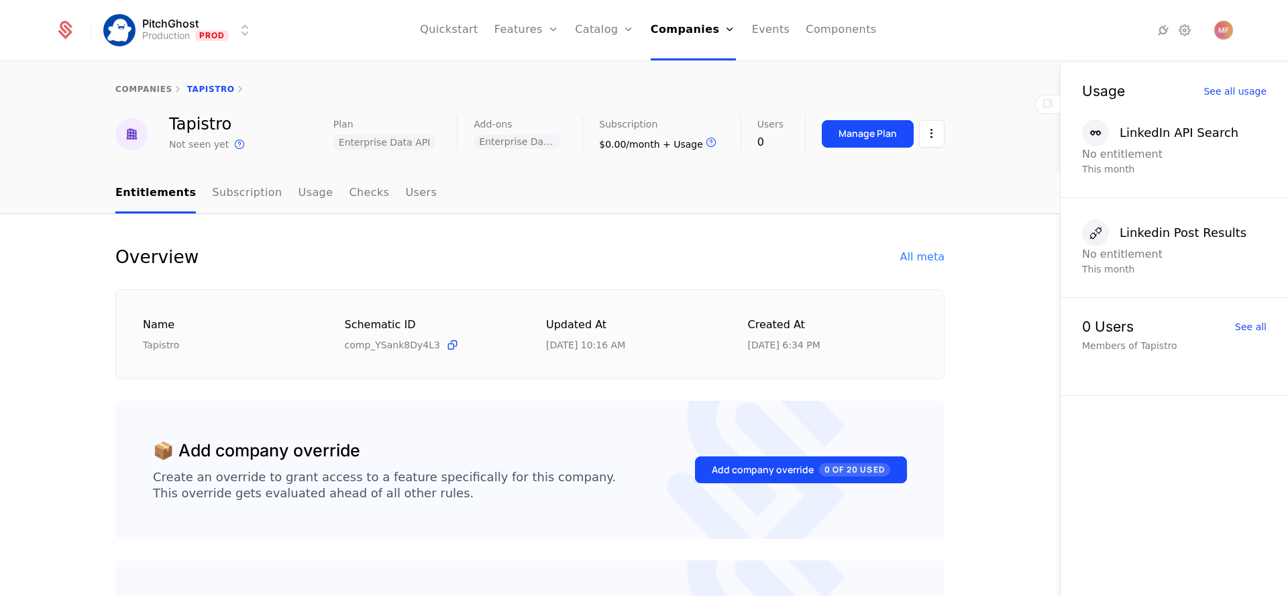
click at [682, 71] on link "Companies" at bounding box center [698, 65] width 62 height 11
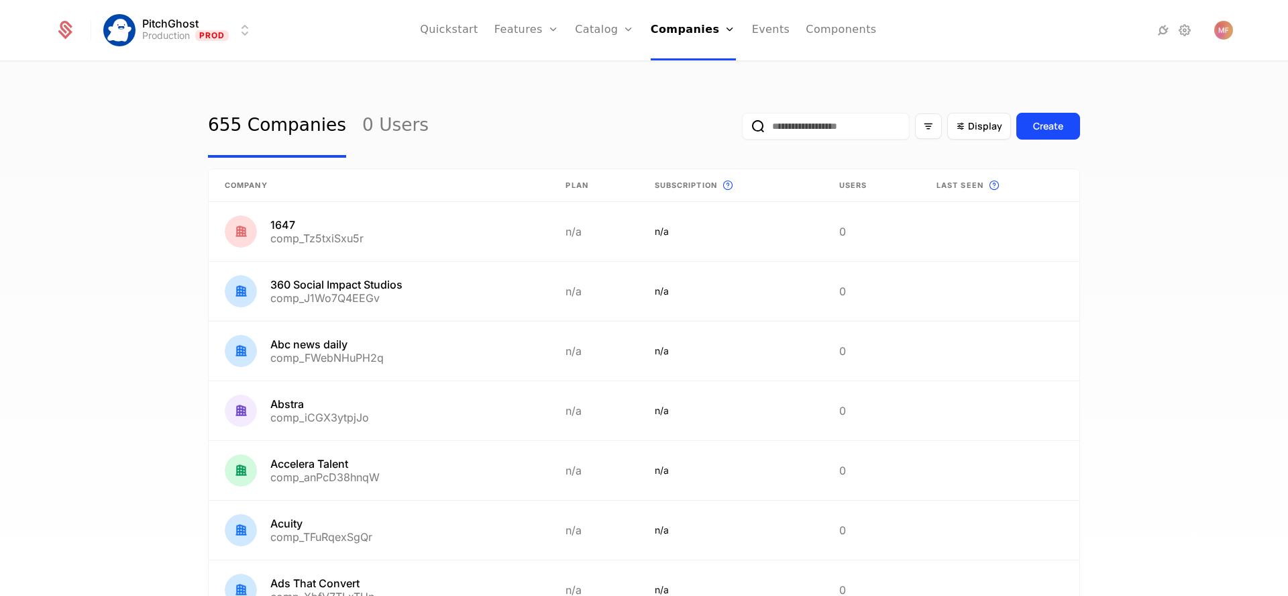
click at [799, 124] on input "email" at bounding box center [826, 126] width 168 height 27
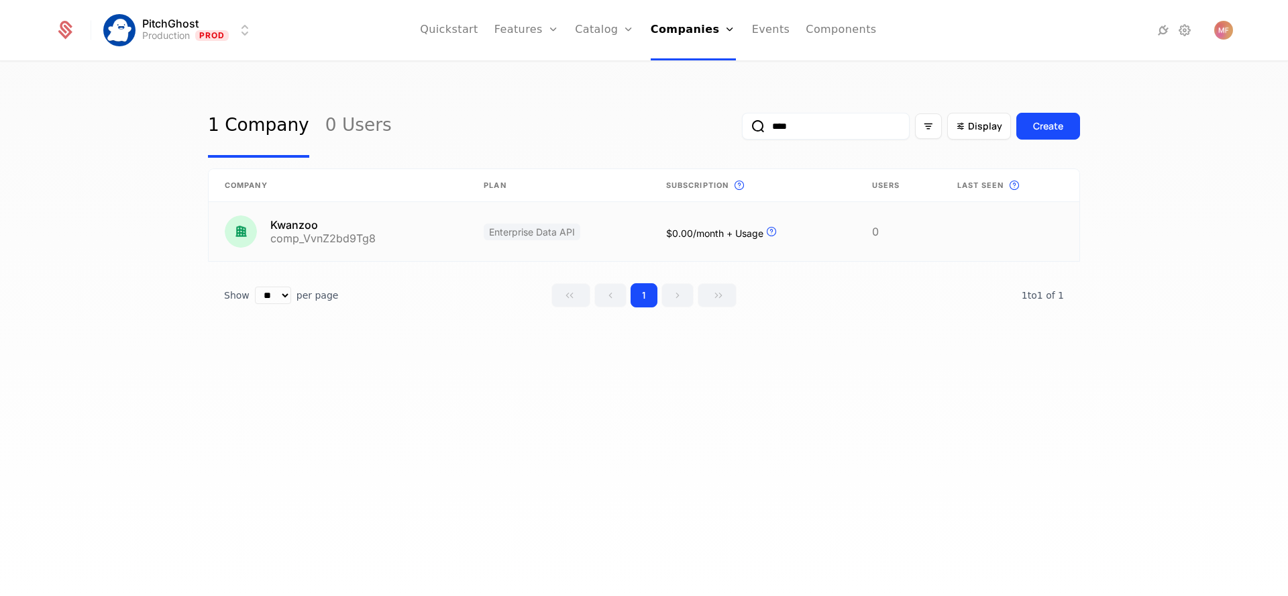
type input "****"
click at [347, 230] on link at bounding box center [338, 231] width 259 height 59
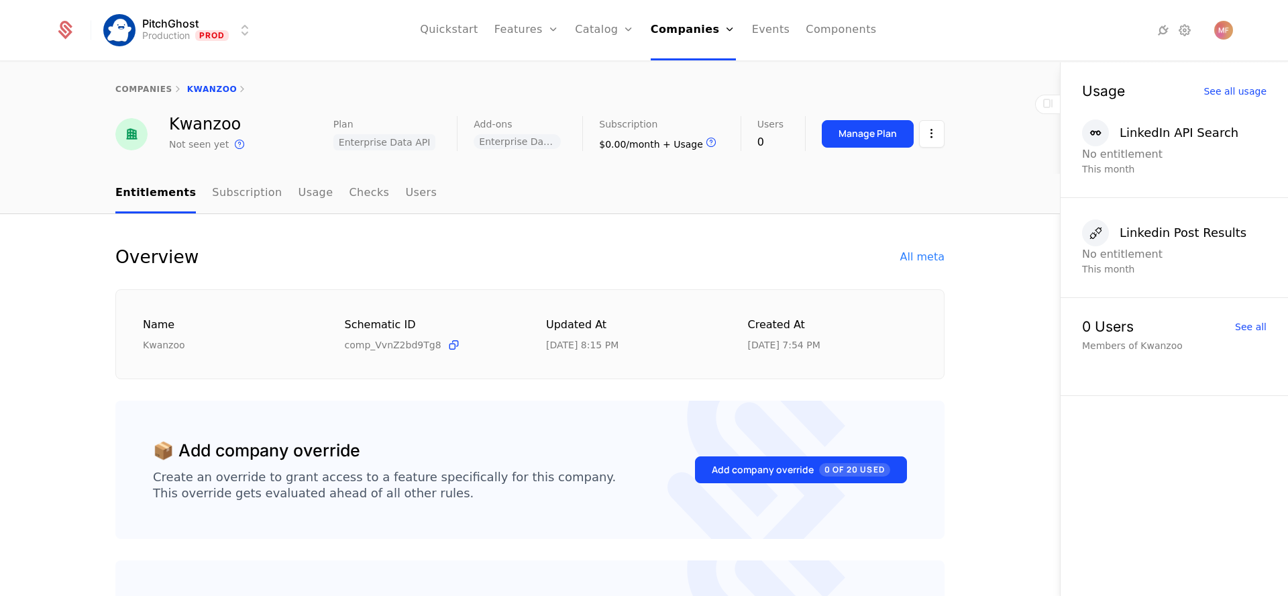
click at [308, 197] on link "Usage" at bounding box center [315, 194] width 35 height 40
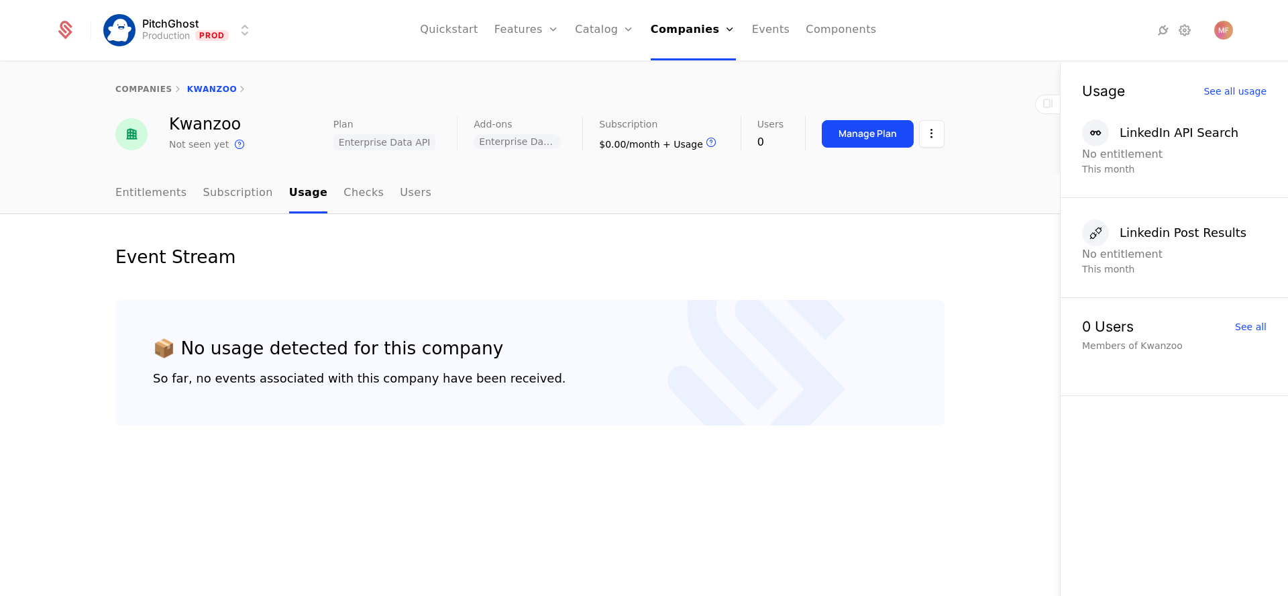
click at [241, 199] on link "Subscription" at bounding box center [238, 194] width 70 height 40
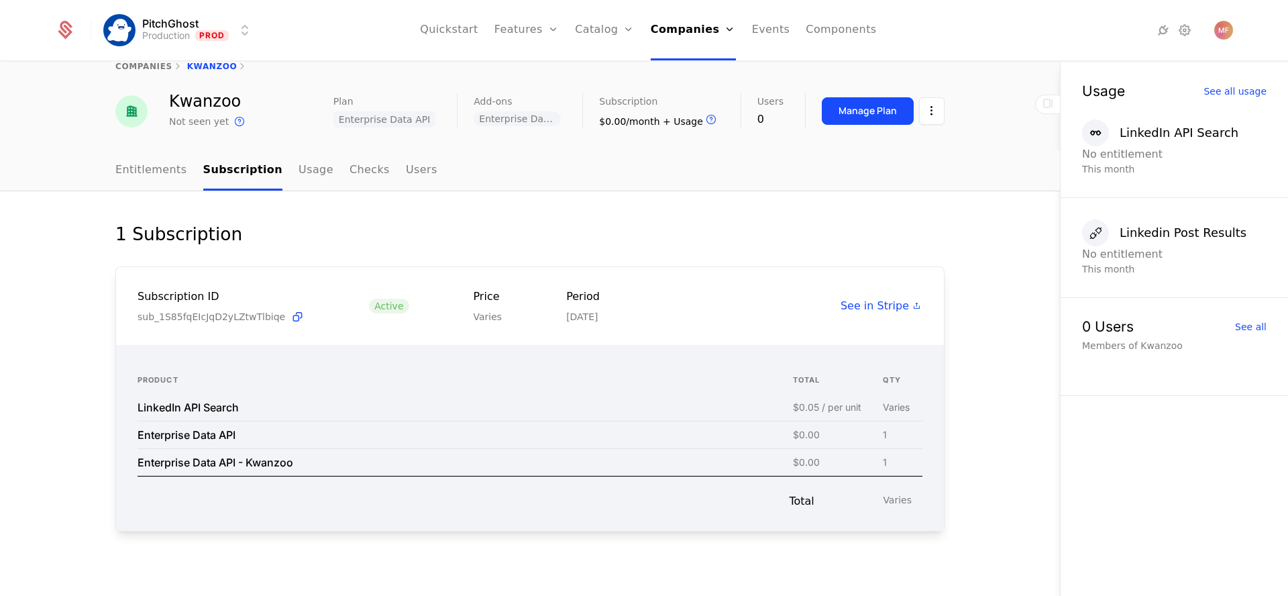
scroll to position [33, 0]
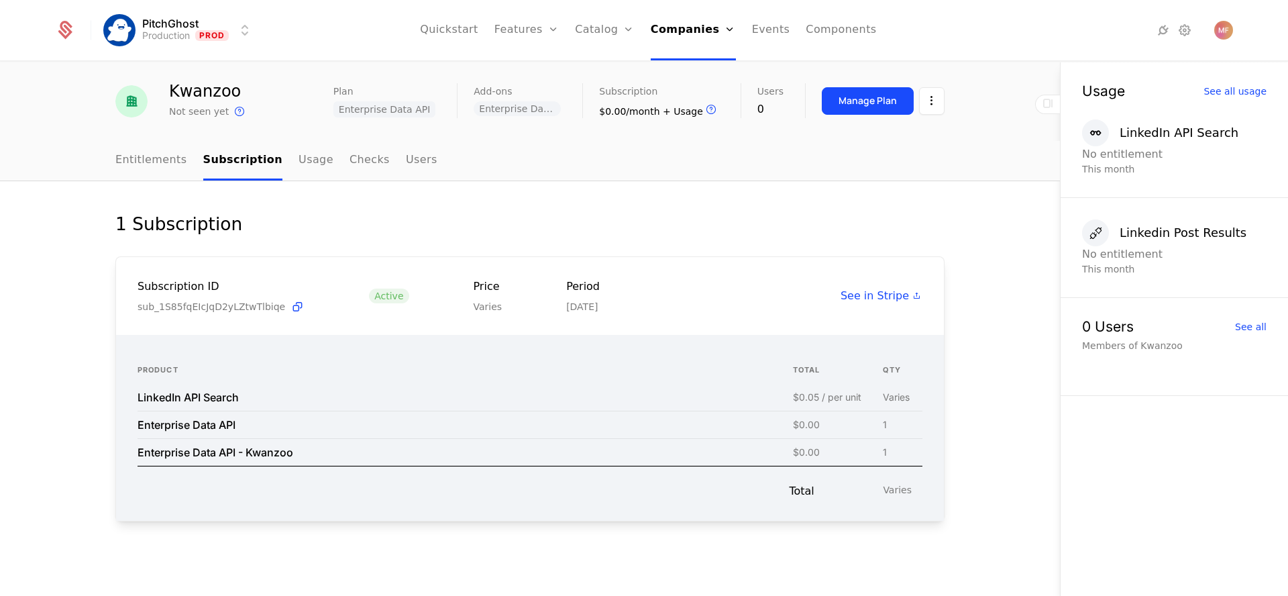
click at [206, 392] on div "LinkedIn API Search" at bounding box center [187, 397] width 101 height 11
drag, startPoint x: 162, startPoint y: 96, endPoint x: 253, endPoint y: 96, distance: 90.5
click at [253, 96] on div "Kwanzoo Not seen yet This is the date a track or identify event associated with…" at bounding box center [529, 101] width 829 height 36
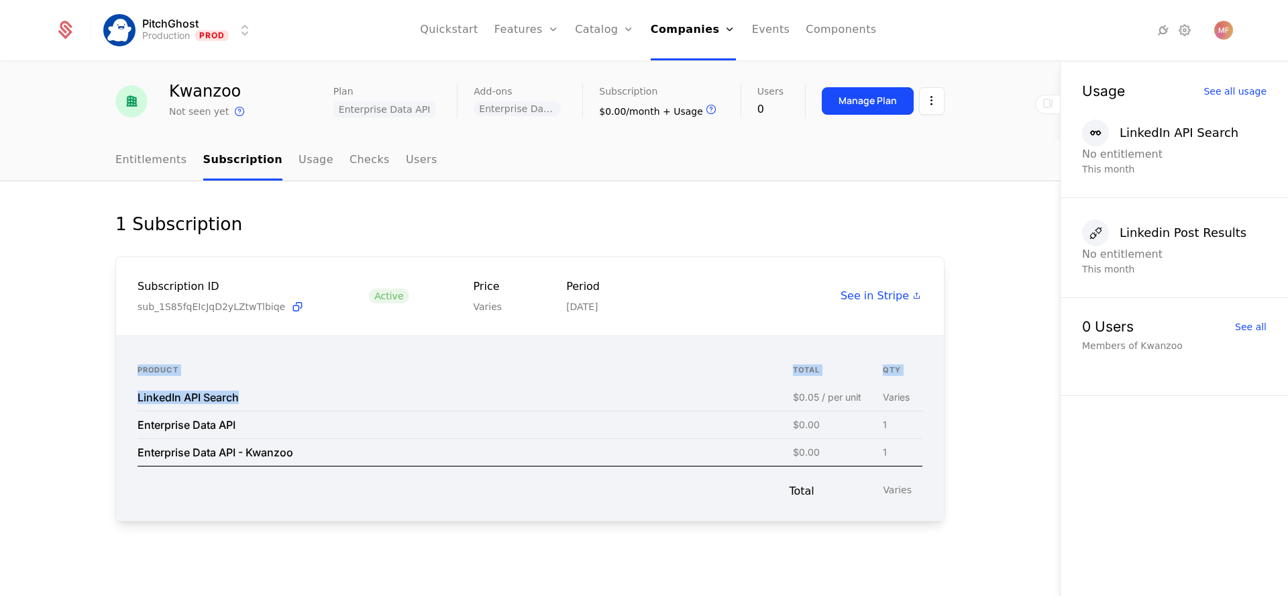
drag, startPoint x: 126, startPoint y: 391, endPoint x: 311, endPoint y: 400, distance: 185.3
click at [311, 400] on div "Product total QTY LinkedIn API Search $0.05 / per unit Varies Enterprise Data A…" at bounding box center [530, 428] width 828 height 186
click at [320, 351] on div "Product total QTY LinkedIn API Search $0.05 / per unit Varies Enterprise Data A…" at bounding box center [530, 428] width 828 height 186
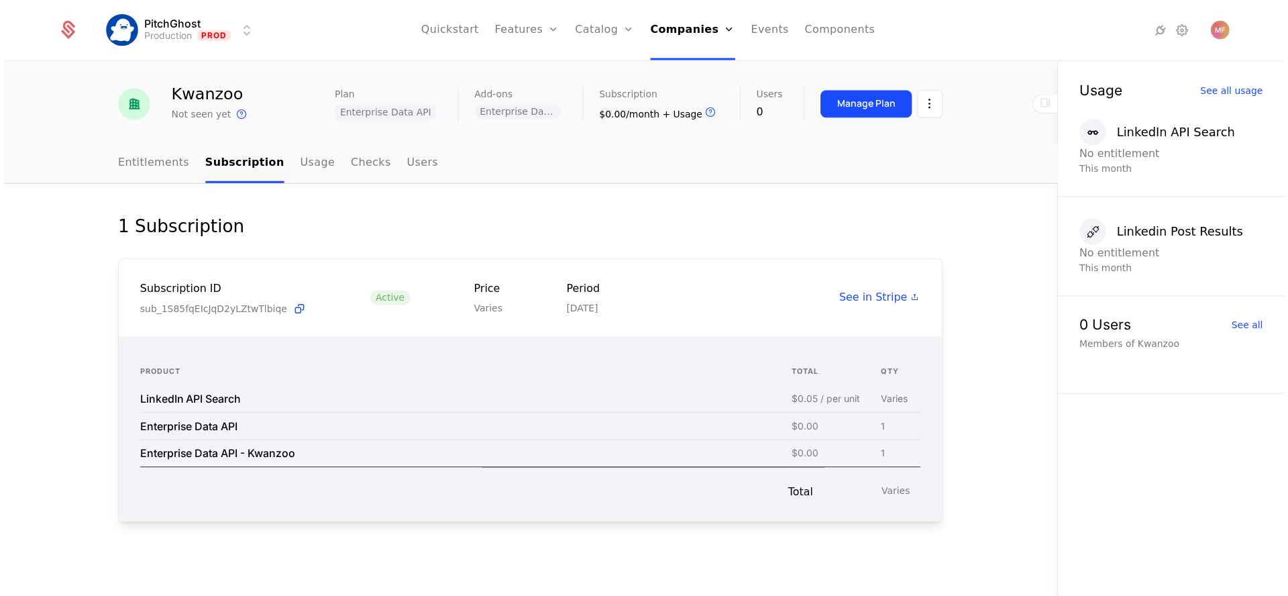
scroll to position [18, 0]
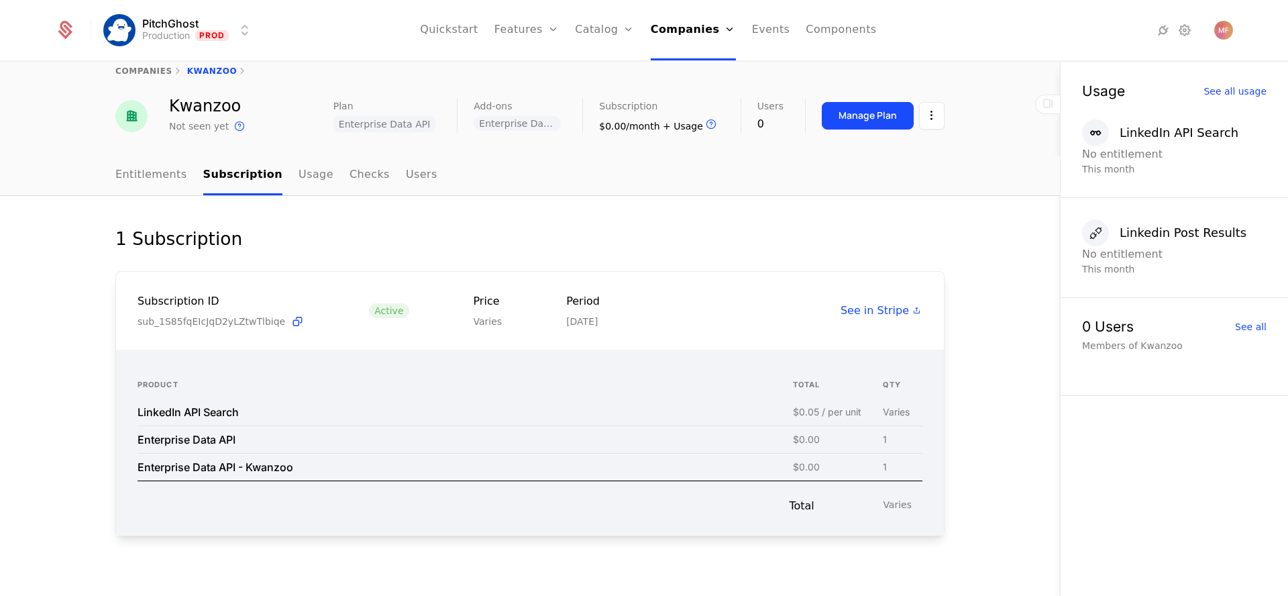
click at [546, 201] on div "1 Subscription Subscription ID sub_1S85fqEIcJqD2yLZtwTlbiqe Active Price Varies…" at bounding box center [530, 403] width 1060 height 415
click at [614, 88] on link "Add Ons" at bounding box center [625, 87] width 69 height 11
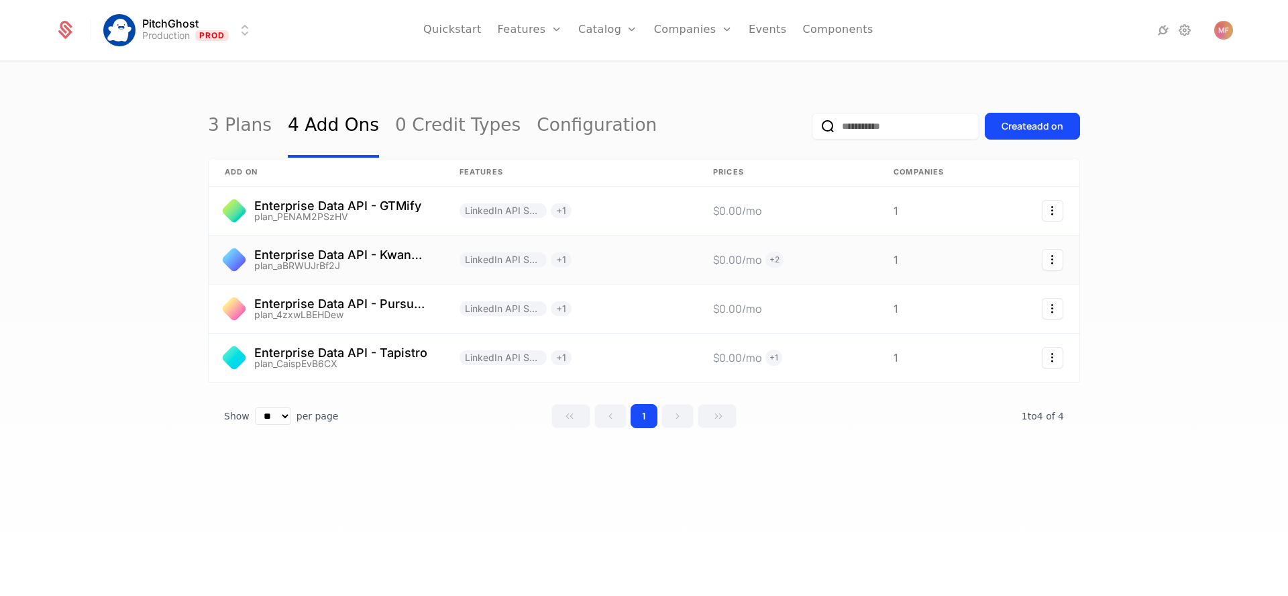
click at [414, 251] on link at bounding box center [326, 259] width 235 height 48
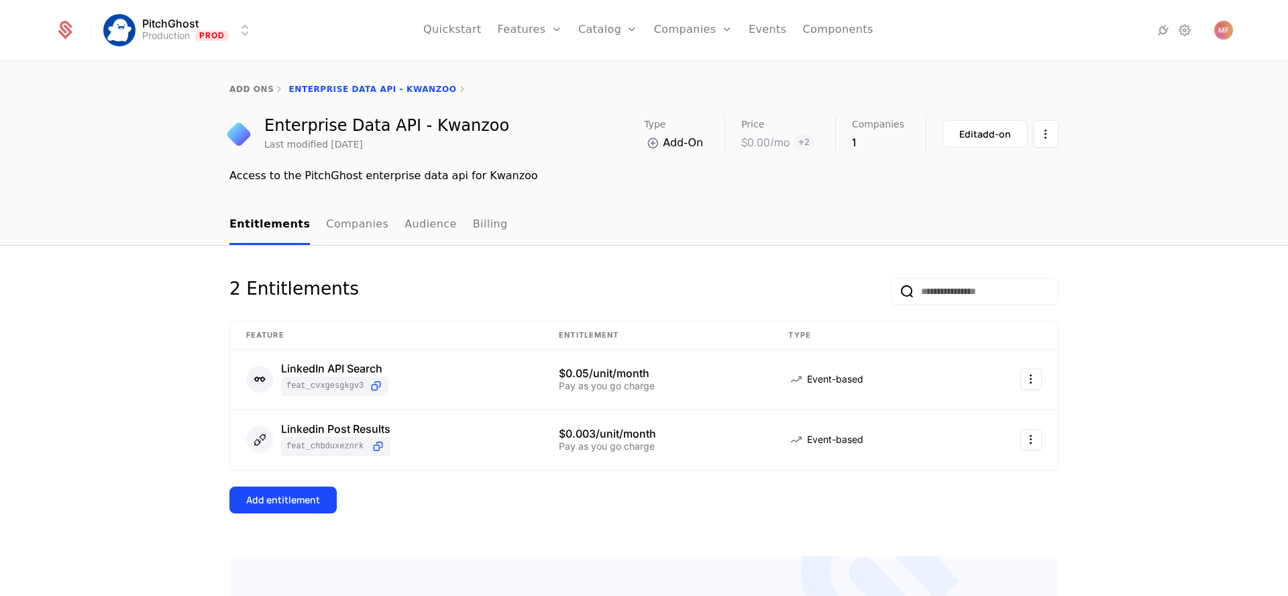
click at [543, 91] on div "add ons Enterprise Data API - Kwanzoo" at bounding box center [643, 89] width 829 height 11
click at [438, 121] on div "Enterprise Data API - Kwanzoo" at bounding box center [386, 125] width 245 height 16
click at [447, 109] on div "add ons Enterprise Data API - Kwanzoo" at bounding box center [644, 89] width 1288 height 54
click at [694, 64] on link "Companies" at bounding box center [701, 65] width 62 height 11
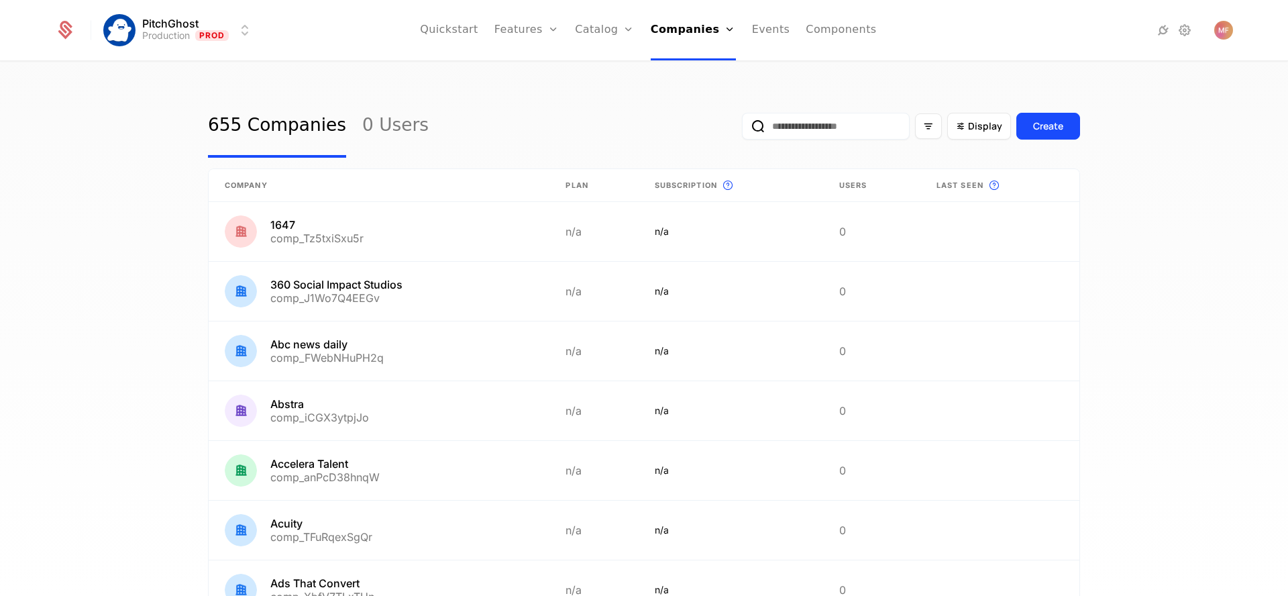
click at [820, 133] on input "email" at bounding box center [826, 126] width 168 height 27
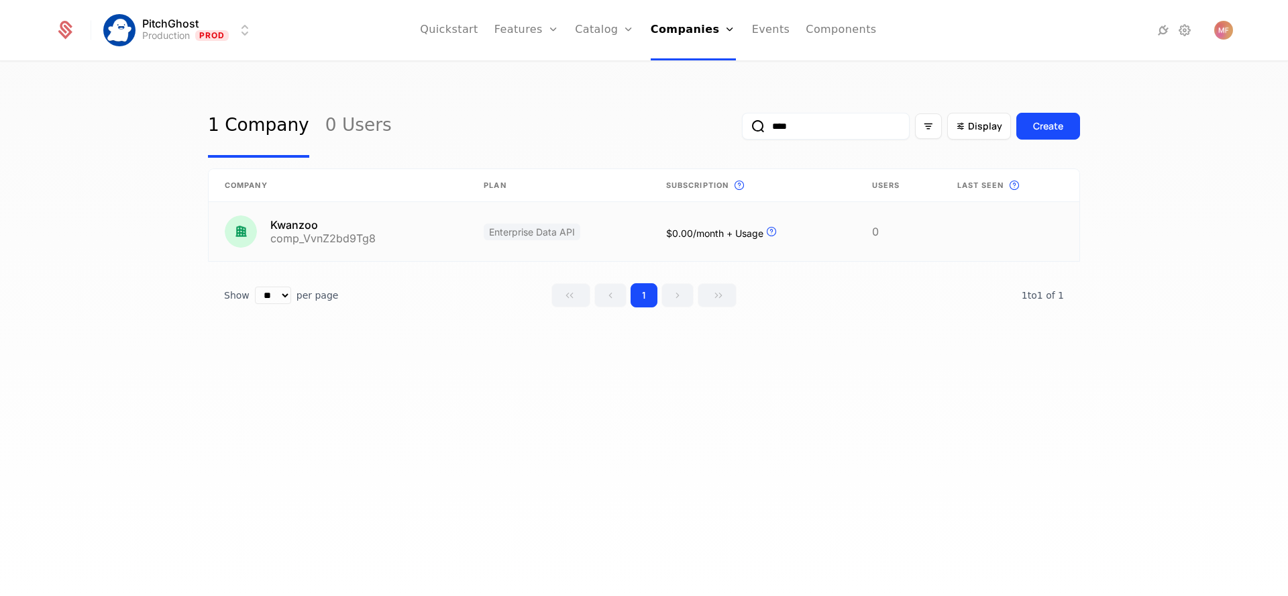
type input "****"
click at [368, 249] on link at bounding box center [338, 231] width 259 height 59
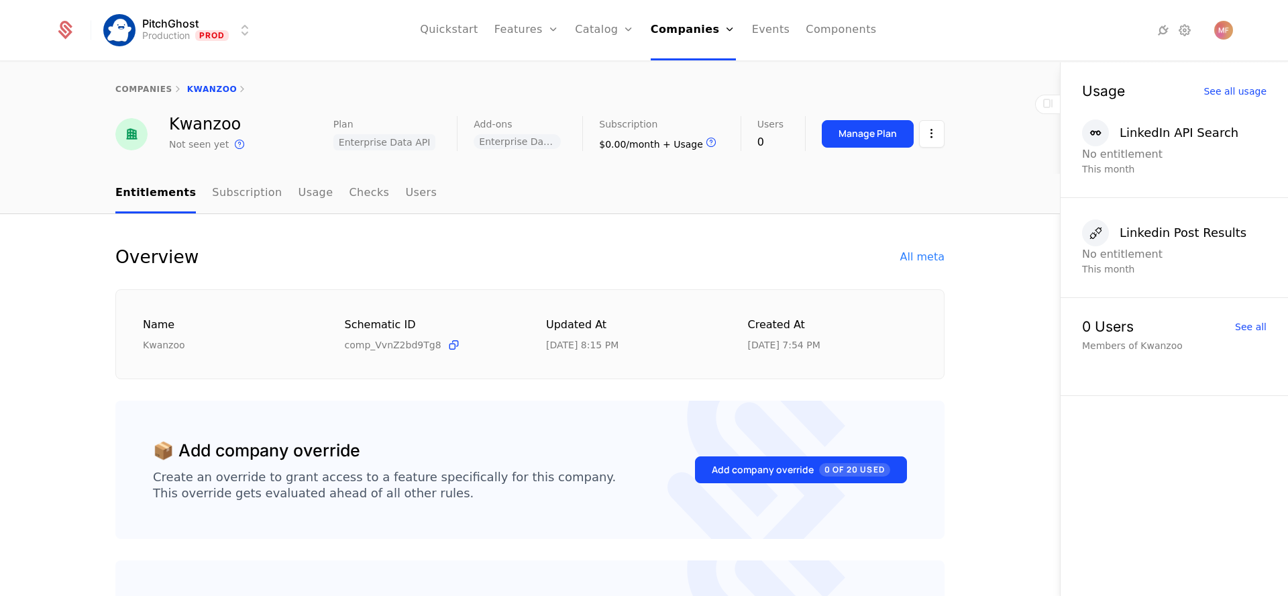
click at [873, 139] on div "Manage Plan" at bounding box center [867, 133] width 58 height 13
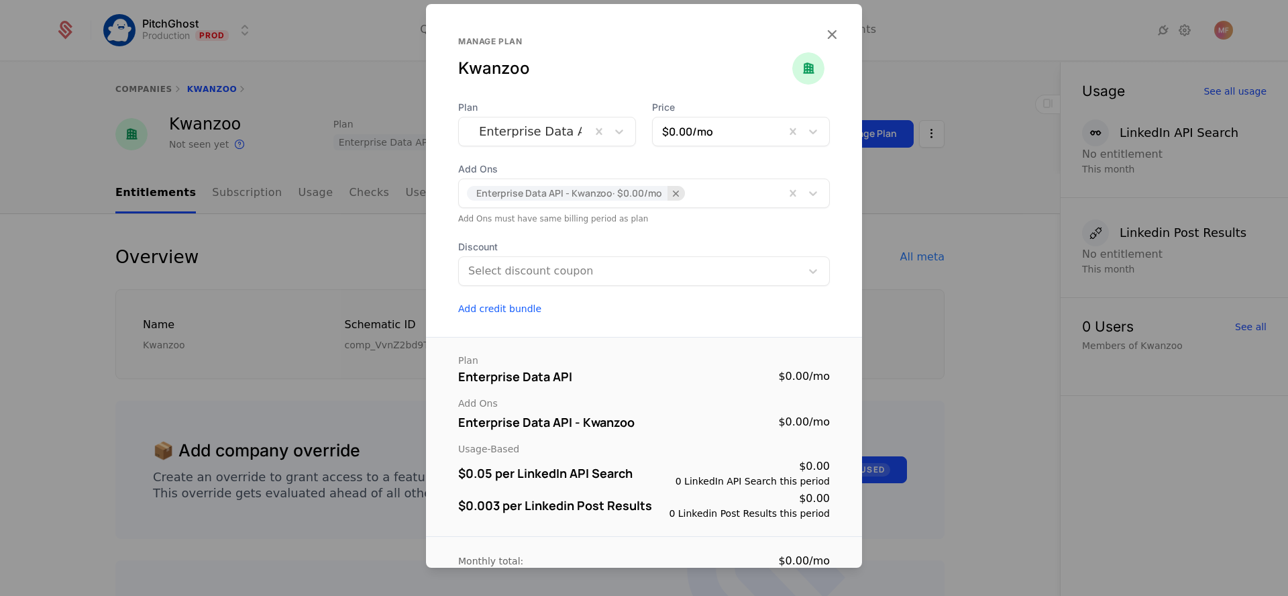
click at [671, 194] on icon "Remove [object Object]" at bounding box center [676, 193] width 12 height 12
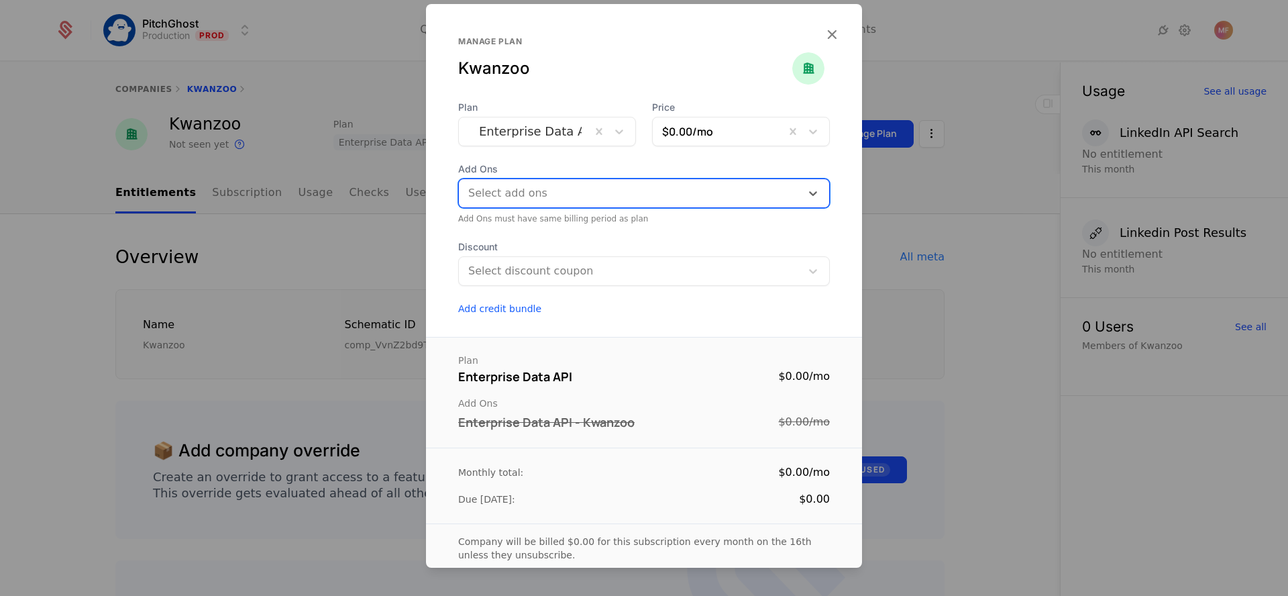
scroll to position [70, 0]
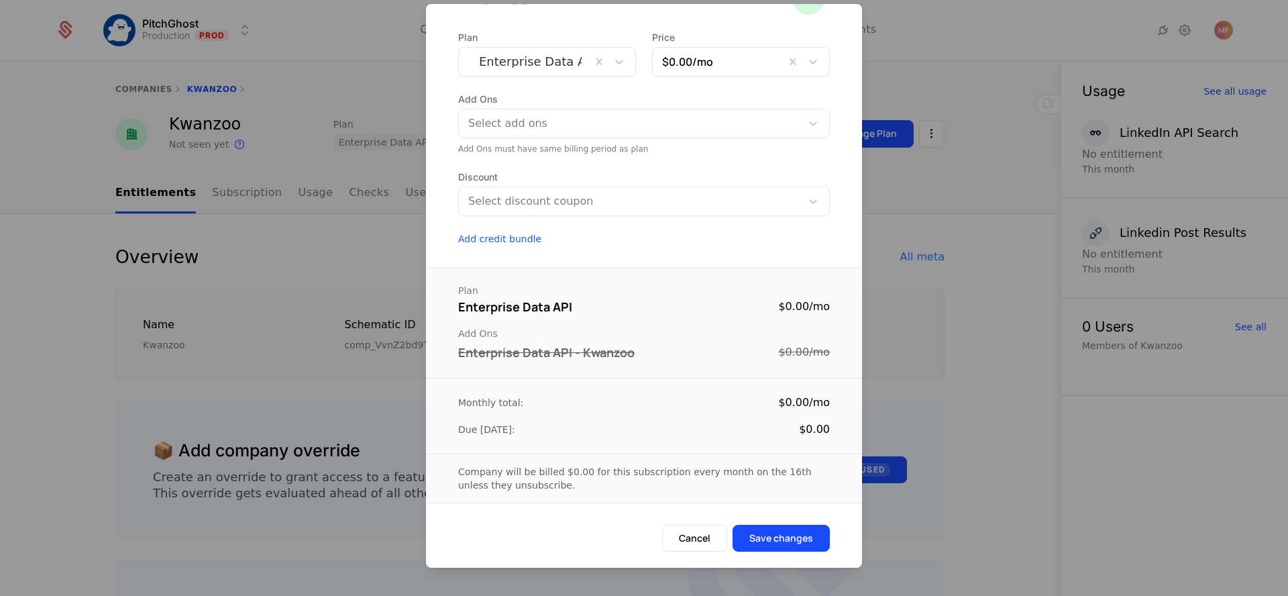
click at [765, 550] on button "Save changes" at bounding box center [780, 537] width 97 height 27
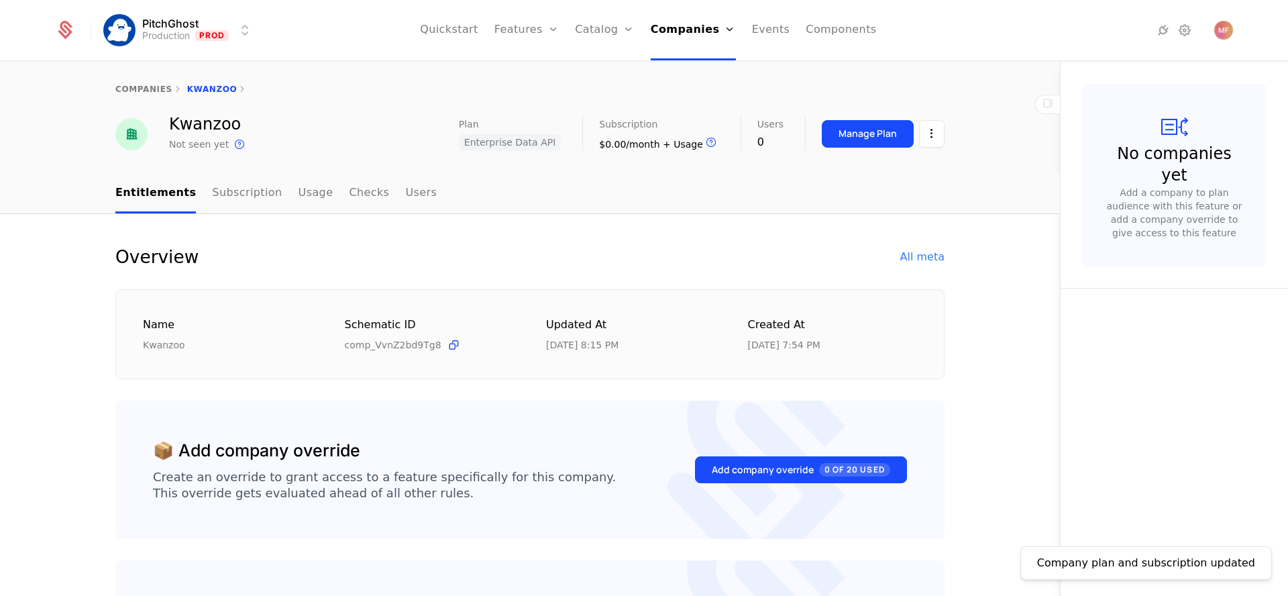
click at [845, 139] on div "Manage Plan" at bounding box center [867, 133] width 58 height 13
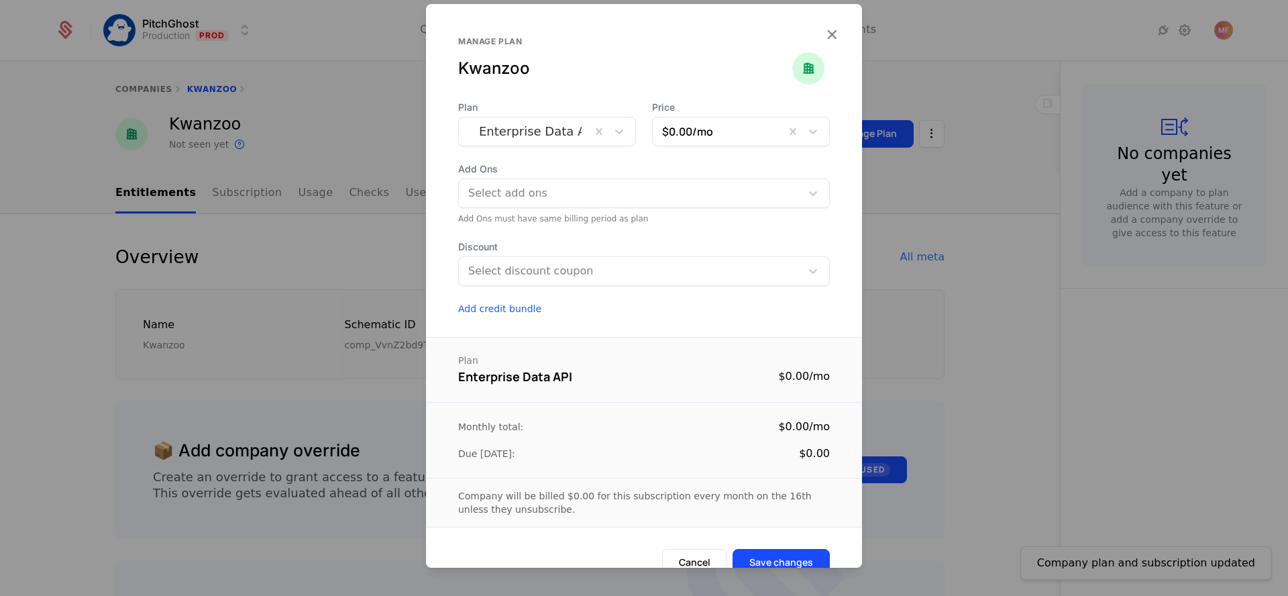
click at [590, 207] on div "Select add ons" at bounding box center [644, 193] width 372 height 30
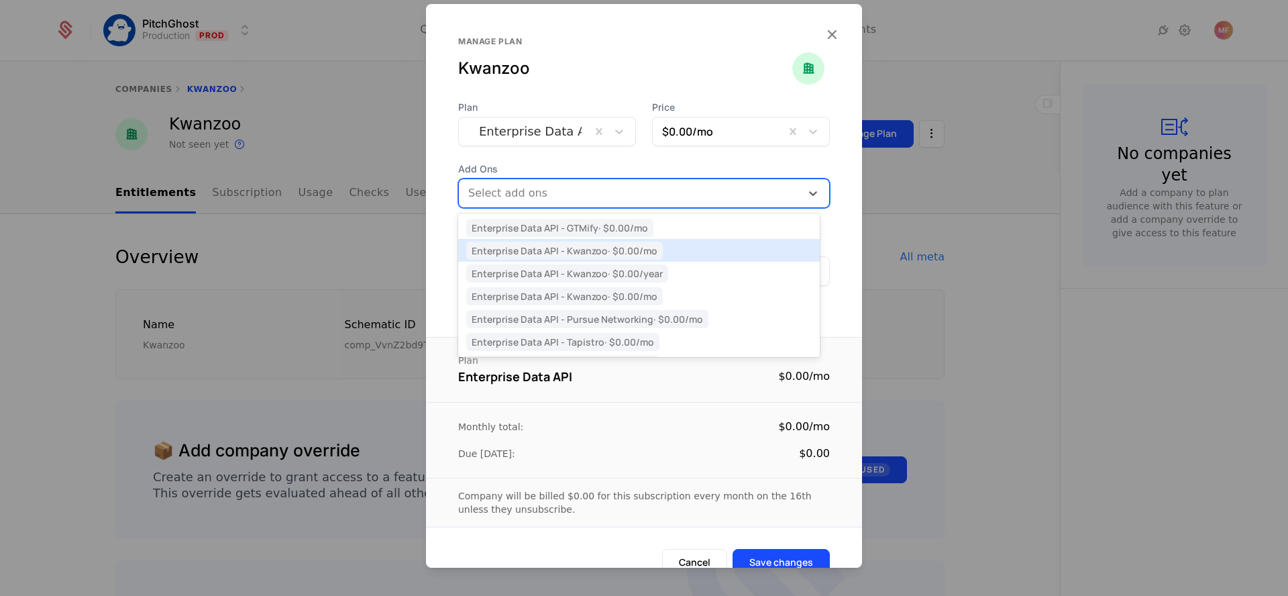
click at [642, 248] on span "Enterprise Data API - Kwanzoo · $0.00 /mo" at bounding box center [564, 250] width 197 height 18
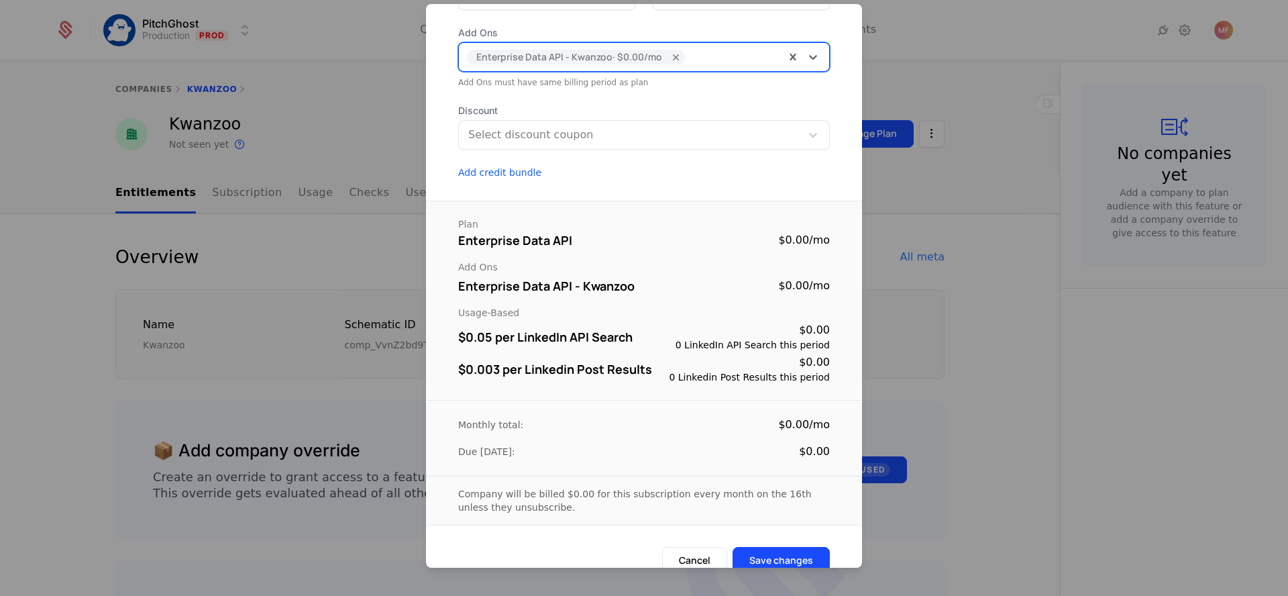
scroll to position [151, 0]
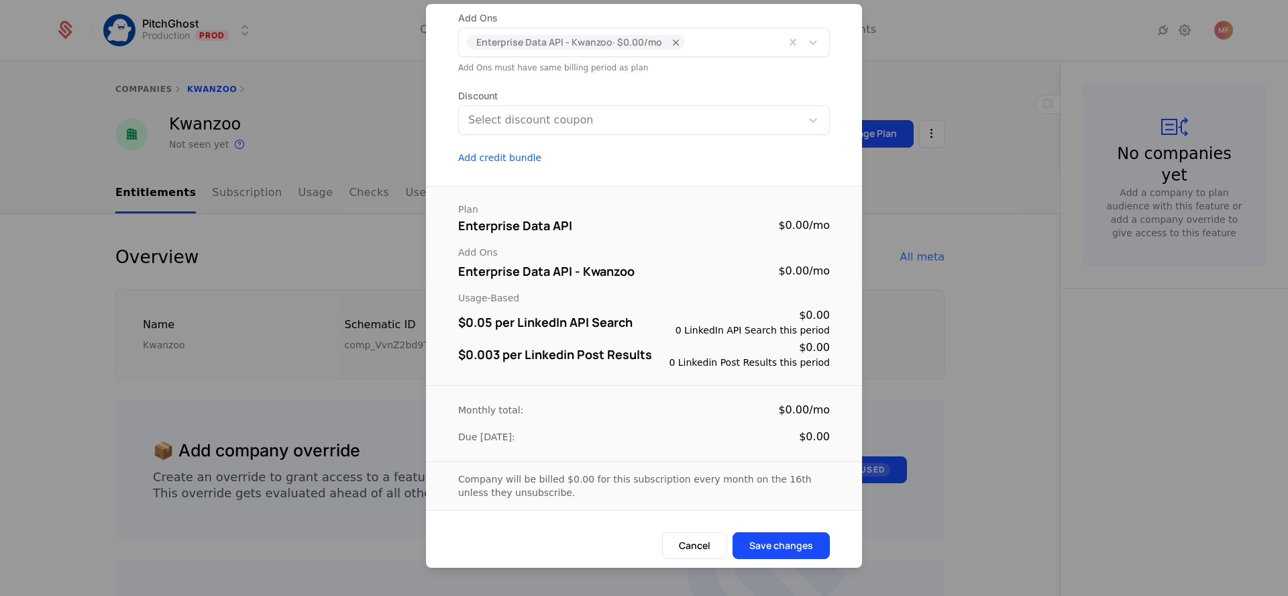
click at [763, 548] on button "Save changes" at bounding box center [780, 545] width 97 height 27
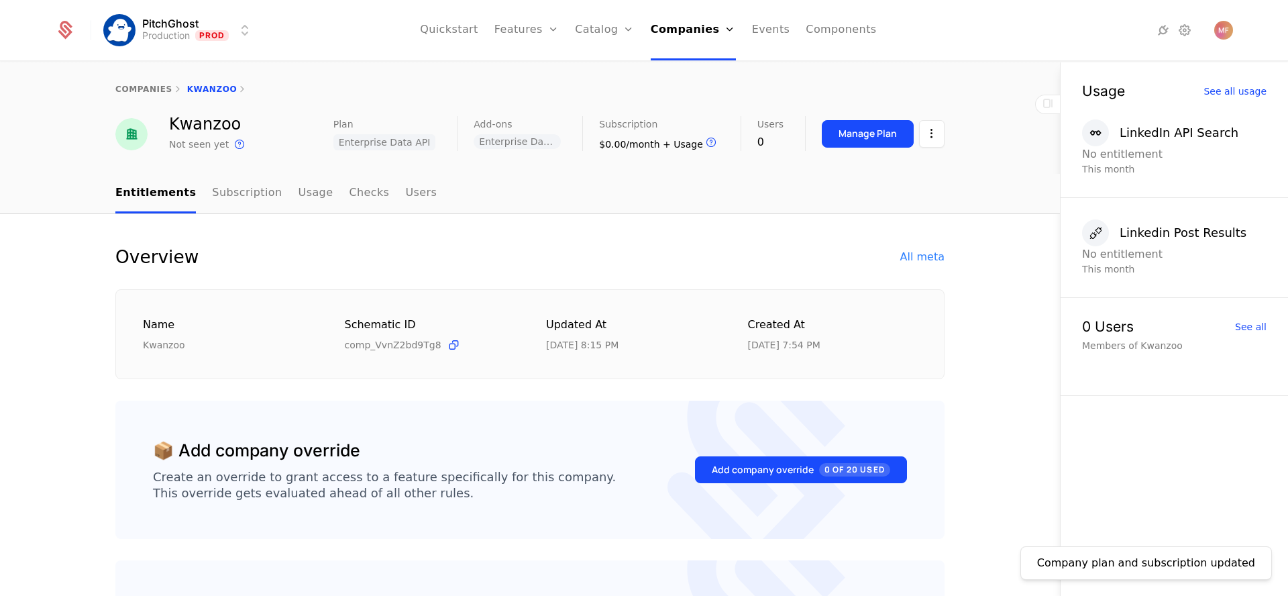
click at [223, 184] on link "Subscription" at bounding box center [247, 194] width 70 height 40
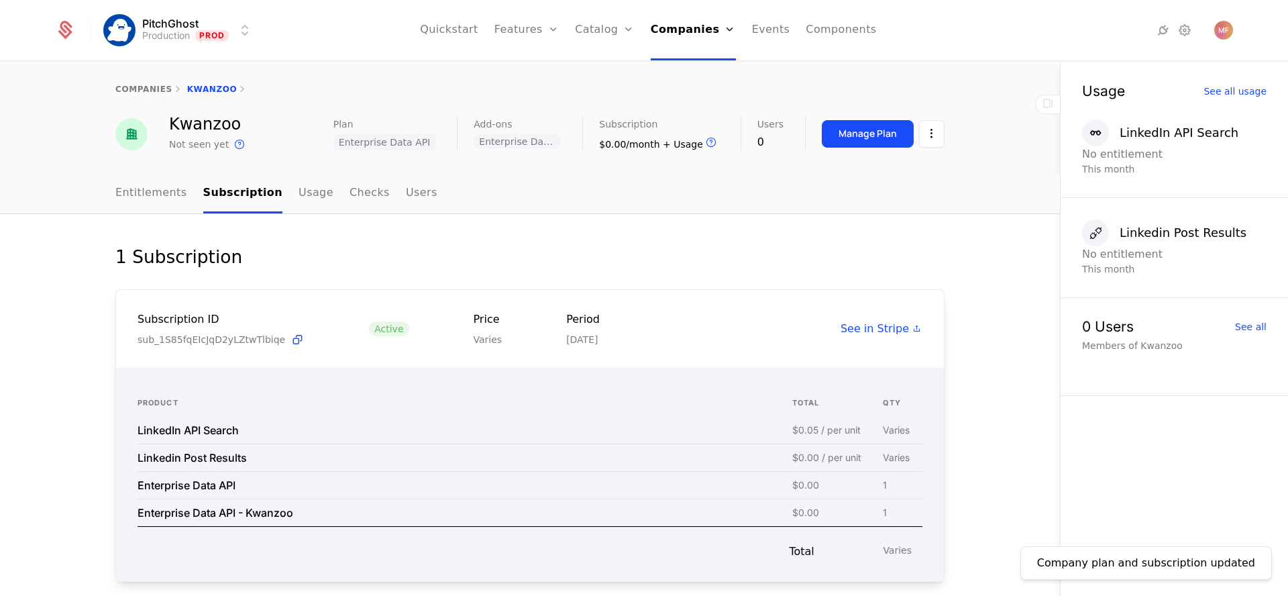
click at [197, 437] on td "LinkedIn API Search" at bounding box center [464, 429] width 655 height 27
click at [199, 461] on div "Linkedin Post Results" at bounding box center [191, 457] width 109 height 11
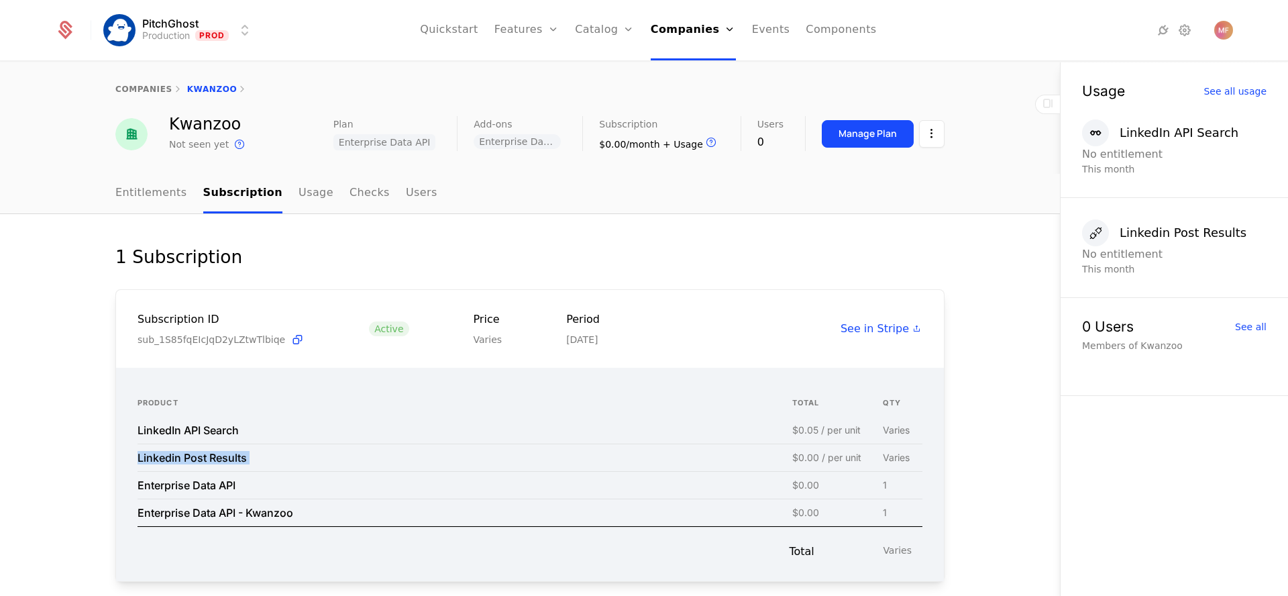
click at [819, 449] on td "$0.00 / per unit" at bounding box center [837, 456] width 91 height 27
click at [829, 457] on div "$0.00 / per unit" at bounding box center [826, 457] width 69 height 9
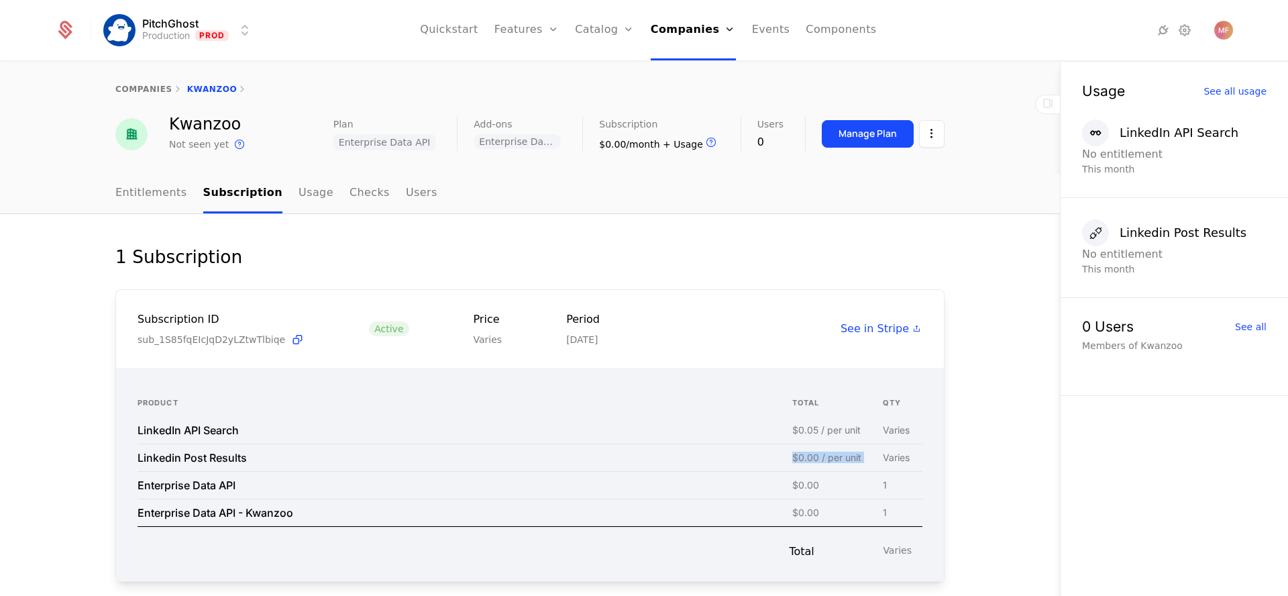
click at [829, 457] on div "$0.00 / per unit" at bounding box center [826, 457] width 69 height 9
click at [211, 449] on td "Linkedin Post Results" at bounding box center [464, 456] width 655 height 27
click at [618, 71] on link "Plans" at bounding box center [625, 65] width 69 height 11
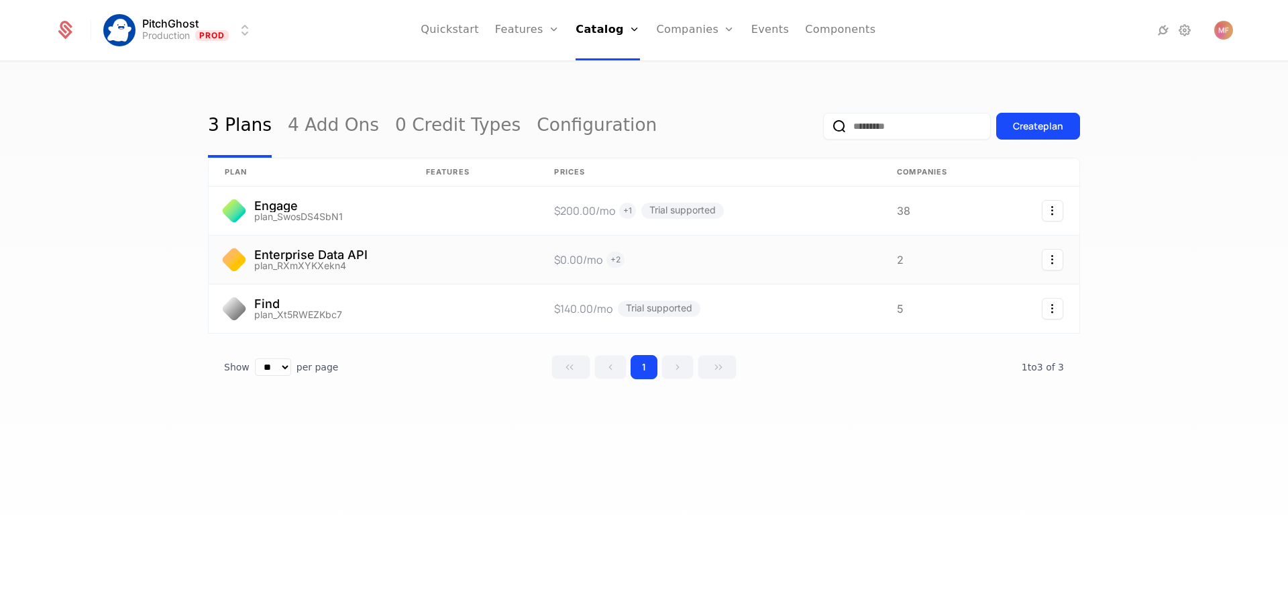
click at [349, 244] on link at bounding box center [309, 259] width 201 height 48
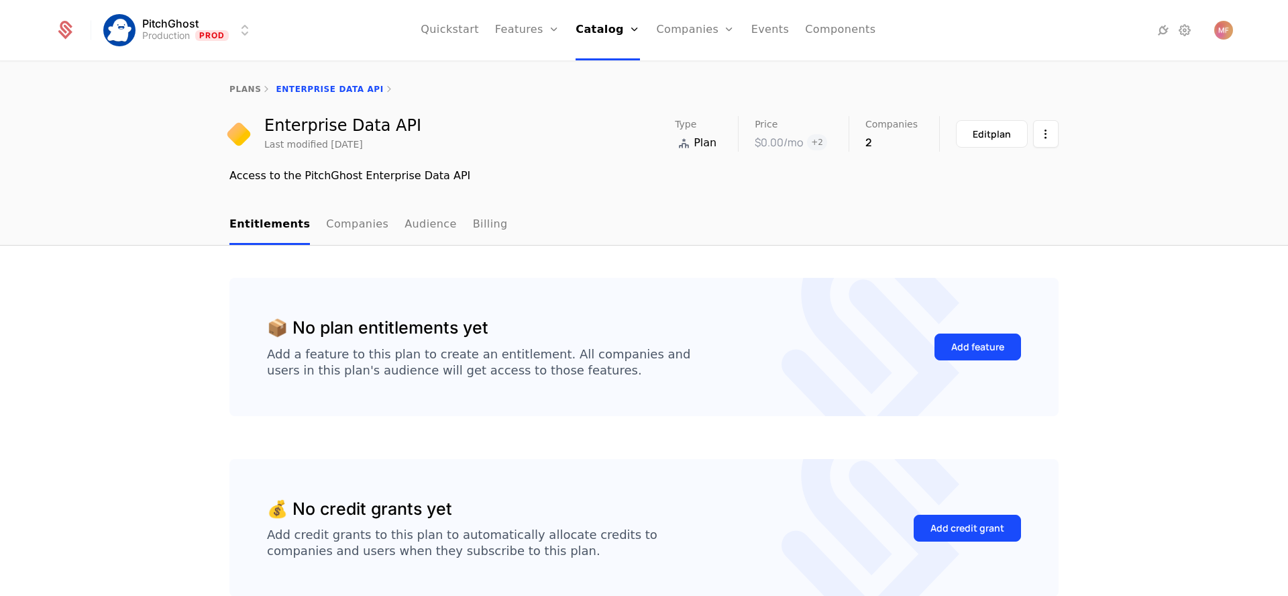
click at [622, 93] on link "Add Ons" at bounding box center [626, 87] width 69 height 11
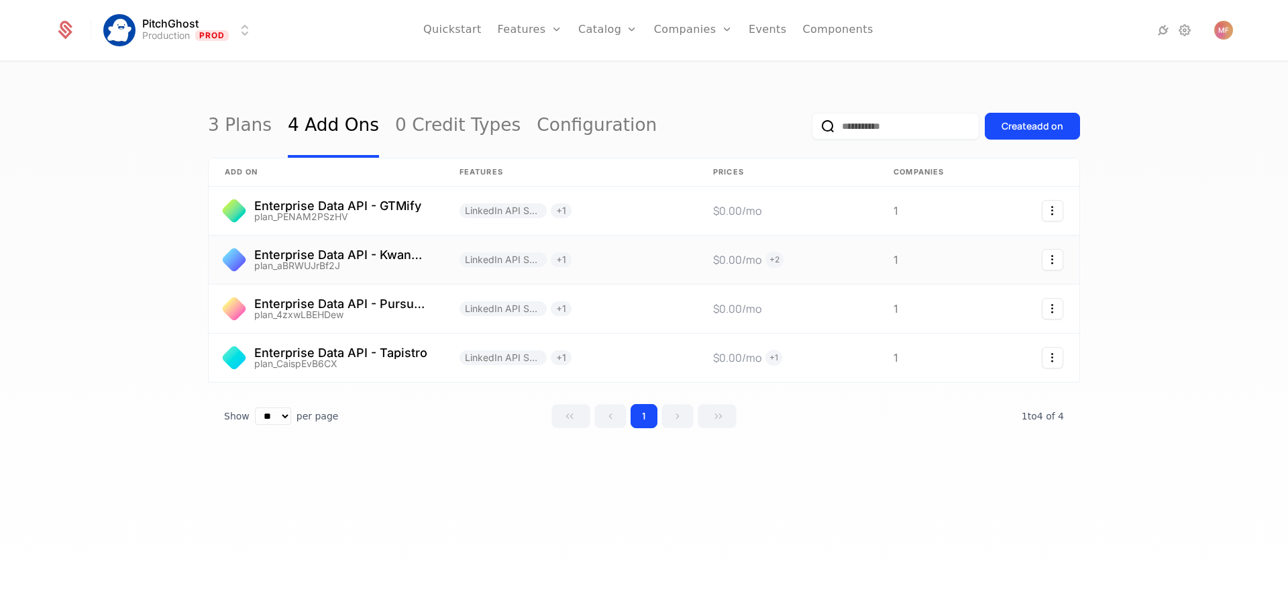
click at [392, 267] on link at bounding box center [326, 259] width 235 height 48
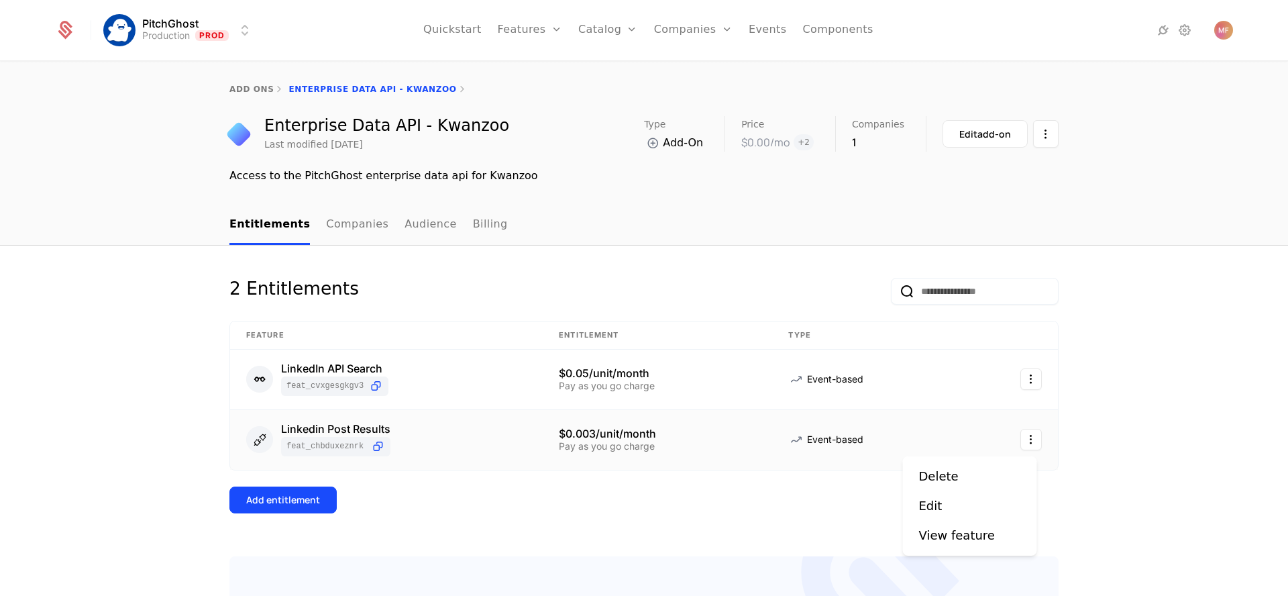
click at [1024, 440] on html "PitchGhost Production Prod Quickstart Features Features Flags Catalog Plans Add…" at bounding box center [644, 298] width 1288 height 596
click at [940, 514] on div "Edit" at bounding box center [936, 505] width 34 height 19
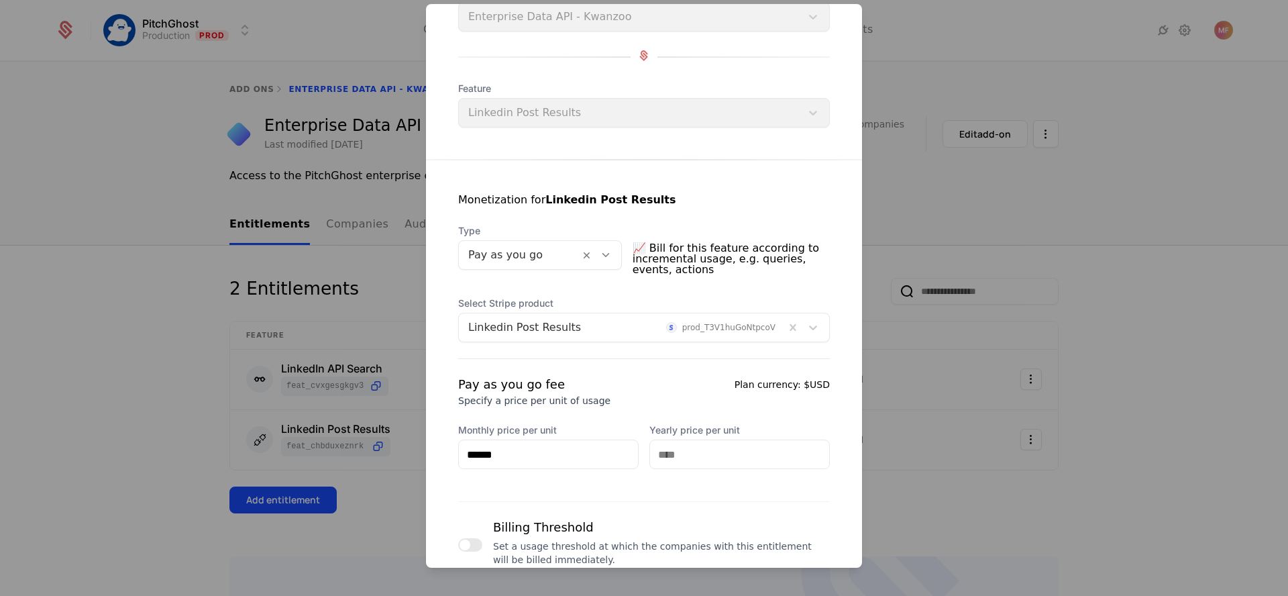
scroll to position [127, 0]
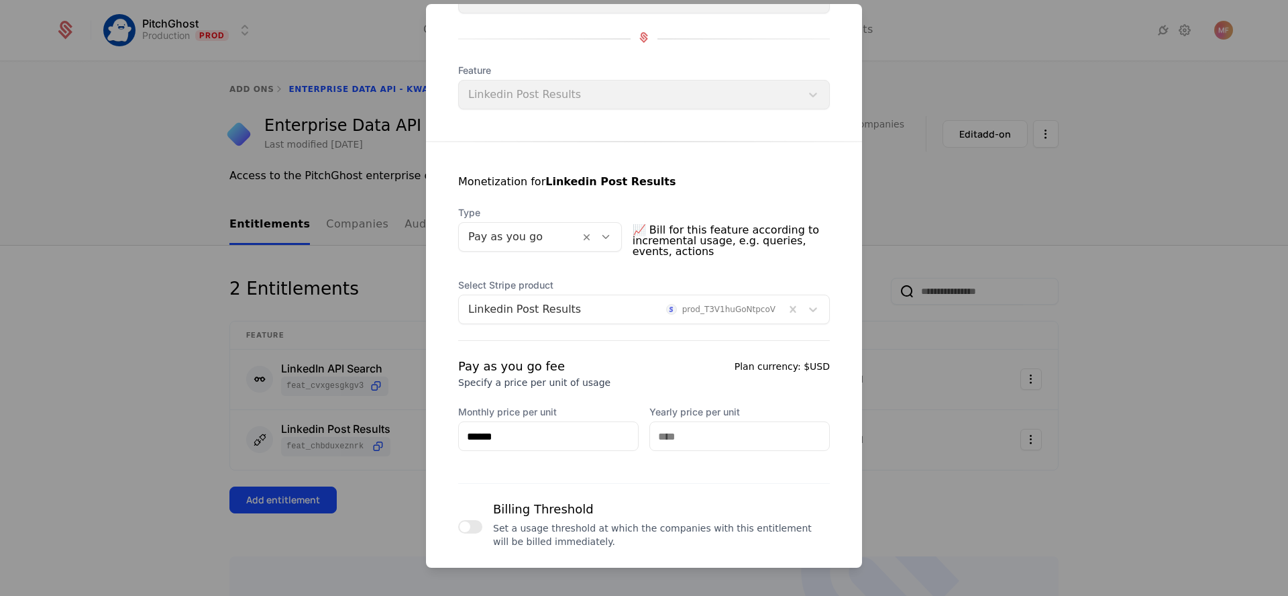
click at [708, 319] on div at bounding box center [621, 309] width 307 height 19
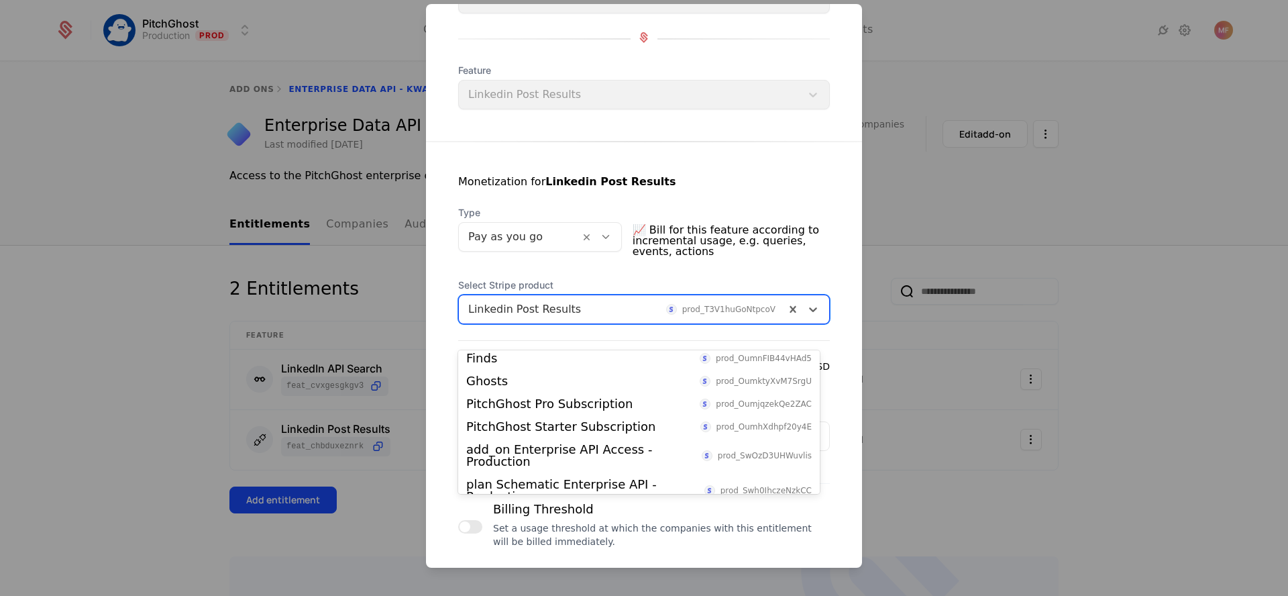
scroll to position [473, 0]
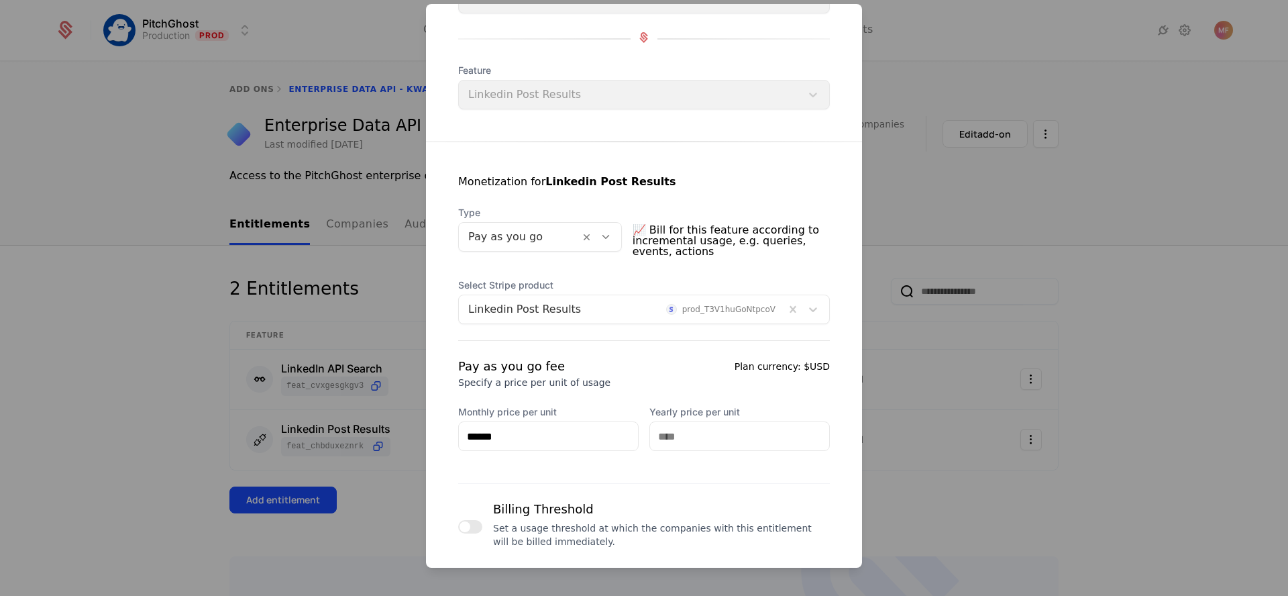
click at [962, 282] on div at bounding box center [644, 298] width 1288 height 596
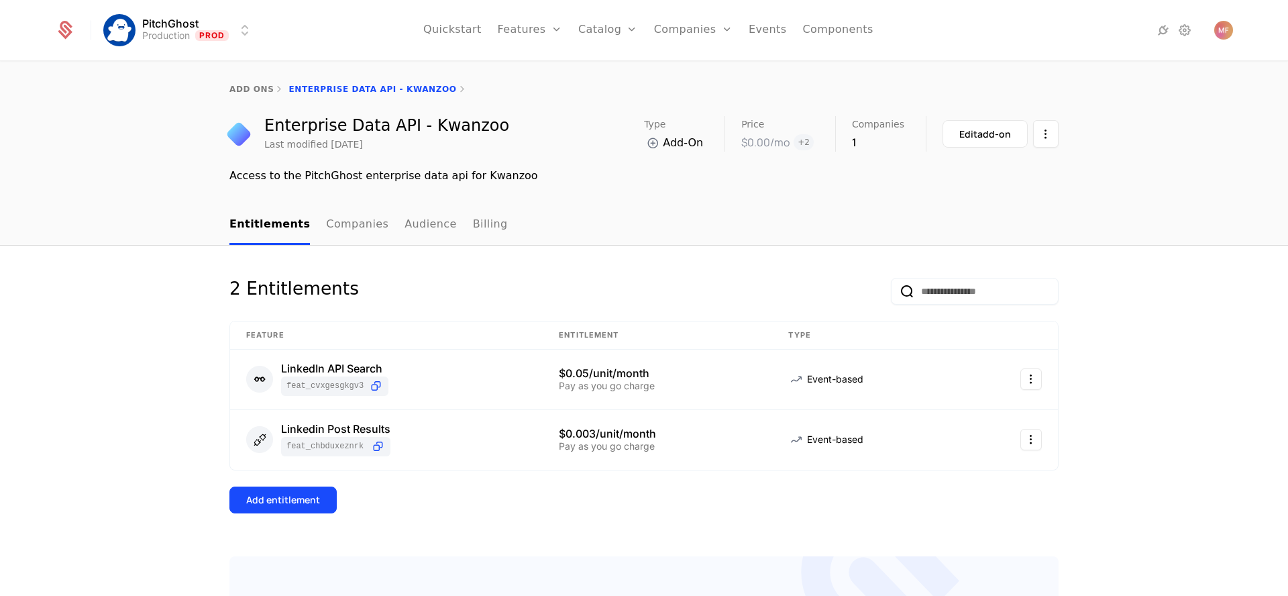
click at [349, 231] on link "Companies" at bounding box center [357, 225] width 62 height 40
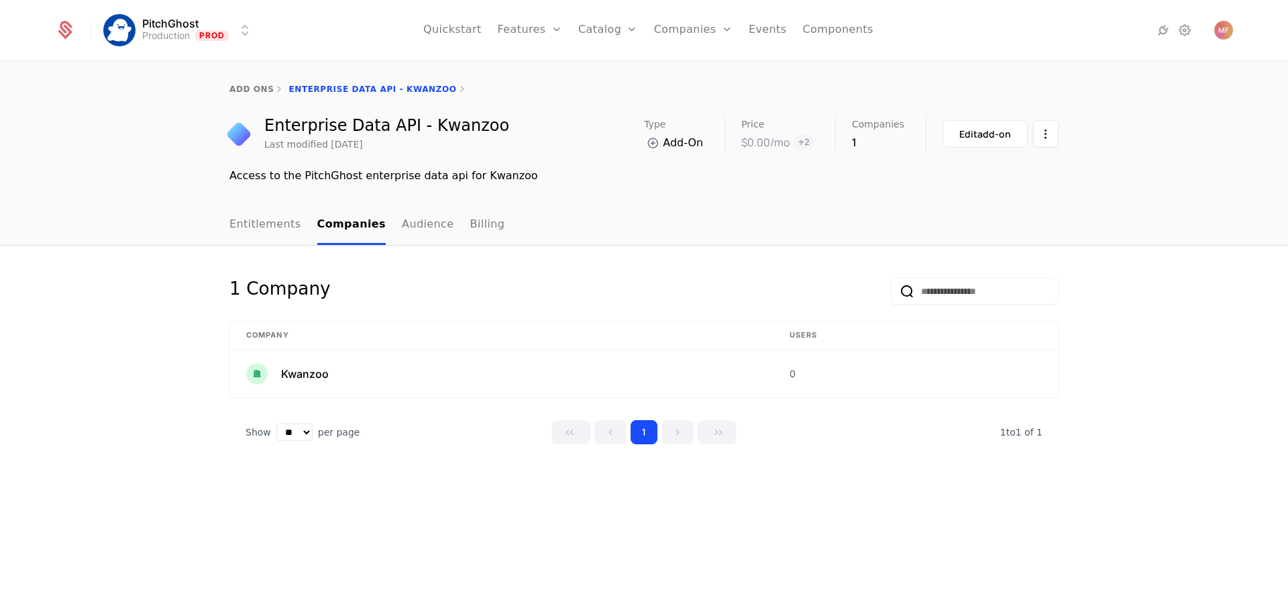
click at [569, 119] on div "Enterprise Data API - Kwanzoo Last modified 2 weeks ago Type Add-On Price $0.00…" at bounding box center [643, 134] width 829 height 36
click at [276, 237] on link "Entitlements" at bounding box center [265, 225] width 72 height 40
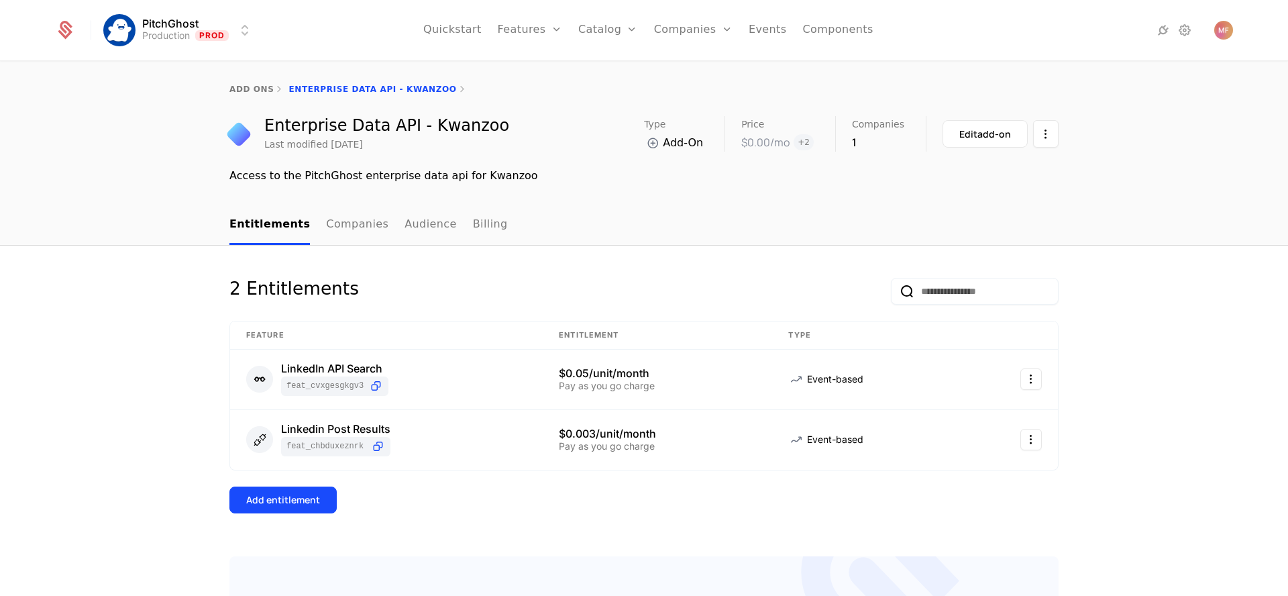
click at [547, 243] on nav "Entitlements Companies Audience Billing" at bounding box center [643, 225] width 829 height 40
click at [700, 68] on link "Companies" at bounding box center [701, 65] width 62 height 11
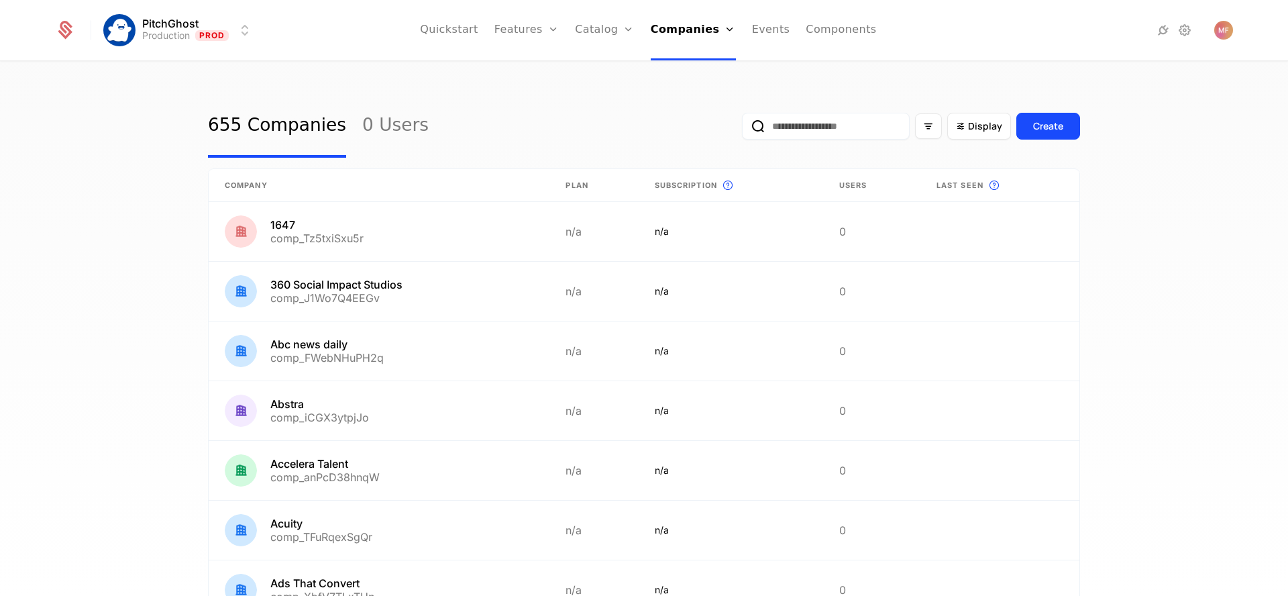
click at [797, 137] on input "email" at bounding box center [826, 126] width 168 height 27
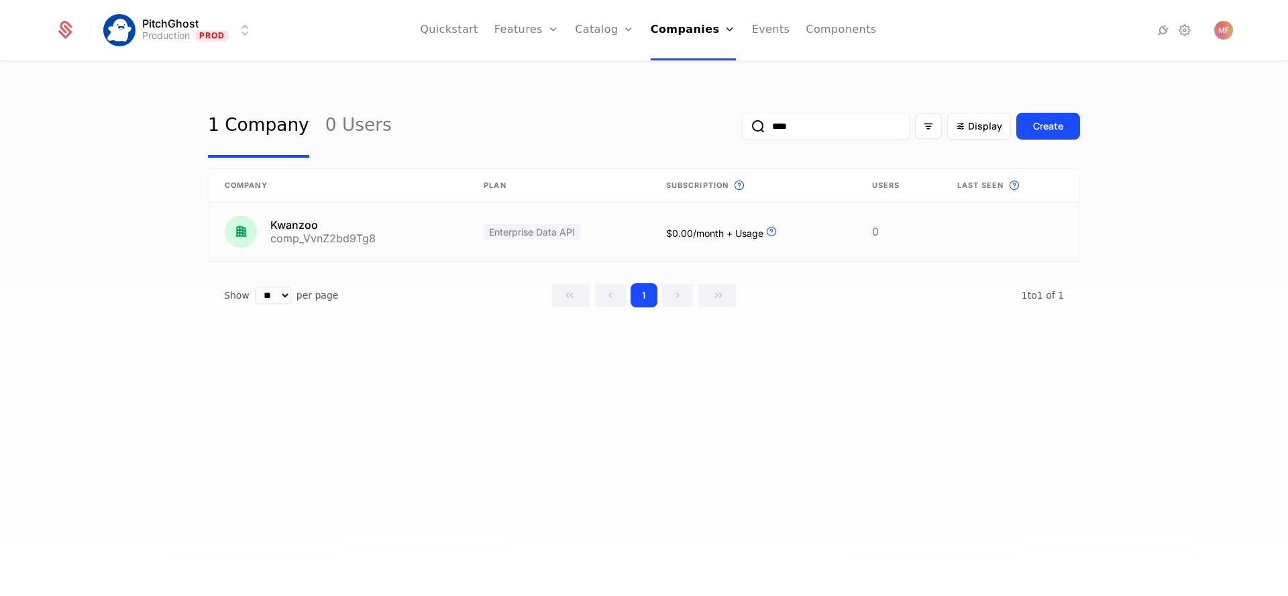
type input "****"
click at [414, 239] on link at bounding box center [338, 231] width 259 height 59
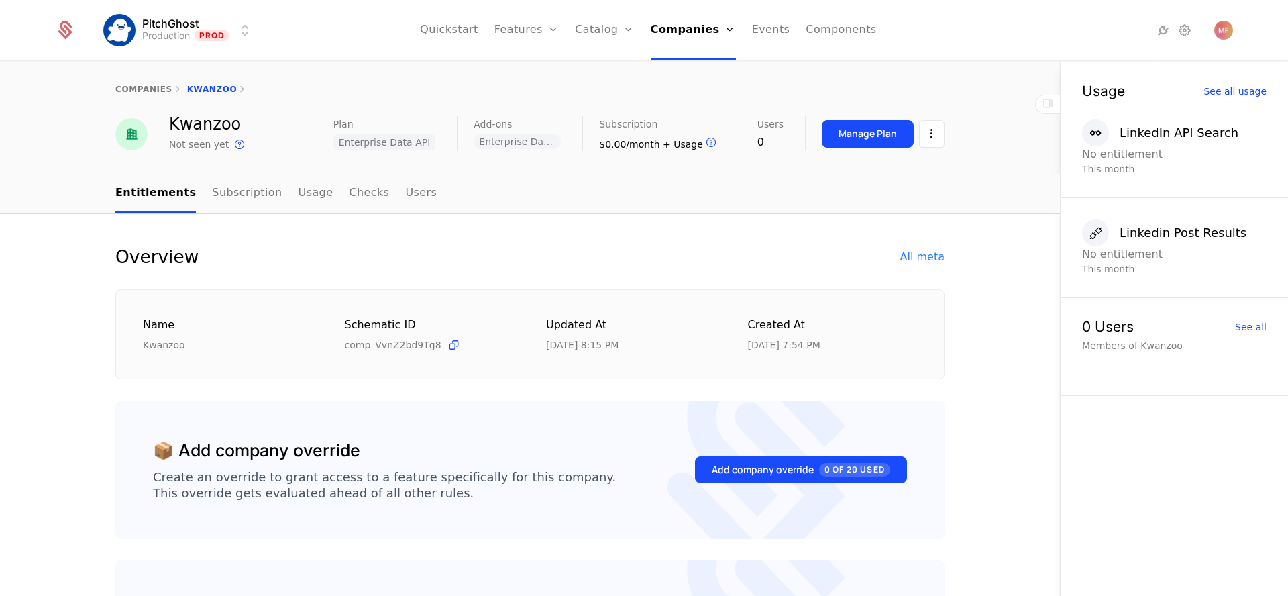
click at [212, 193] on link "Subscription" at bounding box center [247, 194] width 70 height 40
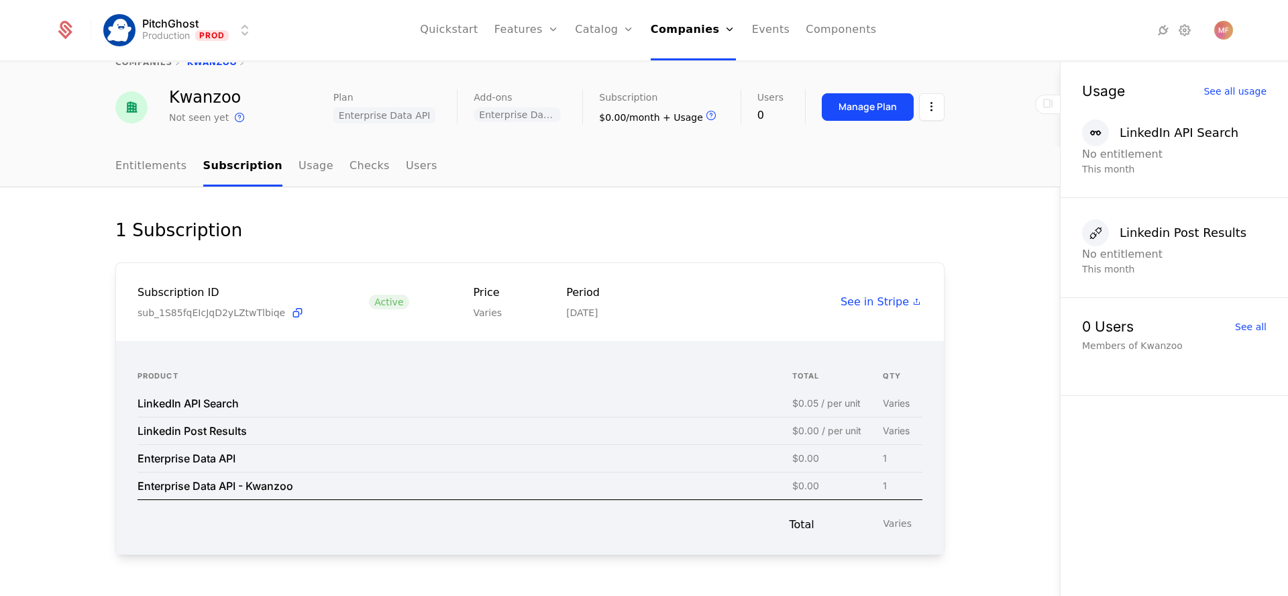
scroll to position [27, 0]
click at [222, 425] on div "Linkedin Post Results" at bounding box center [191, 430] width 109 height 11
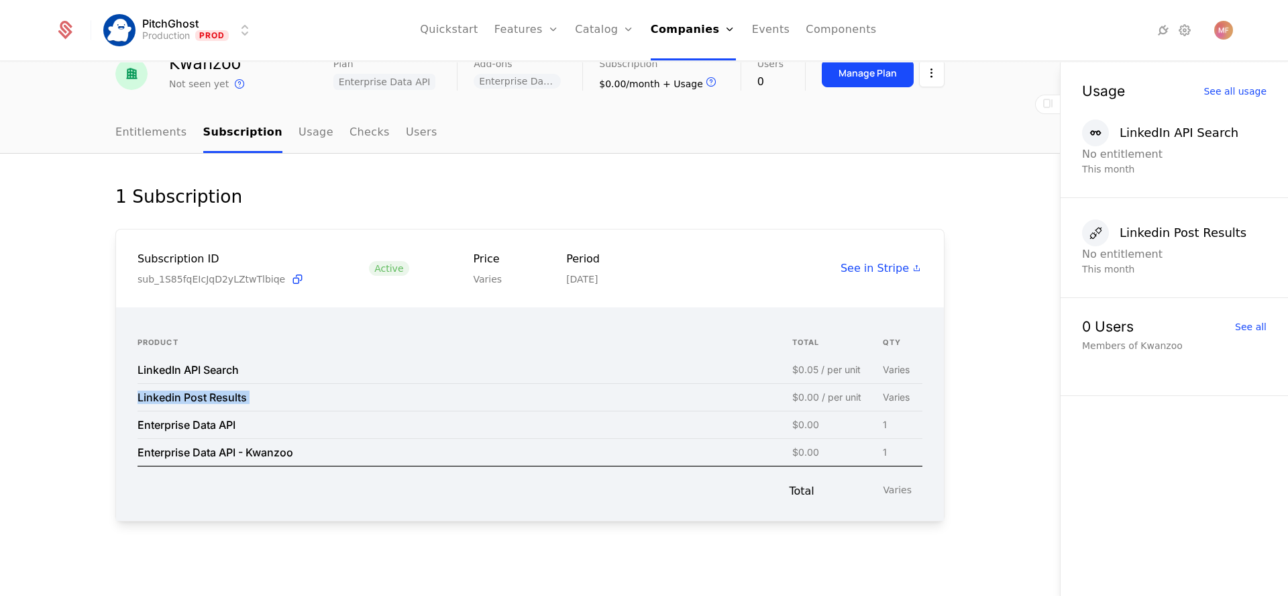
click at [298, 132] on link "Usage" at bounding box center [315, 133] width 35 height 40
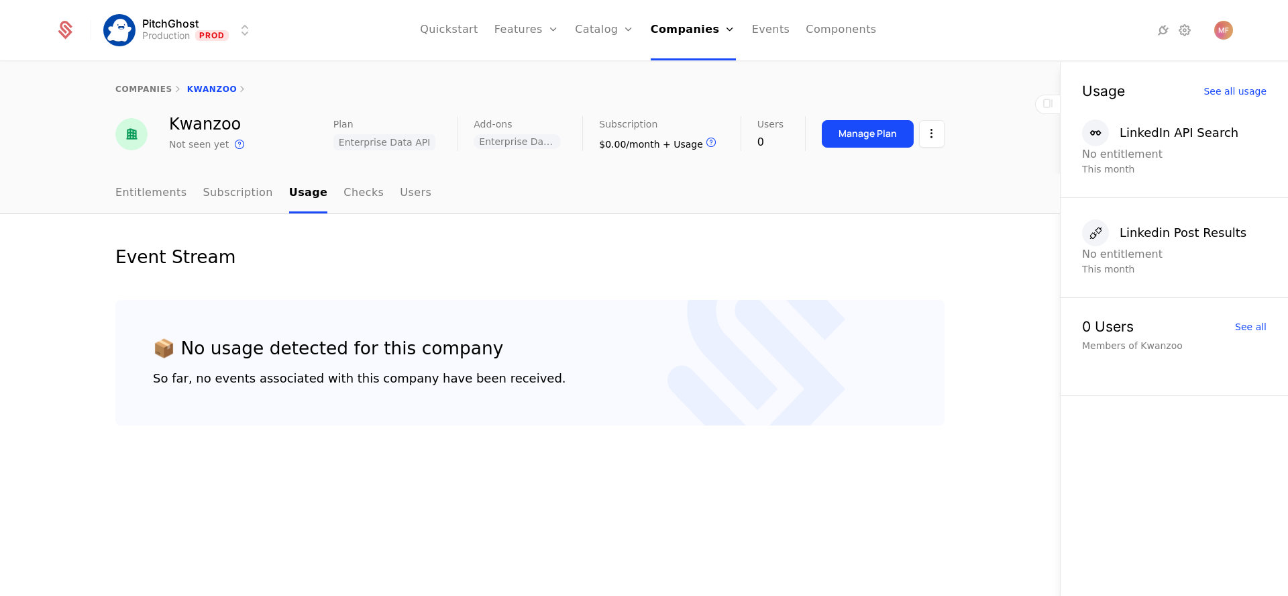
click at [345, 192] on link "Checks" at bounding box center [363, 194] width 40 height 40
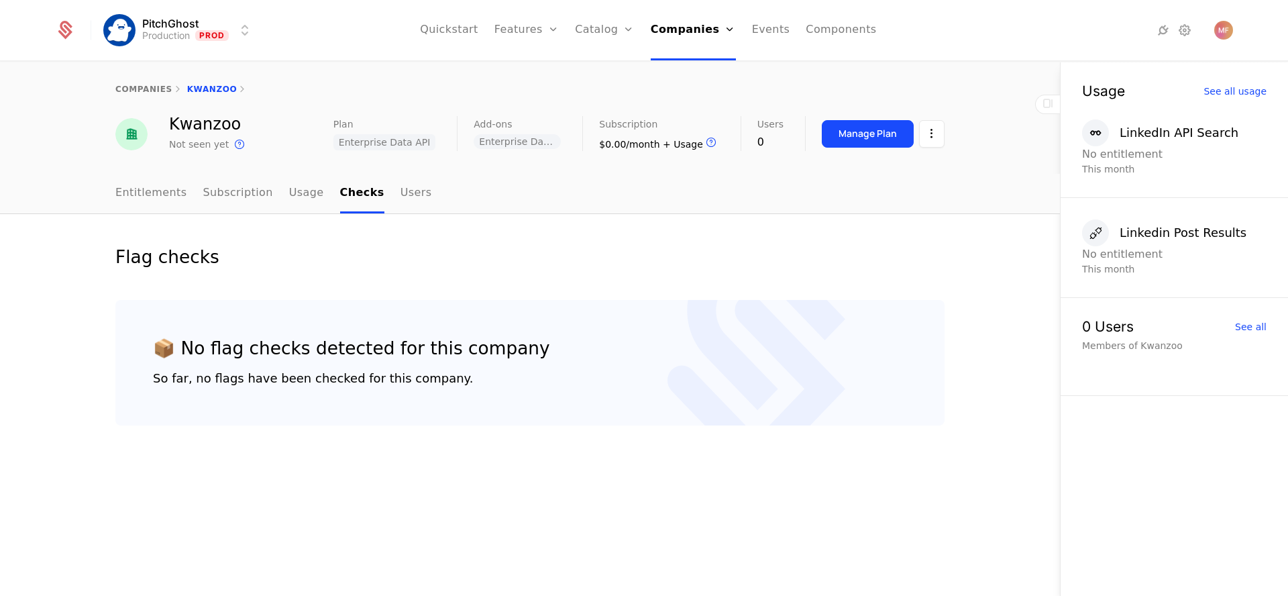
click at [400, 190] on link "Users" at bounding box center [416, 194] width 32 height 40
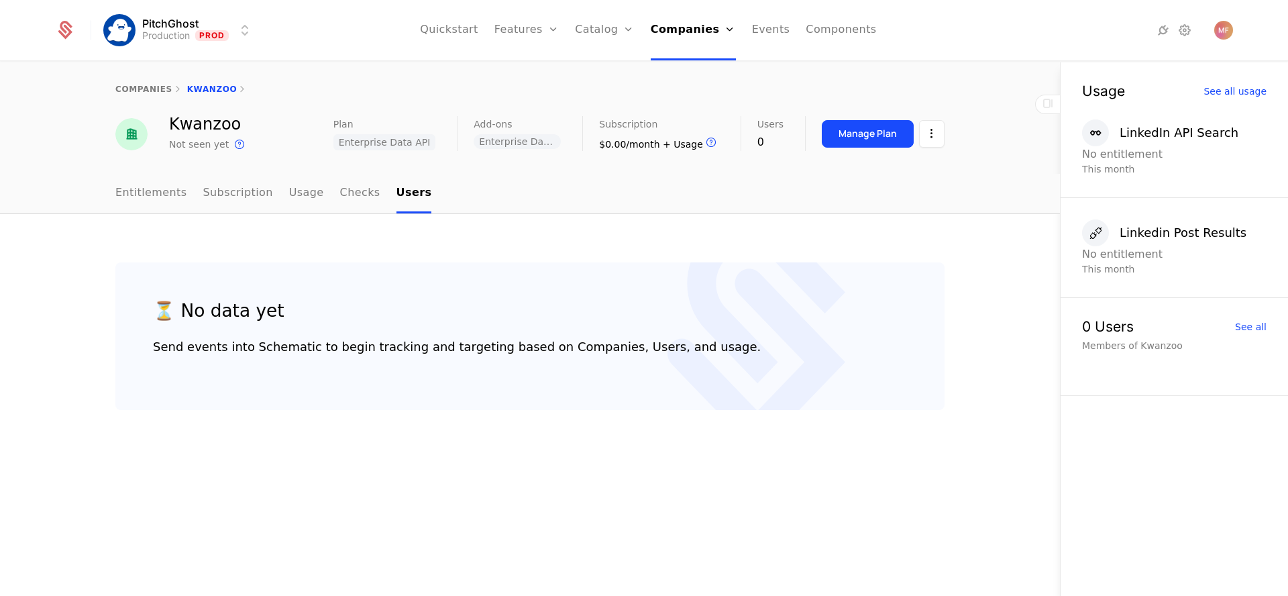
click at [847, 139] on div "Manage Plan" at bounding box center [867, 133] width 58 height 13
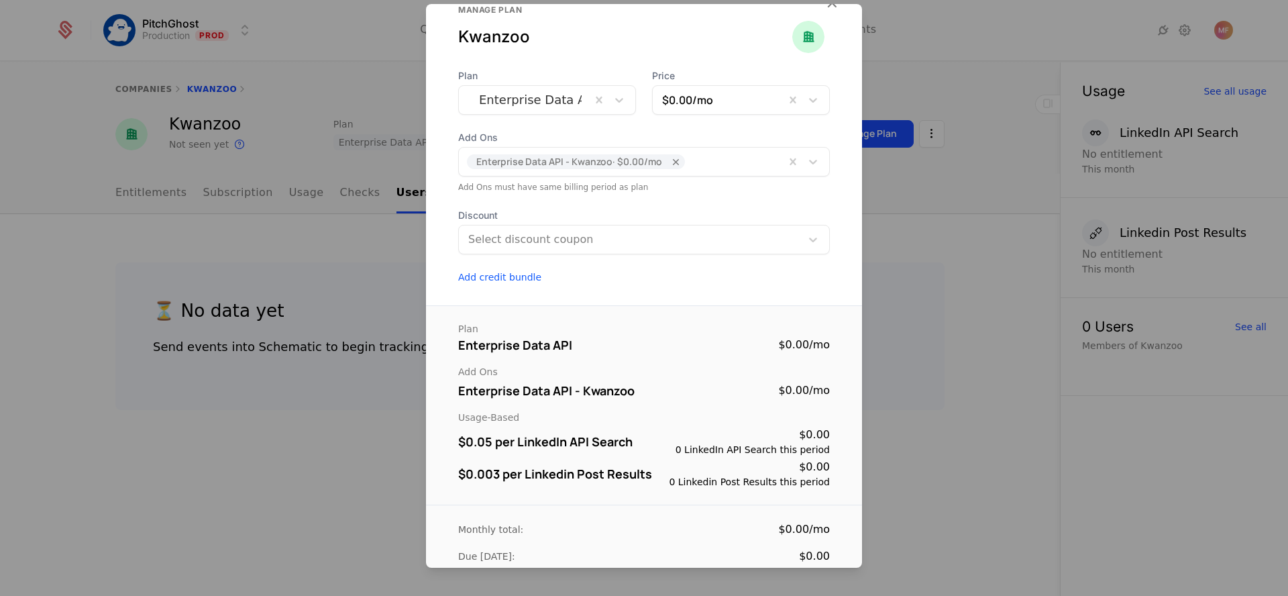
scroll to position [34, 0]
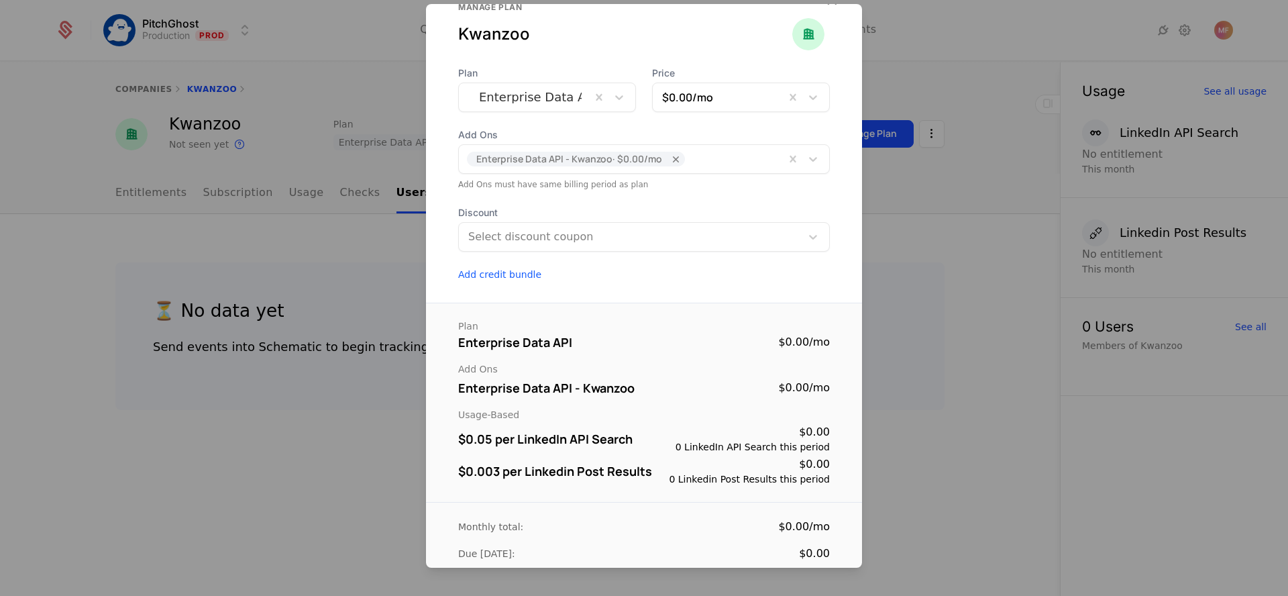
click at [537, 457] on div "$0.003 per Linkedin Post Results $0.00 0 Linkedin Post Results this period" at bounding box center [644, 471] width 372 height 30
click at [512, 470] on div "$0.003 per Linkedin Post Results" at bounding box center [555, 470] width 194 height 19
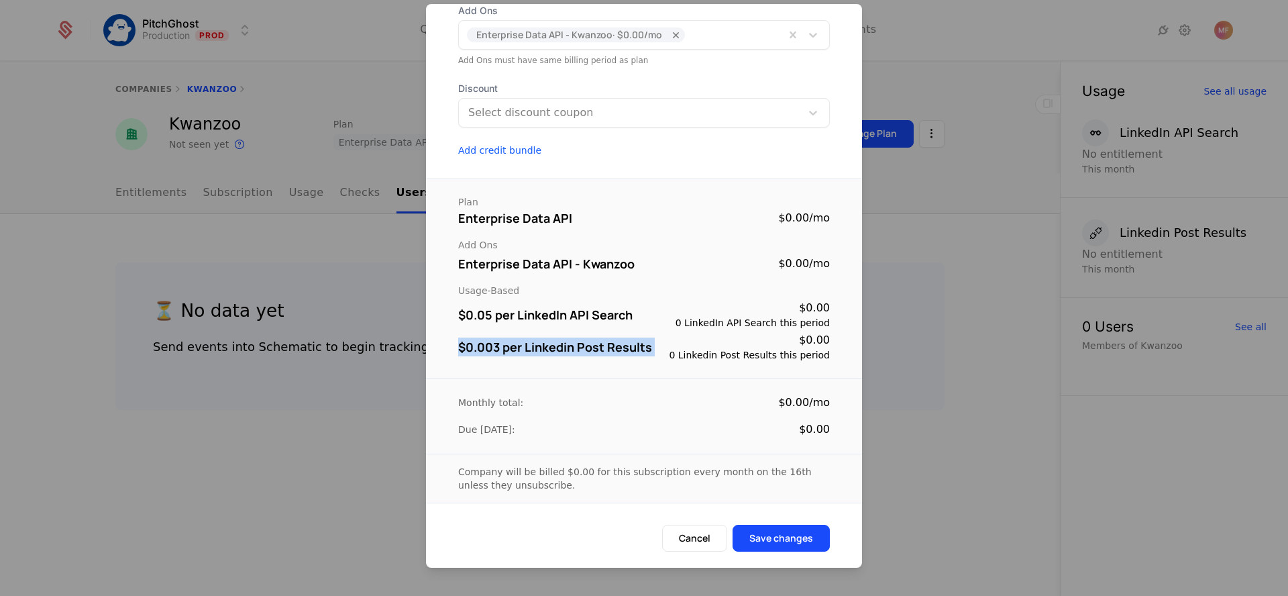
click at [678, 528] on button "Cancel" at bounding box center [694, 537] width 65 height 27
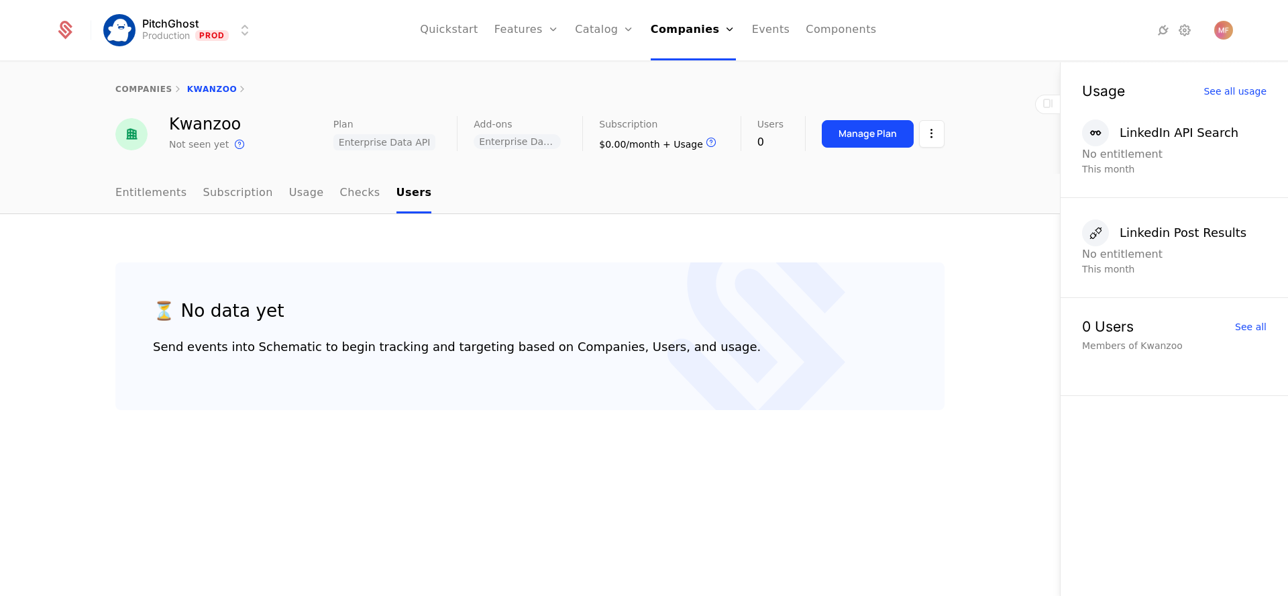
click at [218, 203] on link "Subscription" at bounding box center [238, 194] width 70 height 40
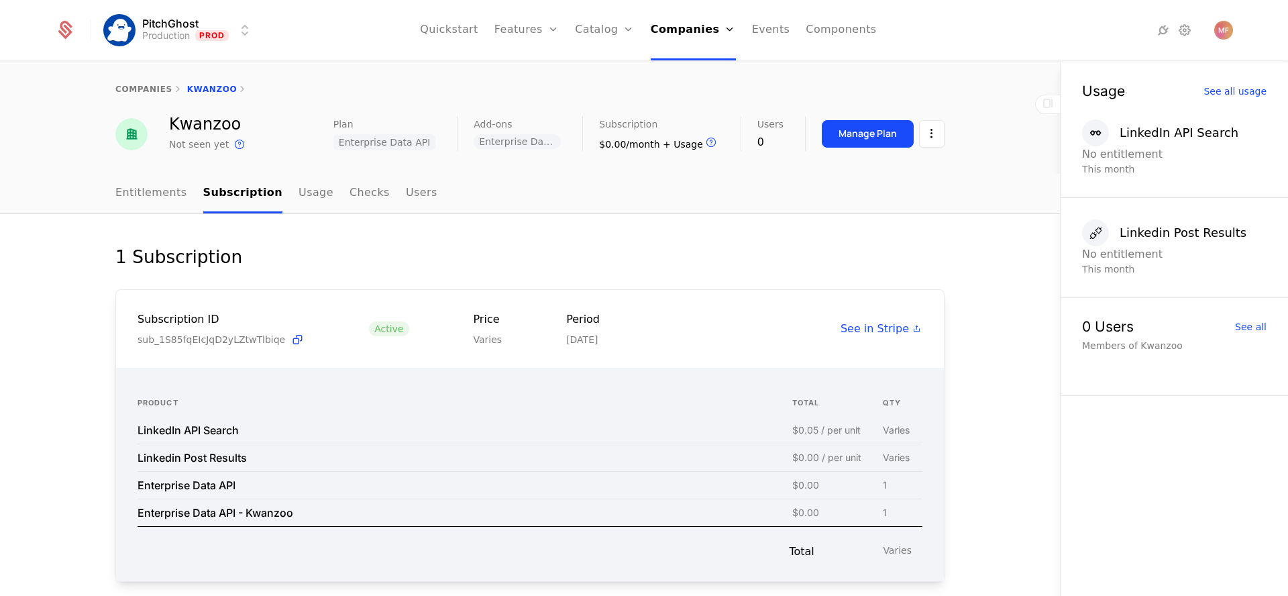
click at [890, 332] on span "See in Stripe" at bounding box center [874, 329] width 68 height 16
click at [152, 191] on link "Entitlements" at bounding box center [151, 194] width 72 height 40
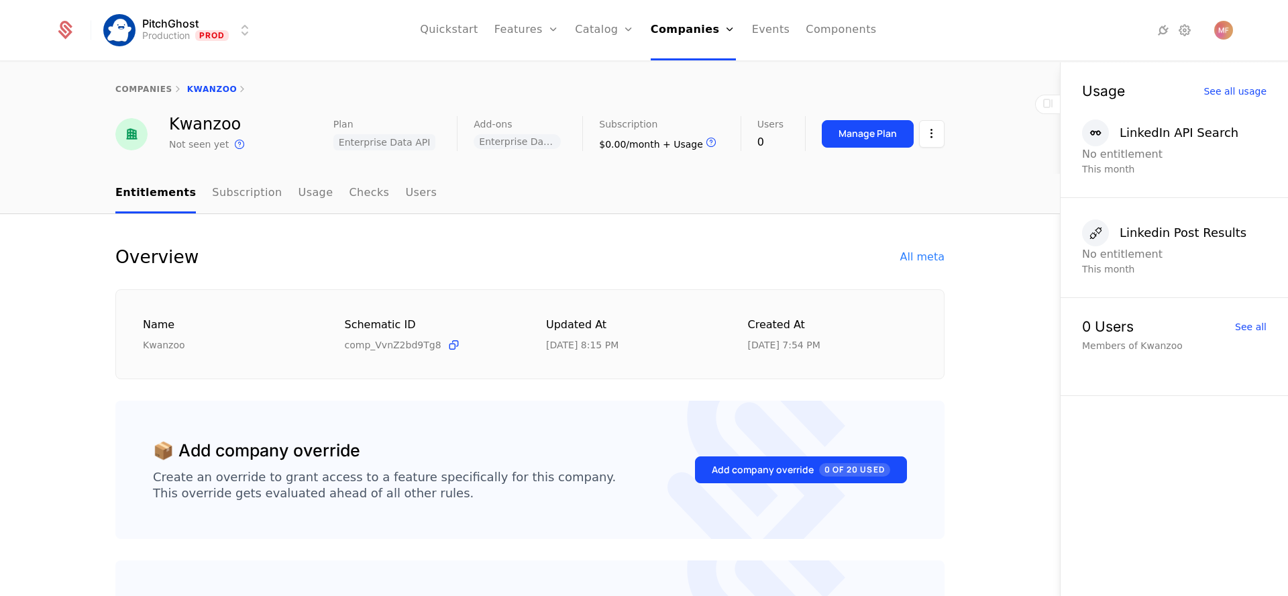
click at [683, 66] on link "Companies" at bounding box center [698, 65] width 62 height 11
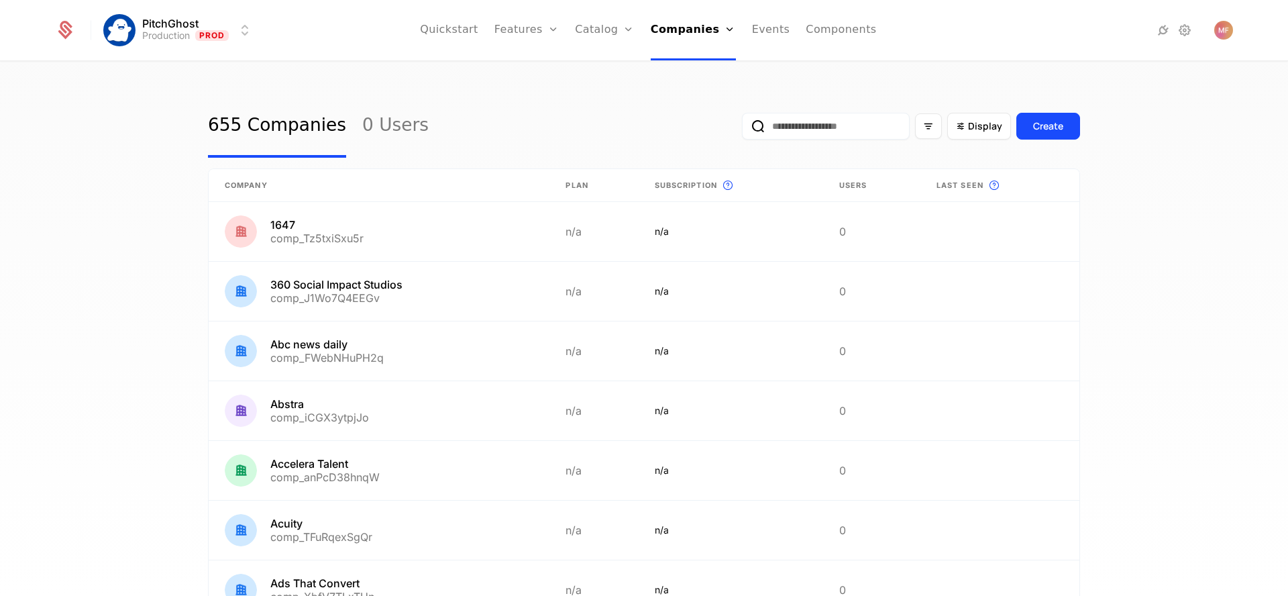
click at [828, 123] on input "email" at bounding box center [826, 126] width 168 height 27
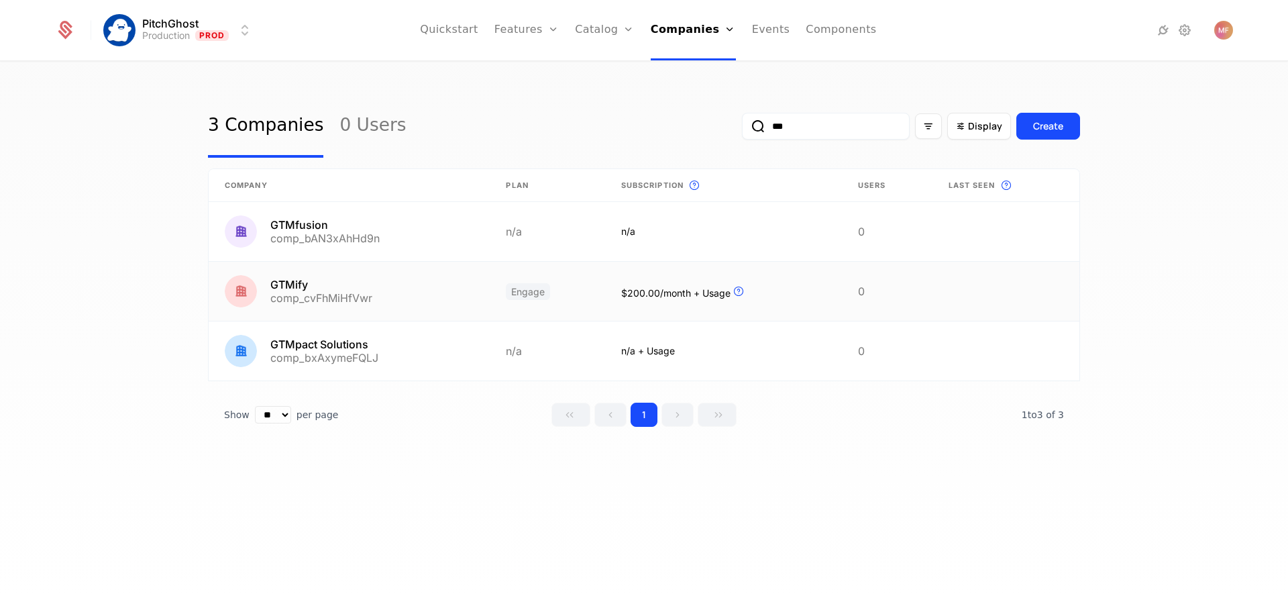
type input "***"
click at [405, 271] on link at bounding box center [349, 291] width 281 height 59
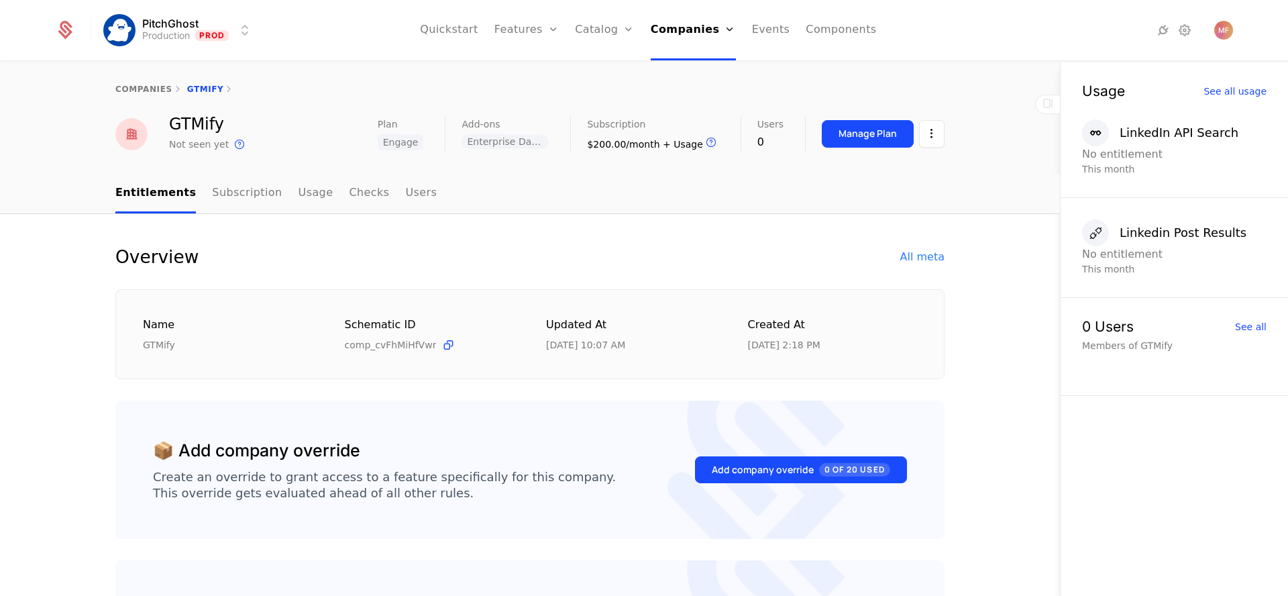
click at [245, 189] on link "Subscription" at bounding box center [247, 194] width 70 height 40
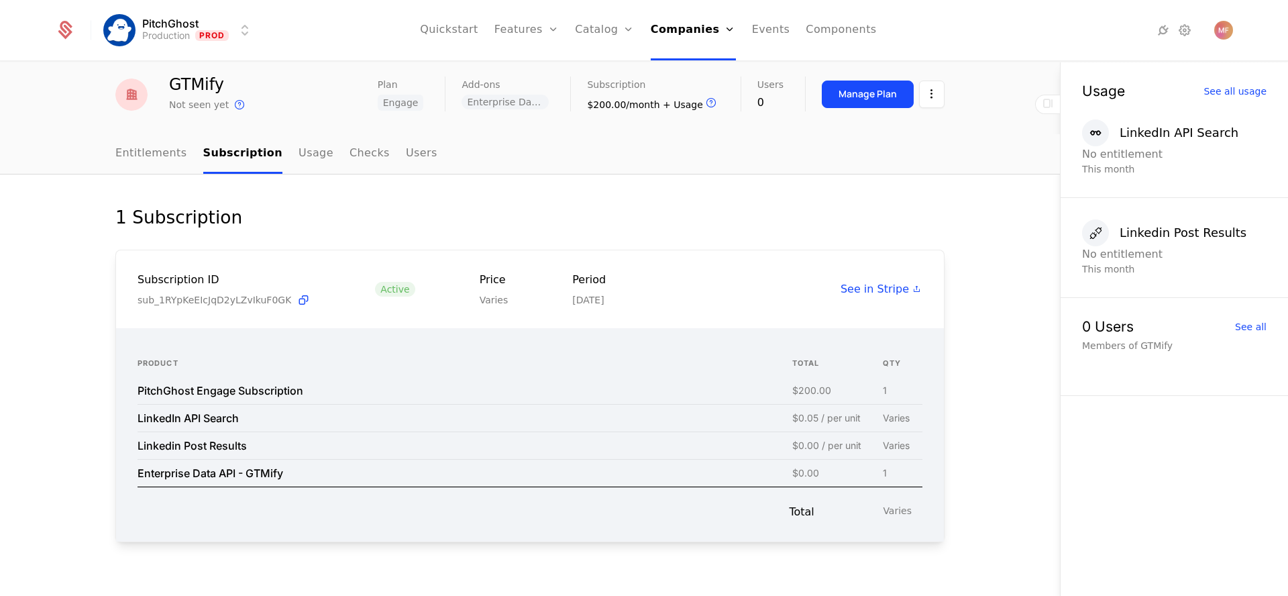
scroll to position [54, 0]
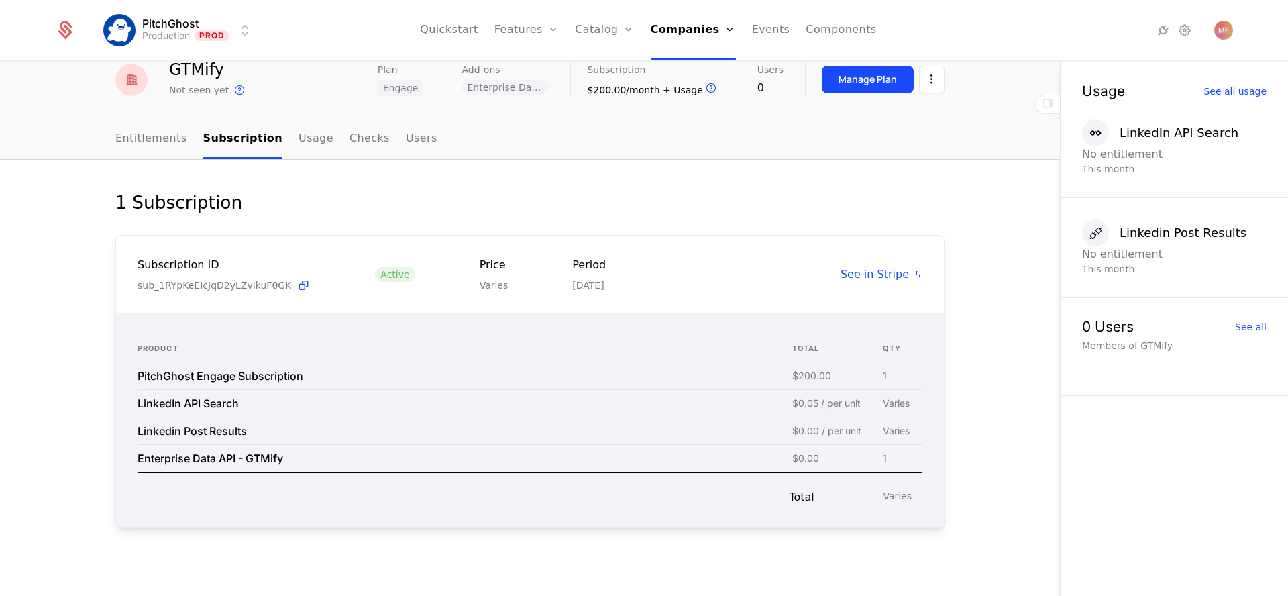
click at [176, 419] on td "Linkedin Post Results" at bounding box center [464, 429] width 655 height 27
click at [179, 425] on div "Linkedin Post Results" at bounding box center [191, 430] width 109 height 11
drag, startPoint x: 789, startPoint y: 431, endPoint x: 865, endPoint y: 431, distance: 75.8
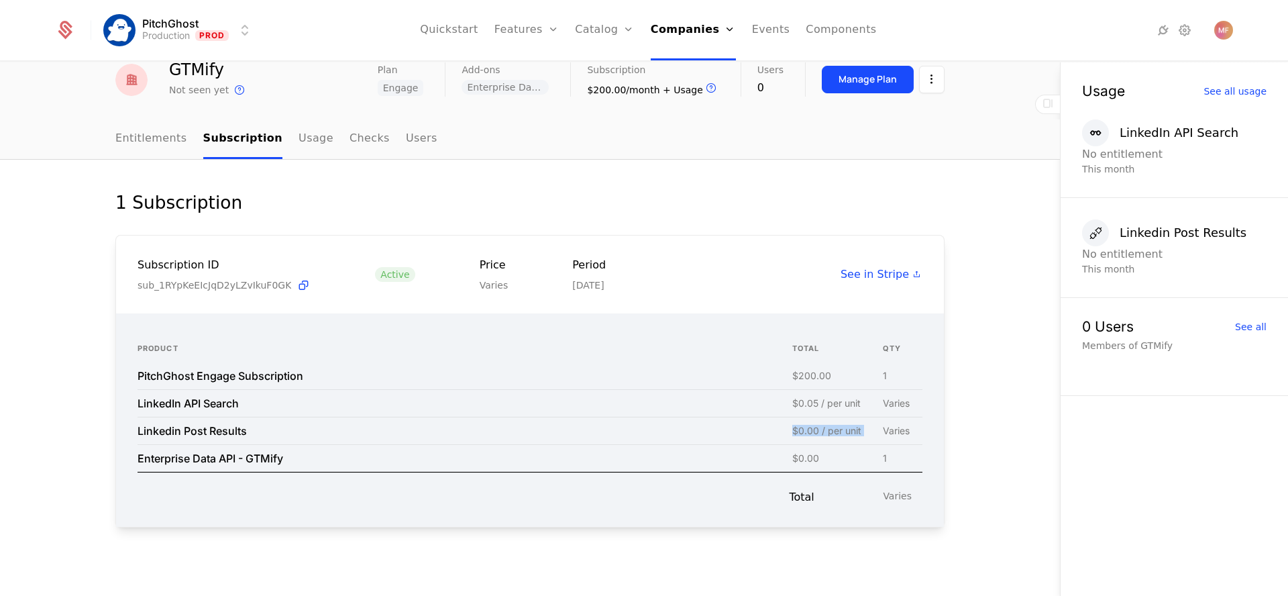
click at [865, 431] on td "$0.00 / per unit" at bounding box center [837, 429] width 91 height 27
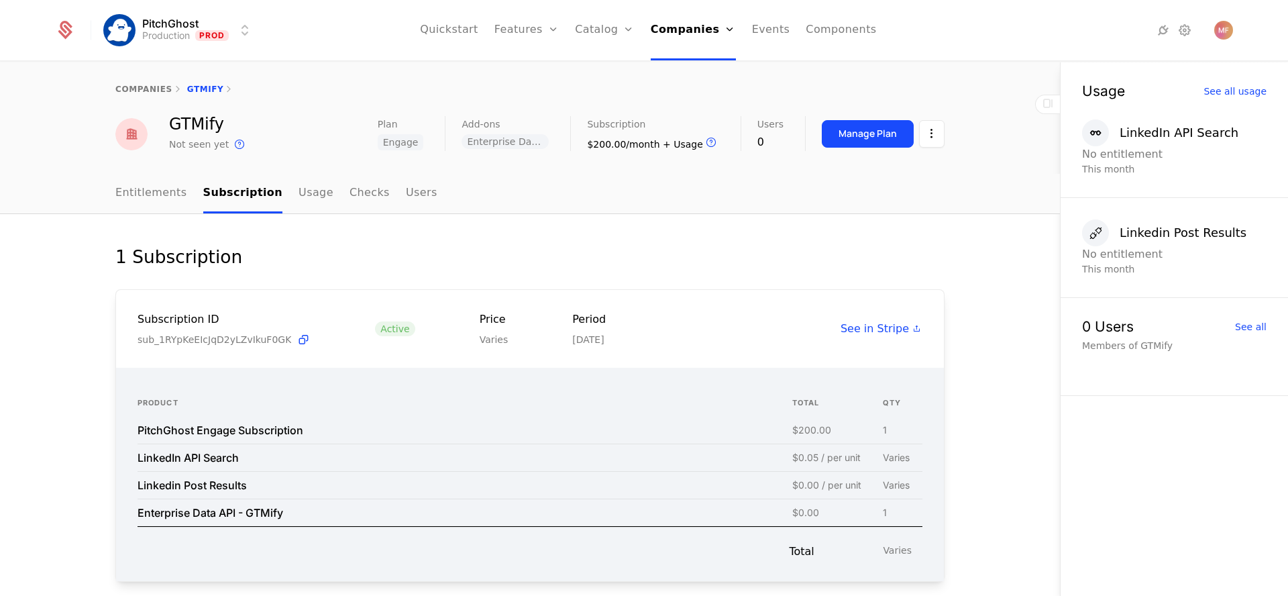
click at [424, 146] on span "Engage" at bounding box center [401, 142] width 46 height 16
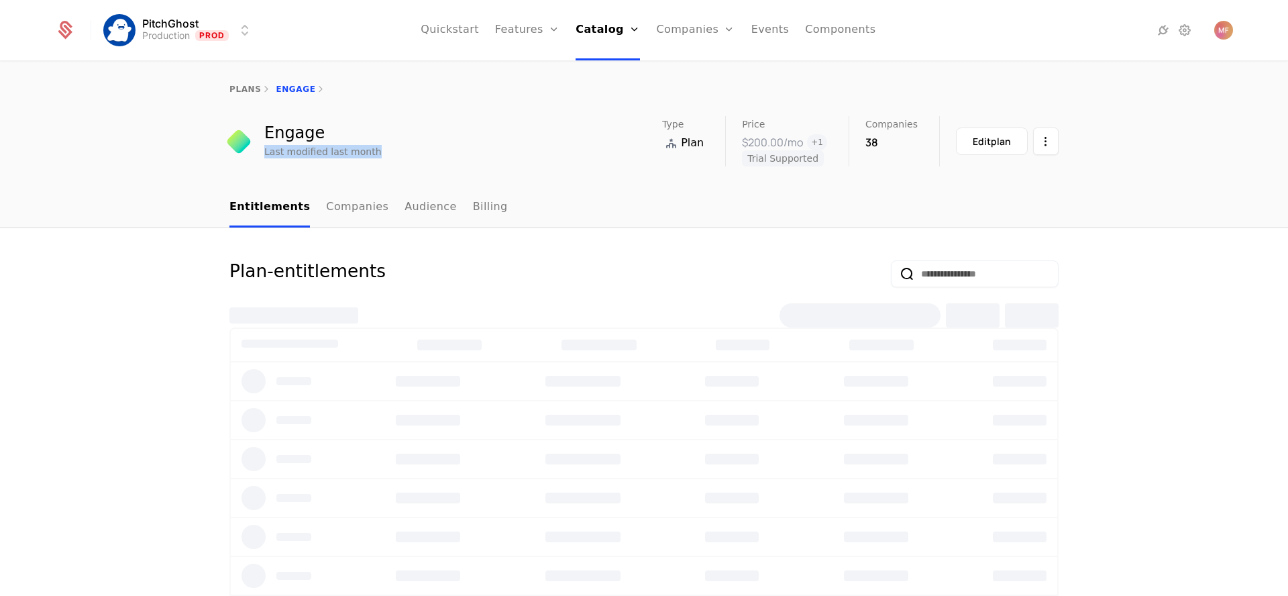
click at [424, 146] on div "Engage Last modified last month Type Plan Price $200.00 /mo + 1 Trial Supported…" at bounding box center [643, 141] width 829 height 50
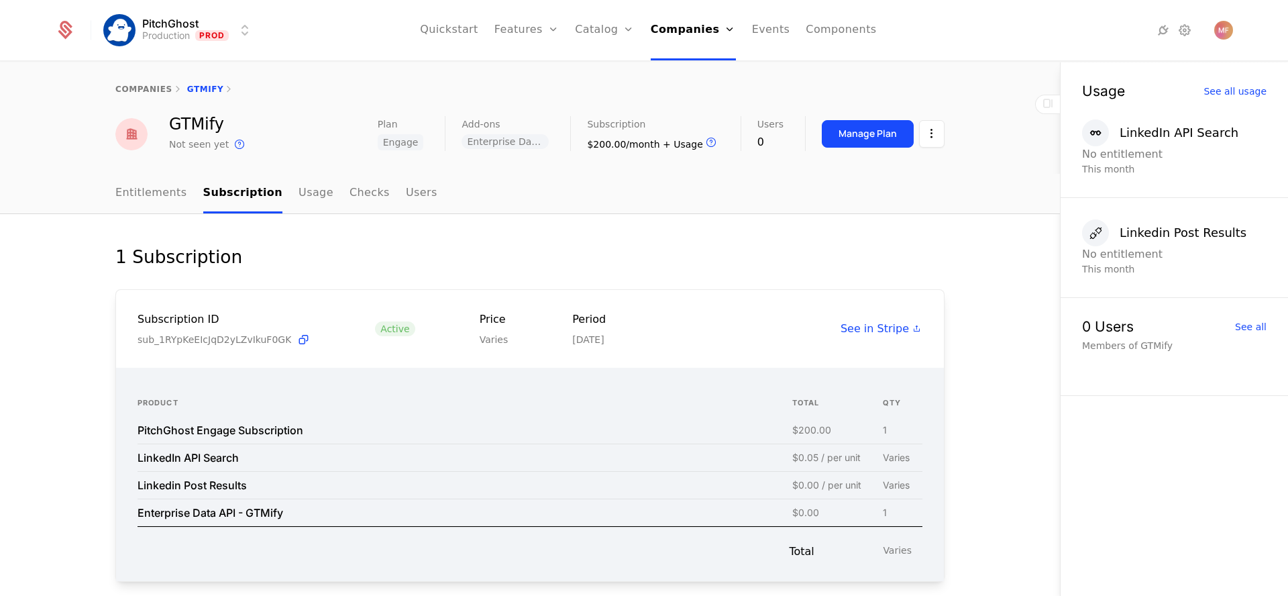
click at [881, 133] on div "Manage Plan" at bounding box center [867, 133] width 58 height 13
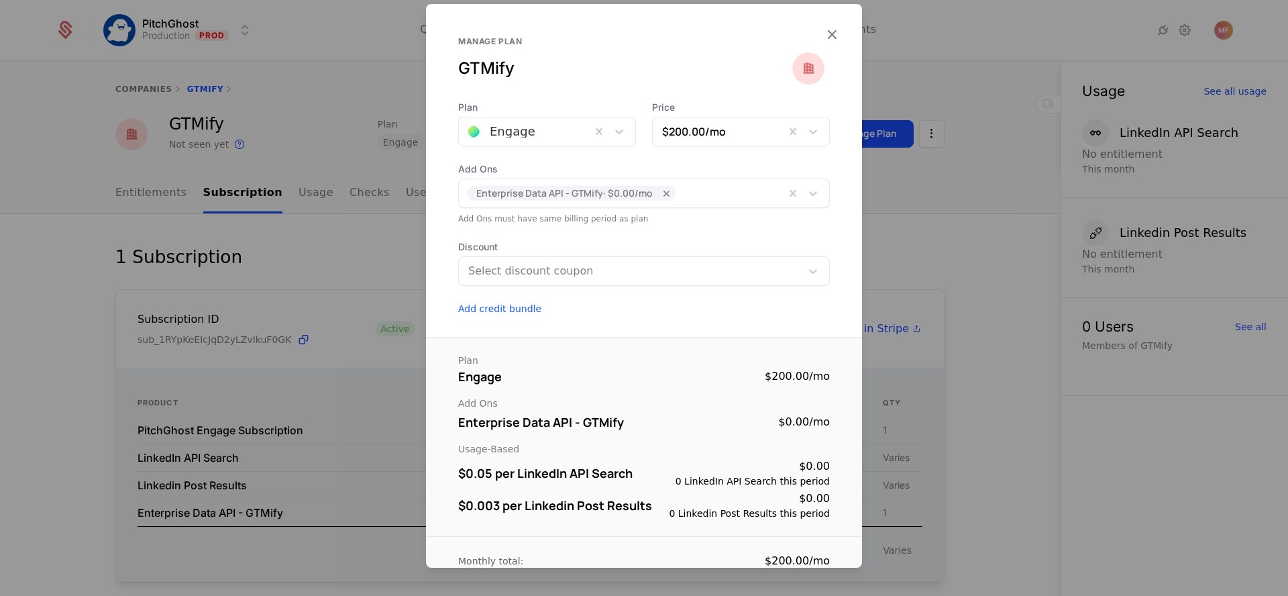
click at [905, 346] on div at bounding box center [644, 298] width 1288 height 596
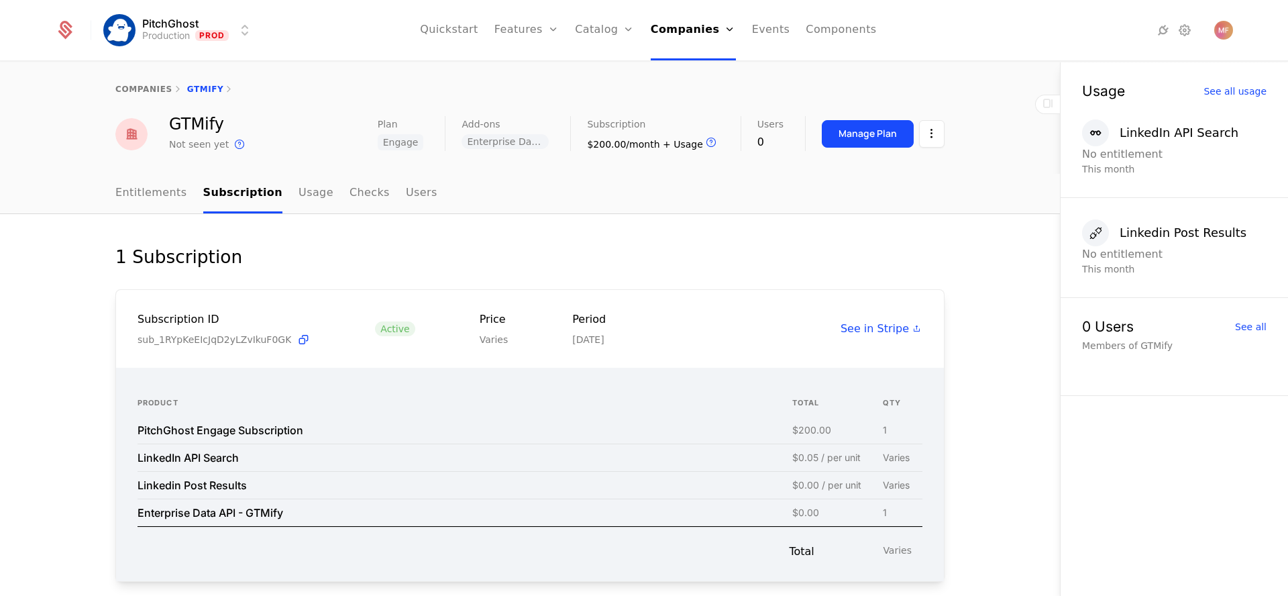
click at [895, 333] on span "See in Stripe" at bounding box center [874, 329] width 68 height 16
click at [131, 186] on link "Entitlements" at bounding box center [151, 194] width 72 height 40
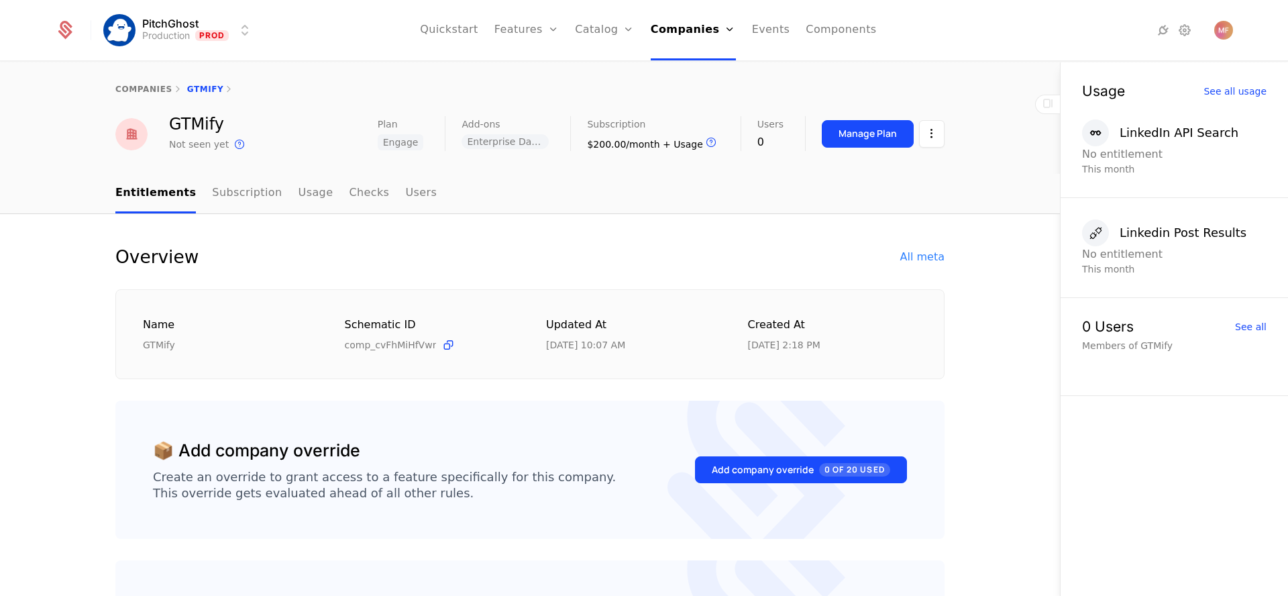
click at [155, 89] on link "companies" at bounding box center [143, 89] width 57 height 9
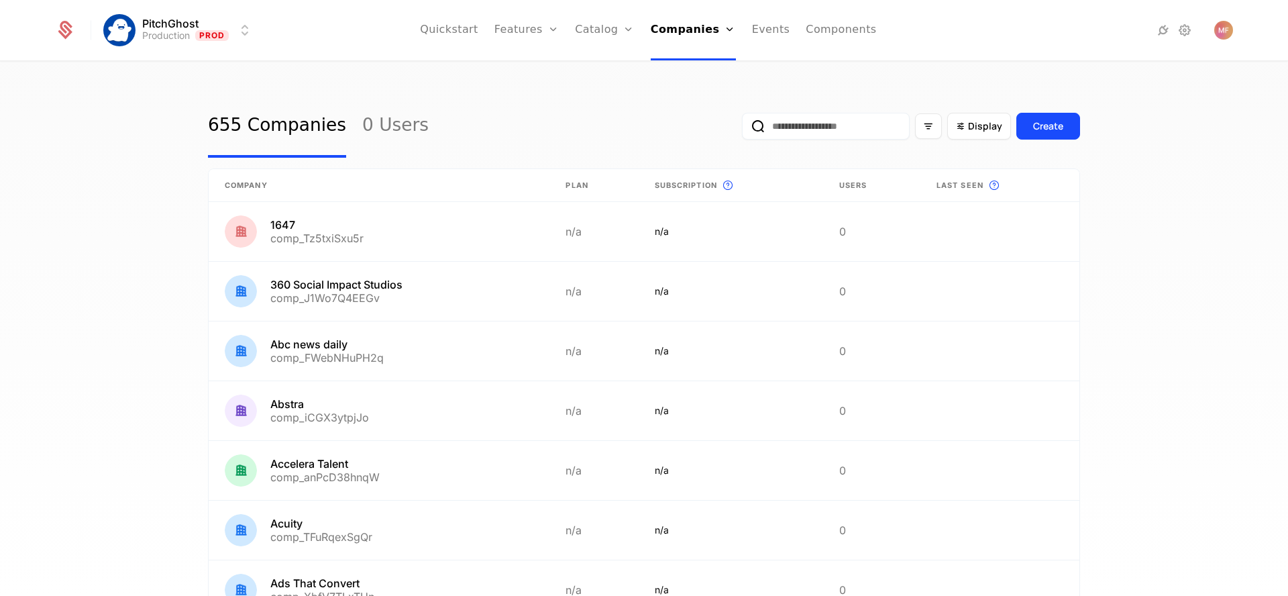
click at [891, 126] on input "email" at bounding box center [826, 126] width 168 height 27
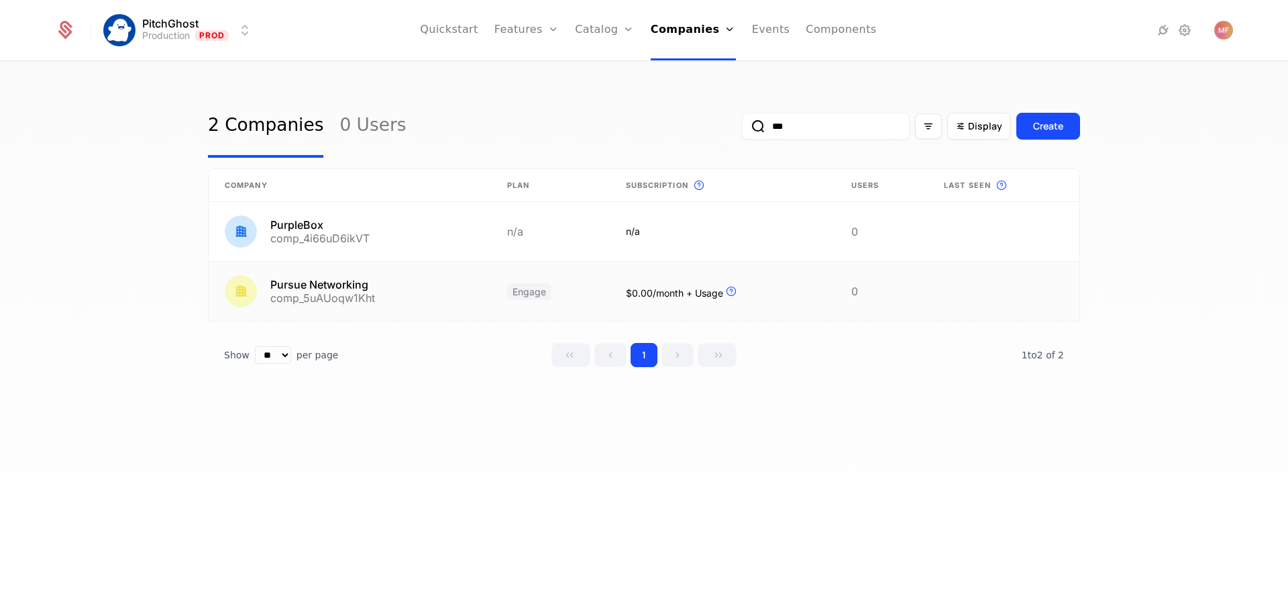
type input "***"
click at [499, 274] on link at bounding box center [550, 291] width 118 height 59
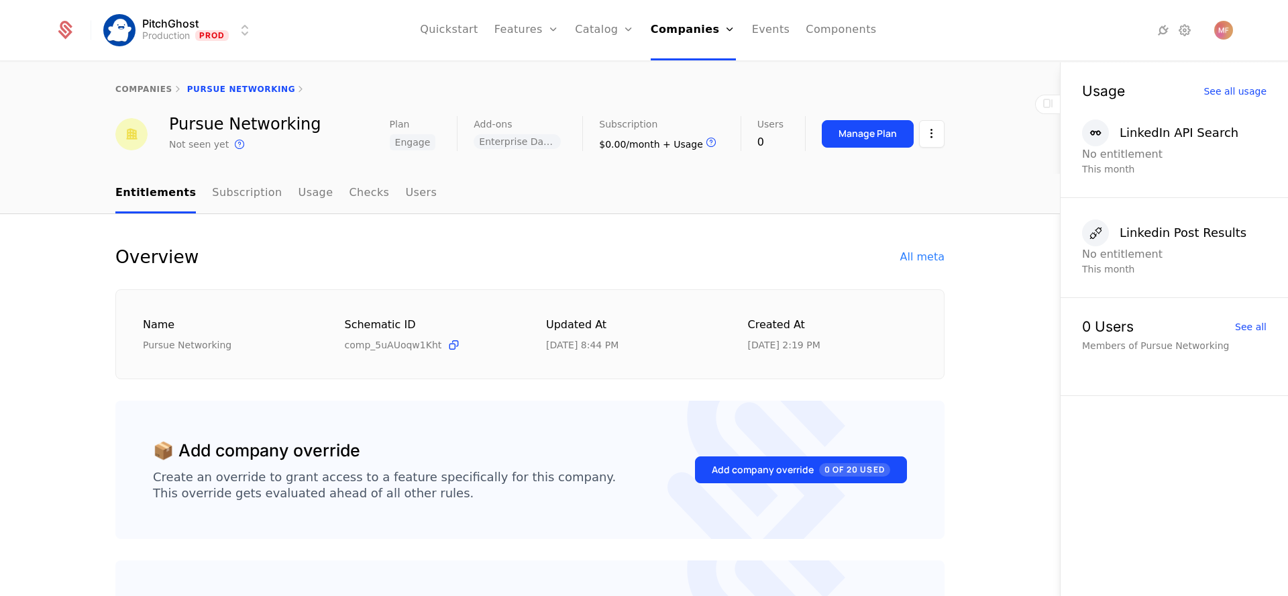
click at [237, 186] on link "Subscription" at bounding box center [247, 194] width 70 height 40
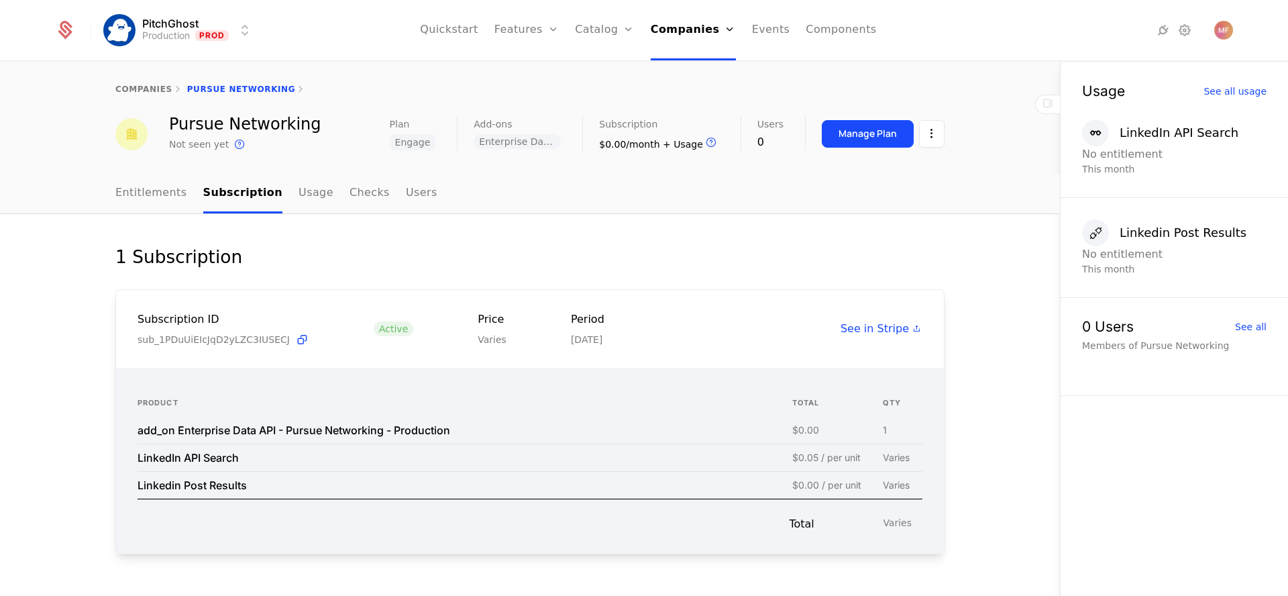
click at [197, 462] on div "LinkedIn API Search" at bounding box center [187, 457] width 101 height 11
click at [800, 484] on div "$0.00 / per unit" at bounding box center [826, 484] width 69 height 9
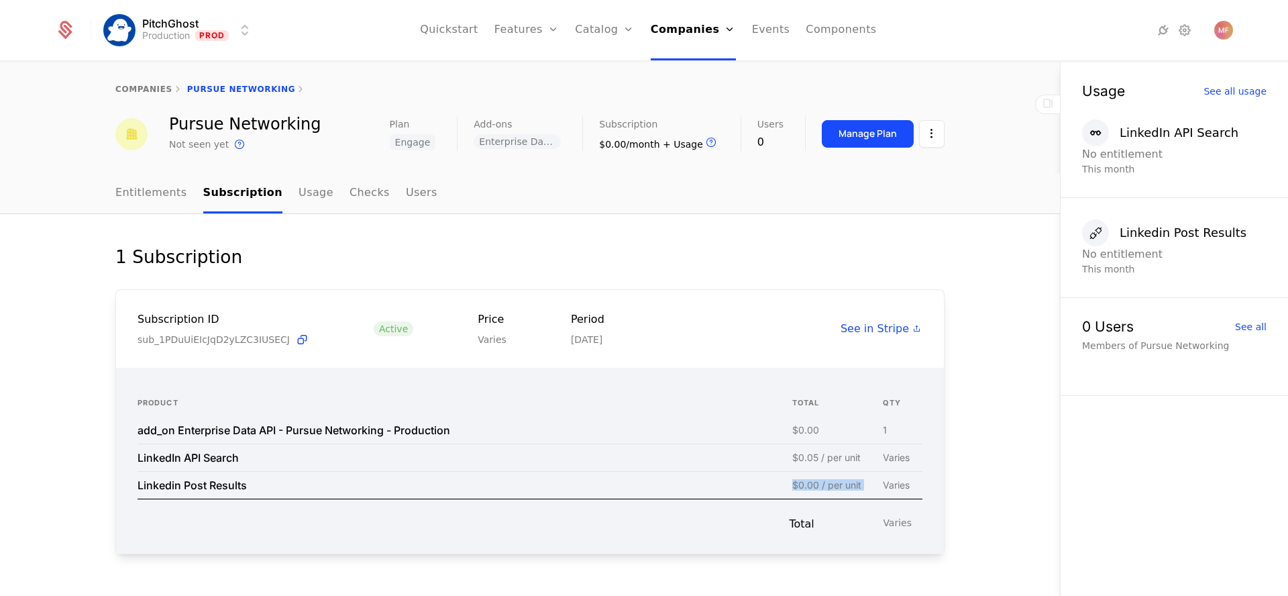
click at [862, 139] on div "Manage Plan" at bounding box center [867, 133] width 58 height 13
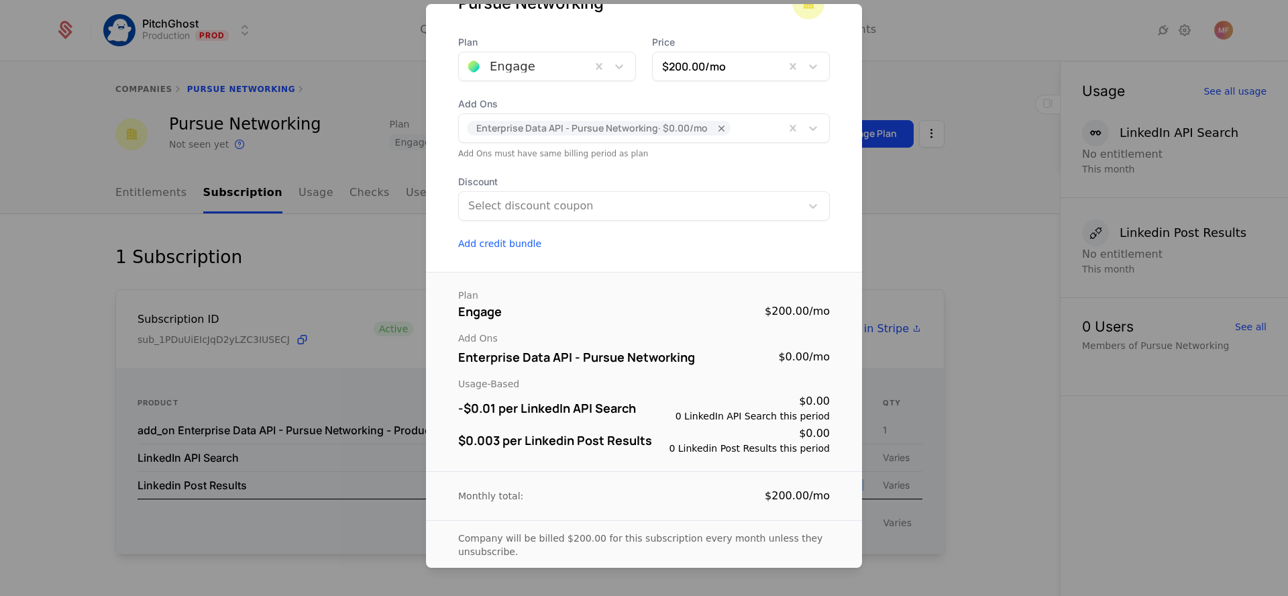
scroll to position [83, 0]
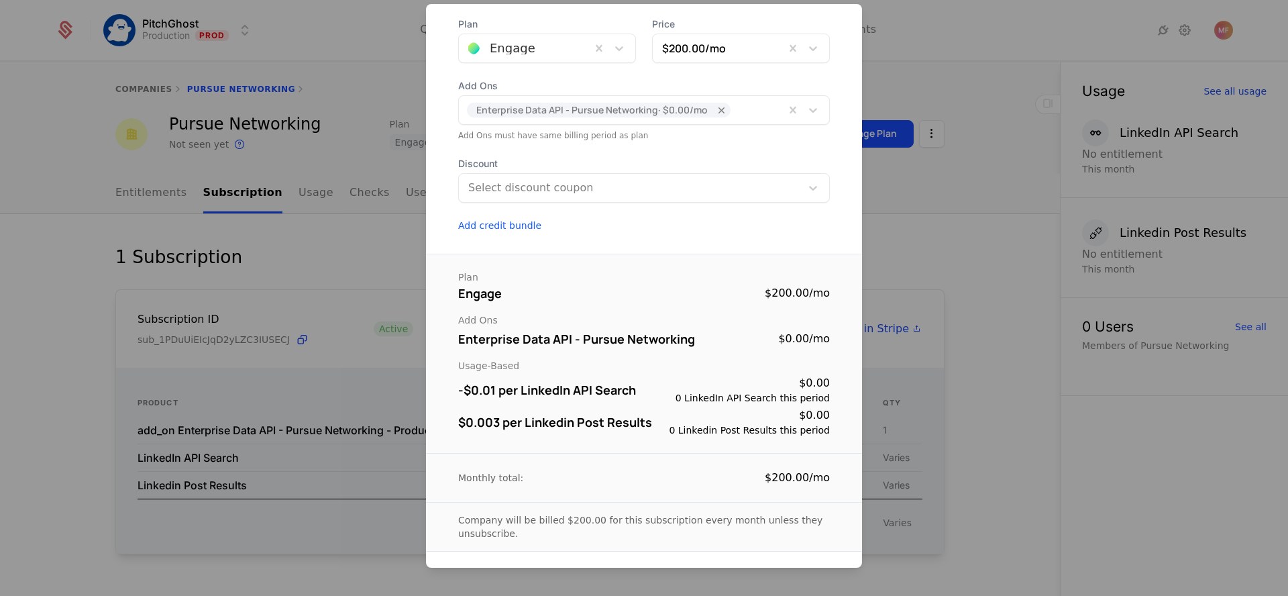
drag, startPoint x: 464, startPoint y: 400, endPoint x: 577, endPoint y: 400, distance: 113.3
click at [577, 400] on div "-$0.01 per LinkedIn API Search $0.00 0 LinkedIn API Search this period" at bounding box center [644, 390] width 372 height 30
click at [508, 389] on div "-$0.01 per LinkedIn API Search" at bounding box center [547, 389] width 178 height 19
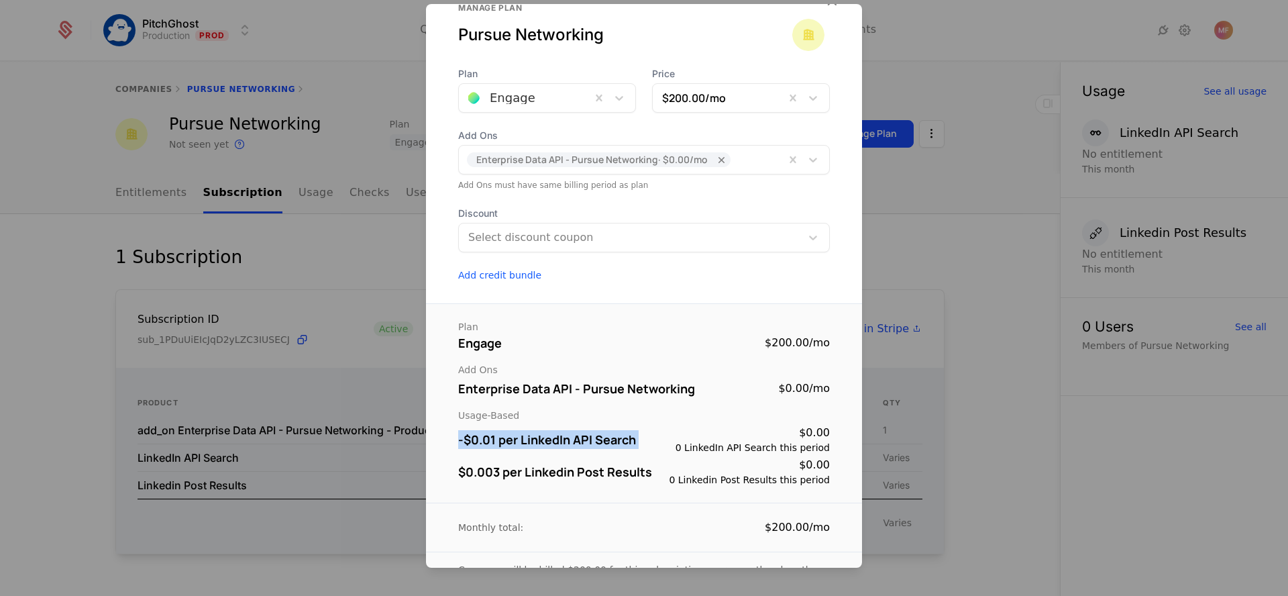
scroll to position [0, 0]
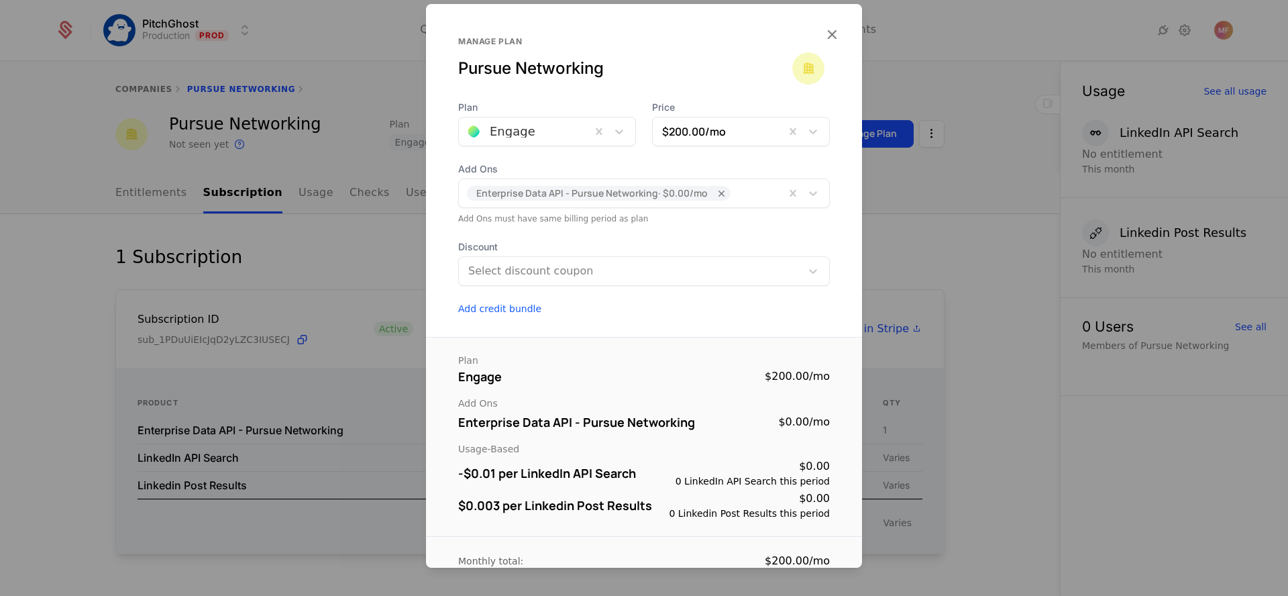
click at [350, 235] on div at bounding box center [644, 298] width 1288 height 596
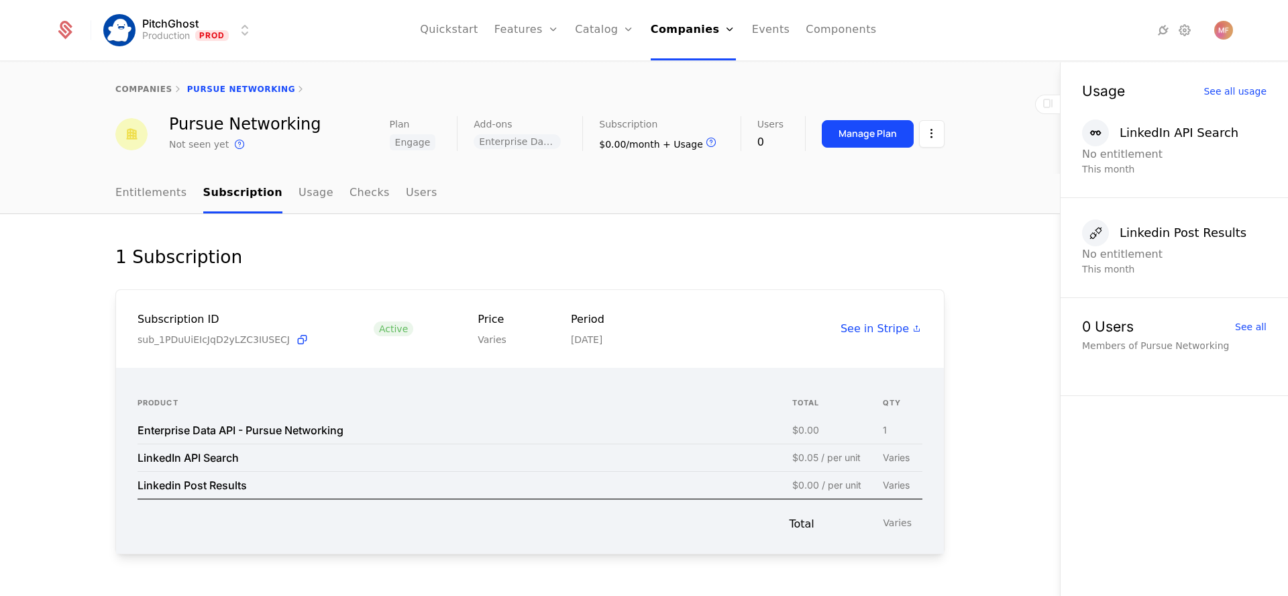
click at [857, 321] on span "See in Stripe" at bounding box center [874, 329] width 68 height 16
click at [416, 234] on div "1 Subscription Subscription ID sub_1PDuUiEIcJqD2yLZC3IUSECJ Active Price Varies…" at bounding box center [530, 421] width 1060 height 415
click at [683, 467] on td "LinkedIn API Search" at bounding box center [464, 456] width 655 height 27
click at [799, 485] on div "$0.00 / per unit" at bounding box center [826, 484] width 69 height 9
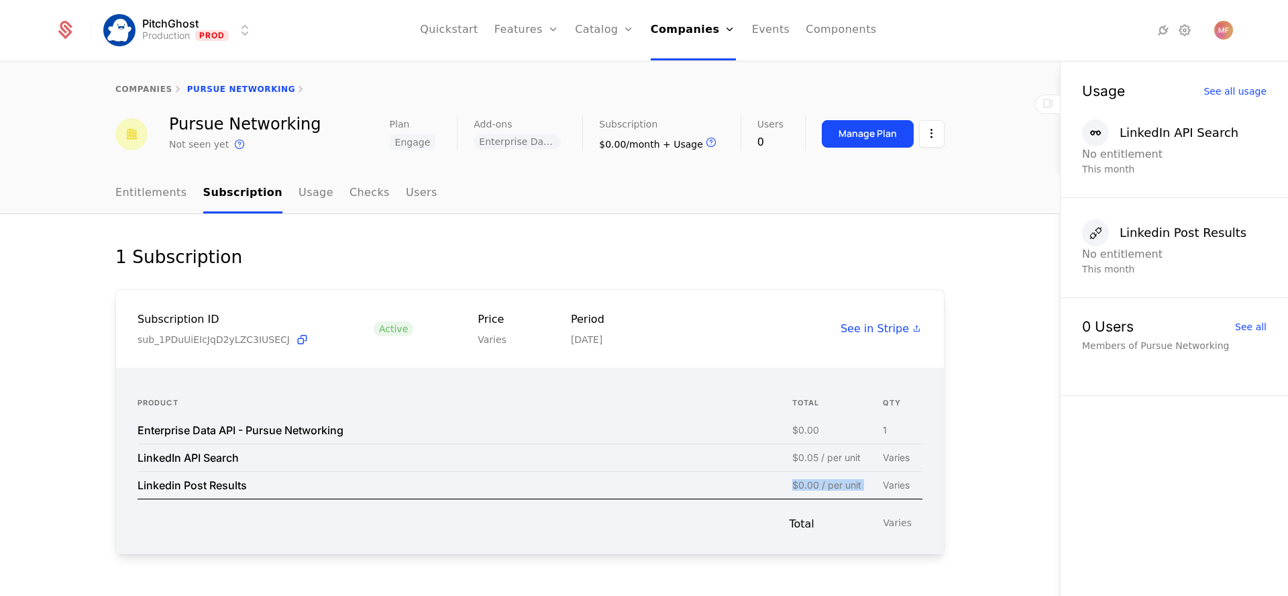
click at [799, 485] on div "$0.00 / per unit" at bounding box center [826, 484] width 69 height 9
click at [863, 146] on button "Manage Plan" at bounding box center [868, 133] width 92 height 27
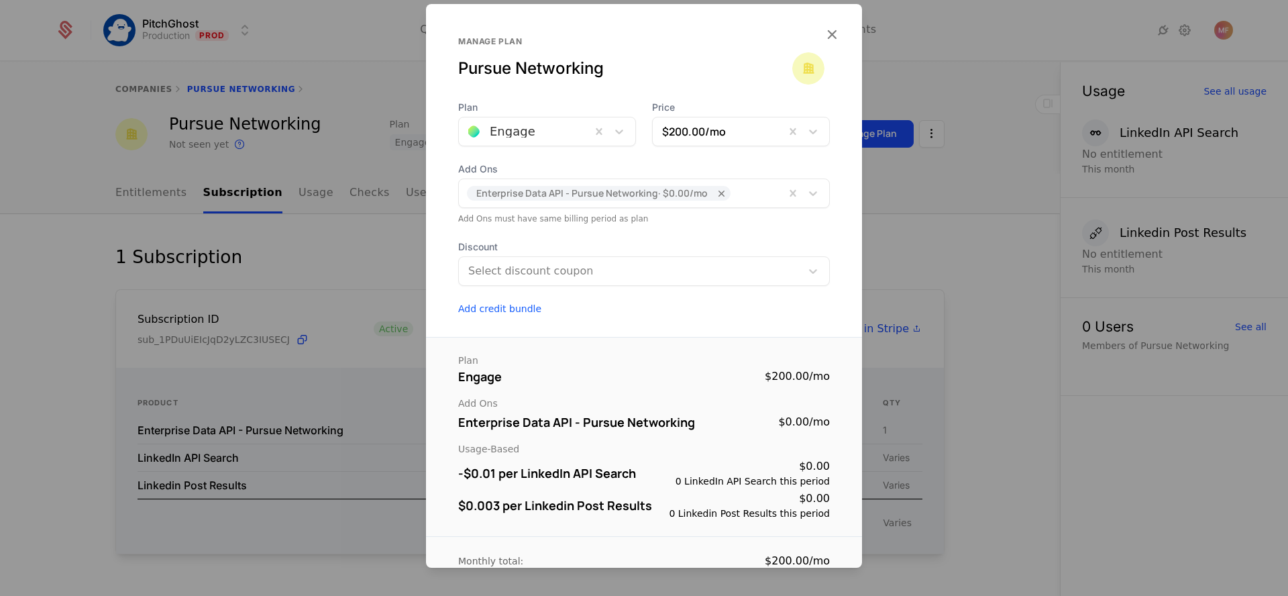
scroll to position [58, 0]
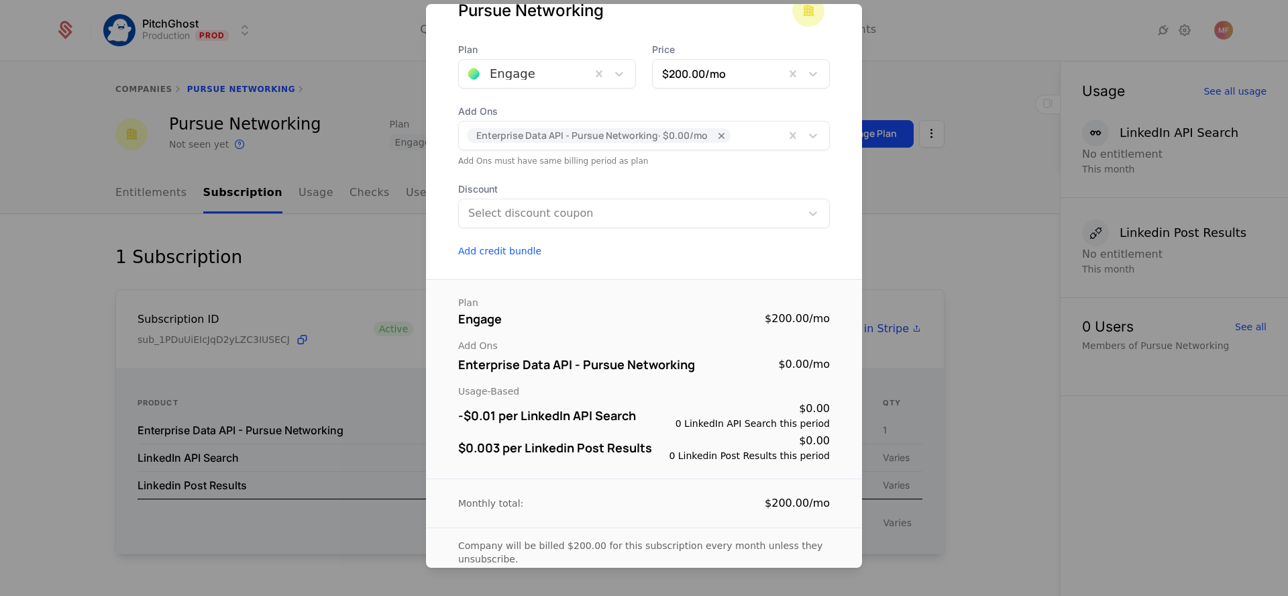
click at [467, 414] on div "-$0.01 per LinkedIn API Search" at bounding box center [547, 415] width 178 height 19
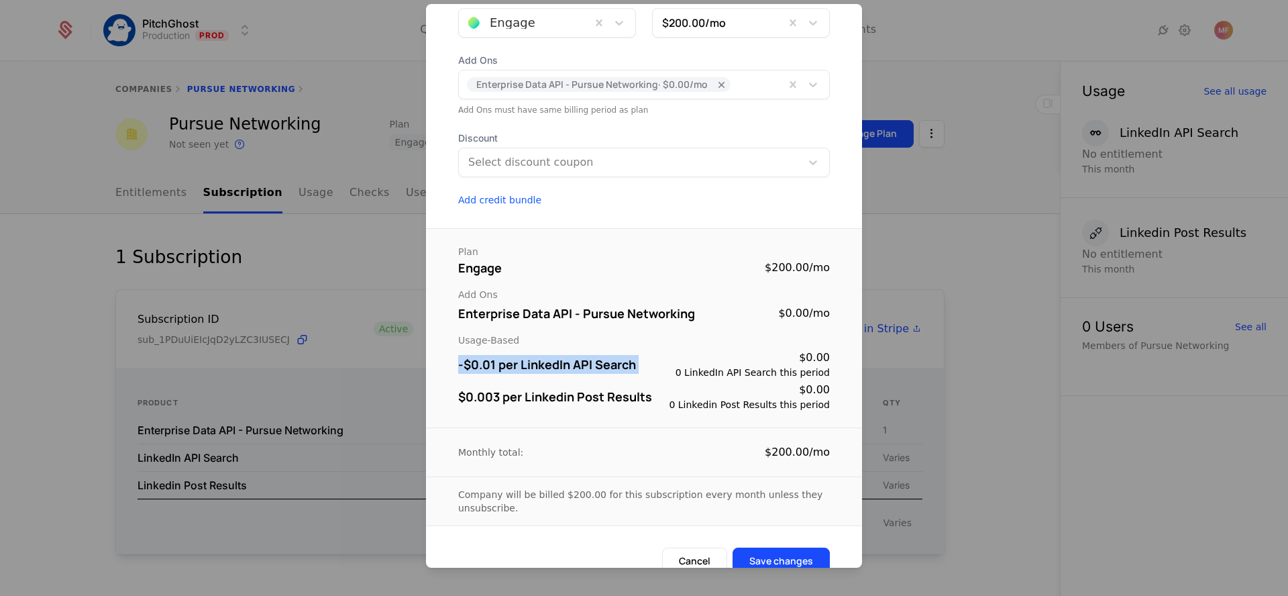
scroll to position [131, 0]
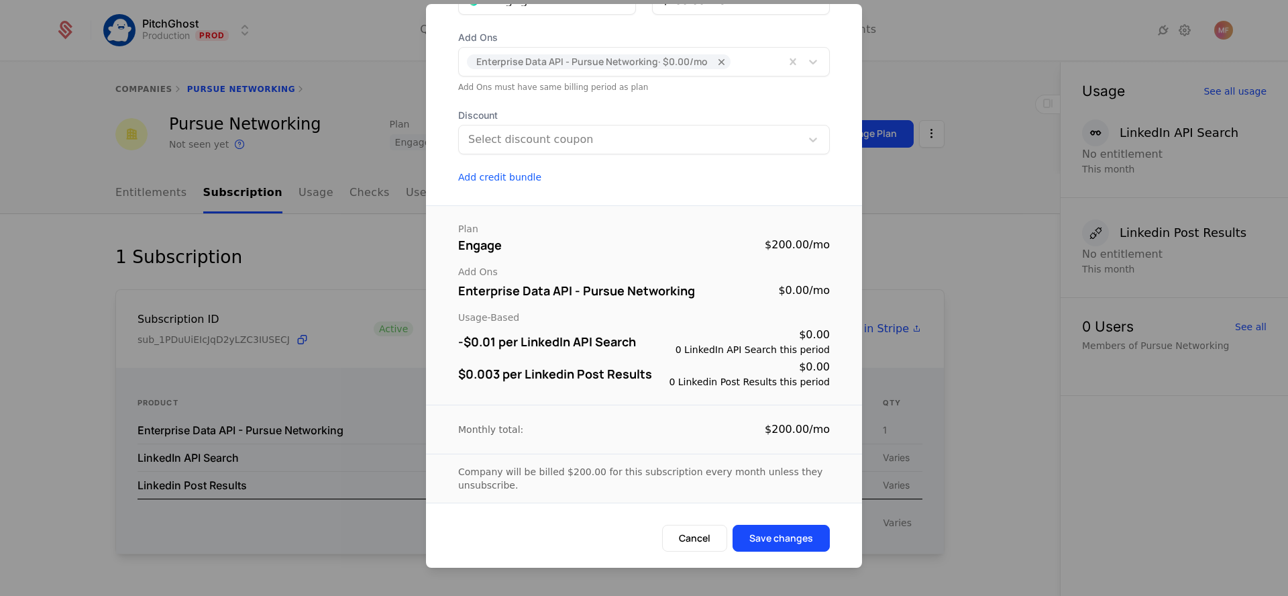
click at [347, 383] on div at bounding box center [644, 298] width 1288 height 596
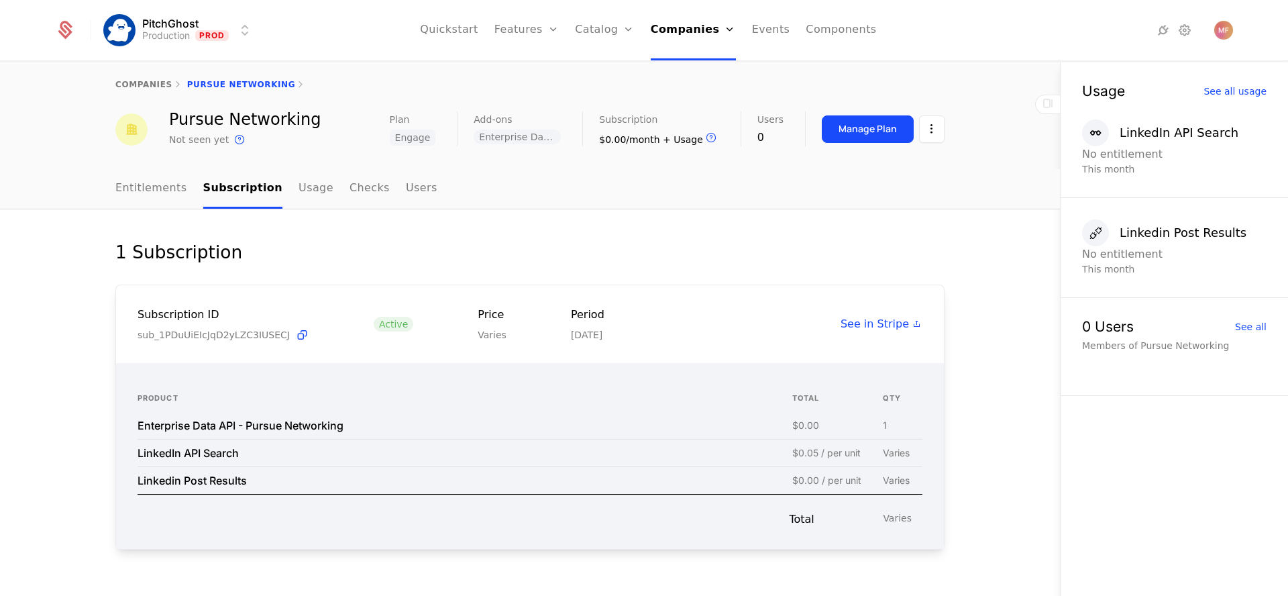
scroll to position [0, 0]
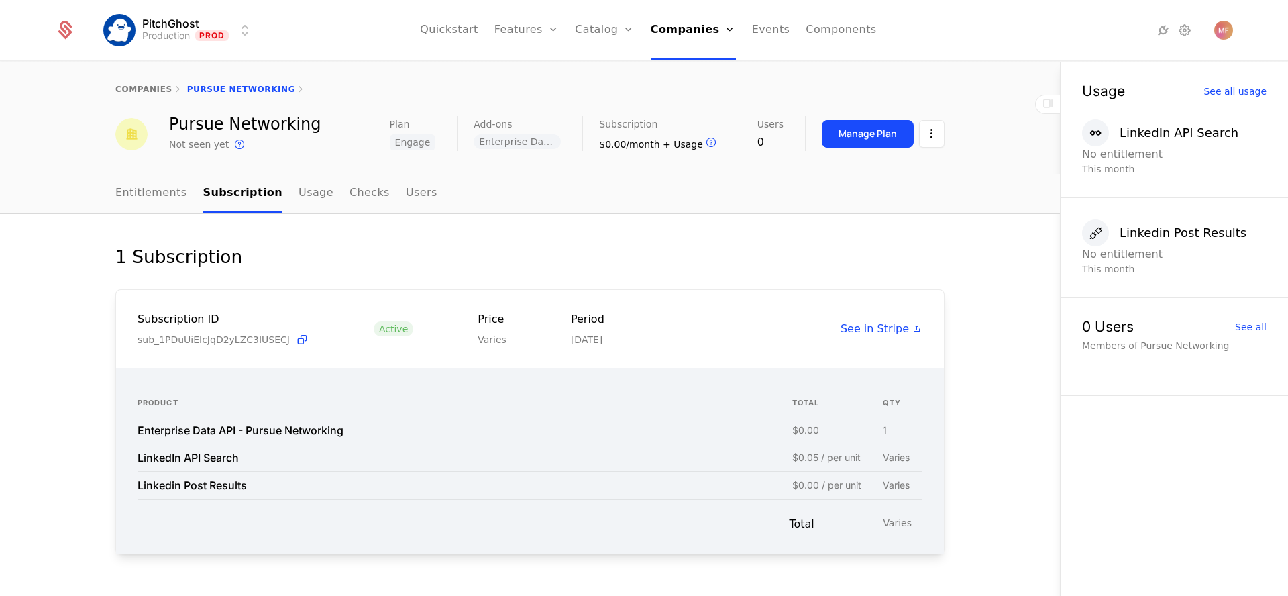
click at [300, 196] on link "Usage" at bounding box center [315, 194] width 35 height 40
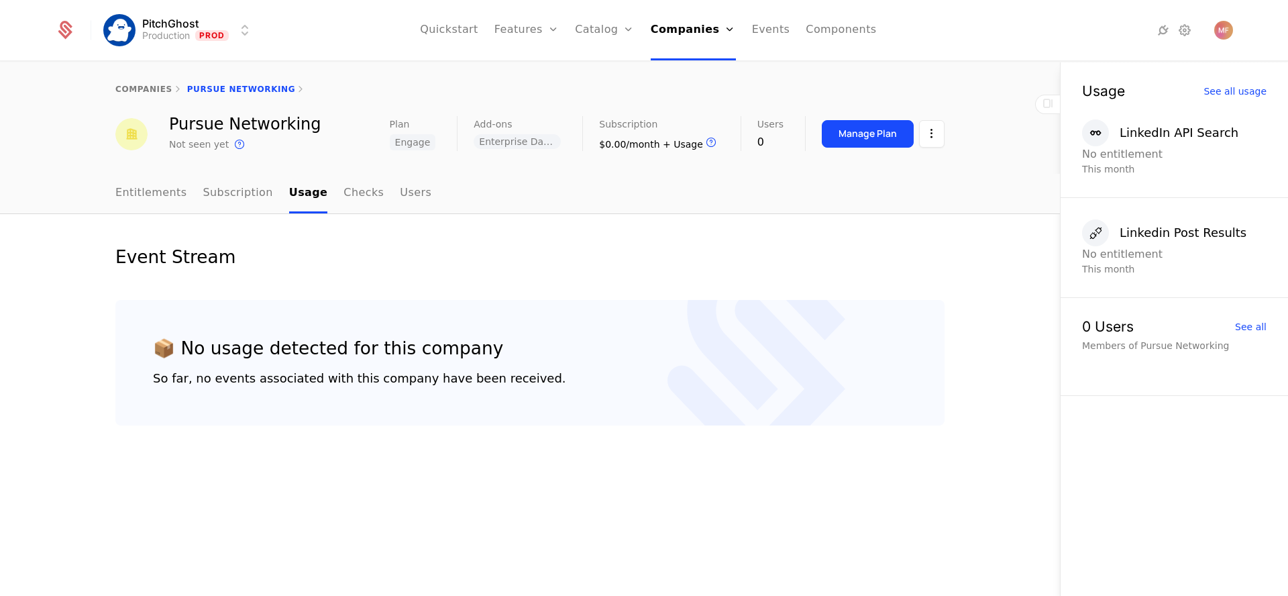
click at [343, 198] on link "Checks" at bounding box center [363, 194] width 40 height 40
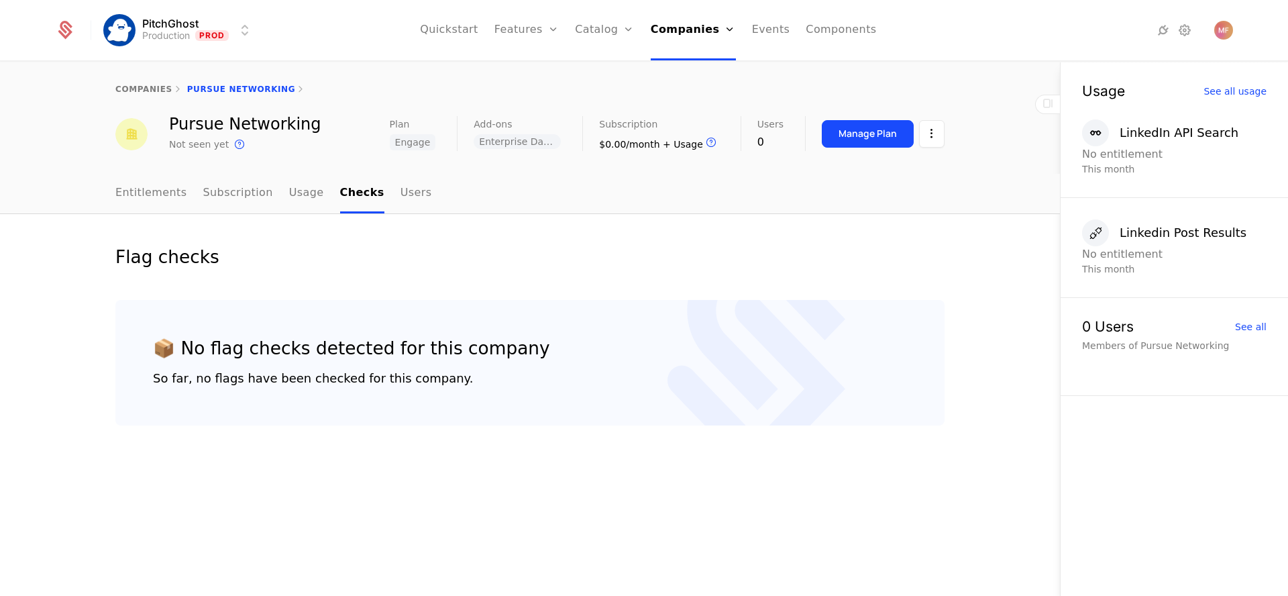
click at [400, 190] on link "Users" at bounding box center [416, 194] width 32 height 40
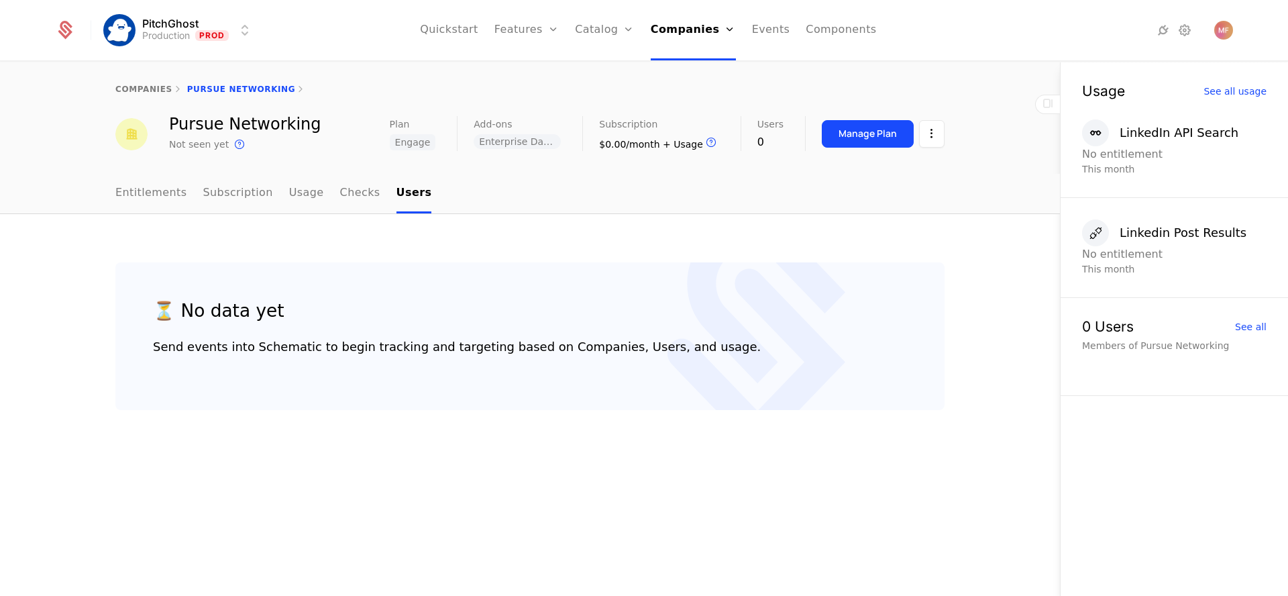
click at [871, 142] on button "Manage Plan" at bounding box center [868, 133] width 92 height 27
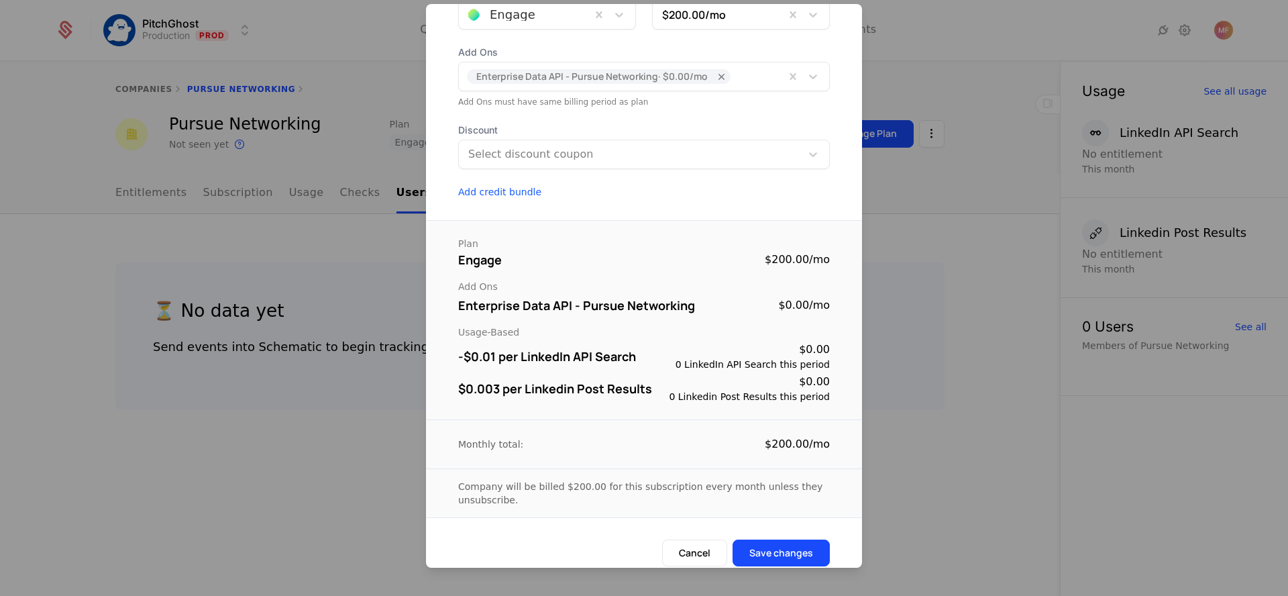
scroll to position [131, 0]
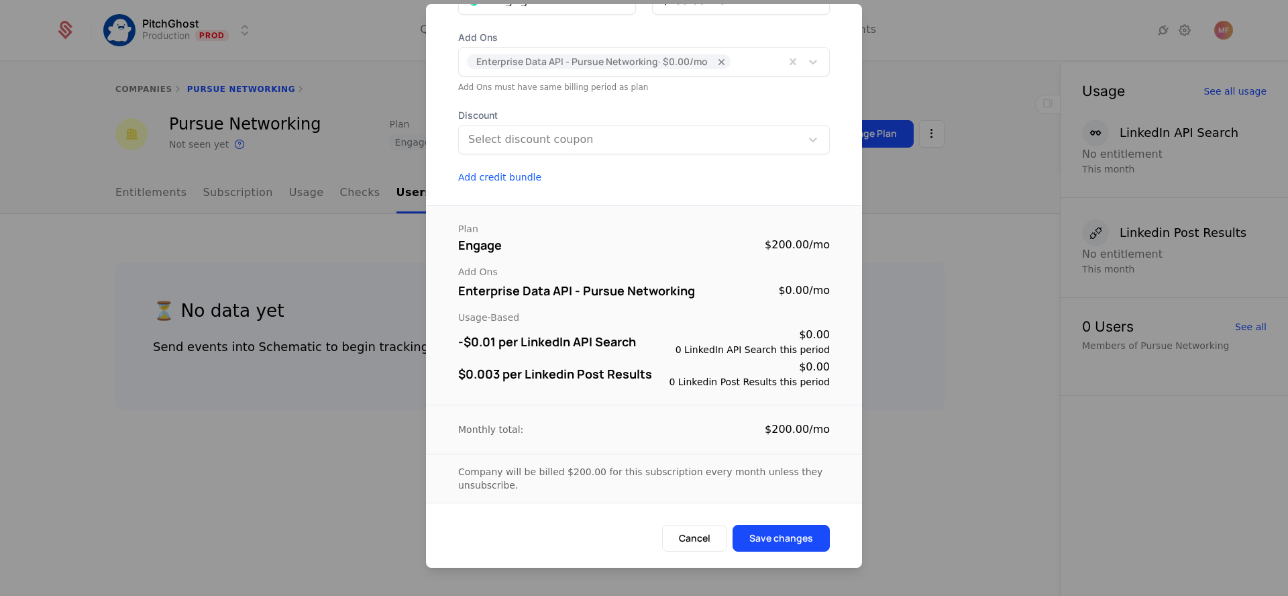
click at [898, 250] on div at bounding box center [644, 298] width 1288 height 596
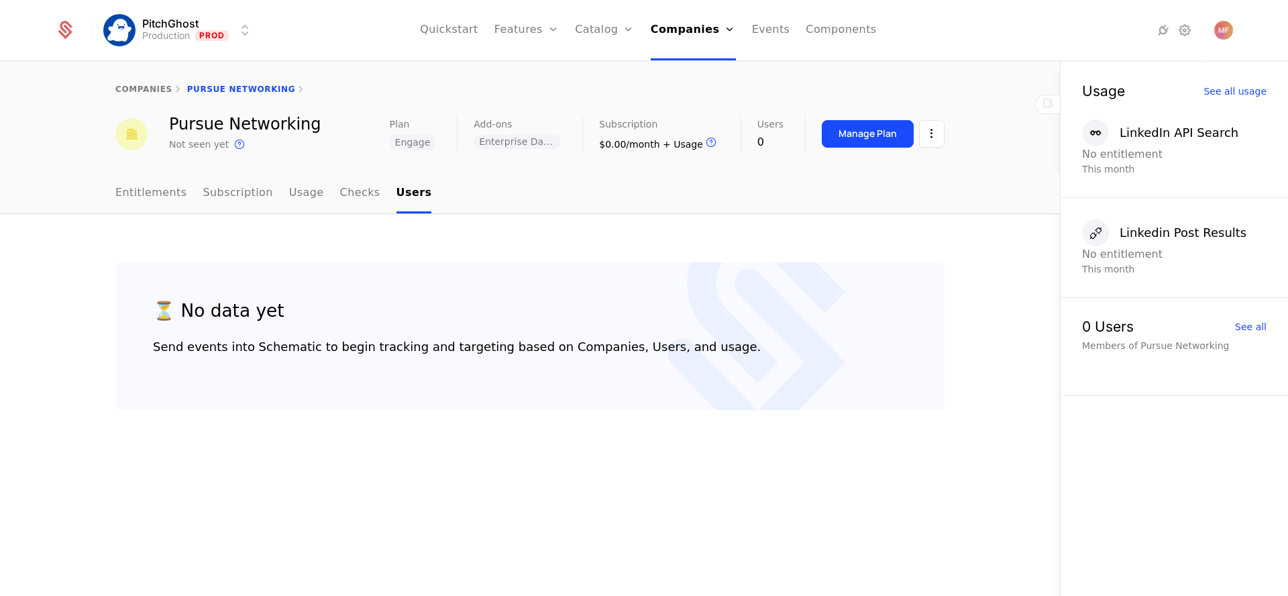
click at [924, 172] on div "companies Pursue Networking Pursue Networking Not seen yet This is the date a t…" at bounding box center [530, 117] width 1060 height 111
click at [359, 188] on link "Checks" at bounding box center [360, 194] width 40 height 40
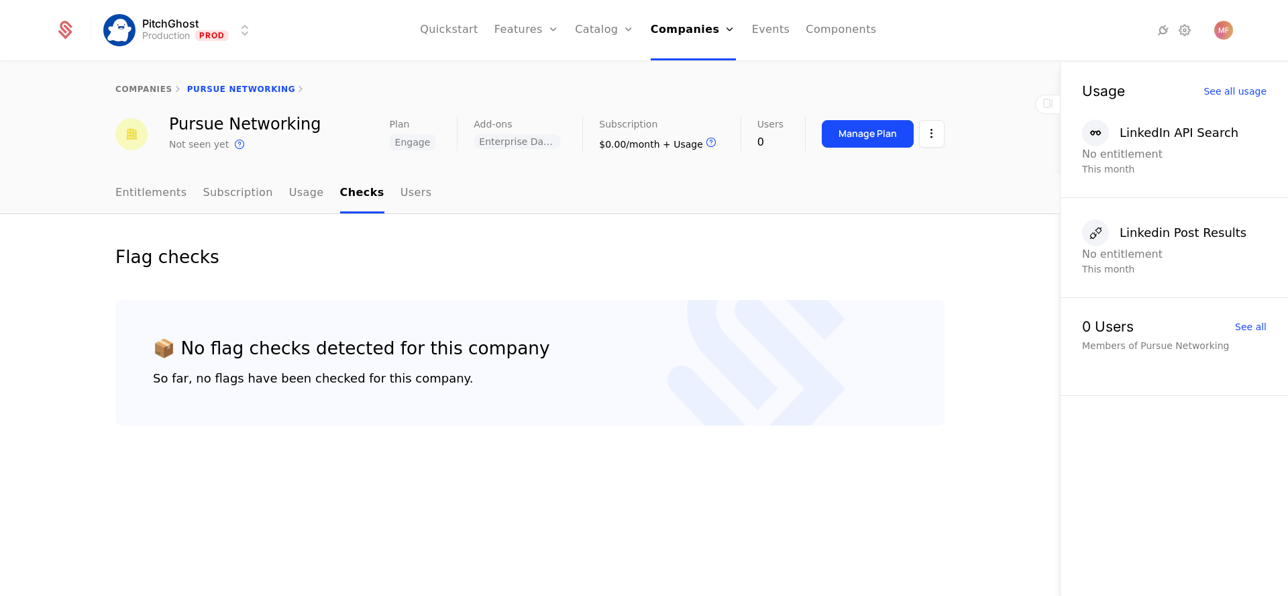
click at [258, 194] on link "Subscription" at bounding box center [238, 194] width 70 height 40
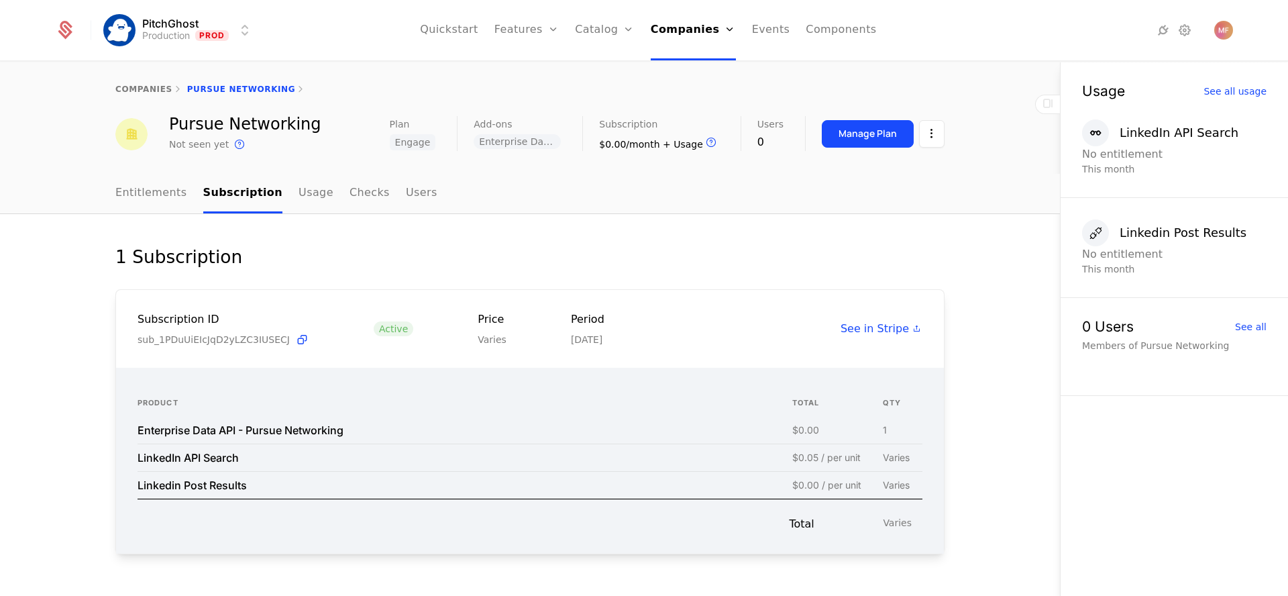
click at [298, 194] on link "Usage" at bounding box center [315, 194] width 35 height 40
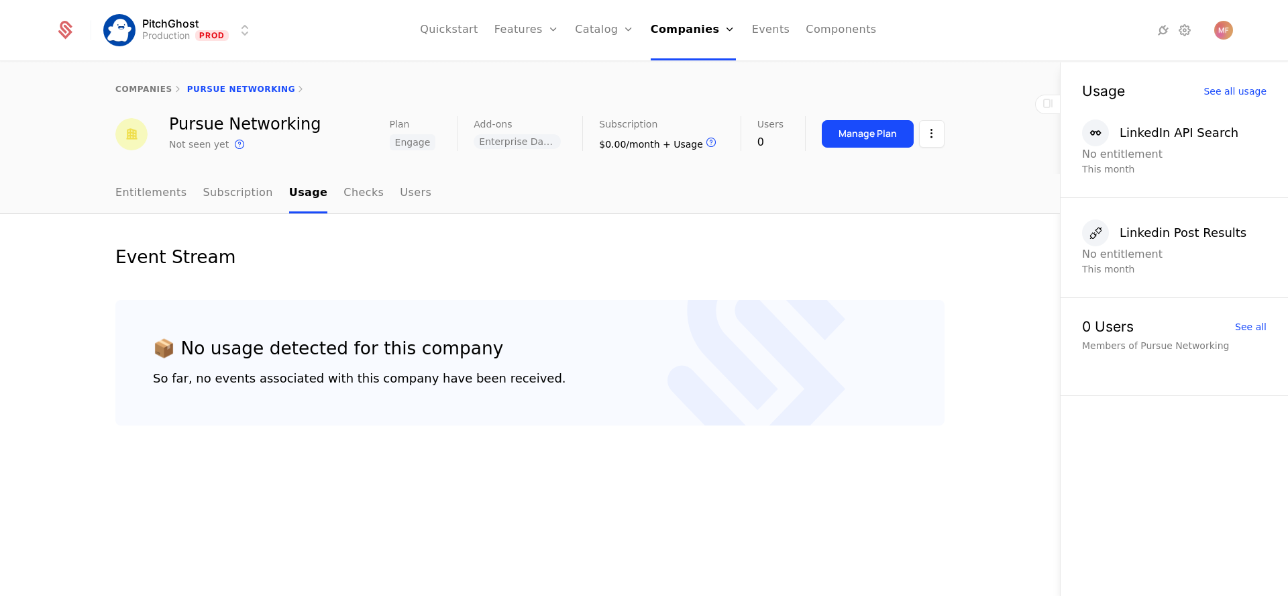
click at [159, 206] on link "Entitlements" at bounding box center [151, 194] width 72 height 40
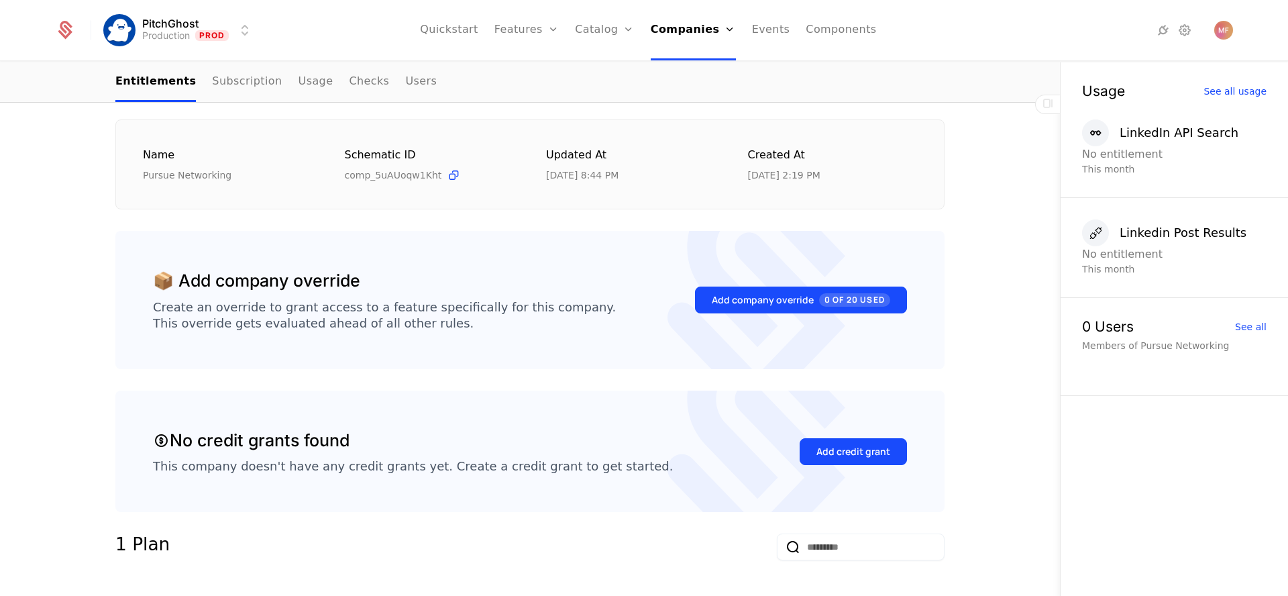
scroll to position [224, 0]
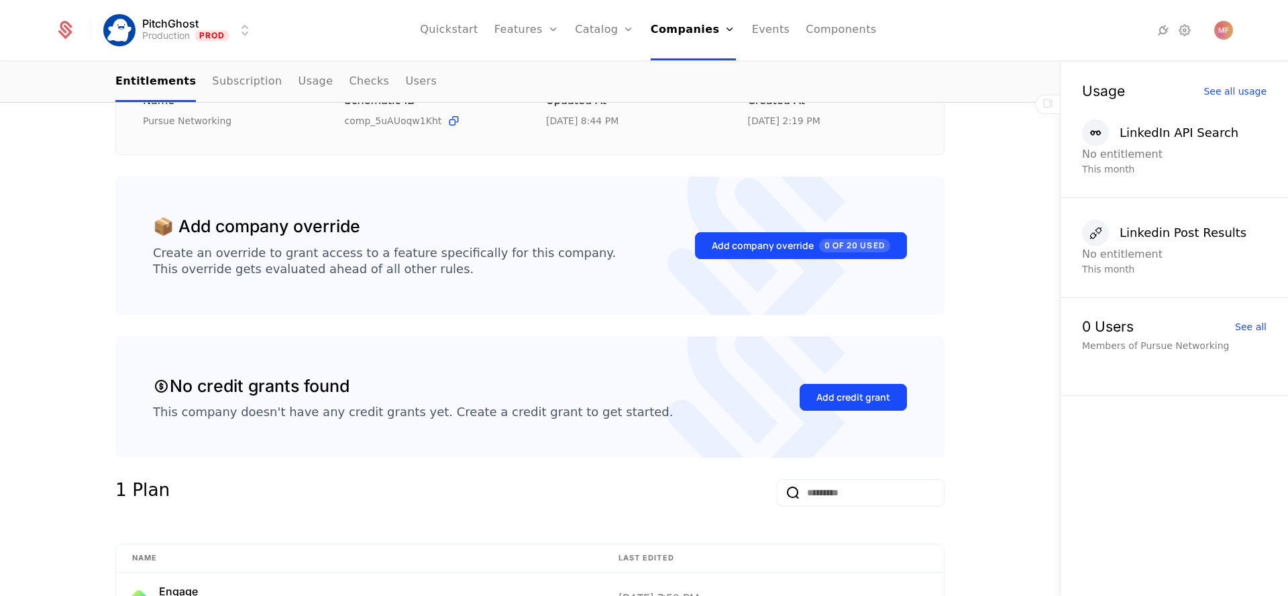
click at [189, 386] on div "No credit grants found" at bounding box center [251, 386] width 197 height 25
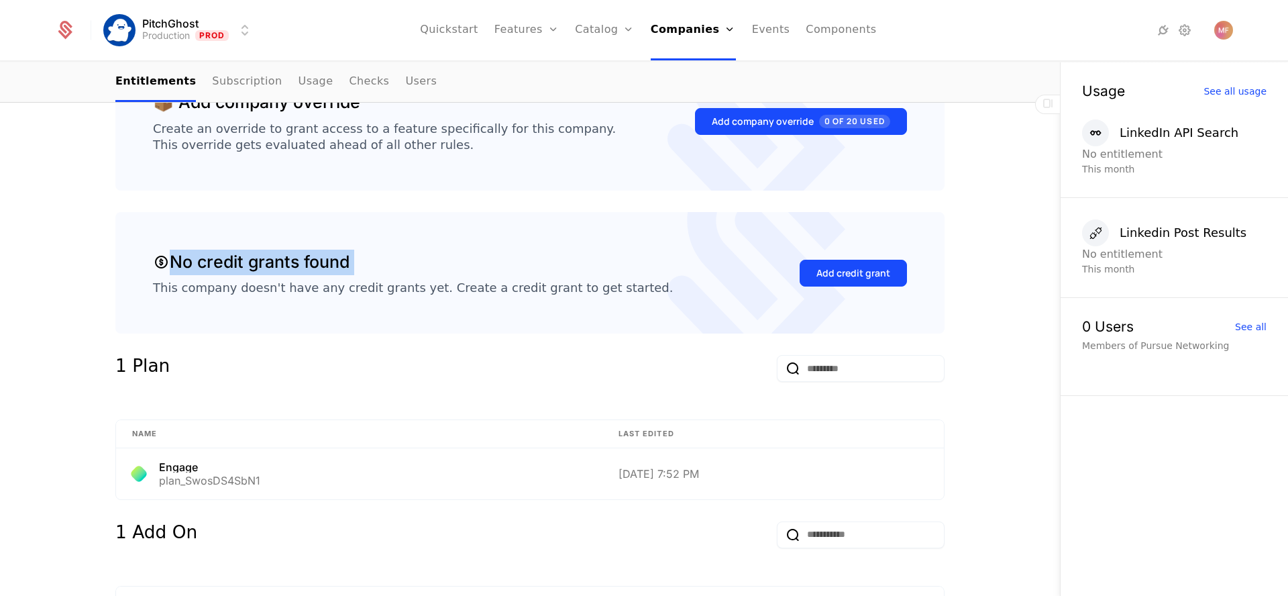
scroll to position [465, 0]
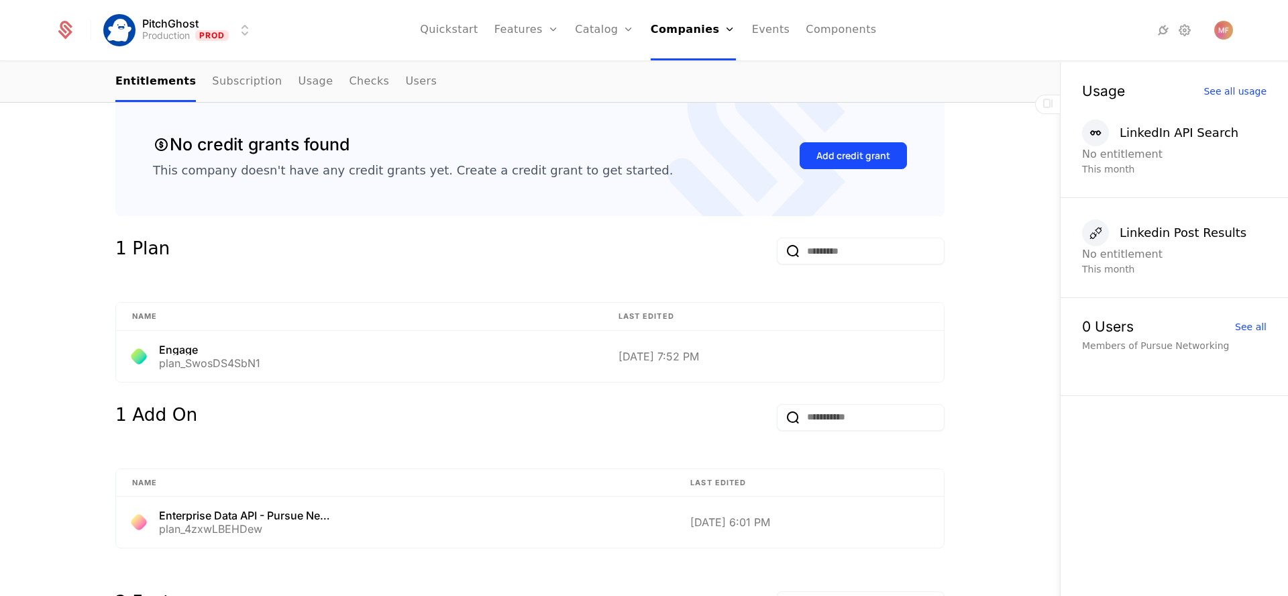
click at [243, 170] on div "This company doesn't have any credit grants yet. Create a credit grant to get s…" at bounding box center [413, 170] width 520 height 16
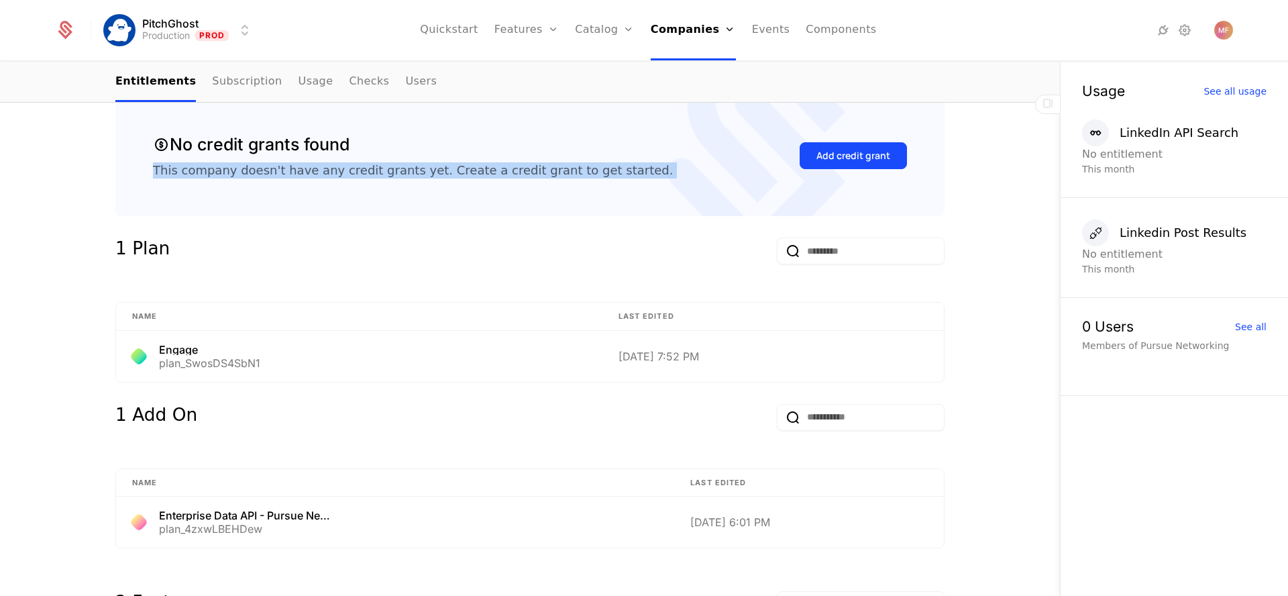
click at [243, 170] on div "This company doesn't have any credit grants yet. Create a credit grant to get s…" at bounding box center [413, 170] width 520 height 16
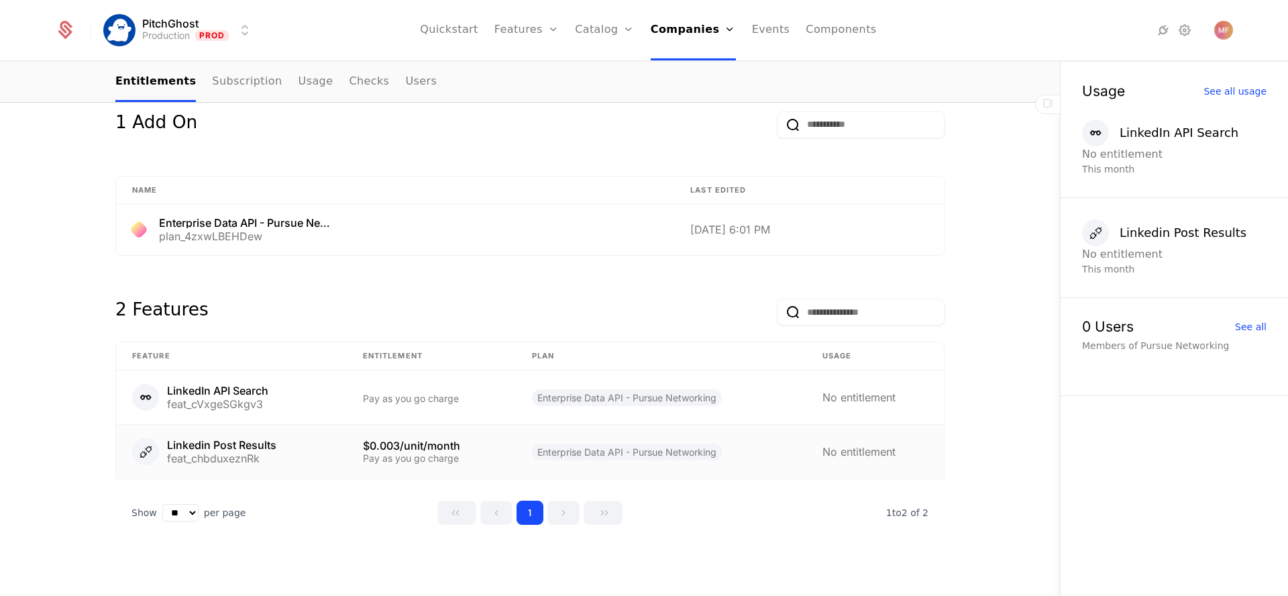
scroll to position [761, 0]
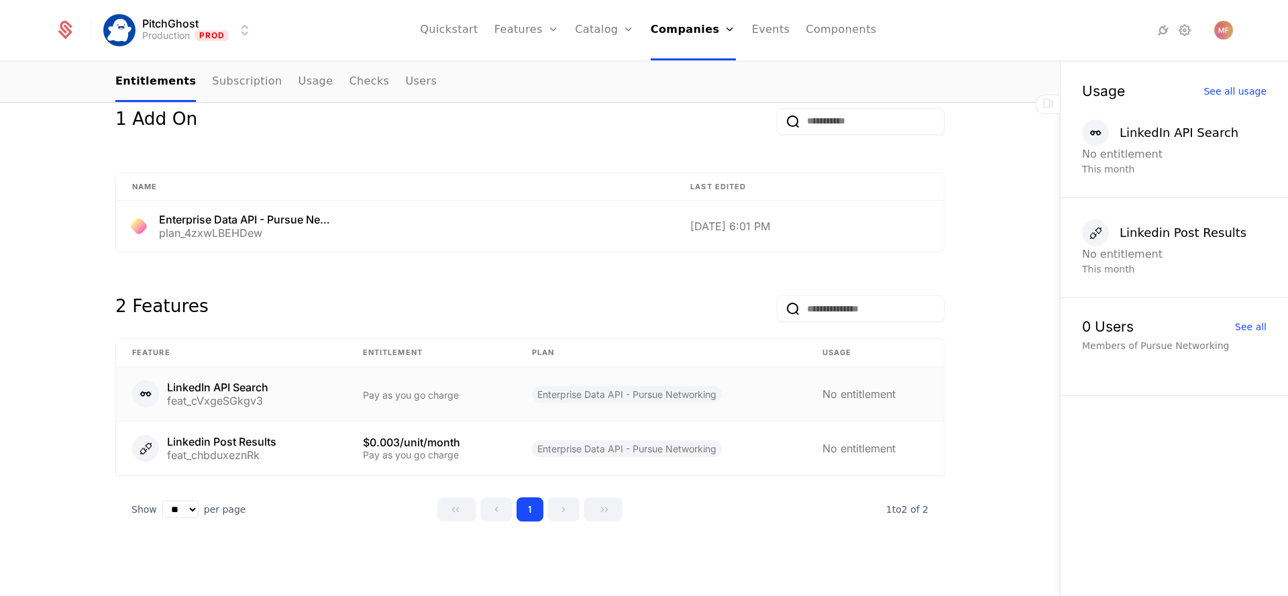
click at [363, 392] on div "Pay as you go charge" at bounding box center [431, 394] width 137 height 9
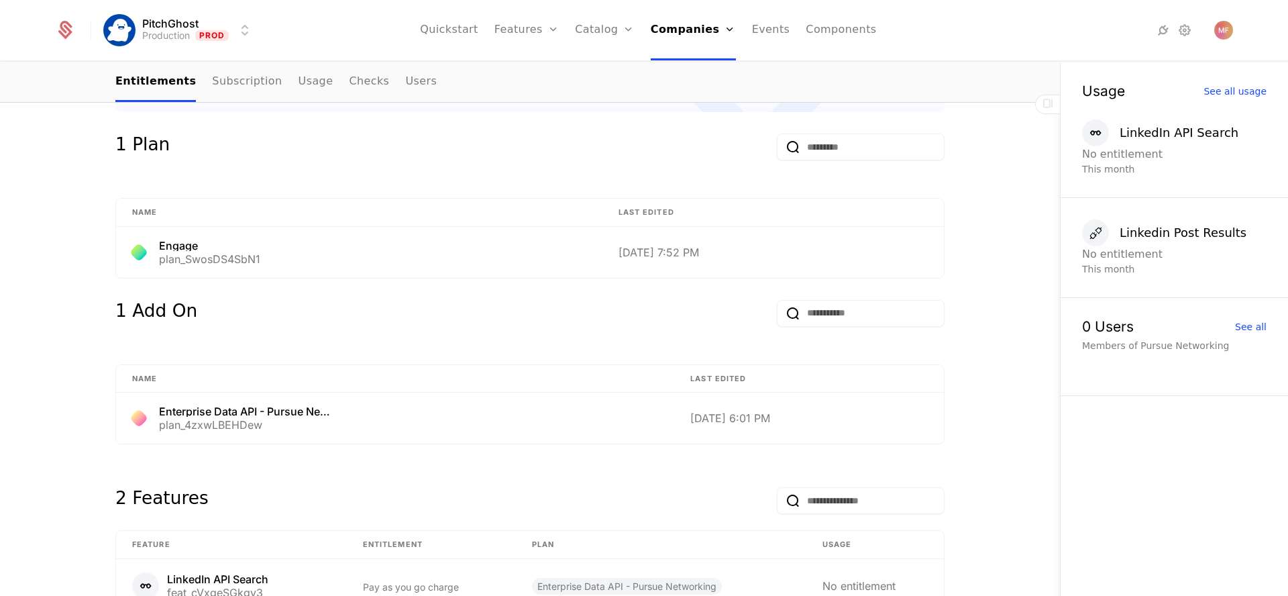
scroll to position [761, 0]
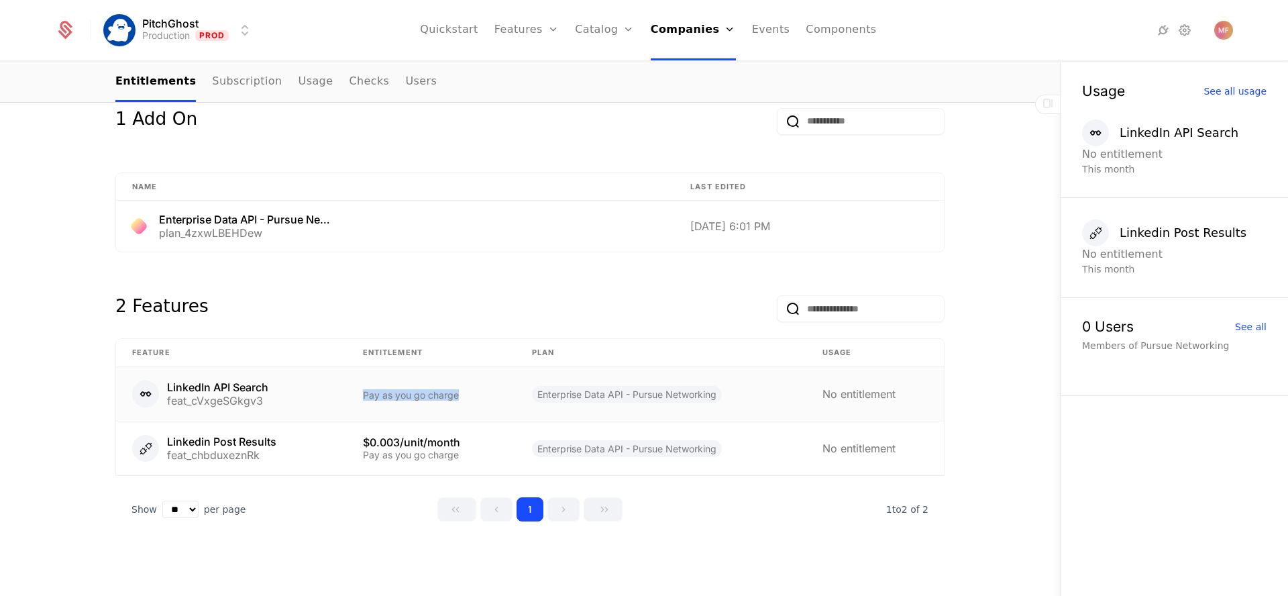
drag, startPoint x: 351, startPoint y: 393, endPoint x: 461, endPoint y: 397, distance: 109.4
click at [461, 397] on td "Pay as you go charge" at bounding box center [431, 394] width 169 height 54
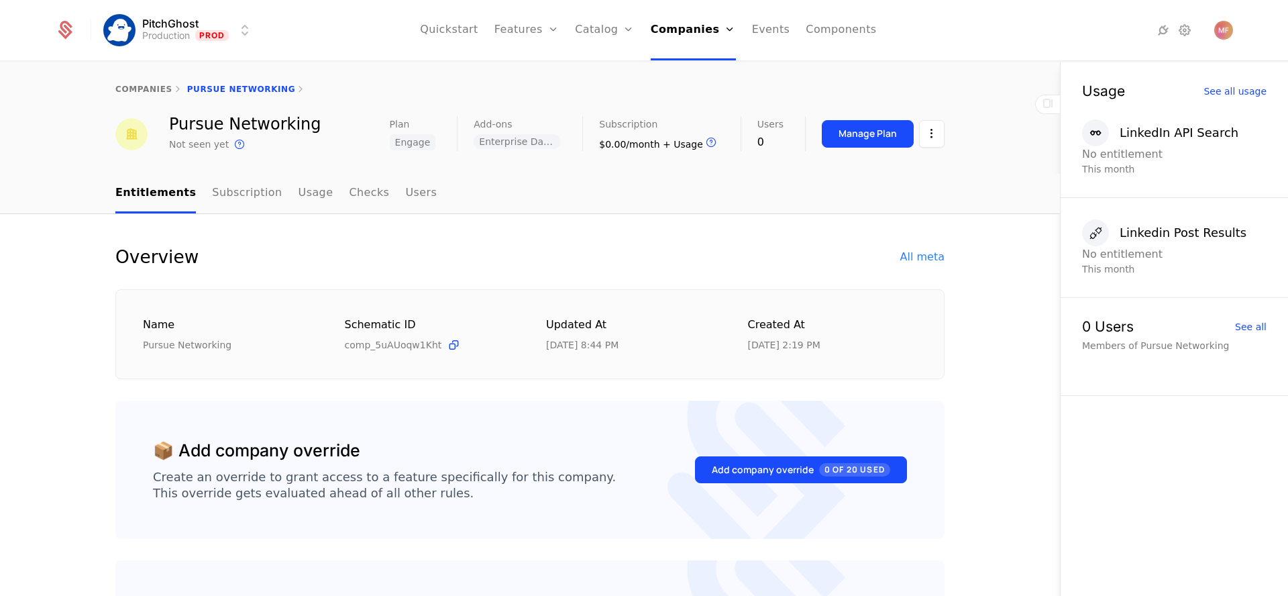
click at [225, 183] on link "Subscription" at bounding box center [247, 194] width 70 height 40
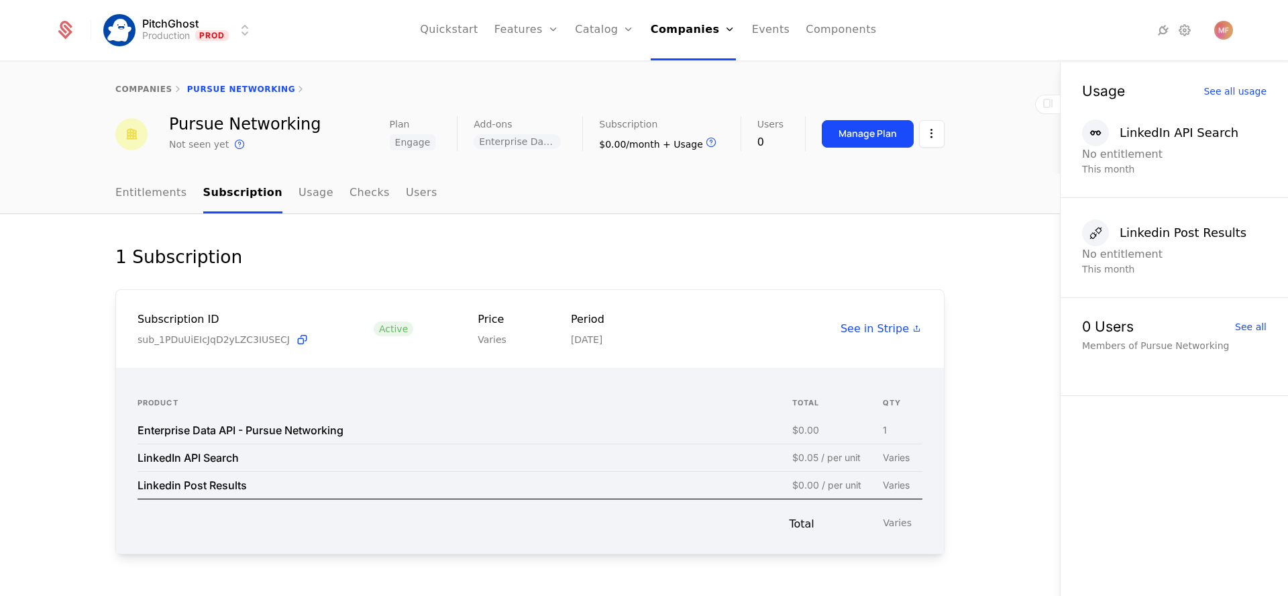
scroll to position [33, 0]
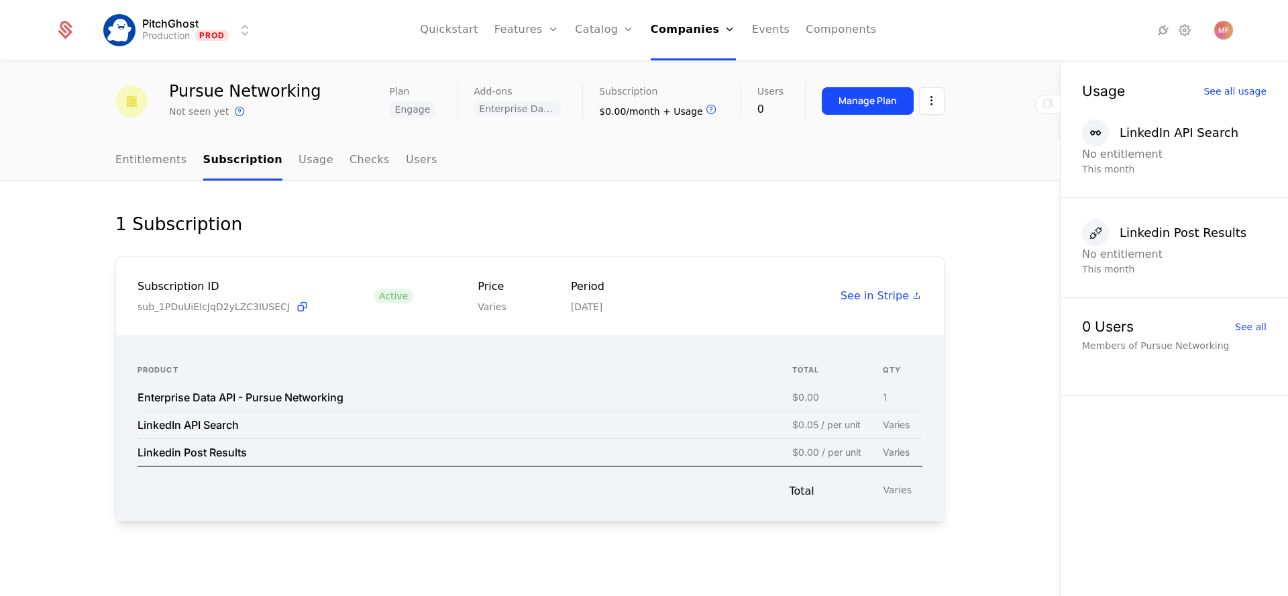
click at [168, 169] on link "Entitlements" at bounding box center [151, 161] width 72 height 40
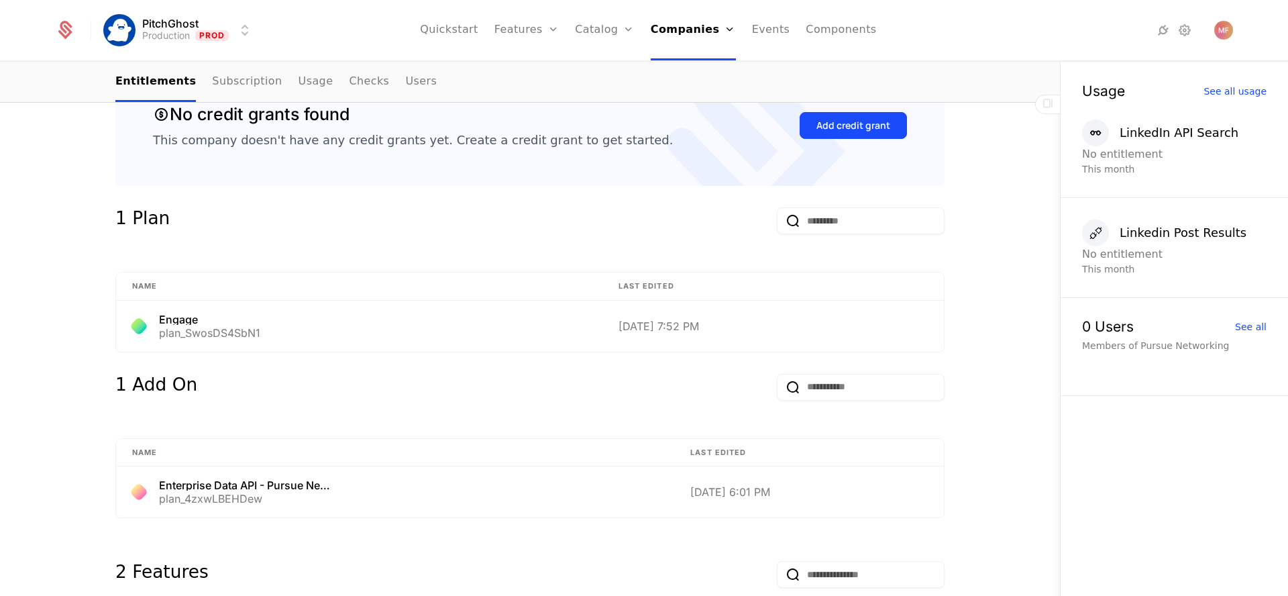
scroll to position [761, 0]
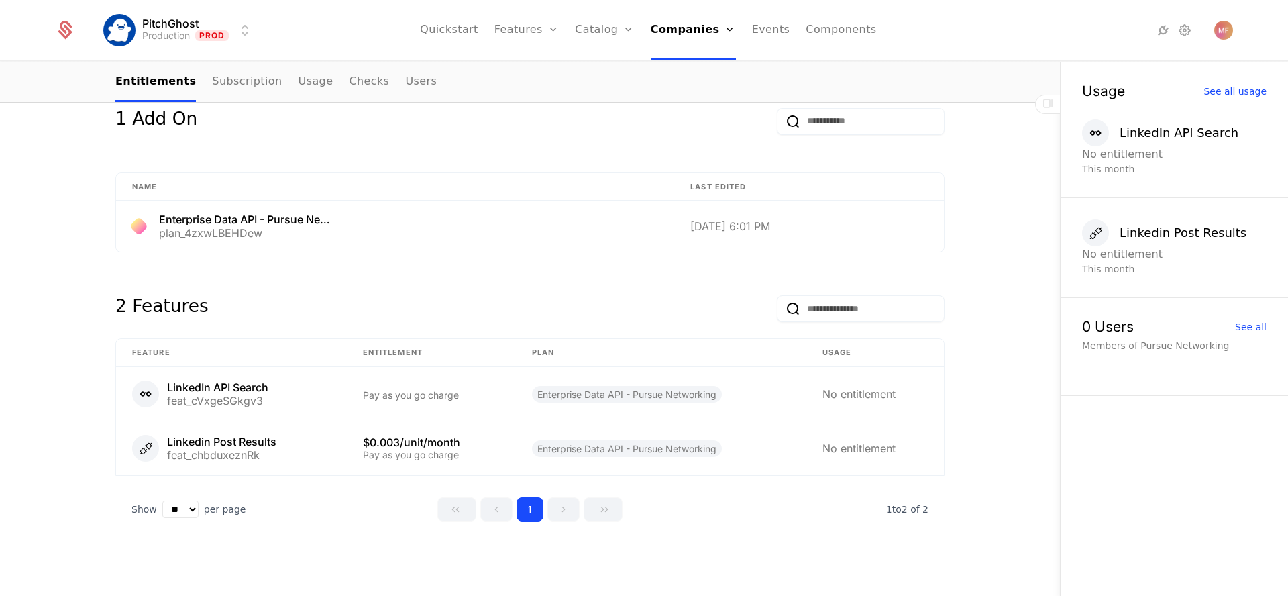
click at [1050, 102] on icon at bounding box center [1048, 103] width 16 height 16
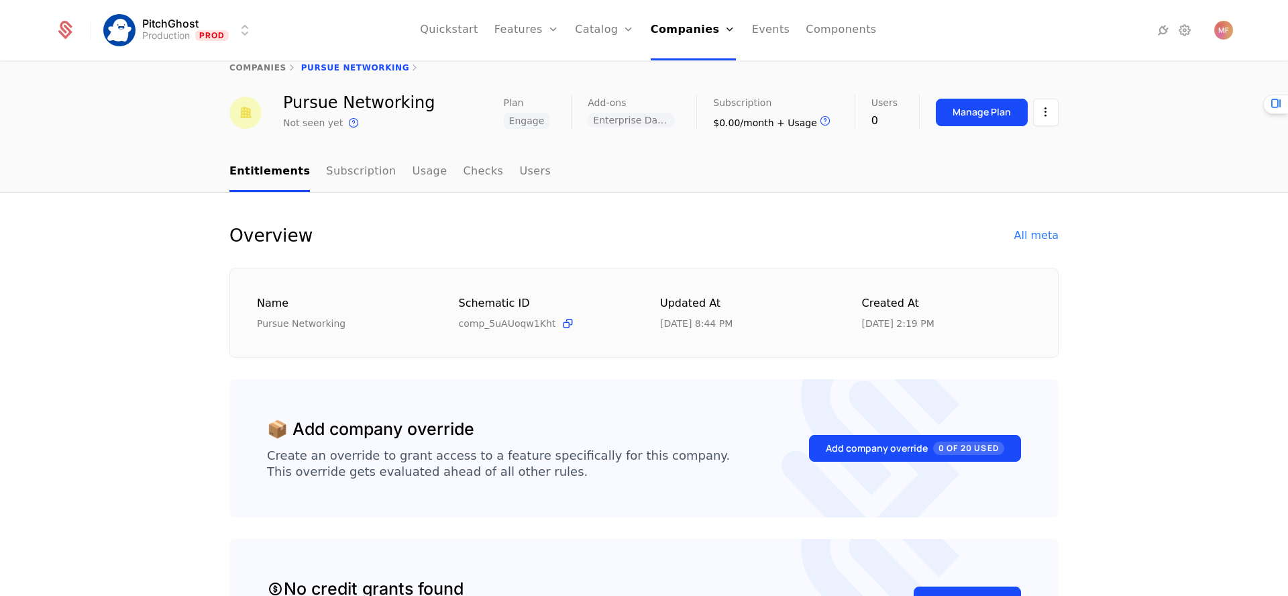
scroll to position [0, 0]
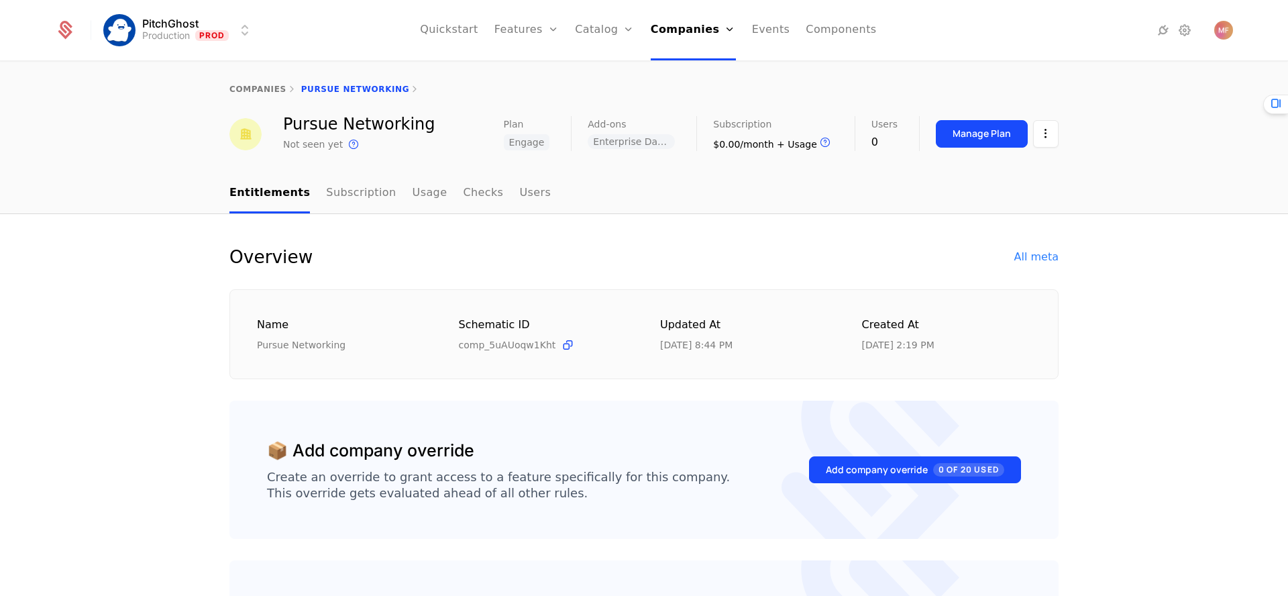
click at [355, 194] on link "Subscription" at bounding box center [361, 194] width 70 height 40
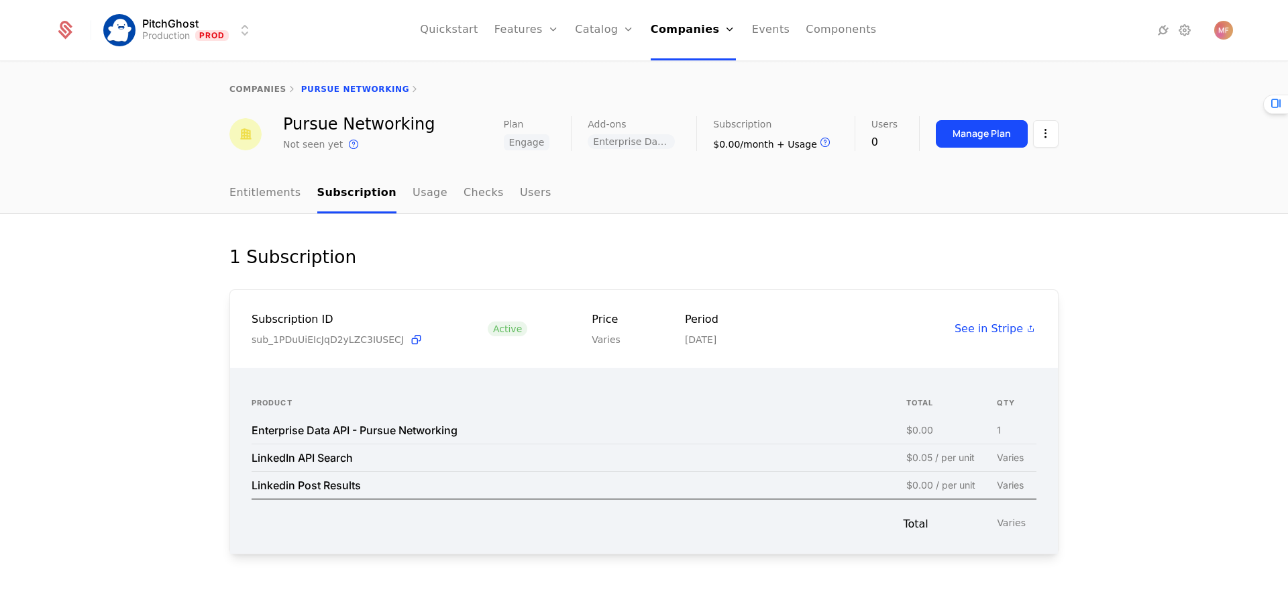
scroll to position [33, 0]
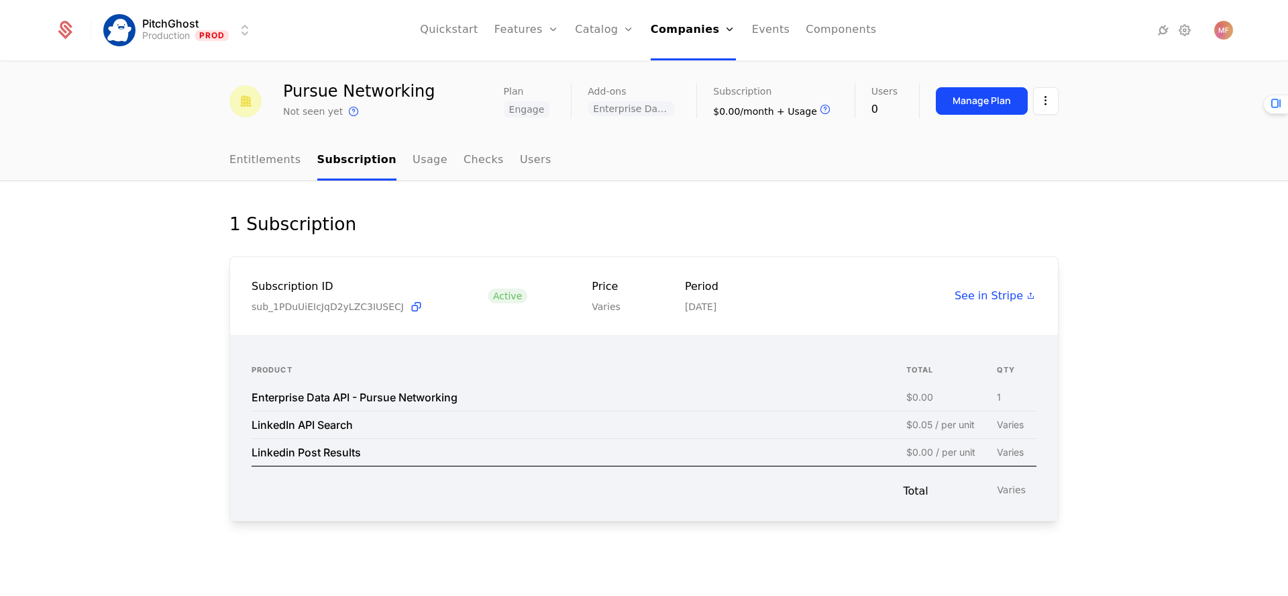
click at [281, 419] on div "LinkedIn API Search" at bounding box center [301, 424] width 101 height 11
click at [610, 231] on div "1 Subscription" at bounding box center [643, 223] width 829 height 21
click at [748, 108] on div "$0.00/month + Usage Upcoming bill is dependent on usage" at bounding box center [773, 109] width 120 height 17
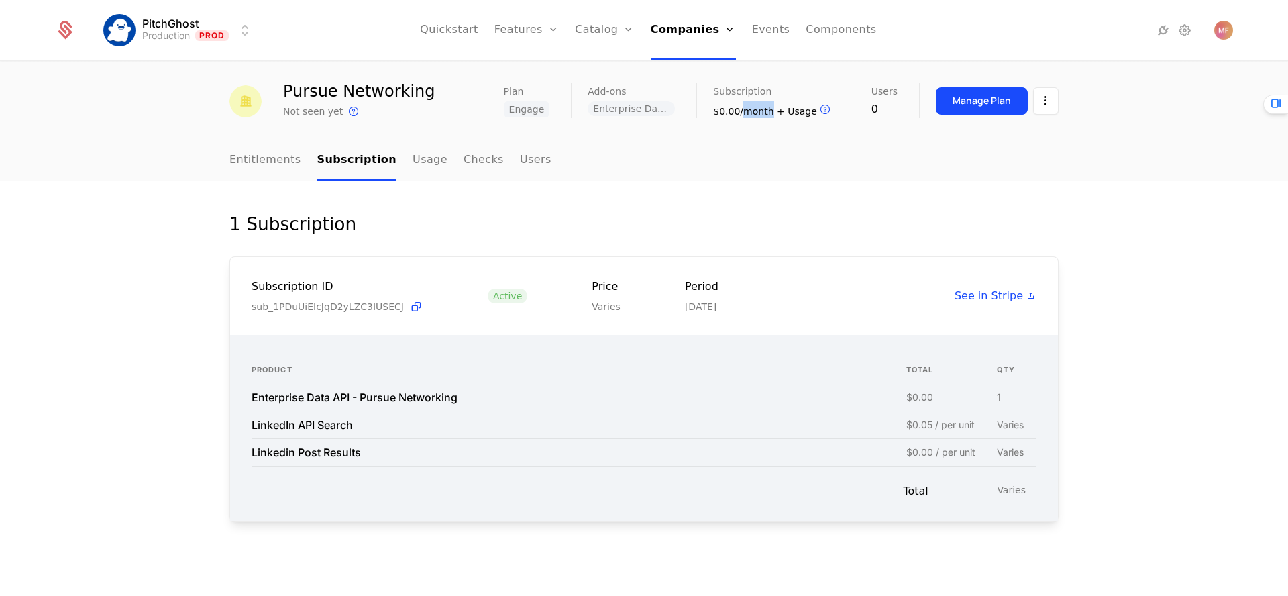
click at [748, 108] on div "$0.00/month + Usage Upcoming bill is dependent on usage" at bounding box center [773, 109] width 120 height 17
click at [667, 172] on nav "Entitlements Subscription Usage Checks Users" at bounding box center [643, 161] width 829 height 40
click at [553, 189] on div "1 Subscription Subscription ID sub_1PDuUiEIcJqD2yLZC3IUSECJ Active Price Varies…" at bounding box center [644, 388] width 1288 height 415
click at [533, 239] on div "1 Subscription Subscription ID sub_1PDuUiEIcJqD2yLZC3IUSECJ Active Price Varies…" at bounding box center [643, 388] width 829 height 351
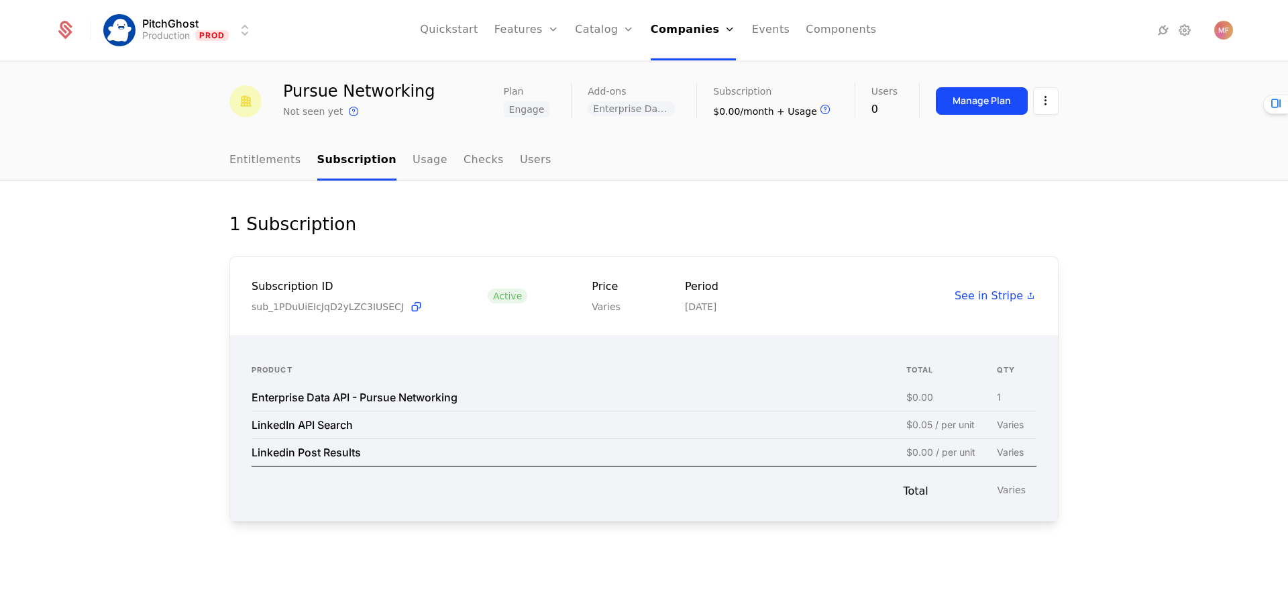
click at [701, 35] on link "Companies" at bounding box center [693, 30] width 85 height 60
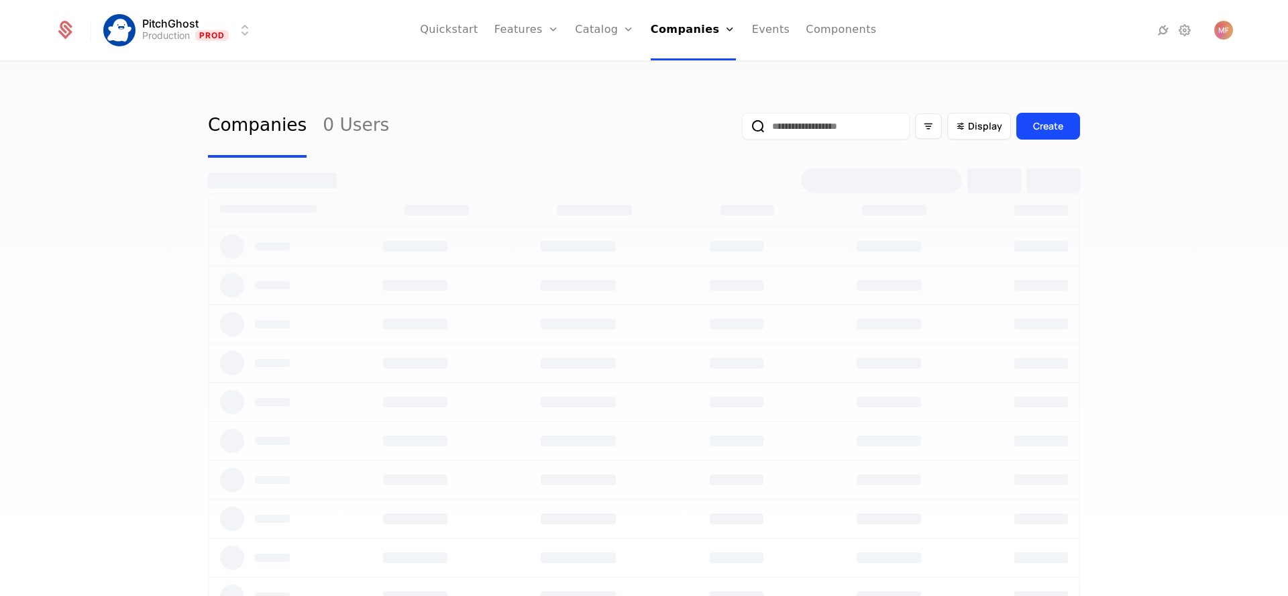
click at [809, 130] on input "email" at bounding box center [826, 126] width 168 height 27
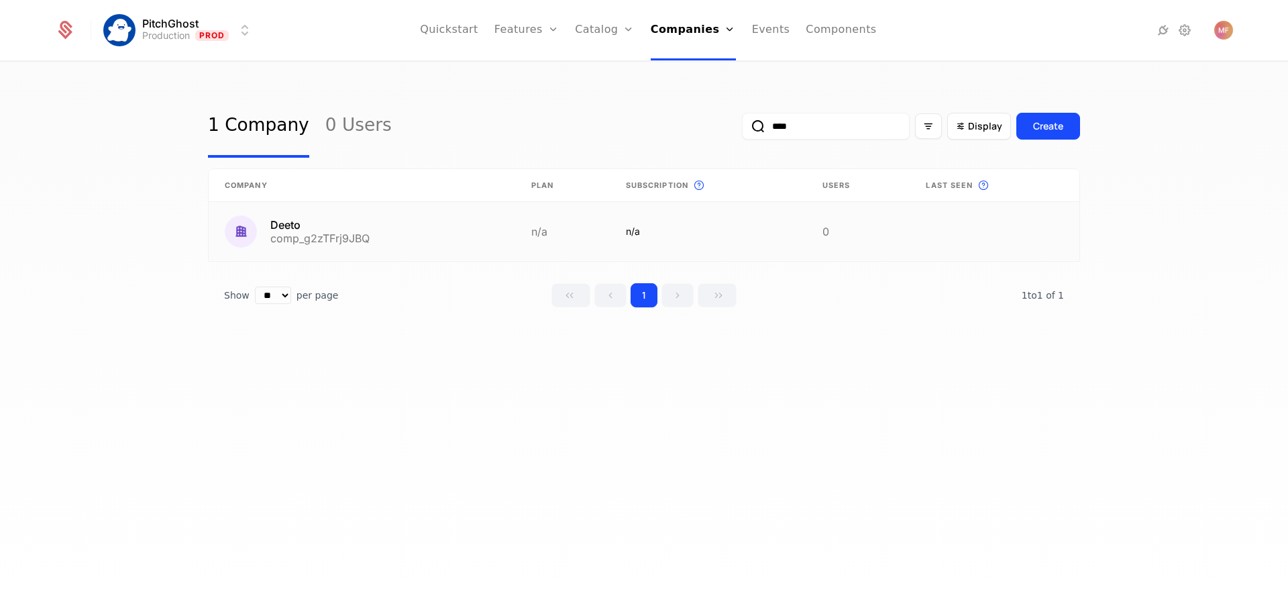
type input "****"
click at [438, 223] on link at bounding box center [362, 231] width 306 height 59
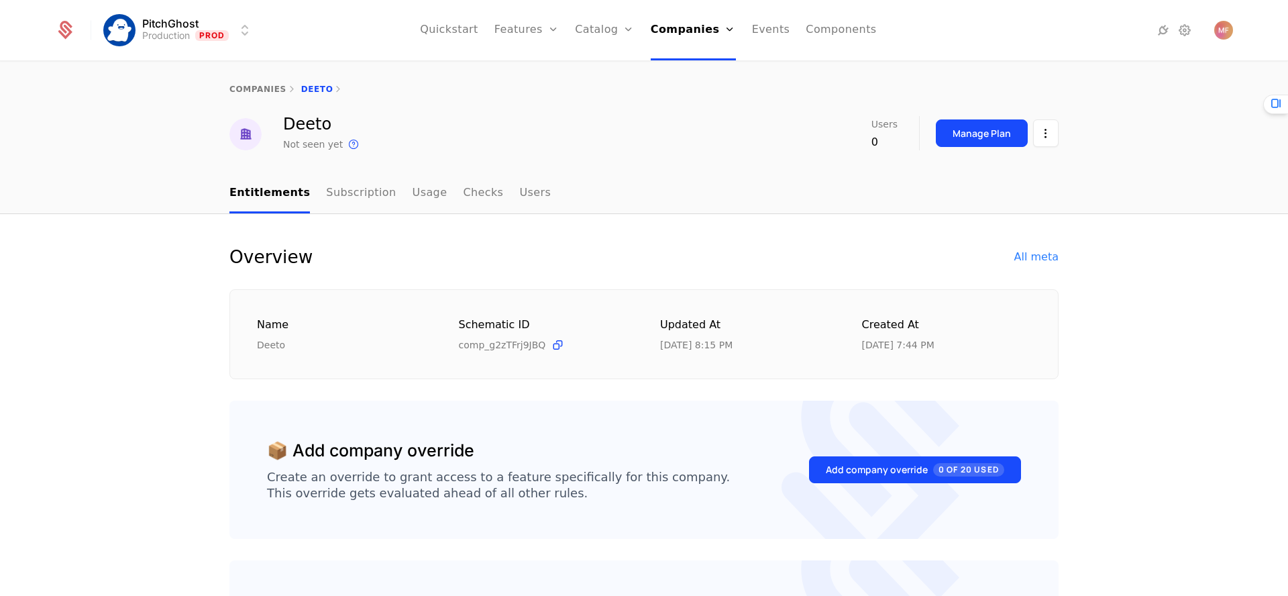
click at [340, 202] on link "Subscription" at bounding box center [361, 194] width 70 height 40
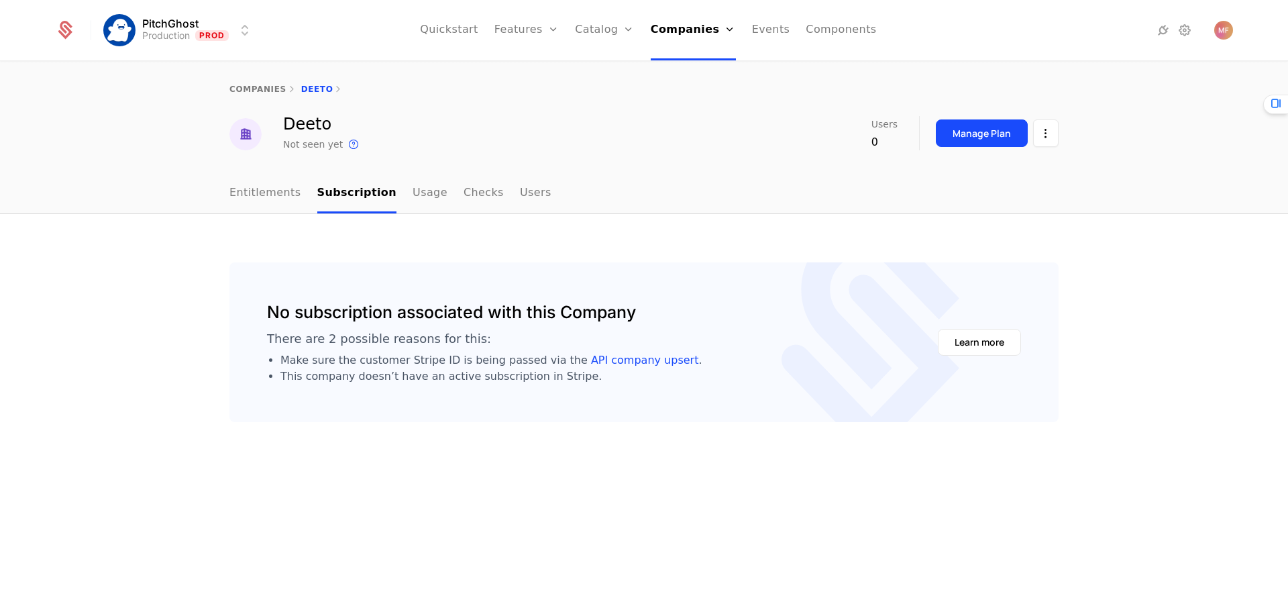
click at [269, 197] on link "Entitlements" at bounding box center [265, 194] width 72 height 40
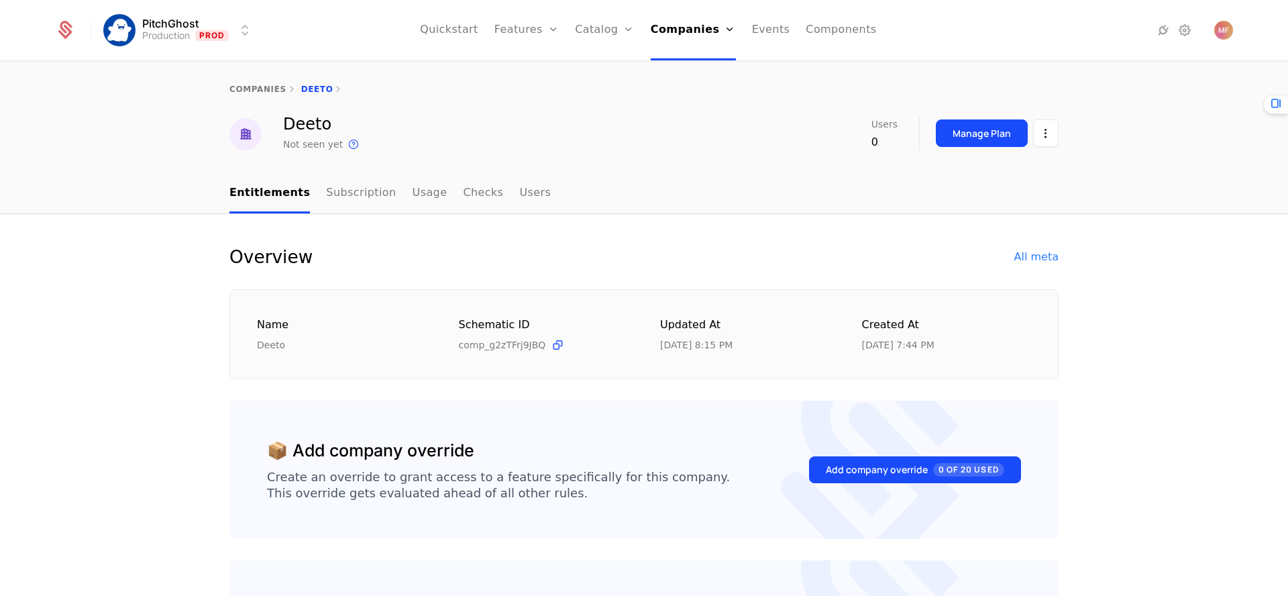
click at [1075, 49] on div "PitchGhost Production Prod Quickstart Features Features Flags Catalog Plans Add…" at bounding box center [644, 30] width 1178 height 60
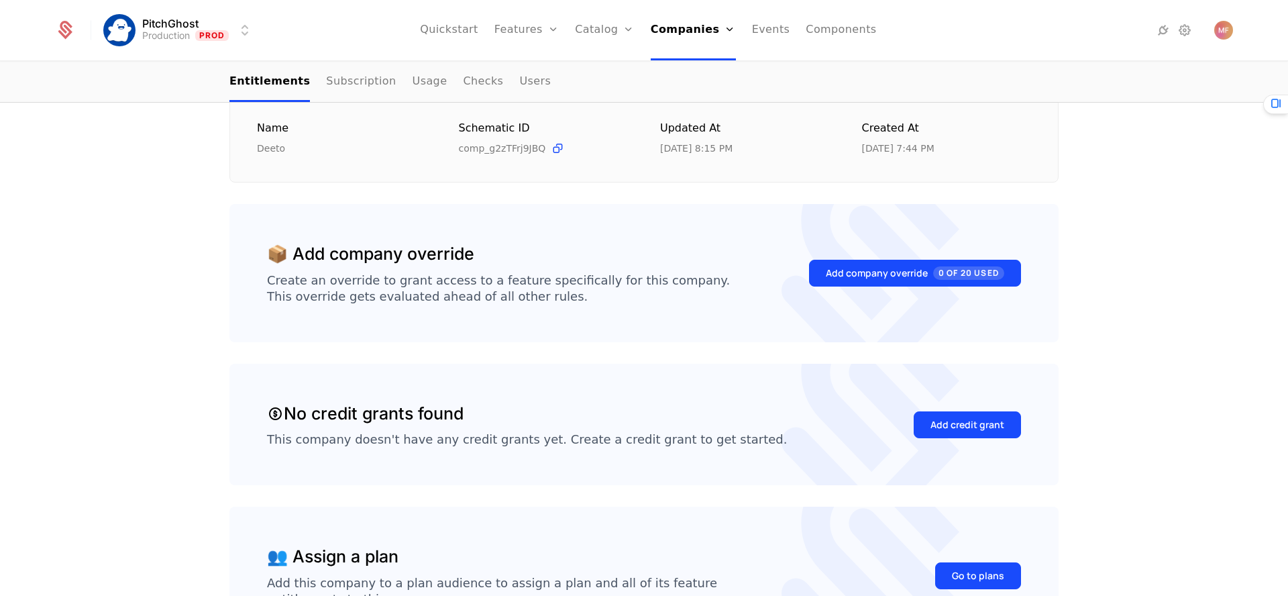
scroll to position [320, 0]
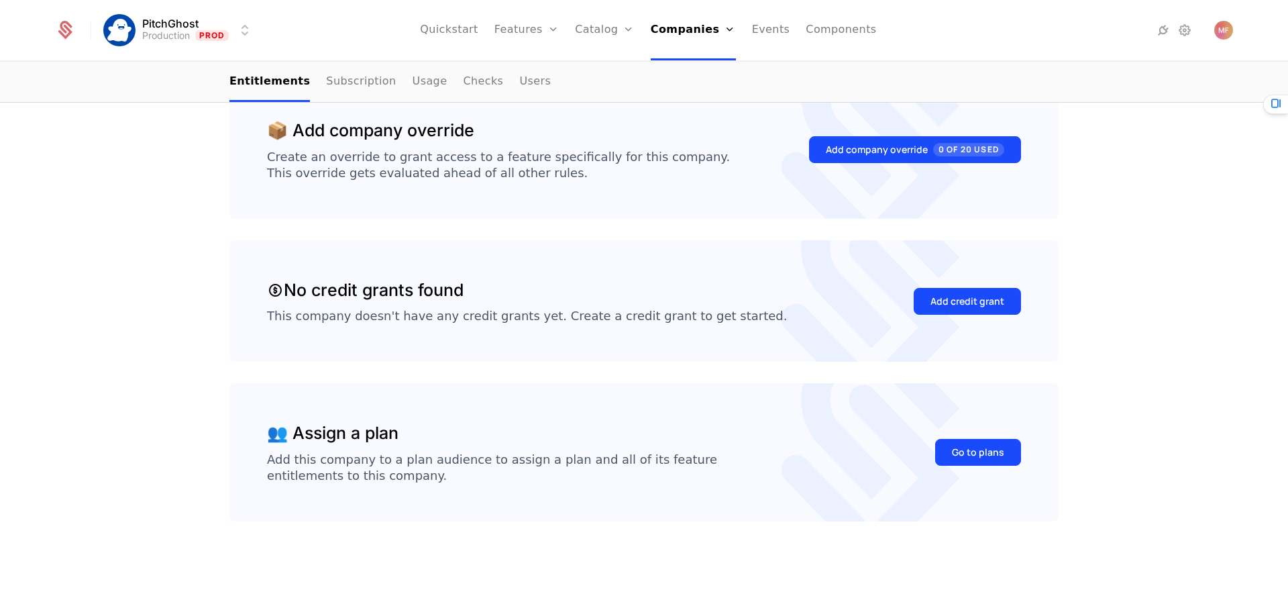
click at [944, 451] on button "Go to plans" at bounding box center [978, 452] width 86 height 27
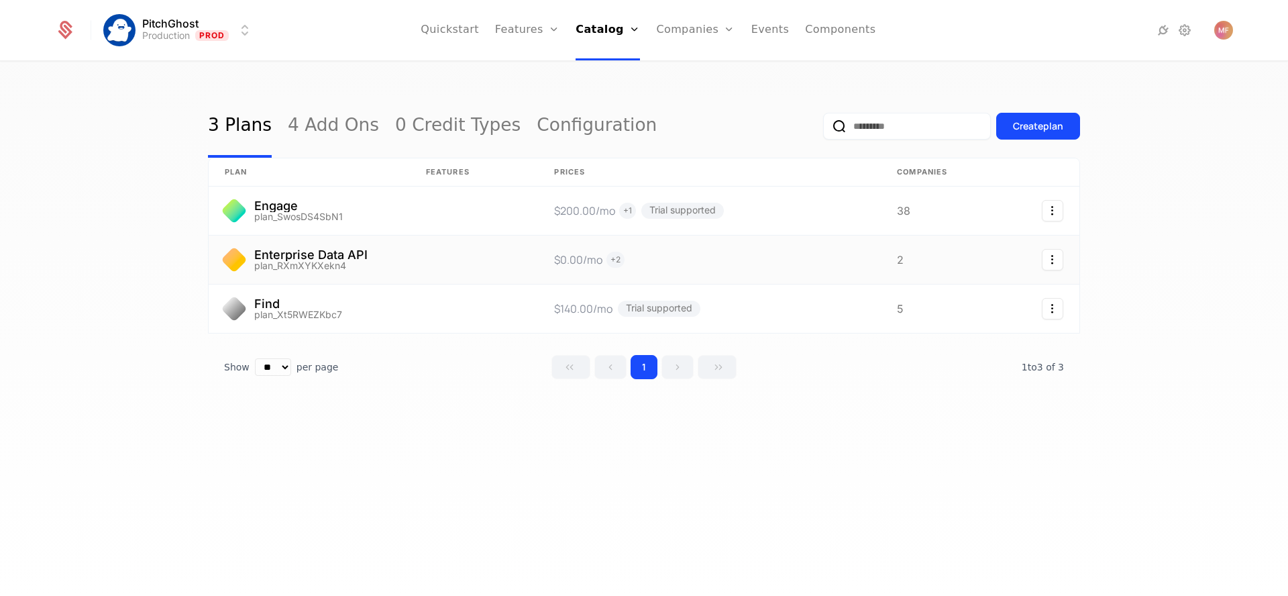
click at [472, 249] on link at bounding box center [474, 259] width 128 height 48
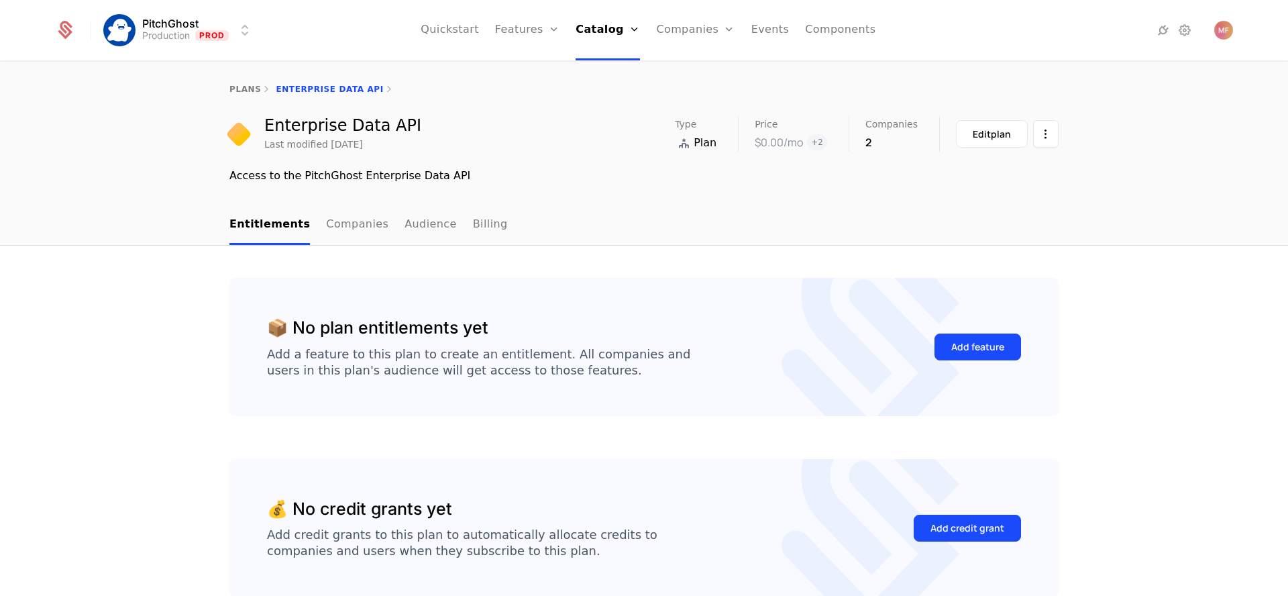
click at [326, 225] on link "Companies" at bounding box center [357, 225] width 62 height 40
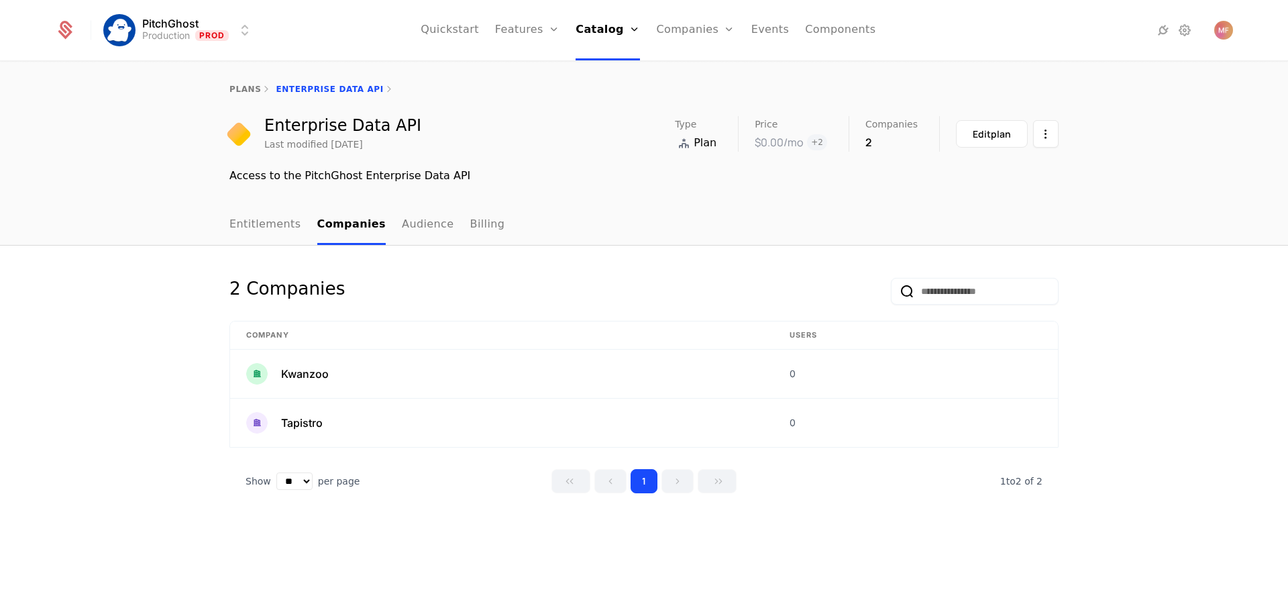
click at [249, 218] on link "Entitlements" at bounding box center [265, 225] width 72 height 40
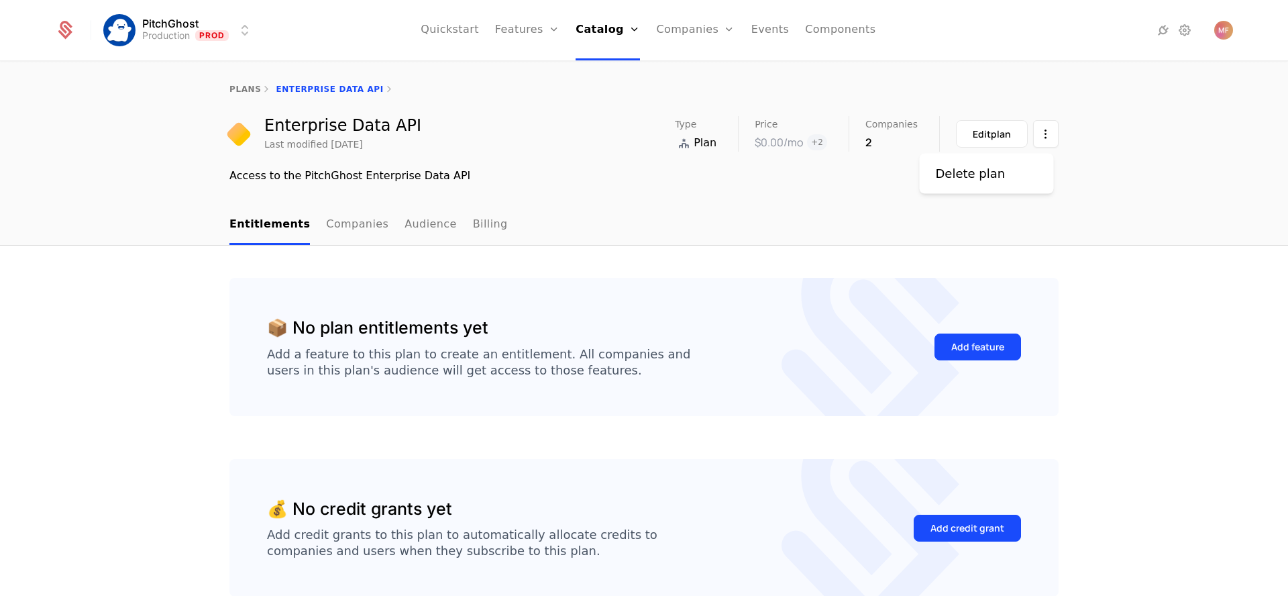
click at [1052, 139] on html "PitchGhost Production Prod Quickstart Features Features Flags Catalog Plans Add…" at bounding box center [644, 298] width 1288 height 596
click at [1104, 148] on html "PitchGhost Production Prod Quickstart Features Features Flags Catalog Plans Add…" at bounding box center [644, 298] width 1288 height 596
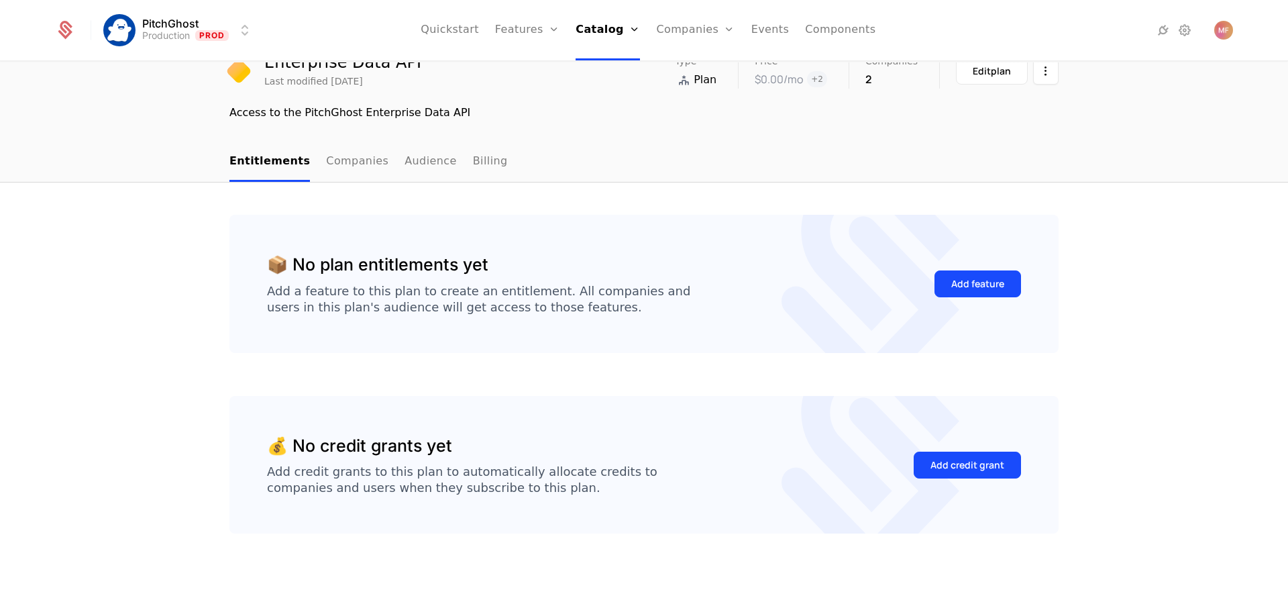
scroll to position [76, 0]
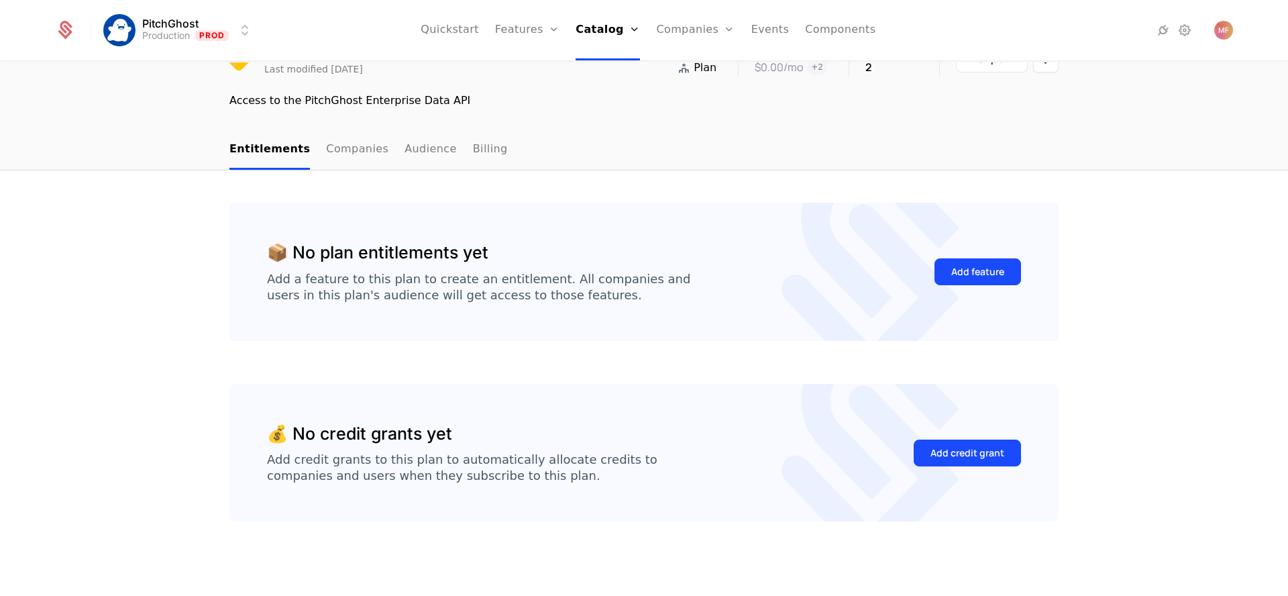
click at [473, 141] on link "Billing" at bounding box center [490, 150] width 35 height 40
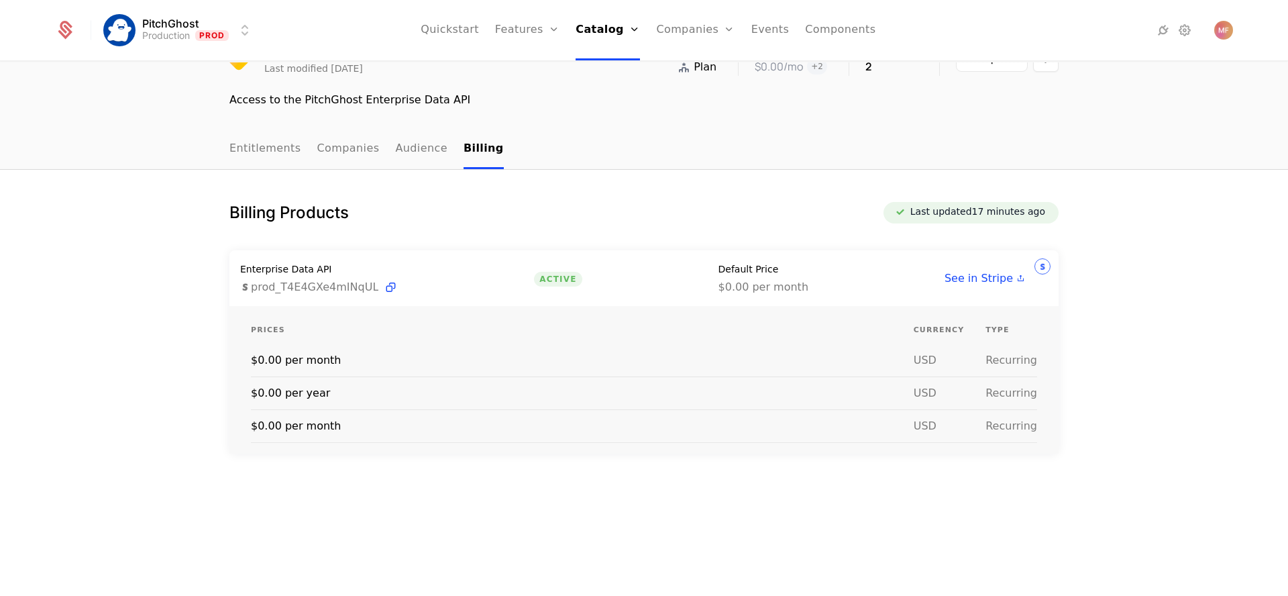
click at [425, 158] on link "Audience" at bounding box center [421, 149] width 52 height 40
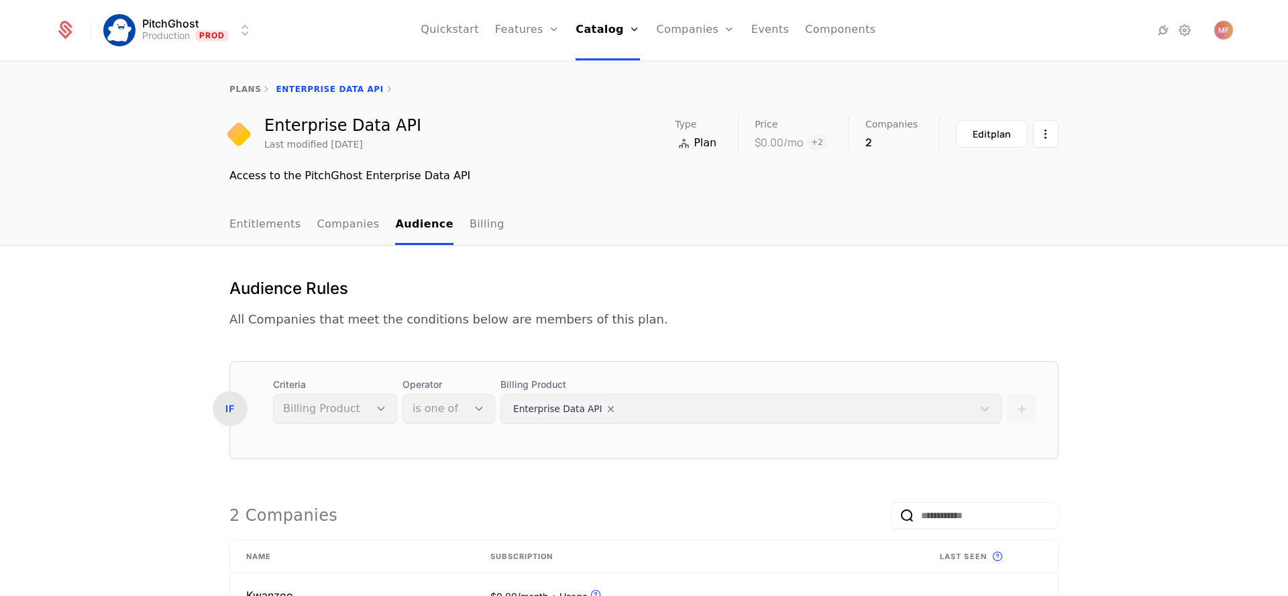
click at [319, 216] on link "Companies" at bounding box center [348, 225] width 62 height 40
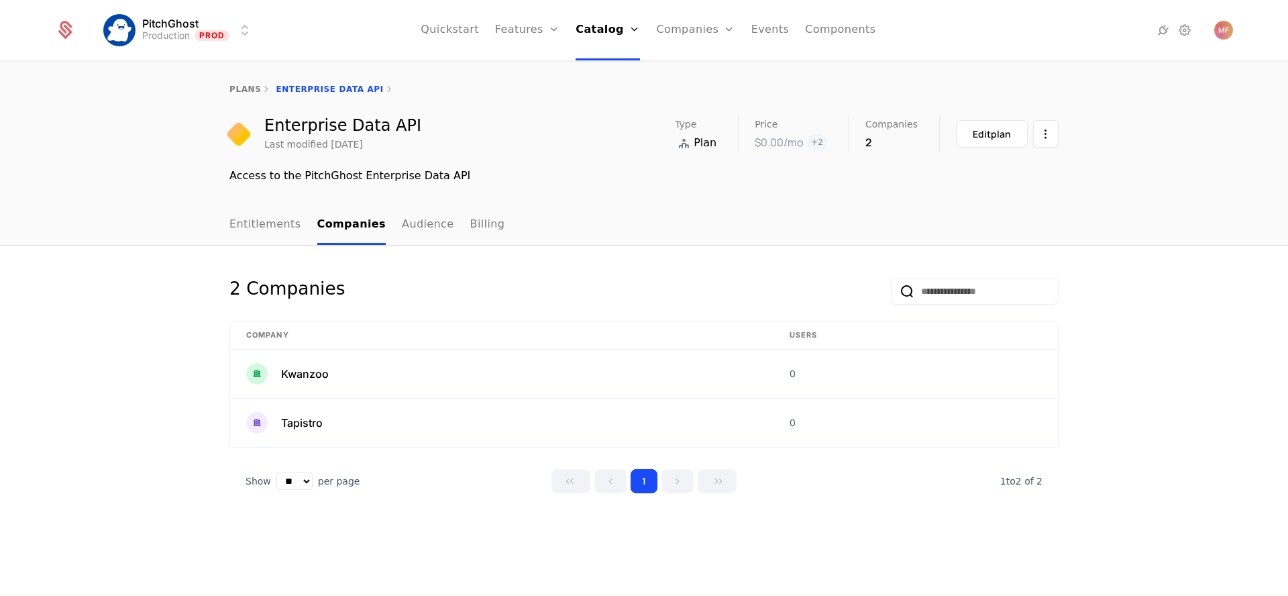
click at [274, 222] on link "Entitlements" at bounding box center [265, 225] width 72 height 40
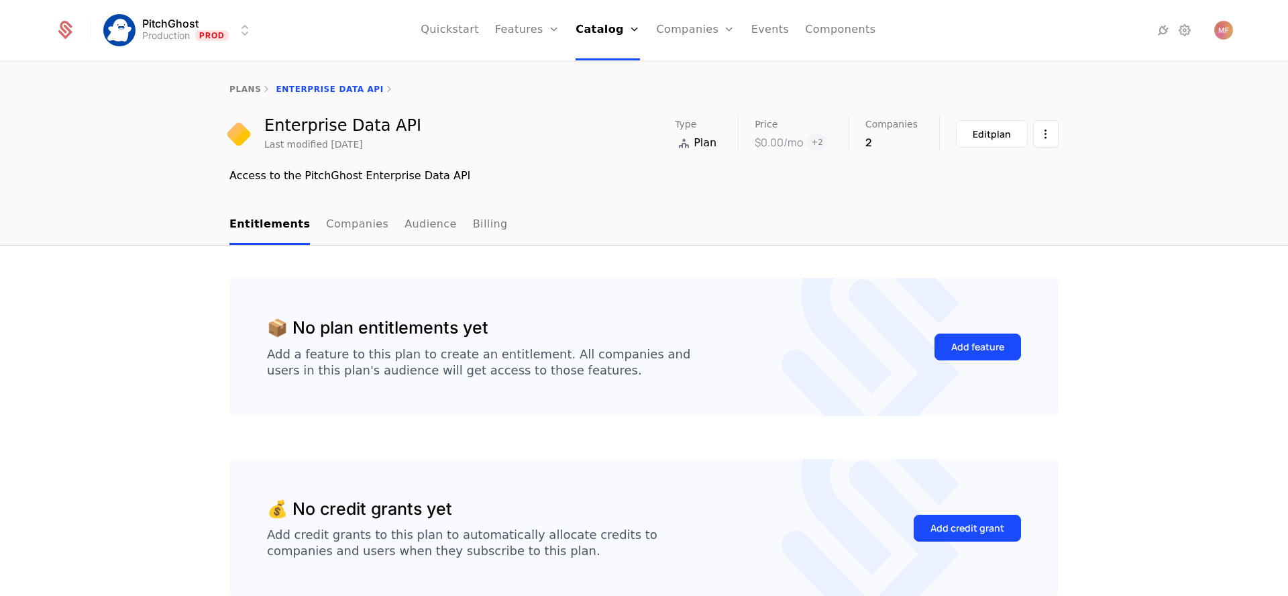
click at [973, 335] on button "Add feature" at bounding box center [977, 346] width 87 height 27
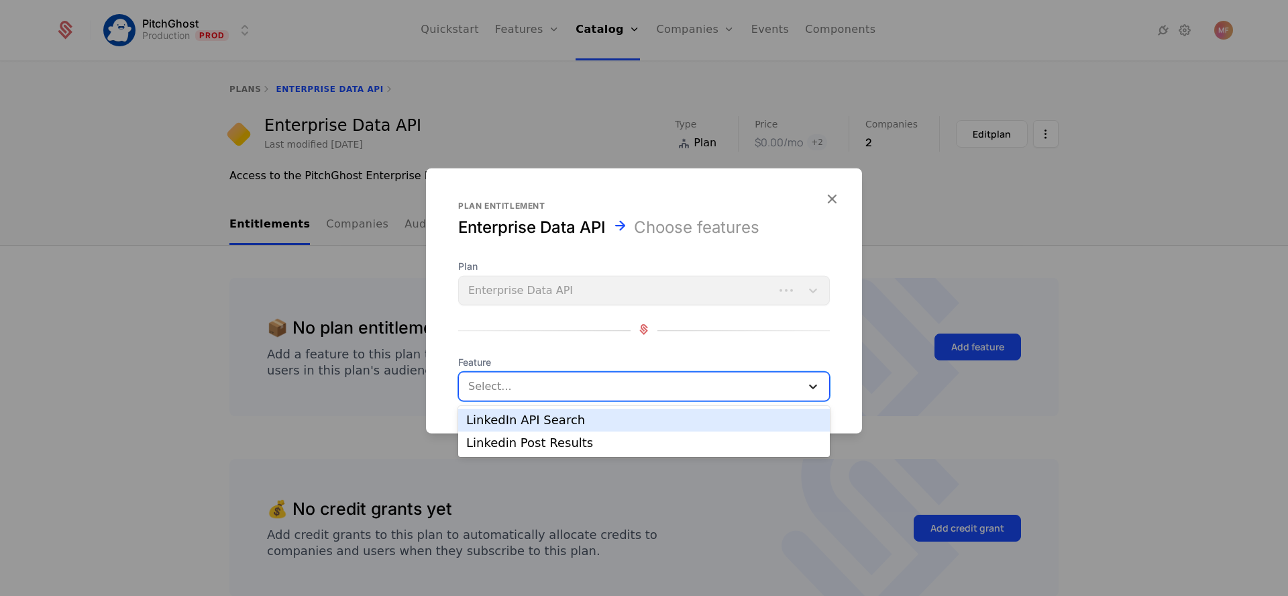
click at [805, 384] on div at bounding box center [813, 386] width 24 height 16
click at [653, 420] on div "LinkedIn API Search" at bounding box center [643, 420] width 355 height 12
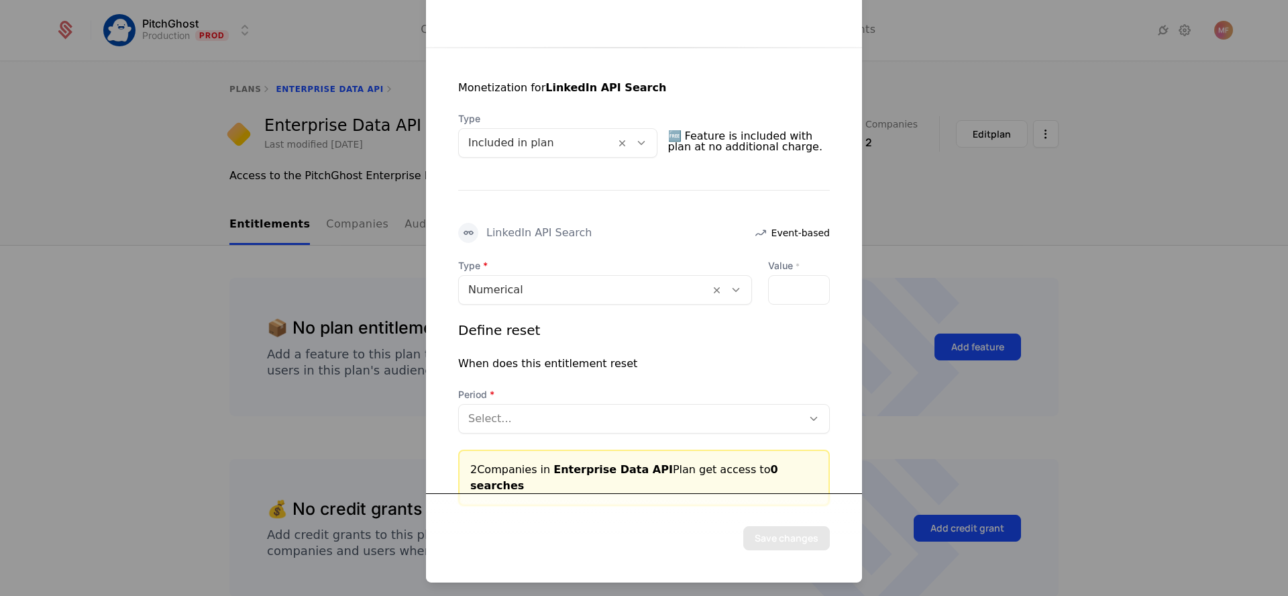
scroll to position [232, 0]
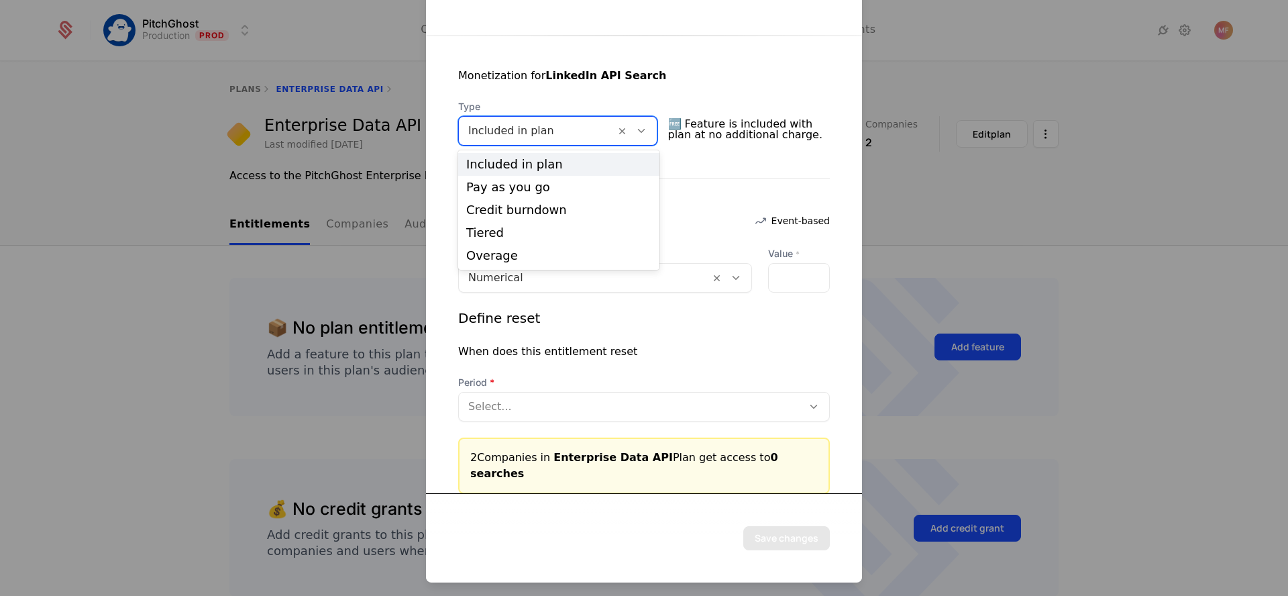
click at [640, 128] on icon at bounding box center [641, 131] width 12 height 12
click at [585, 192] on div "Pay as you go" at bounding box center [558, 187] width 185 height 12
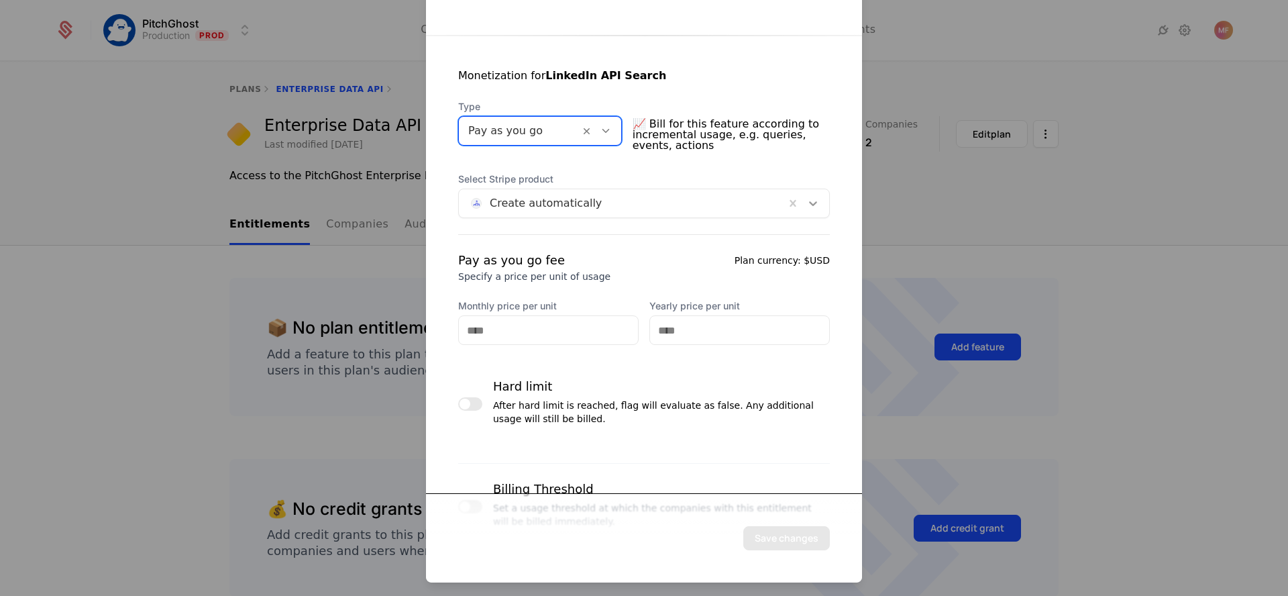
click at [806, 205] on icon at bounding box center [812, 203] width 13 height 13
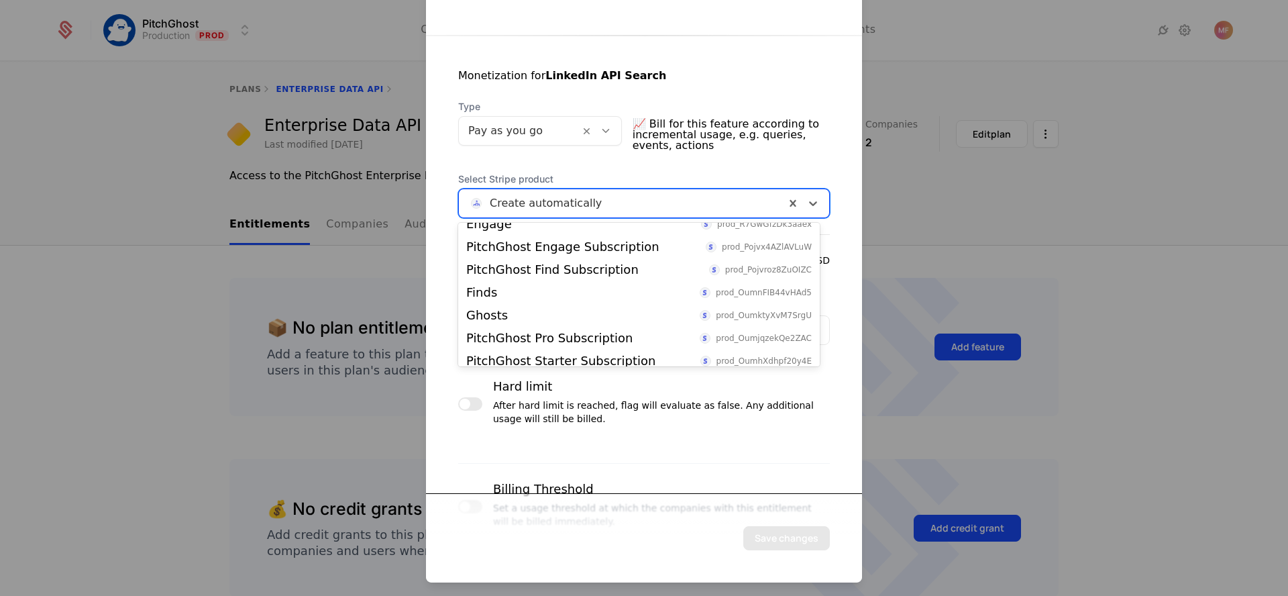
scroll to position [461, 0]
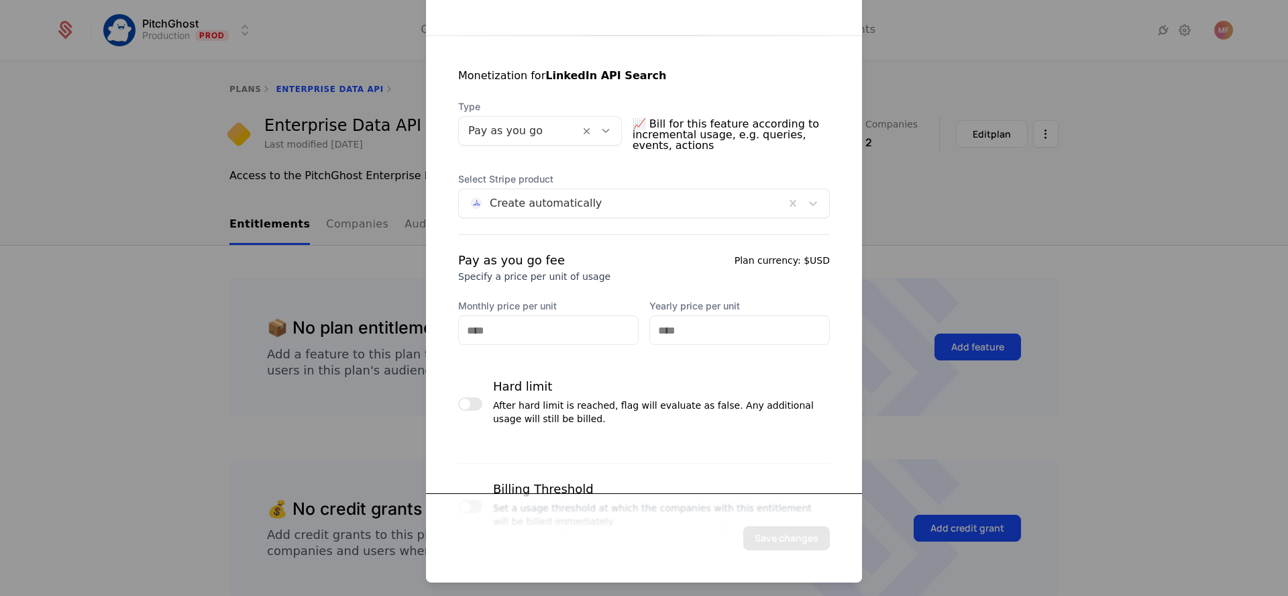
click at [659, 409] on div "After hard limit is reached, flag will evaluate as false. Any additional usage …" at bounding box center [661, 411] width 337 height 27
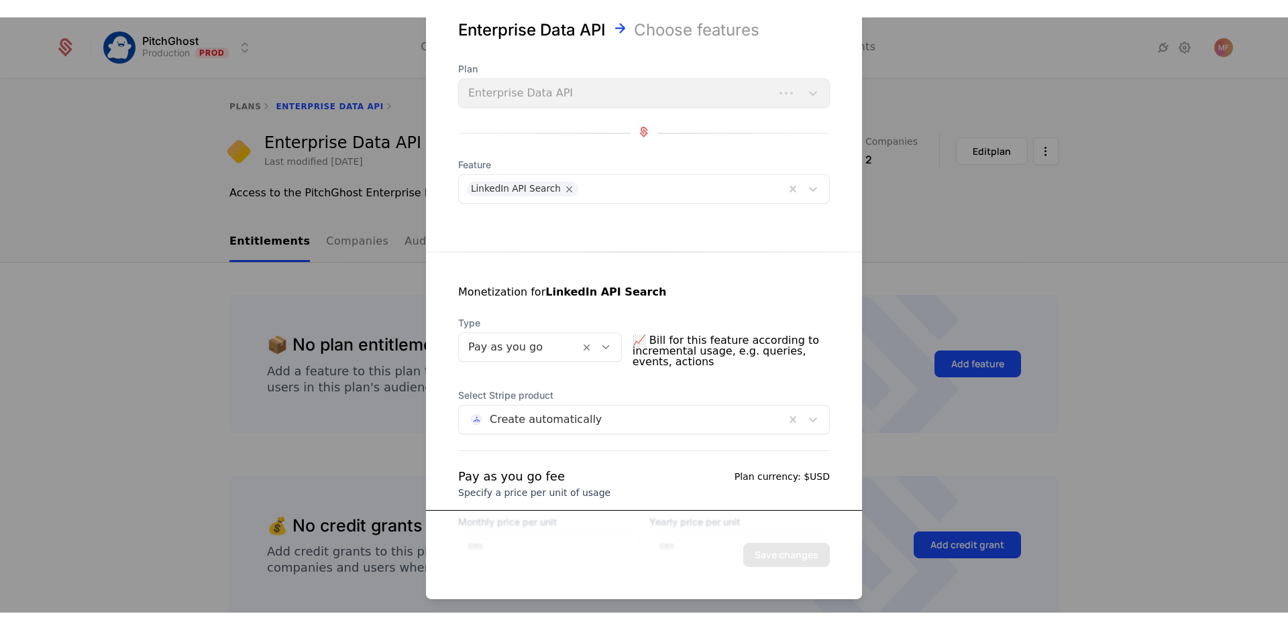
scroll to position [0, 0]
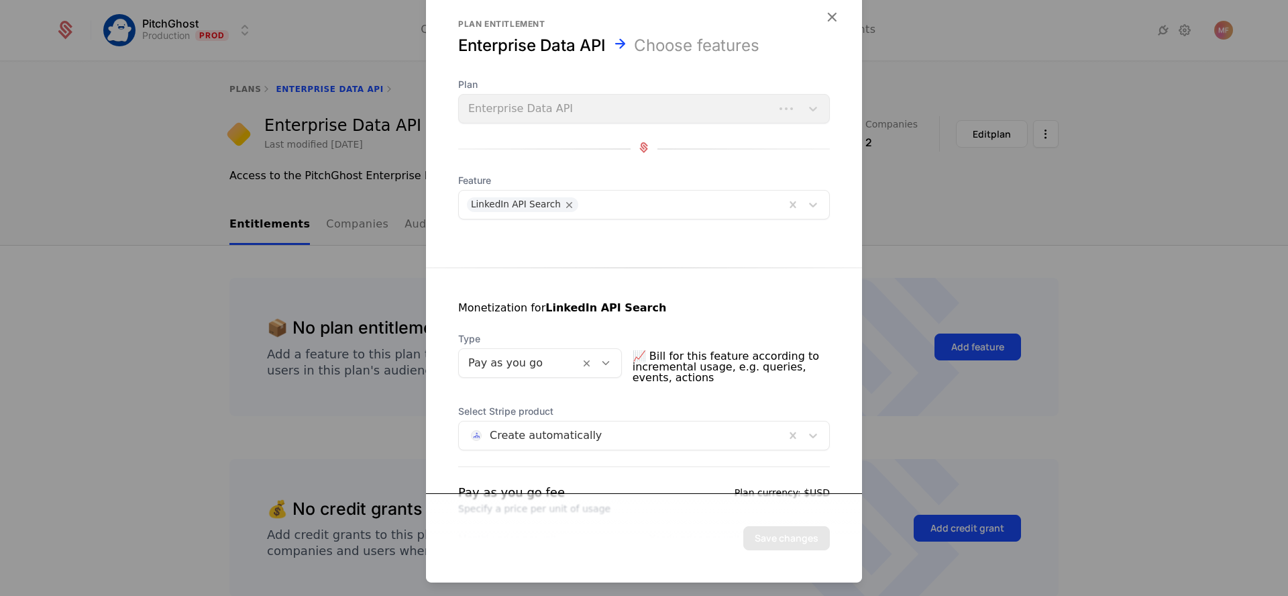
click at [1020, 135] on div at bounding box center [644, 298] width 1288 height 596
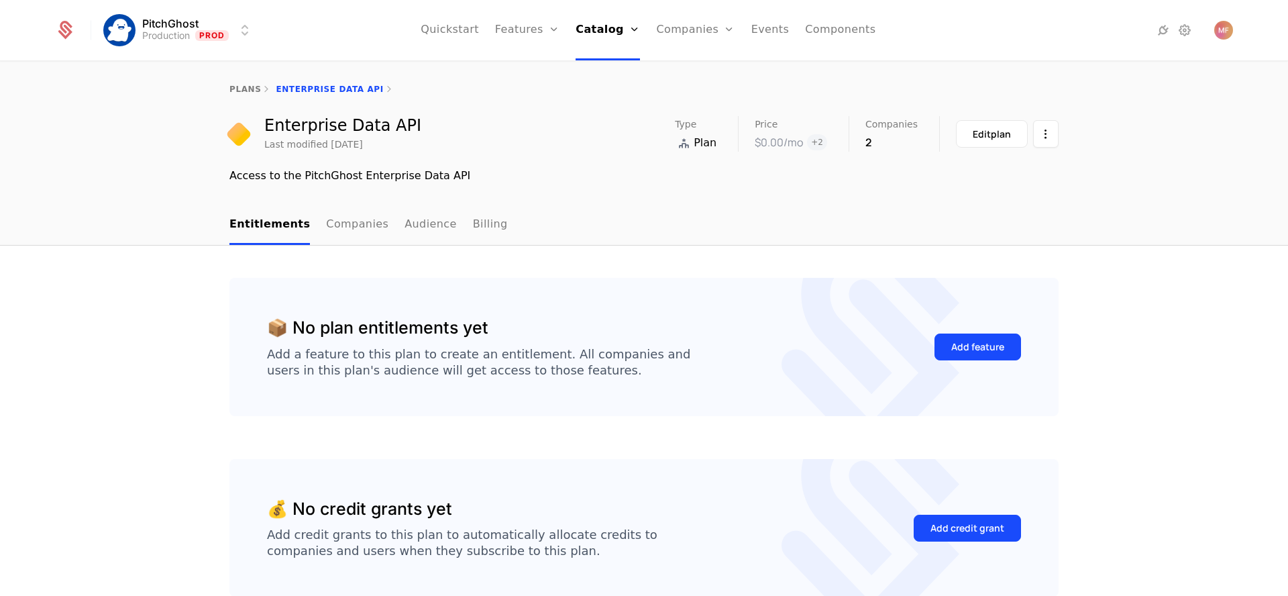
click at [716, 242] on nav "Entitlements Companies Audience Billing" at bounding box center [643, 225] width 829 height 40
